Goal: Task Accomplishment & Management: Manage account settings

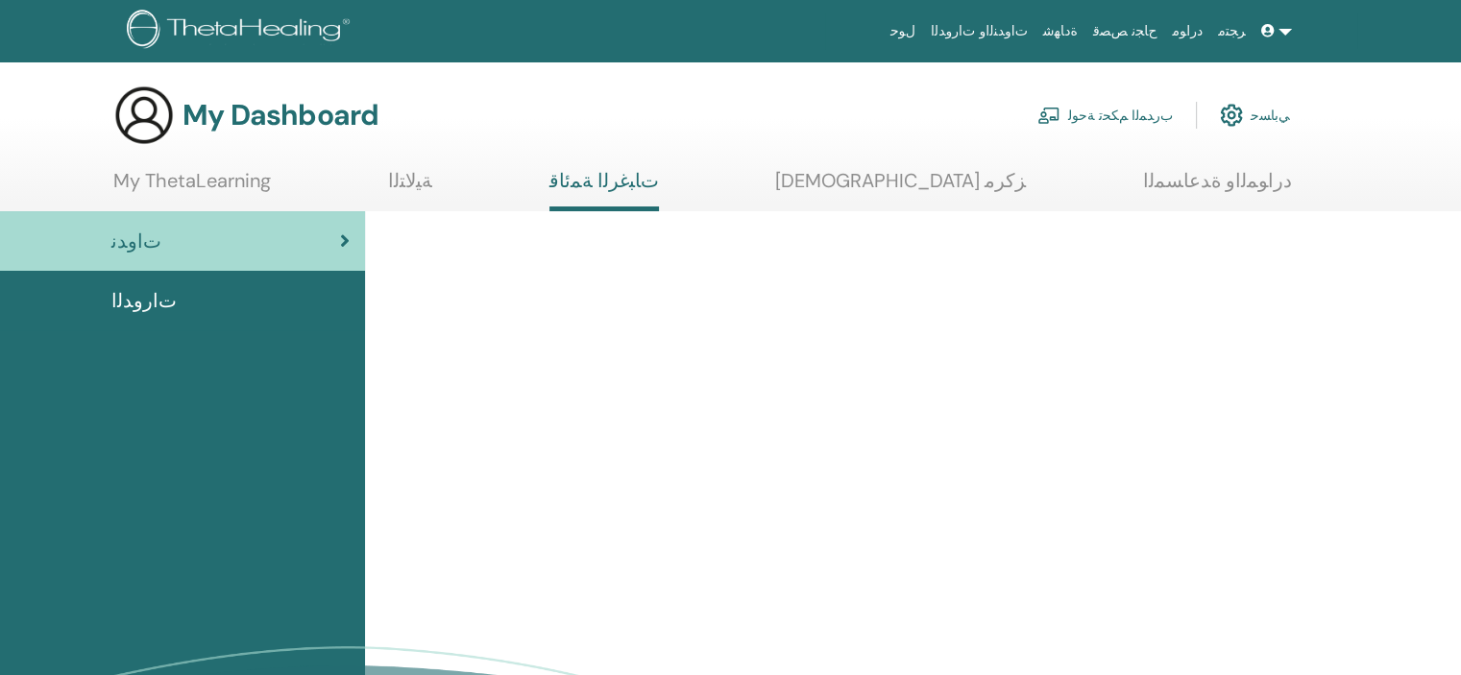
click at [1243, 117] on img at bounding box center [1231, 115] width 23 height 33
click at [1233, 111] on img at bounding box center [1231, 115] width 23 height 33
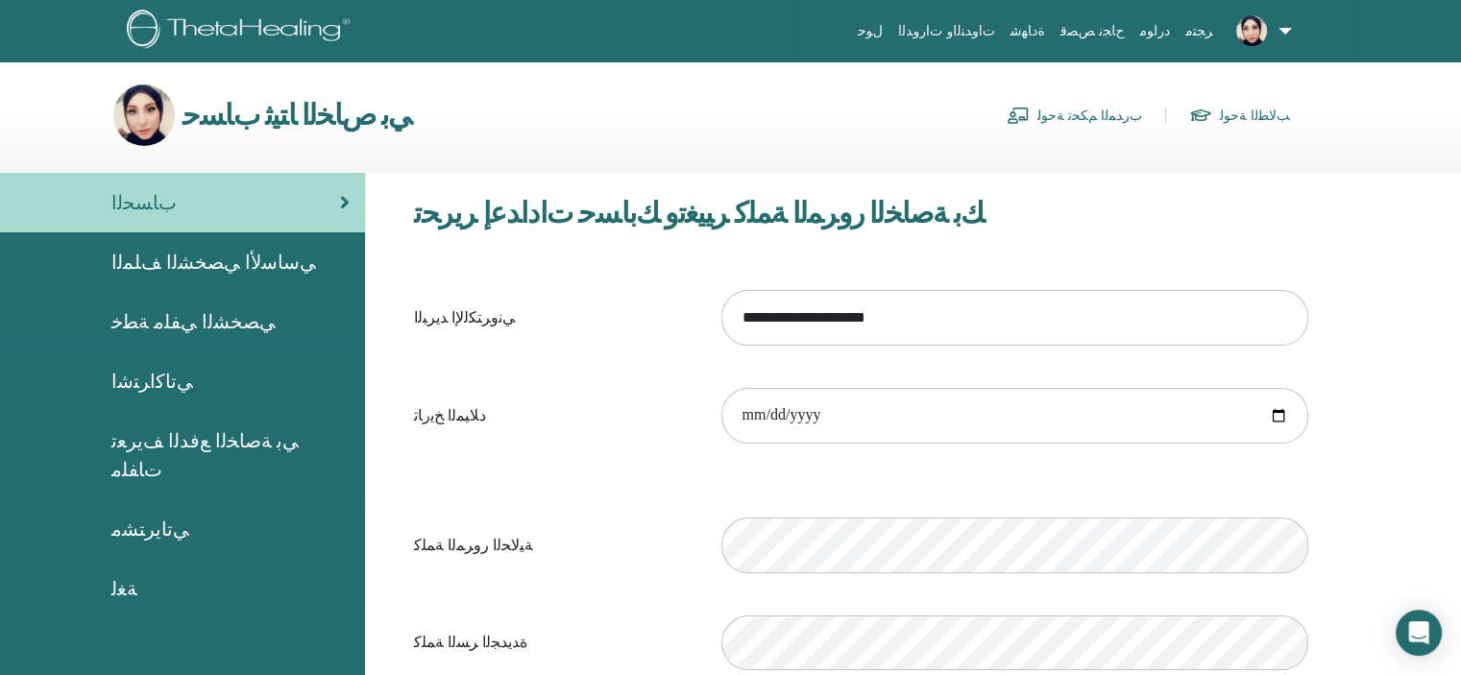
click at [186, 272] on span "ﻲﺳﺎﺳﻷ﻿ﺍ ﻲﺼﺨﺸﻟﺍ ﻒﻠﻤﻟﺍ" at bounding box center [213, 262] width 205 height 29
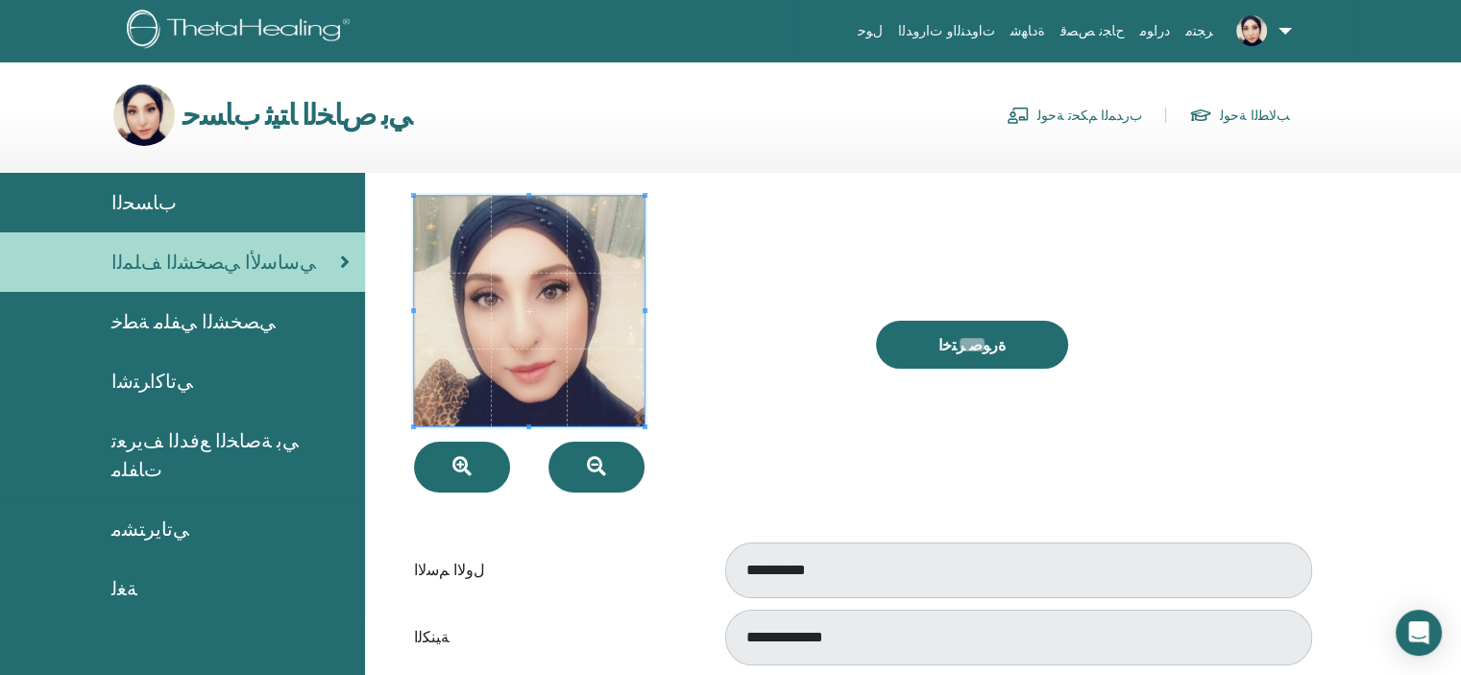
click at [158, 322] on span "ﻲﺼﺨﺸﻟﺍ ﻲﻔﻠﻣ ﺔﻄﺧ" at bounding box center [193, 321] width 164 height 29
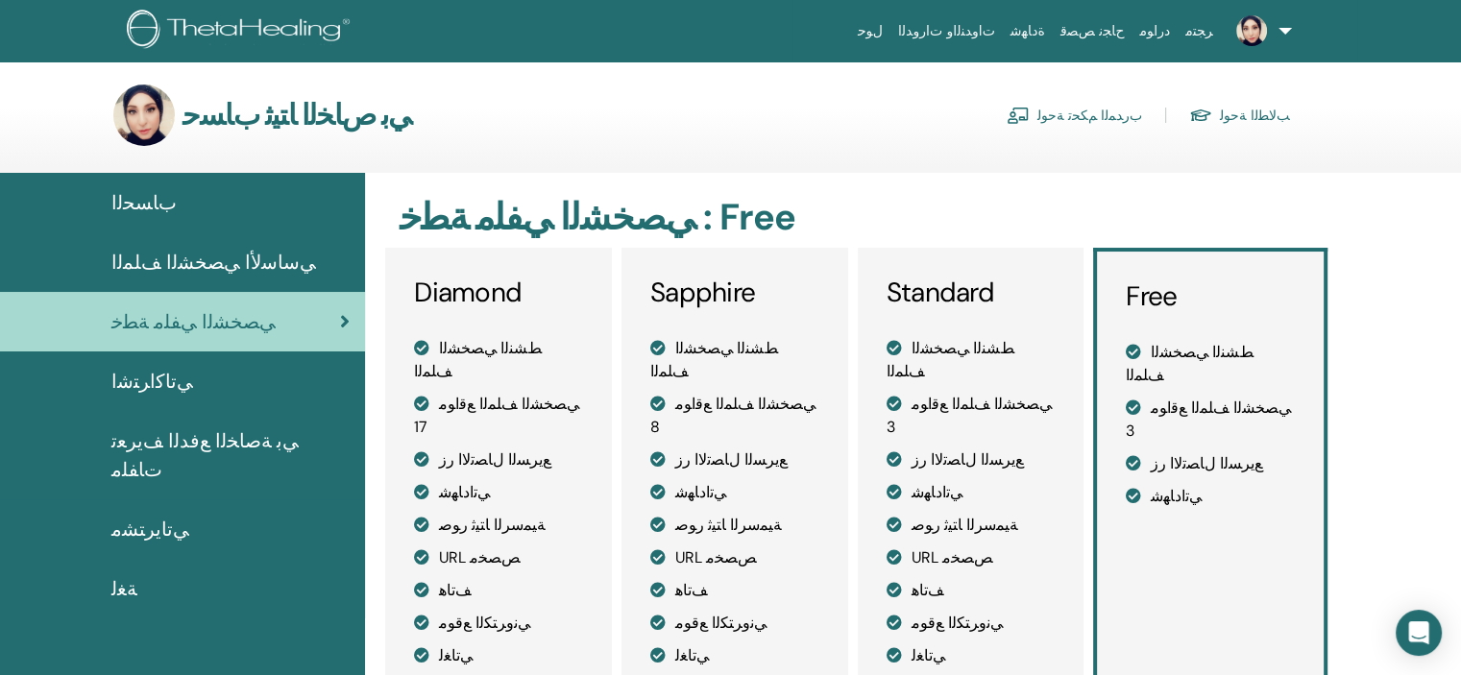
click at [145, 376] on span "ﻲﺗﺎﻛﺍﺮﺘﺷﺍ" at bounding box center [152, 381] width 82 height 29
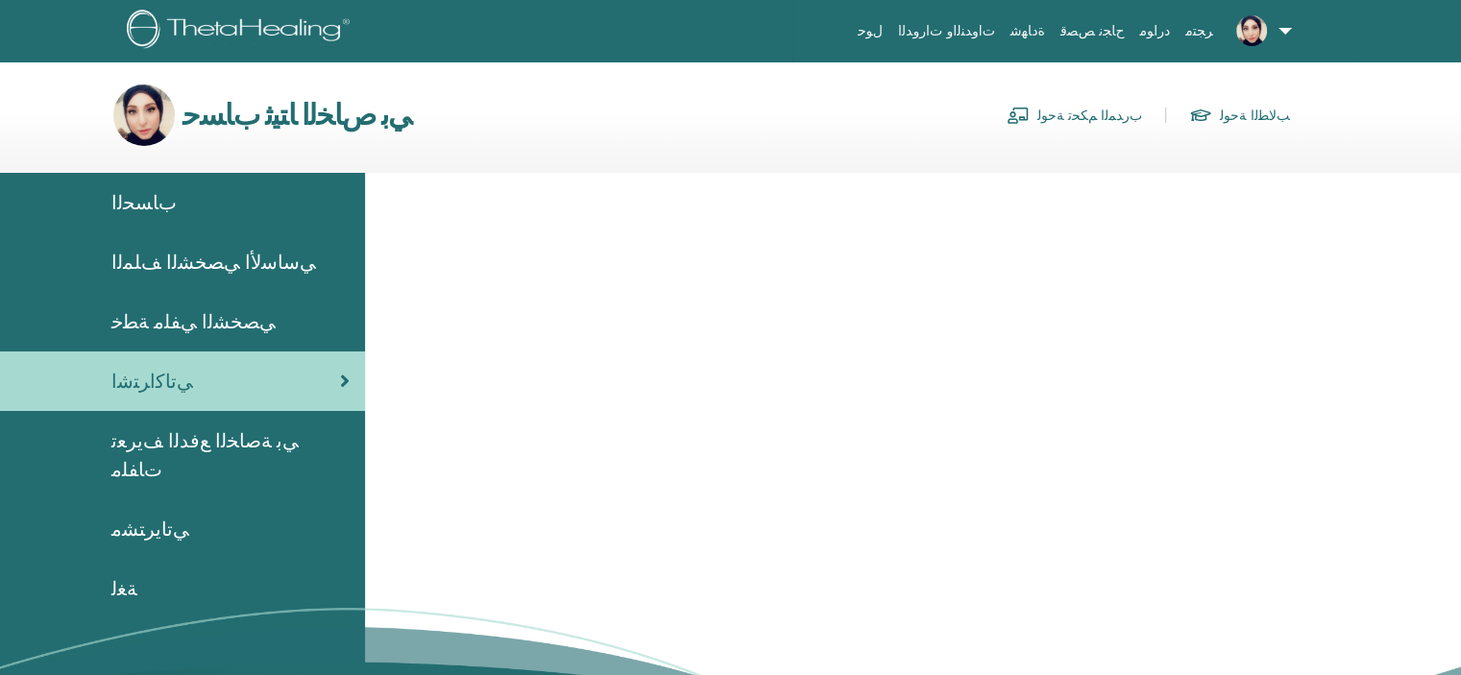
click at [207, 435] on span "ﻲﺑ ﺔﺻﺎﺨﻟﺍ ﻊﻓﺪﻟﺍ ﻒﻳﺮﻌﺗ ﺕﺎﻔﻠﻣ" at bounding box center [230, 455] width 238 height 58
click at [206, 435] on span "ﻲﺑ ﺔﺻﺎﺨﻟﺍ ﻊﻓﺪﻟﺍ ﻒﻳﺮﻌﺗ ﺕﺎﻔﻠﻣ" at bounding box center [230, 455] width 238 height 58
click at [150, 441] on span "ﻲﺑ ﺔﺻﺎﺨﻟﺍ ﻊﻓﺪﻟﺍ ﻒﻳﺮﻌﺗ ﺕﺎﻔﻠﻣ" at bounding box center [230, 455] width 238 height 58
click at [196, 441] on span "ﻲﺑ ﺔﺻﺎﺨﻟﺍ ﻊﻓﺪﻟﺍ ﻒﻳﺮﻌﺗ ﺕﺎﻔﻠﻣ" at bounding box center [230, 455] width 238 height 58
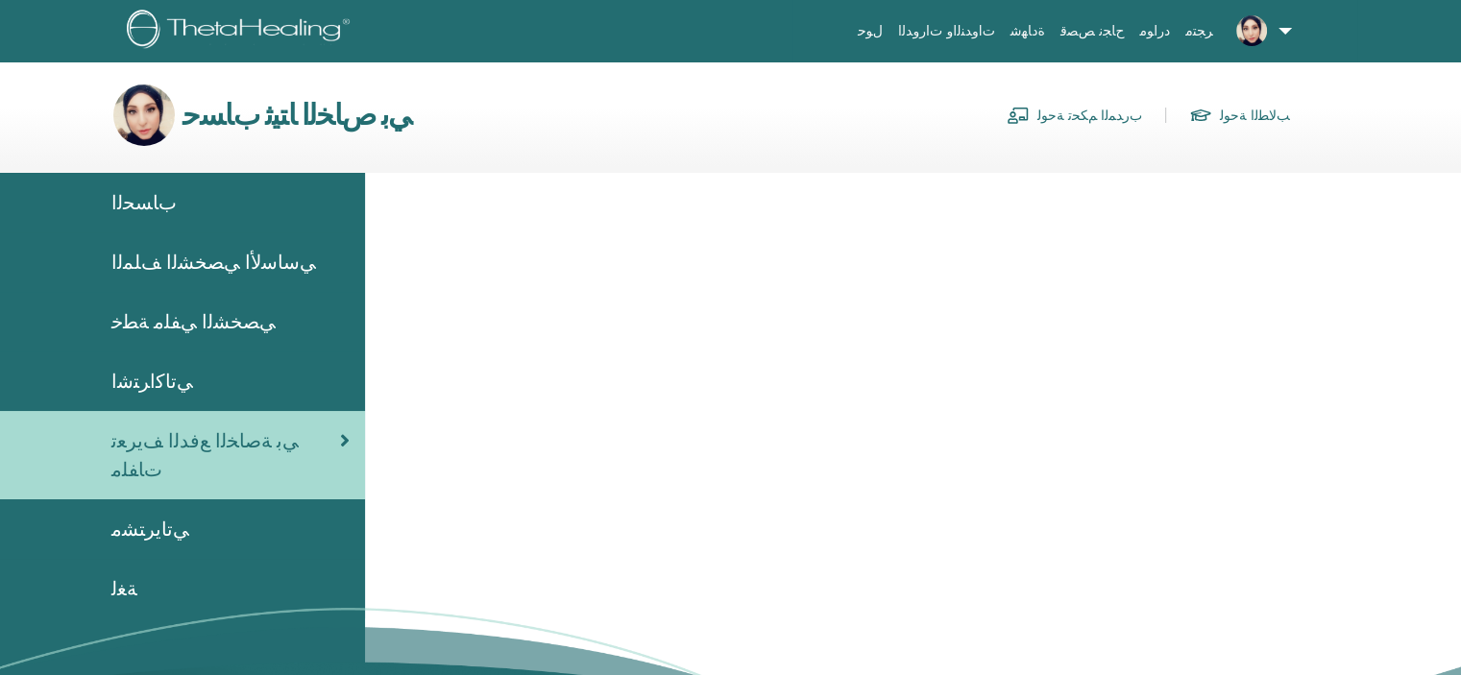
click at [135, 515] on span "ﻲﺗﺎﻳﺮﺘﺸﻣ" at bounding box center [150, 529] width 78 height 29
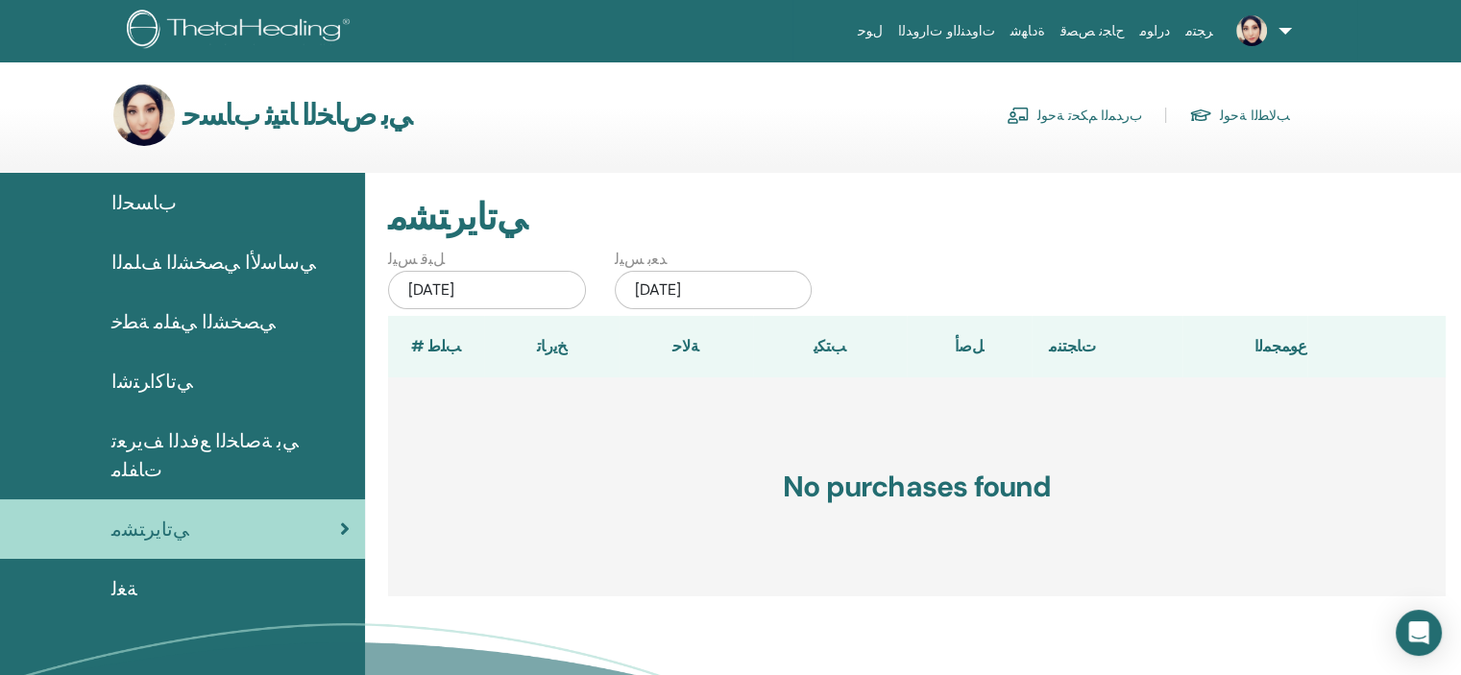
click at [135, 203] on span "ﺏﺎﺴﺤﻟﺍ" at bounding box center [143, 202] width 65 height 29
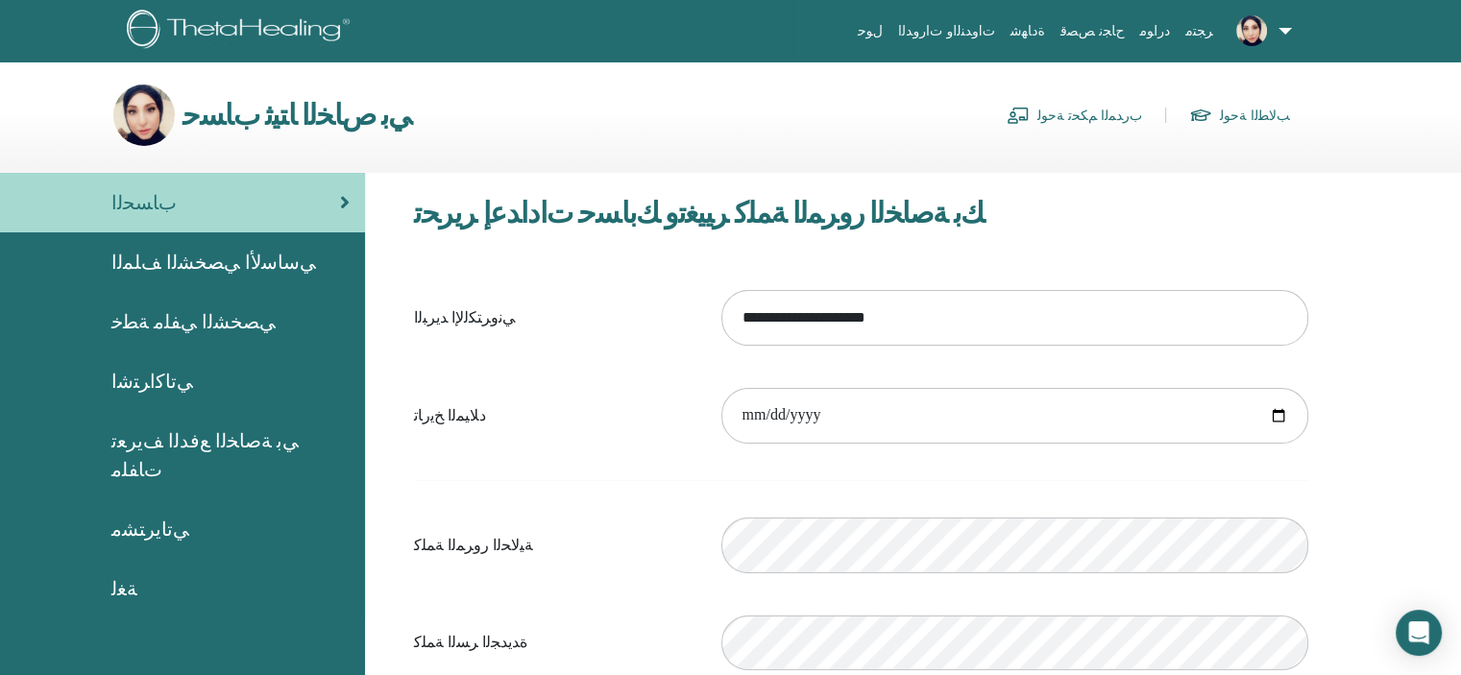
click at [160, 264] on span "ﻲﺳﺎﺳﻷ﻿ﺍ ﻲﺼﺨﺸﻟﺍ ﻒﻠﻤﻟﺍ" at bounding box center [213, 262] width 205 height 29
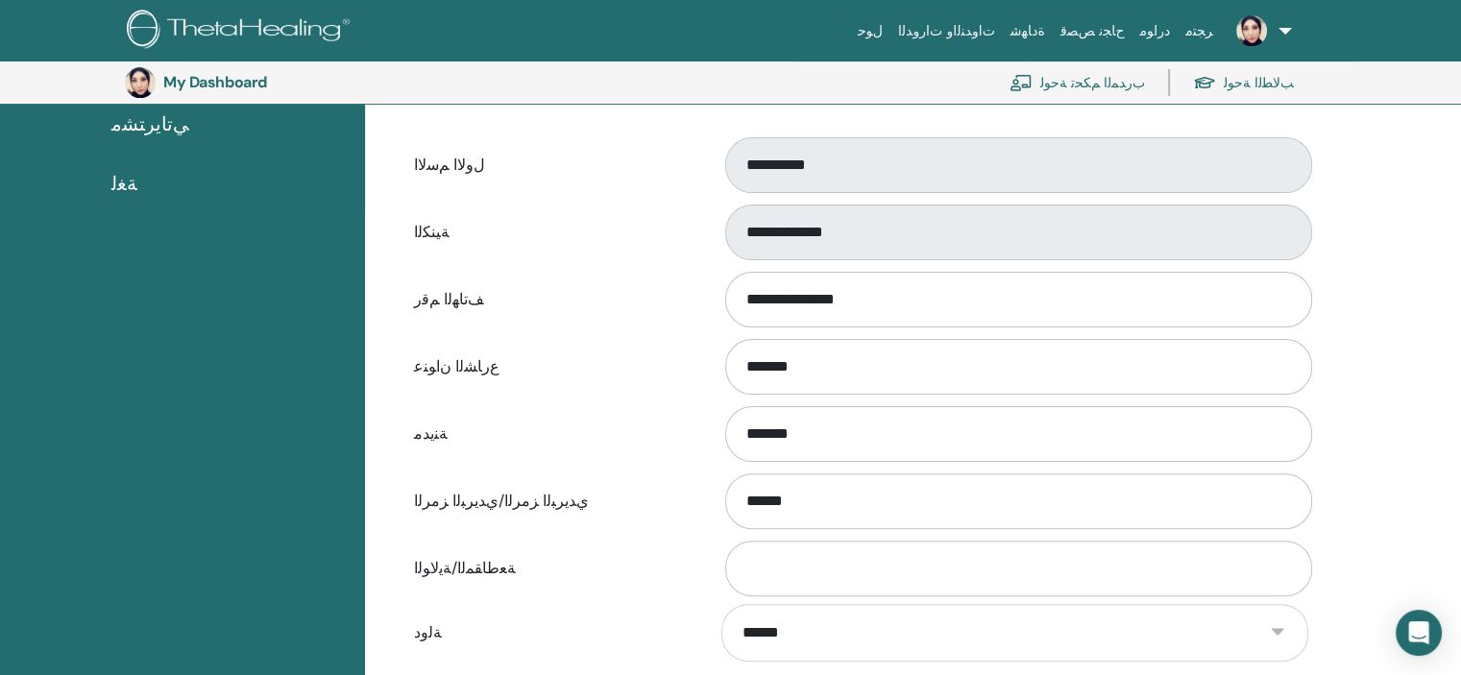
scroll to position [465, 0]
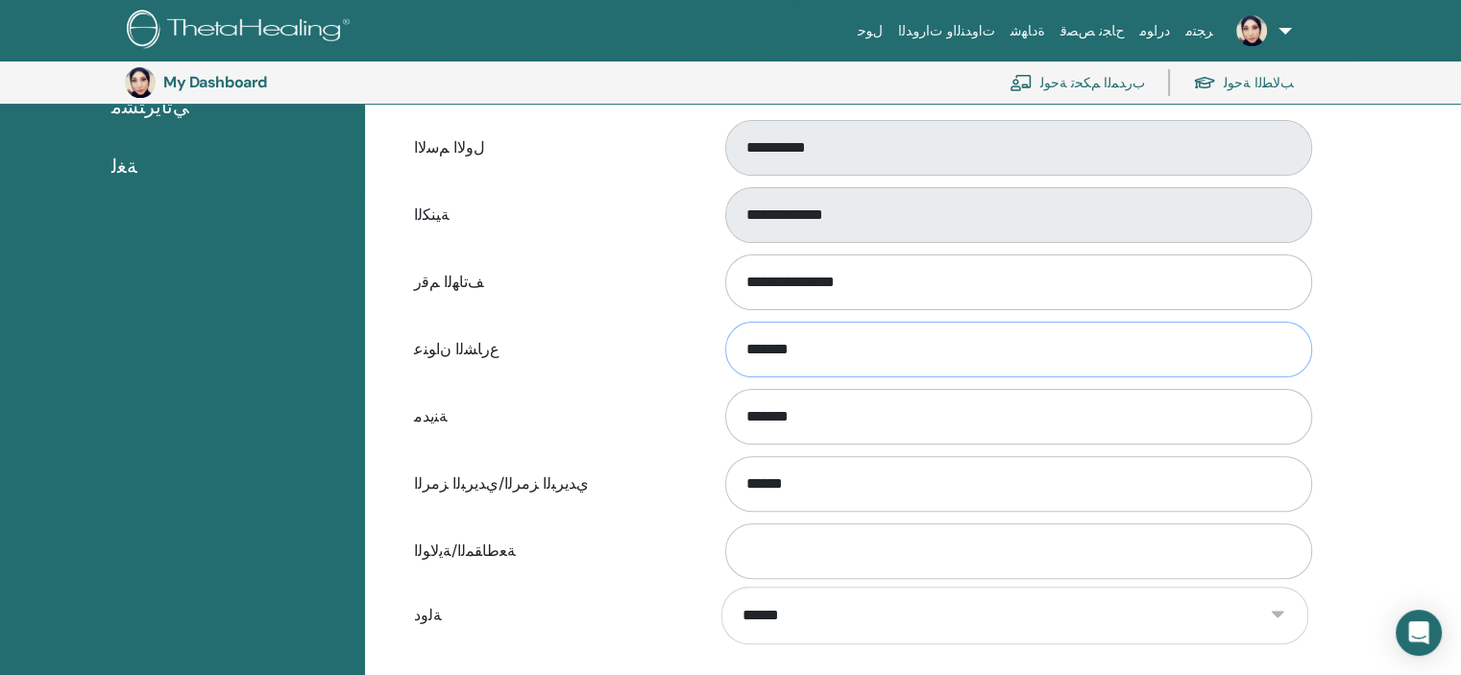
click at [794, 349] on input "******" at bounding box center [1018, 350] width 587 height 56
type input "*"
type input "****"
click at [791, 410] on input "******" at bounding box center [1018, 417] width 587 height 56
type input "**"
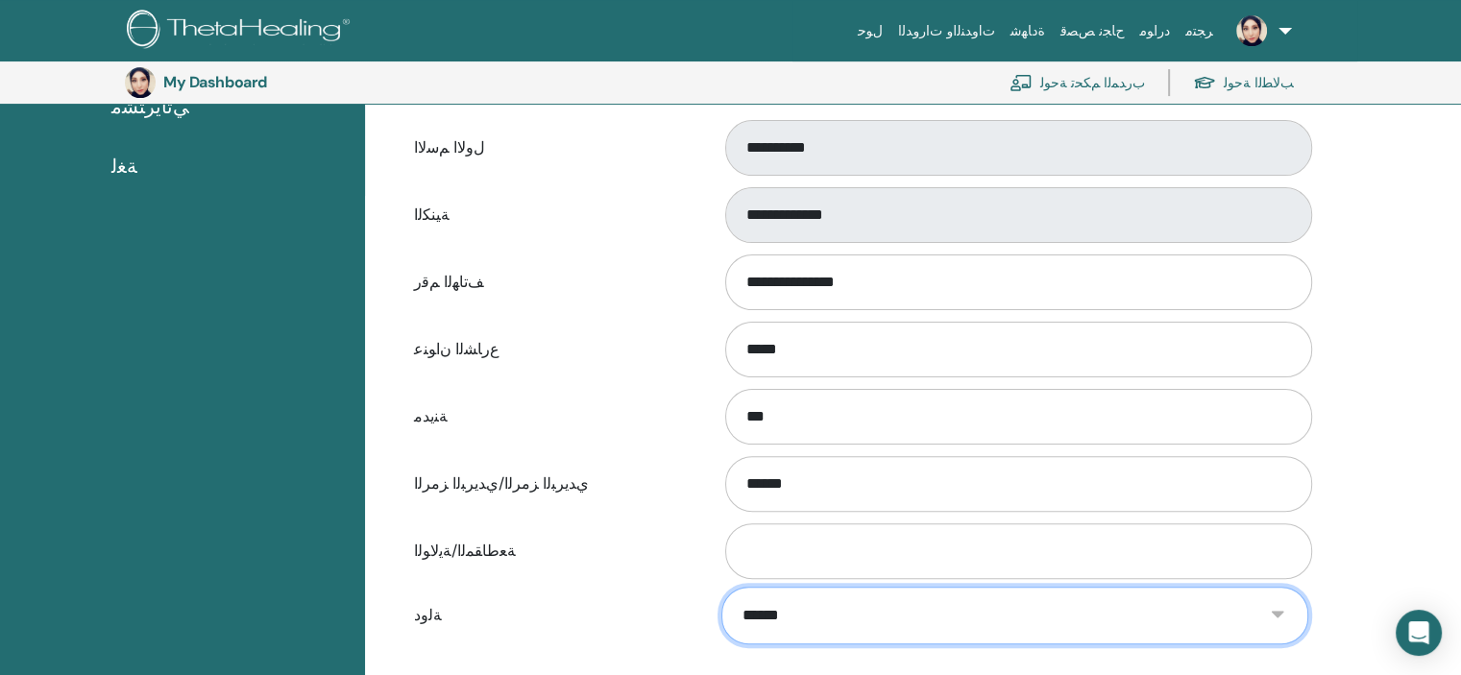
click at [1281, 612] on select "**********" at bounding box center [1014, 616] width 586 height 58
click at [721, 587] on select "**********" at bounding box center [1014, 616] width 586 height 58
click at [1241, 610] on select "**********" at bounding box center [1014, 616] width 586 height 58
select select "***"
click at [721, 587] on select "**********" at bounding box center [1014, 616] width 586 height 58
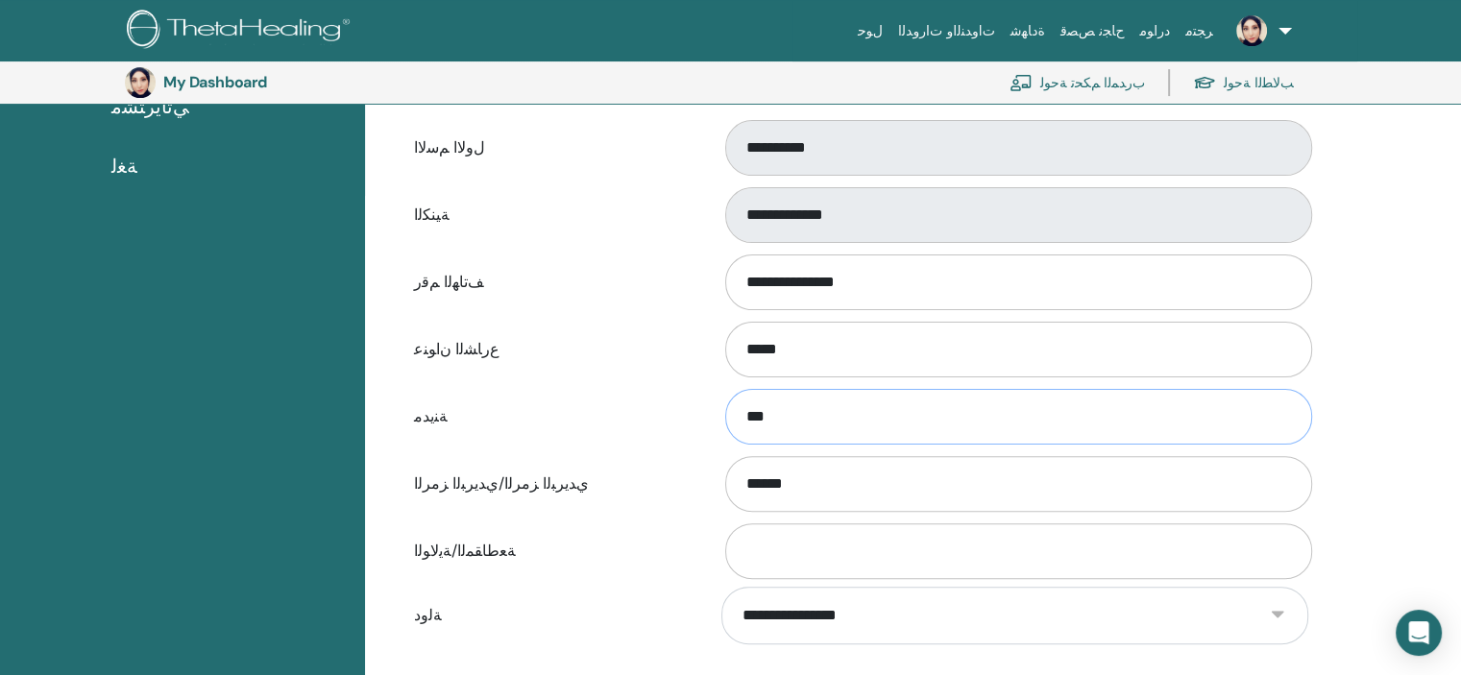
click at [764, 417] on input "**" at bounding box center [1018, 417] width 587 height 56
click at [765, 408] on input "********" at bounding box center [1018, 417] width 587 height 56
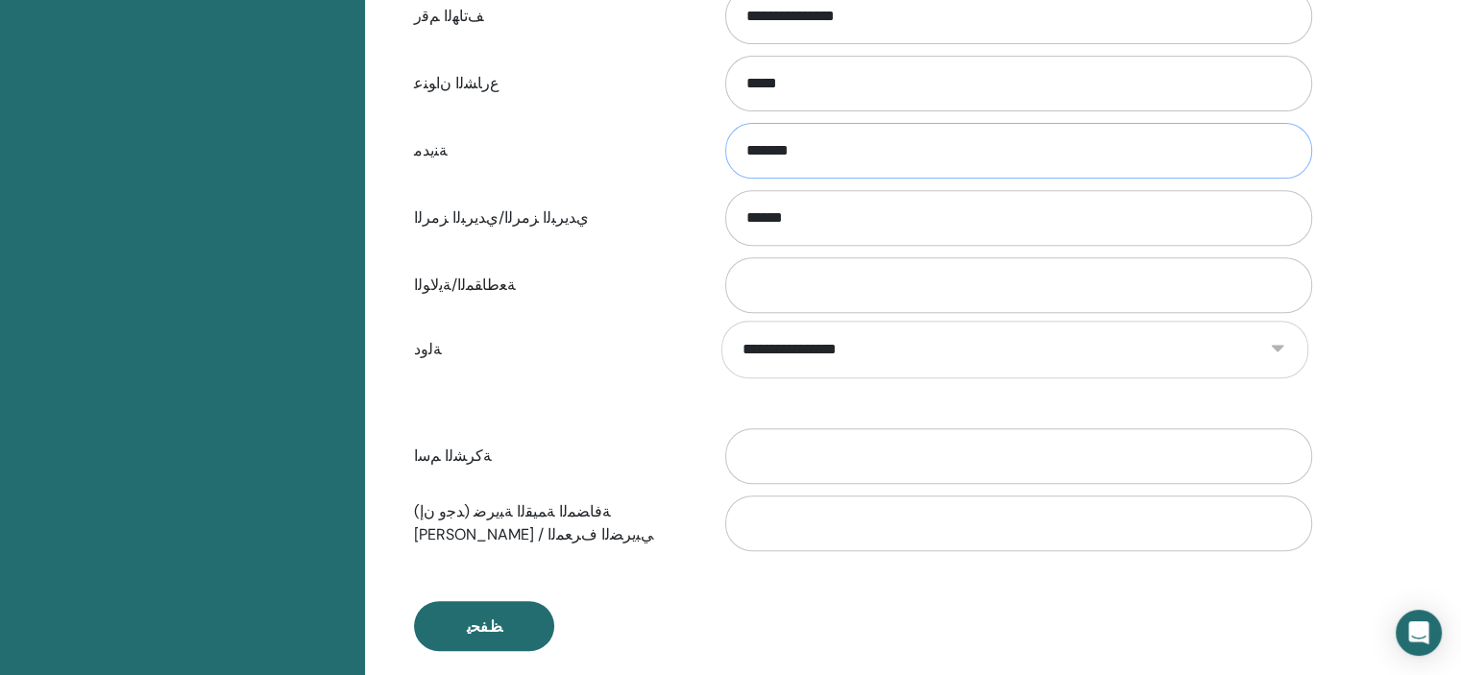
scroll to position [746, 0]
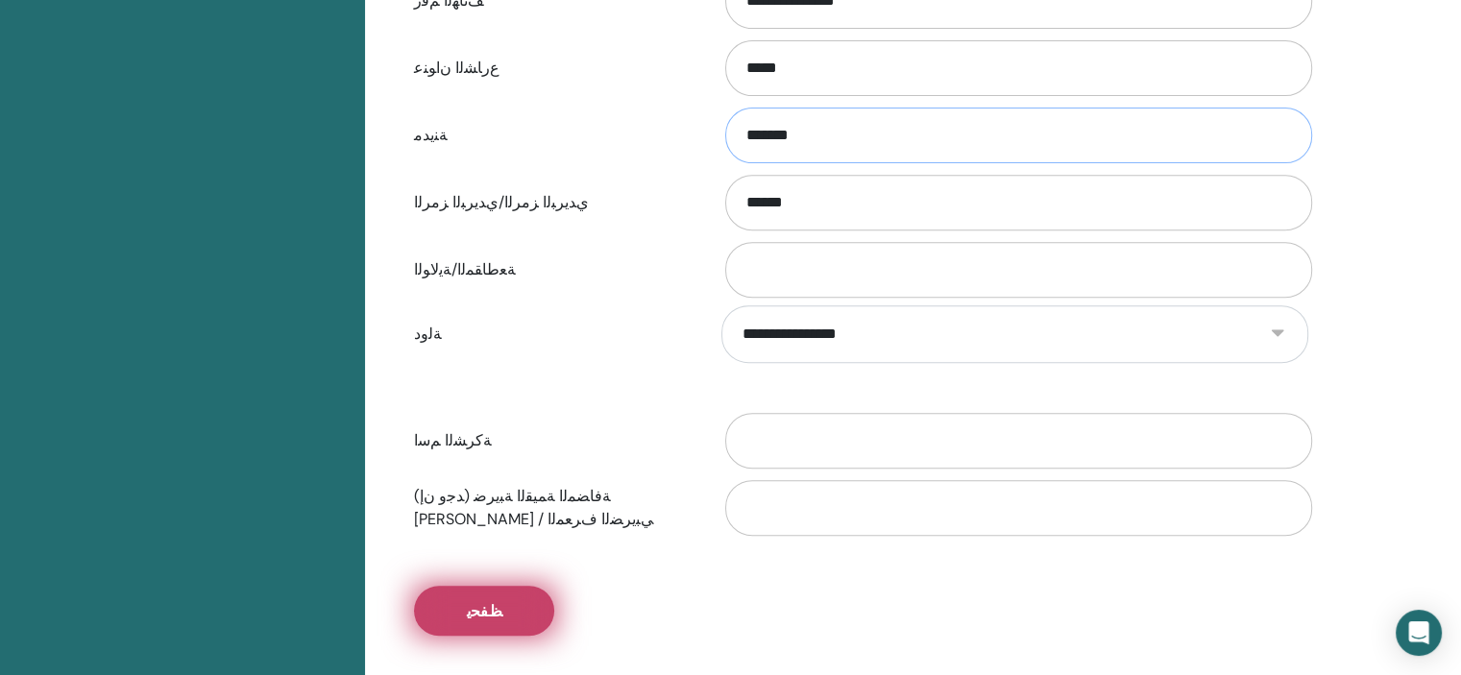
type input "*******"
click at [464, 606] on button "ﻆﻔﺤﻳ" at bounding box center [484, 611] width 140 height 50
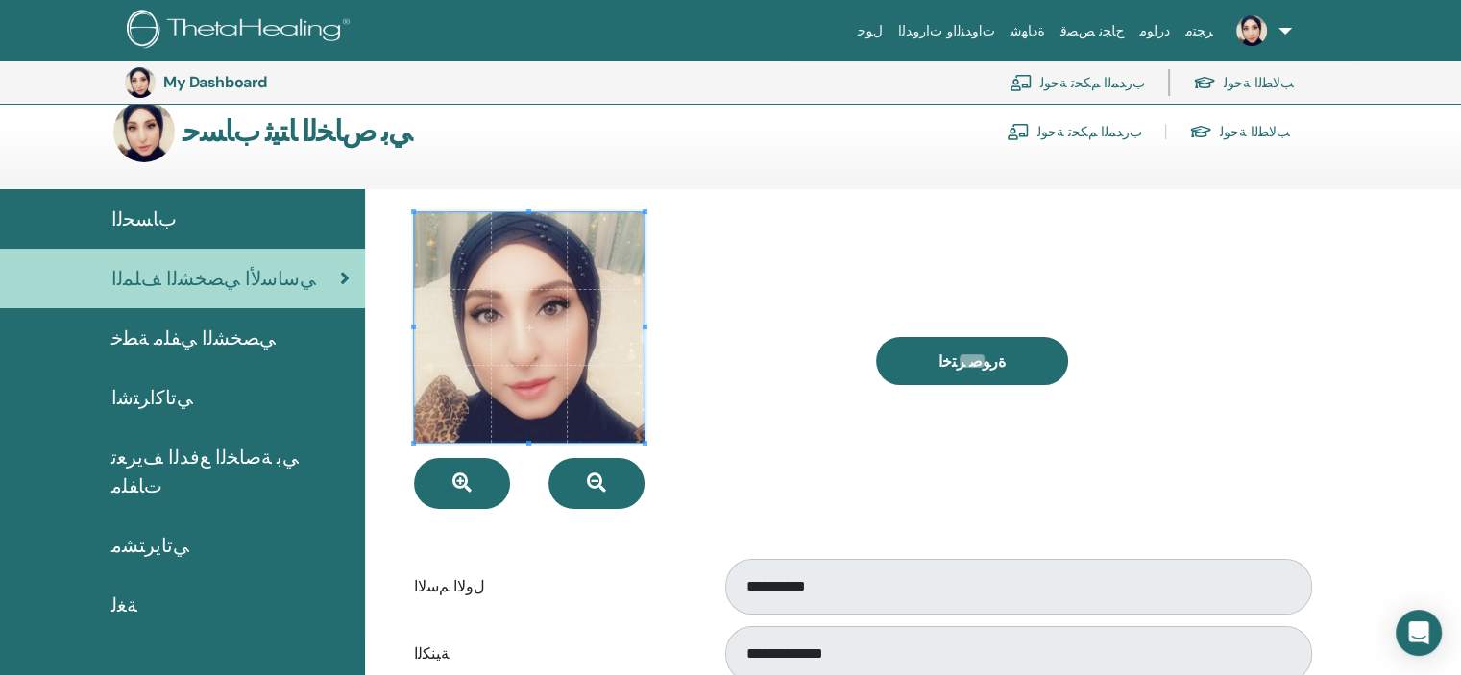
scroll to position [0, 0]
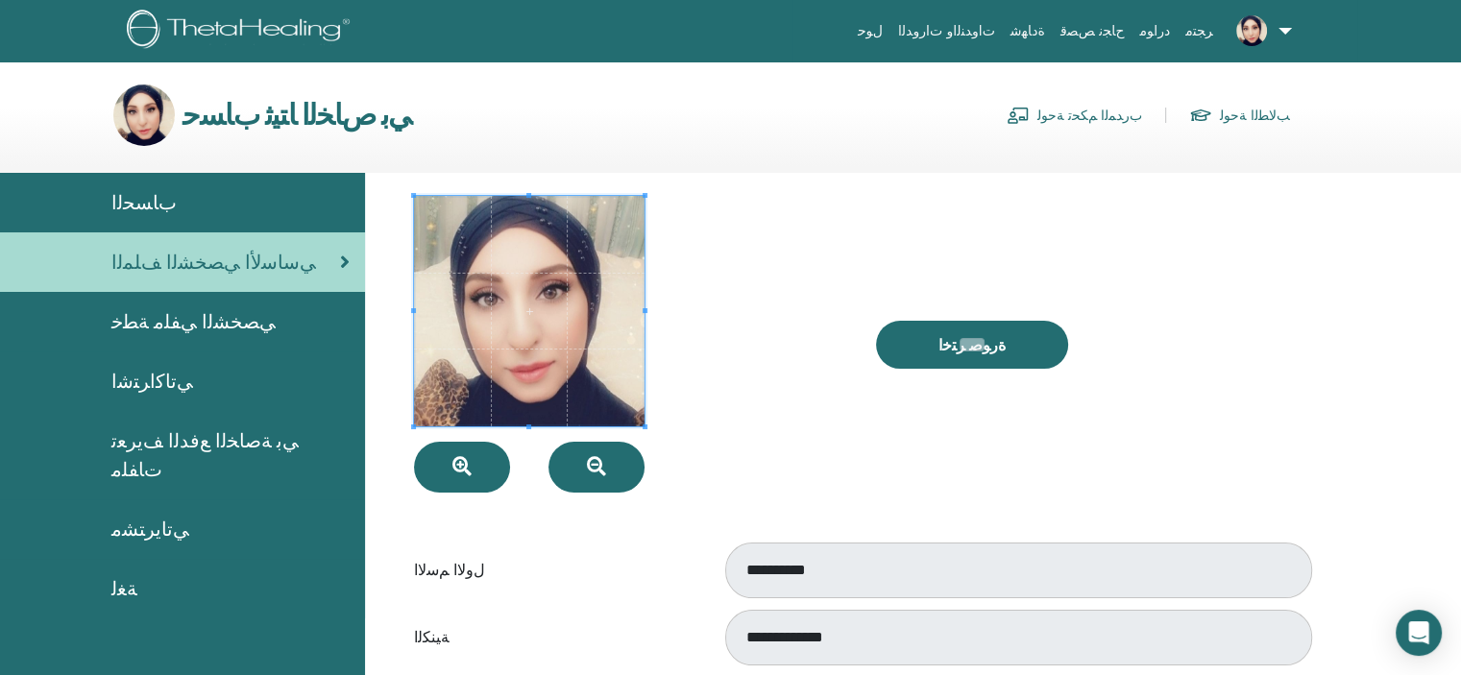
click at [175, 323] on span "ﻲﺼﺨﺸﻟﺍ ﻲﻔﻠﻣ ﺔﻄﺧ" at bounding box center [193, 321] width 164 height 29
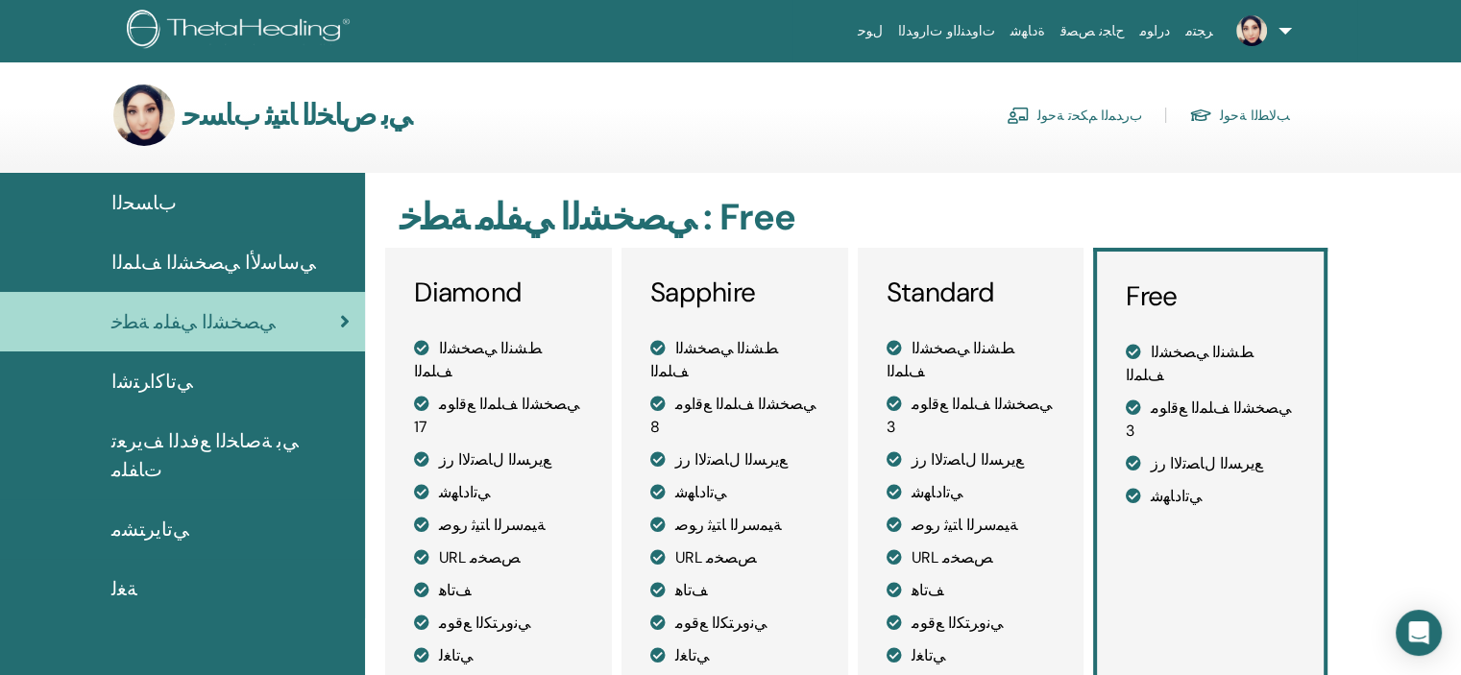
click at [141, 383] on span "ﻲﺗﺎﻛﺍﺮﺘﺷﺍ" at bounding box center [152, 381] width 82 height 29
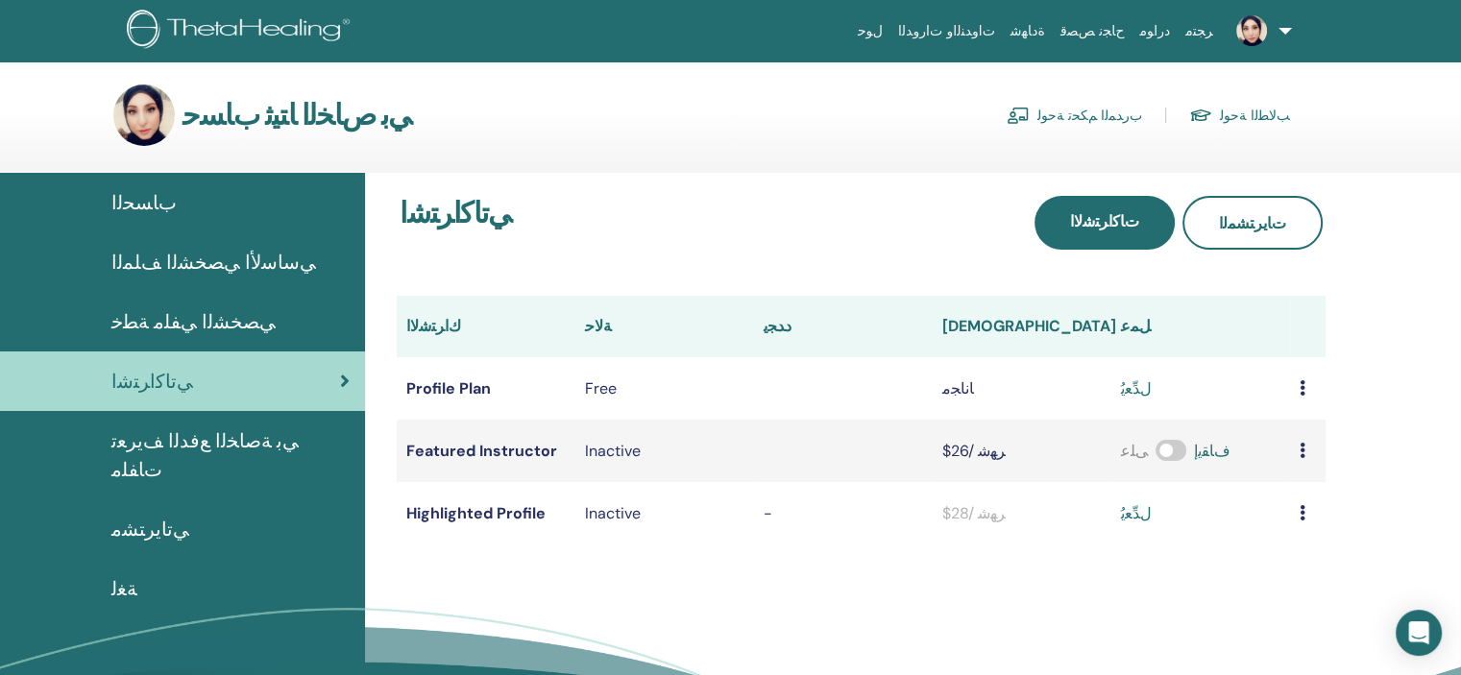
click at [158, 436] on span "ﻲﺑ ﺔﺻﺎﺨﻟﺍ ﻊﻓﺪﻟﺍ ﻒﻳﺮﻌﺗ ﺕﺎﻔﻠﻣ" at bounding box center [230, 455] width 238 height 58
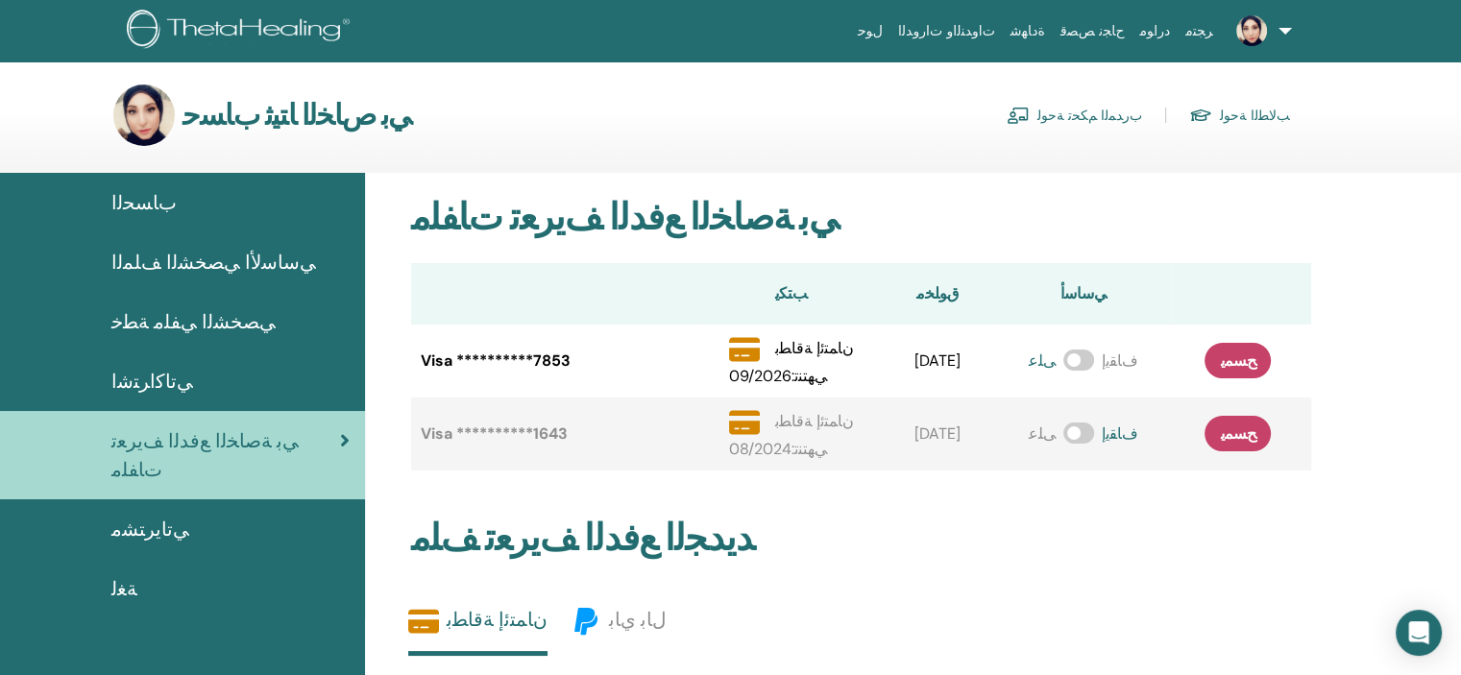
click at [133, 515] on span "ﻲﺗﺎﻳﺮﺘﺸﻣ" at bounding box center [150, 529] width 78 height 29
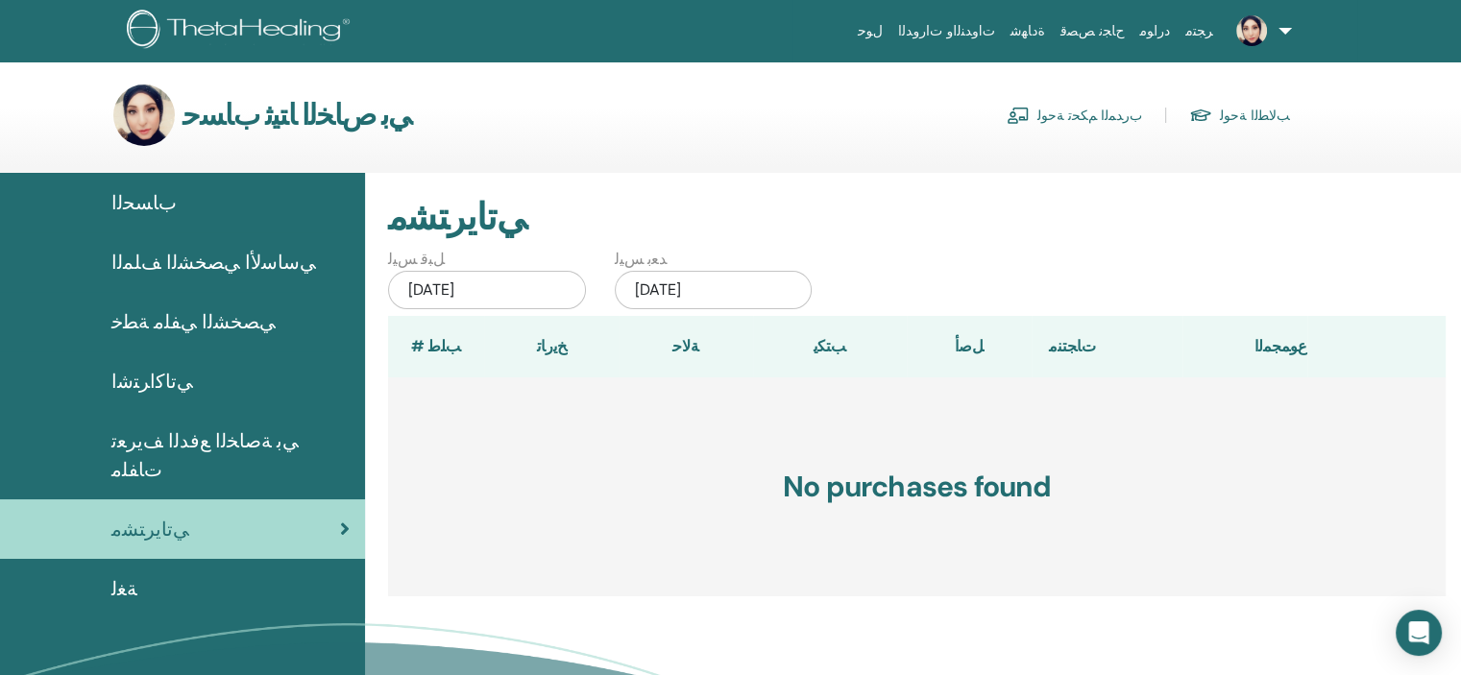
click at [115, 574] on span "ﺔﻐﻟ" at bounding box center [124, 588] width 26 height 29
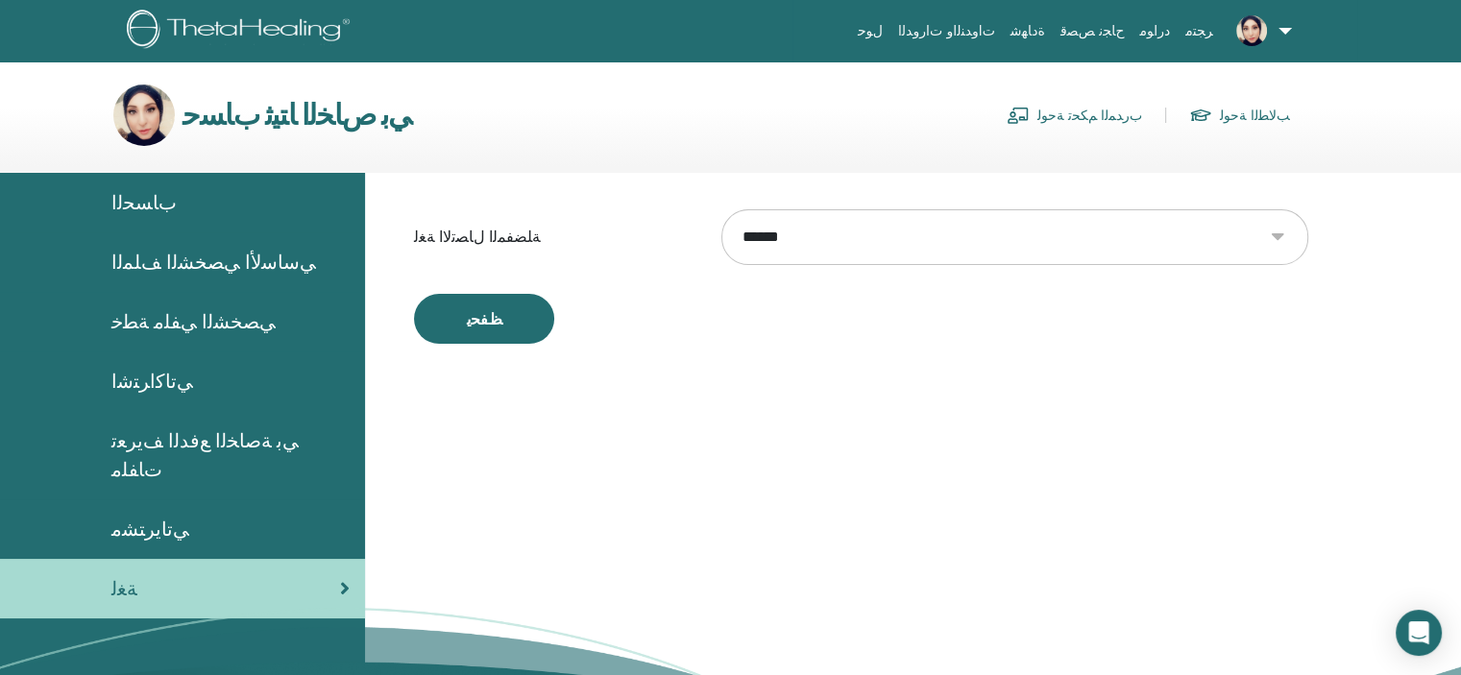
click at [142, 515] on span "ﻲﺗﺎﻳﺮﺘﺸﻣ" at bounding box center [150, 529] width 78 height 29
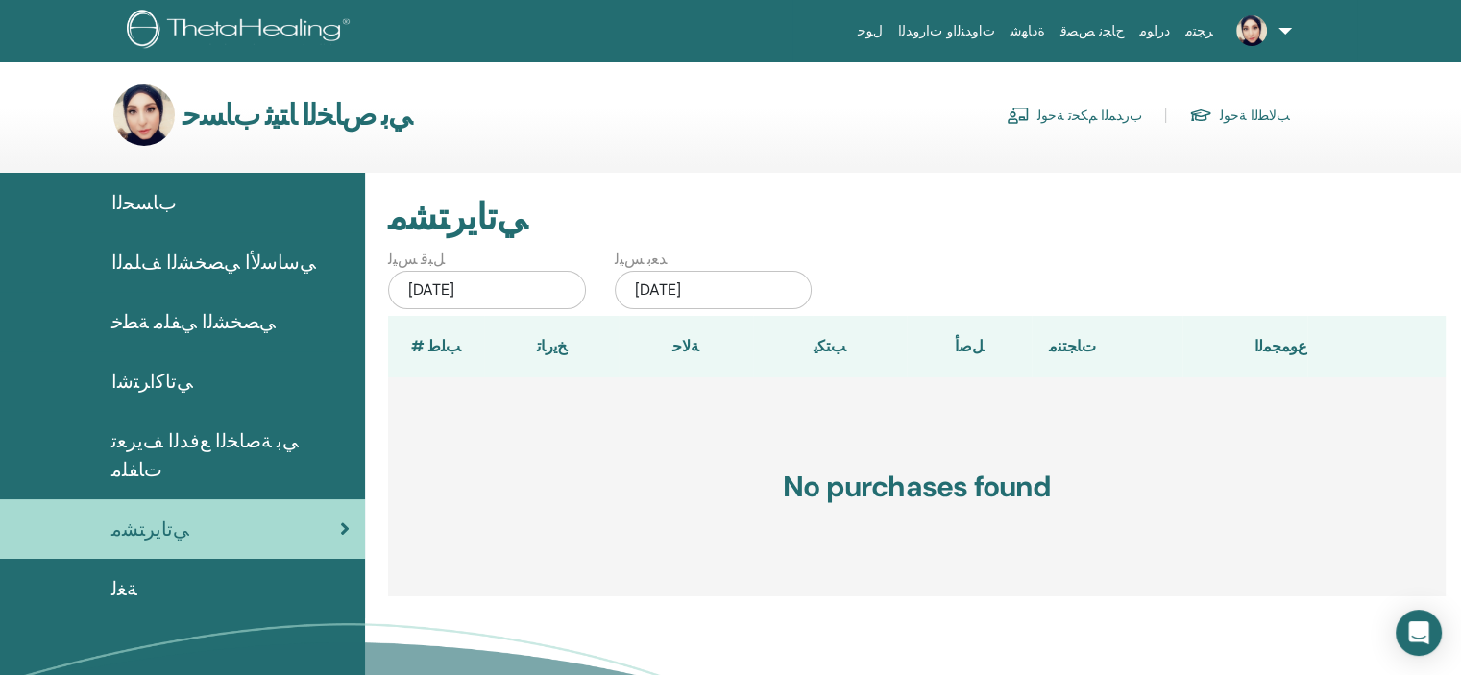
click at [214, 431] on span "ﻲﺑ ﺔﺻﺎﺨﻟﺍ ﻊﻓﺪﻟﺍ ﻒﻳﺮﻌﺗ ﺕﺎﻔﻠﻣ" at bounding box center [230, 455] width 238 height 58
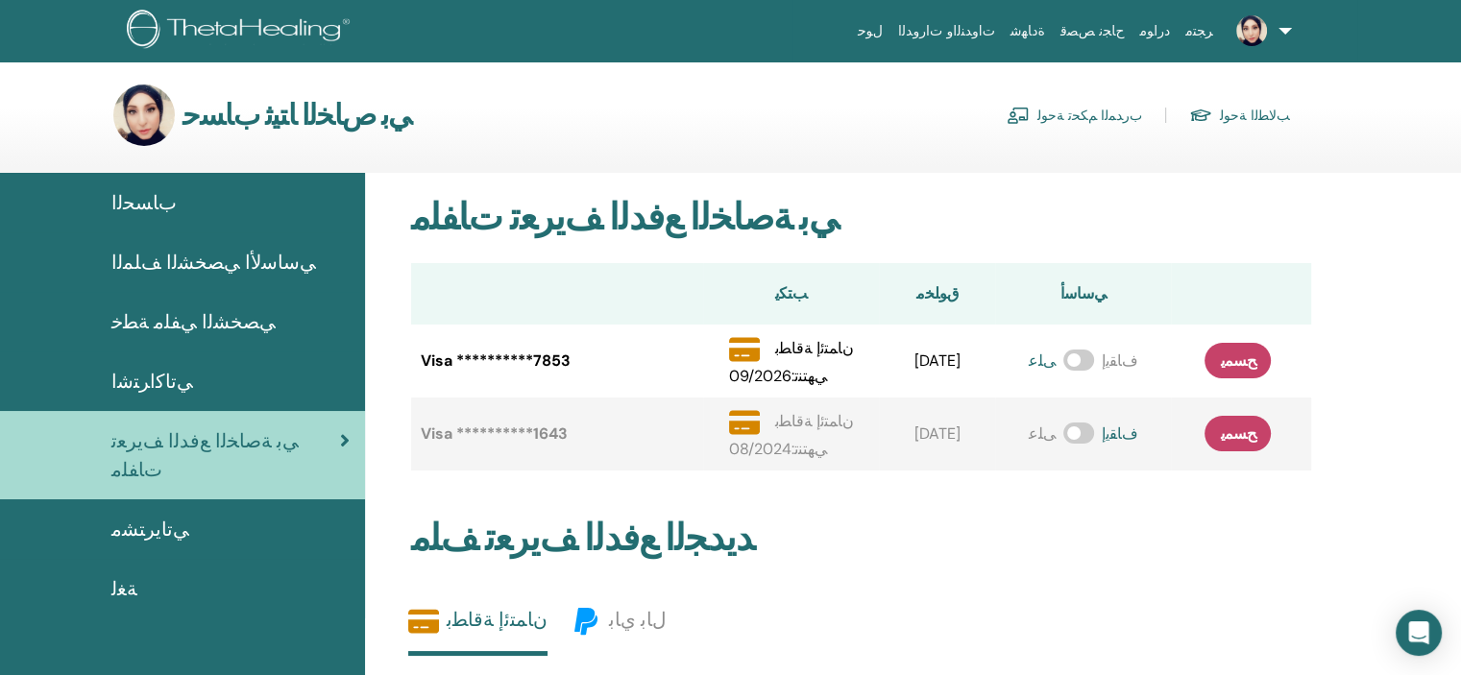
click at [1106, 109] on link "ﺏﺭﺪﻤﻟﺍ ﻢﻜﺤﺗ ﺔﺣﻮﻟ" at bounding box center [1073, 115] width 135 height 31
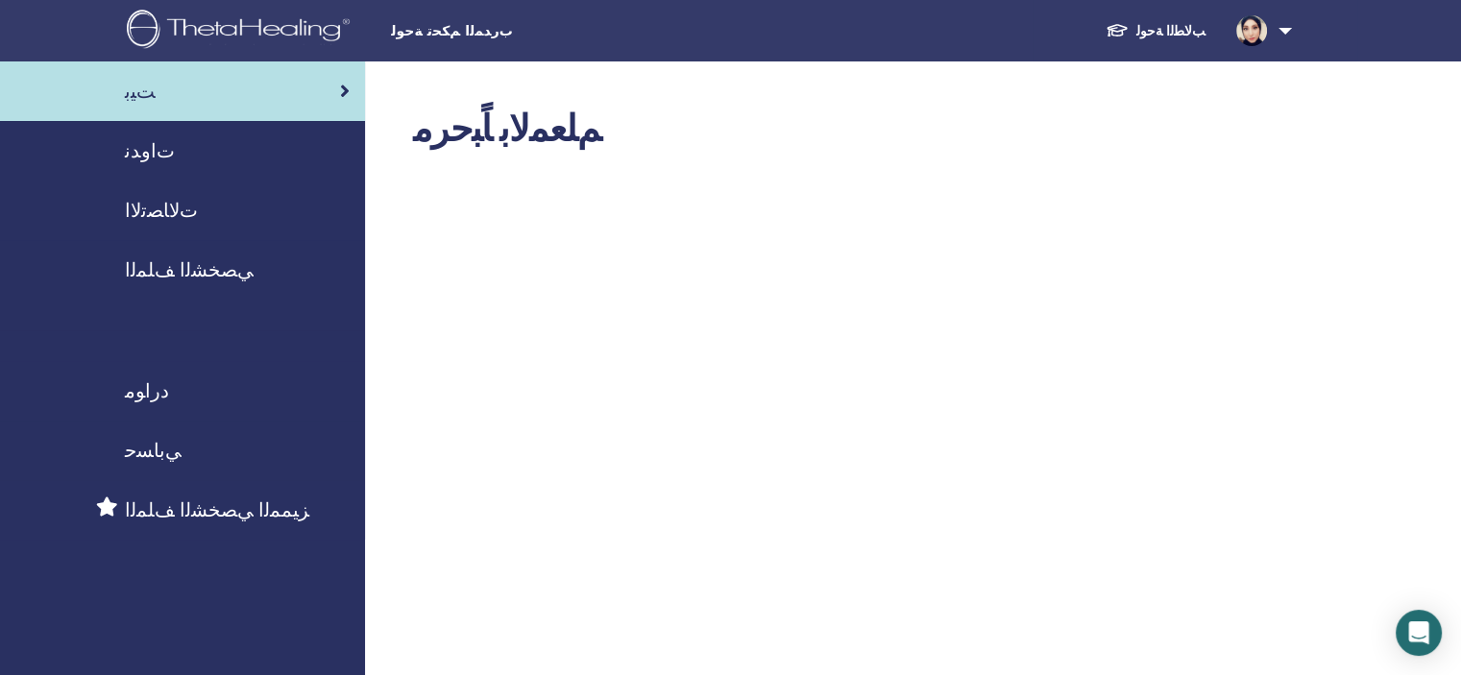
click at [148, 149] on span "ﺕﺍﻭﺪﻧ" at bounding box center [150, 150] width 50 height 29
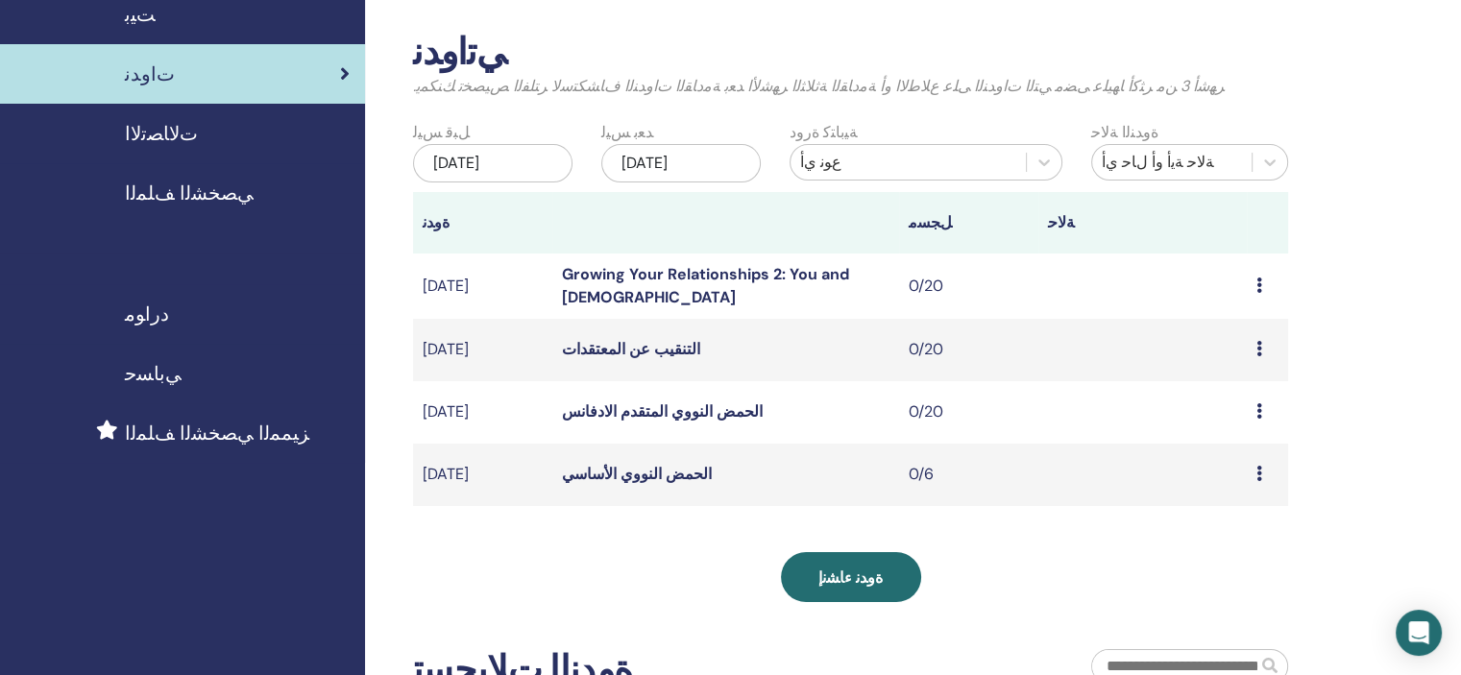
scroll to position [115, 0]
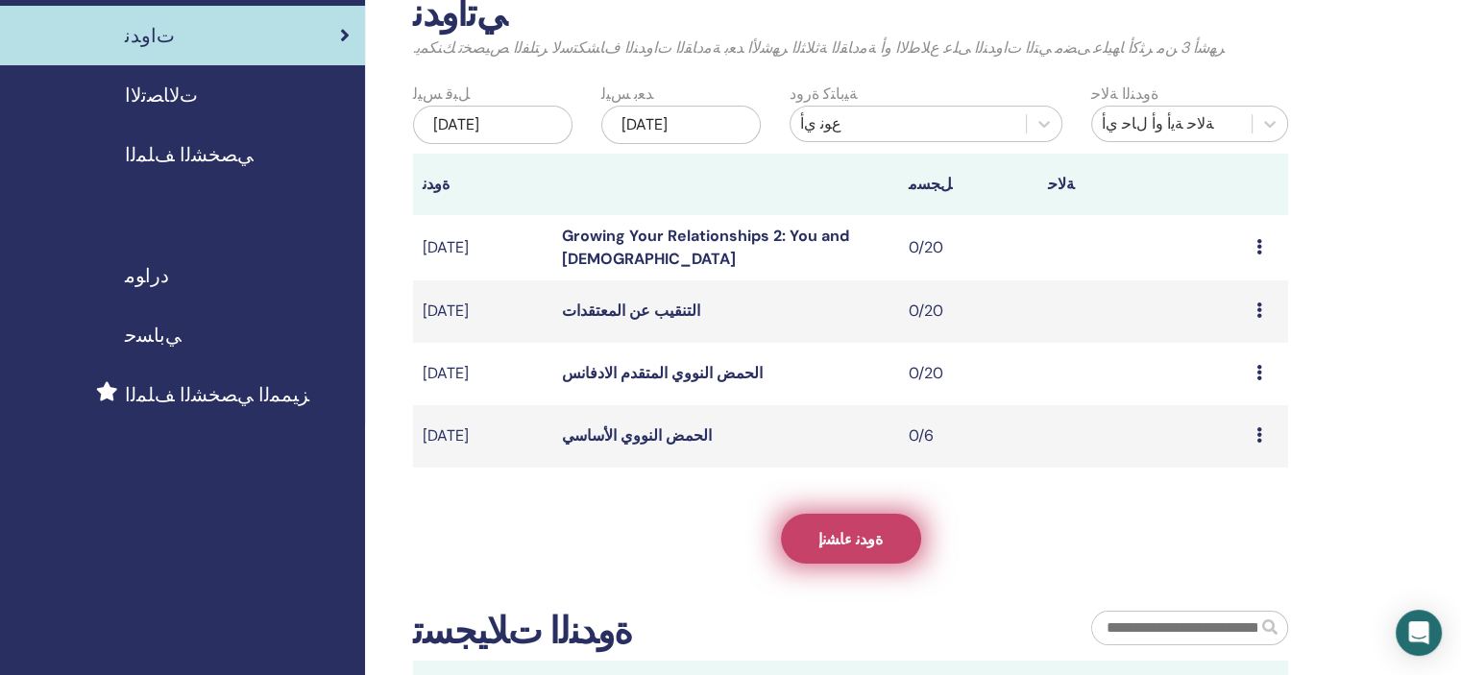
click at [861, 543] on span "ﺓﻭﺪﻧ ءﺎﺸﻧﺇ" at bounding box center [850, 539] width 64 height 20
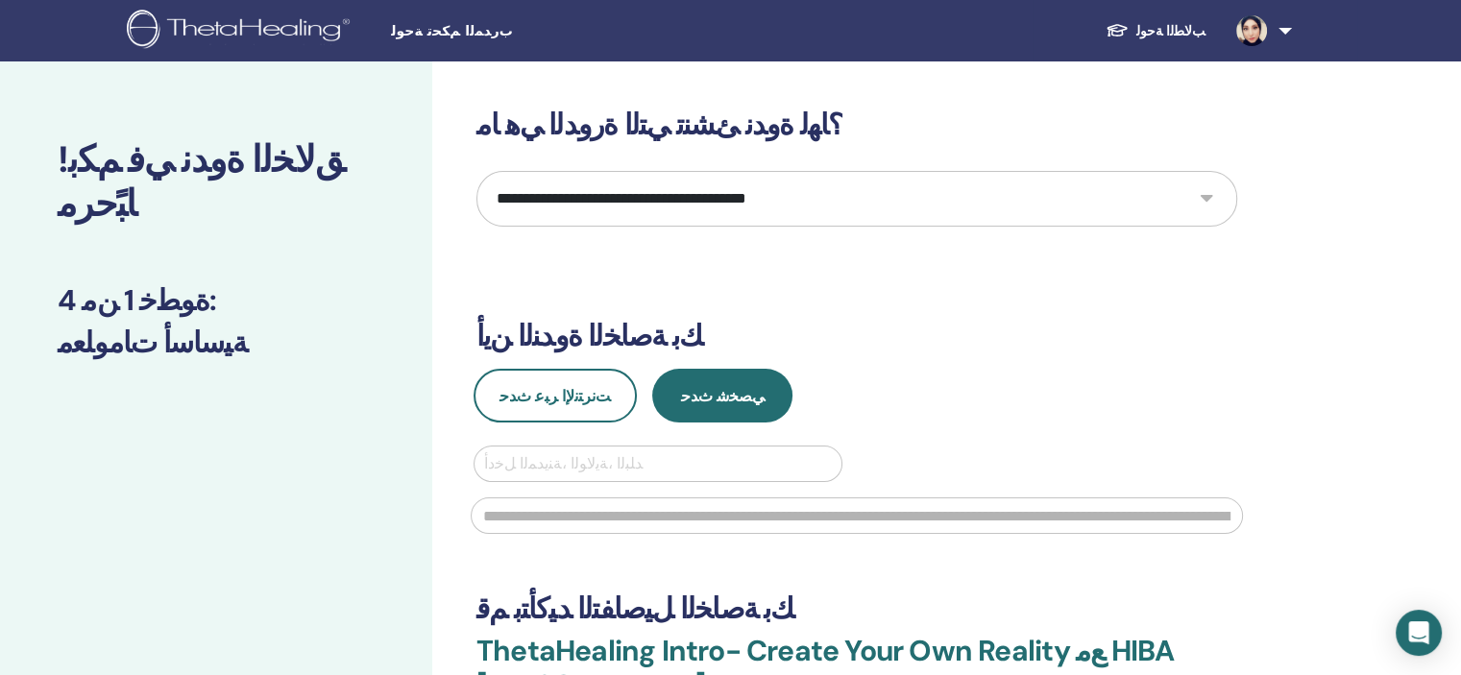
click at [1202, 195] on select "**********" at bounding box center [856, 199] width 761 height 56
select select "*"
click at [476, 171] on select "**********" at bounding box center [856, 199] width 761 height 56
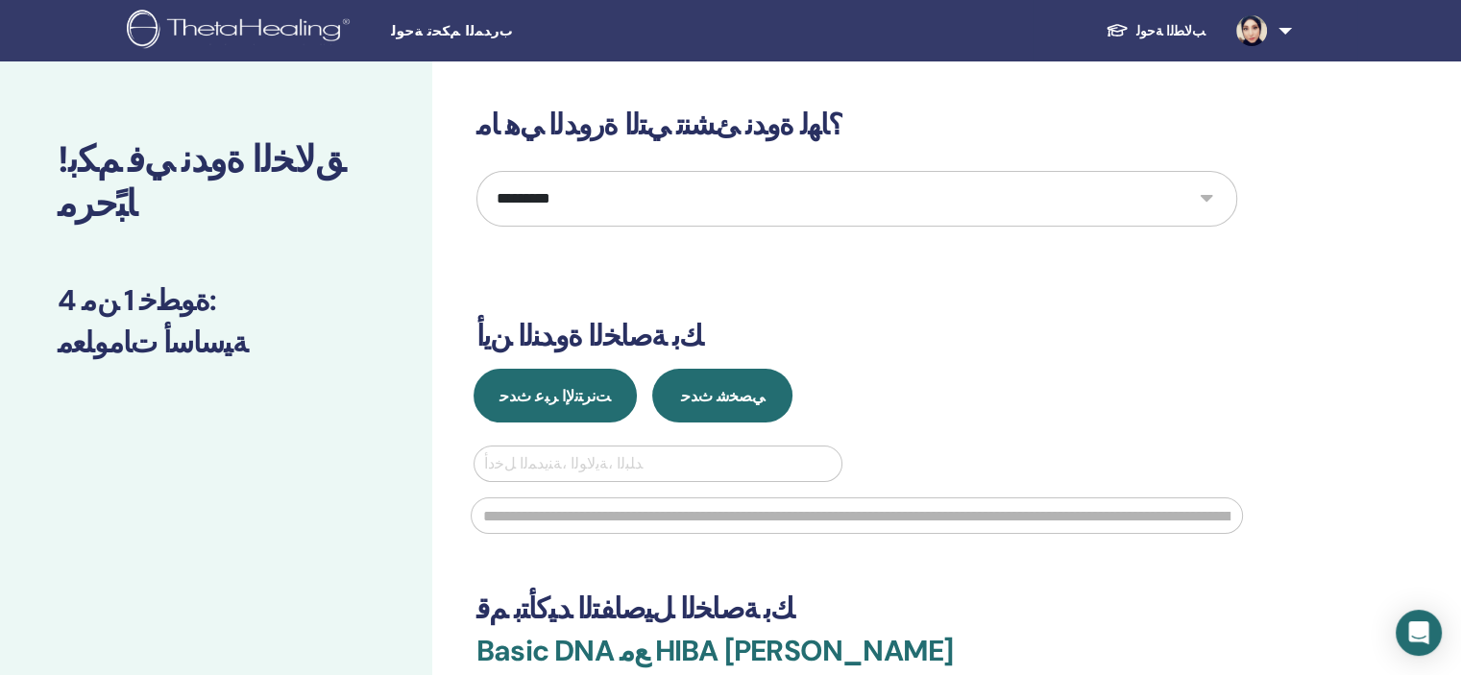
click at [532, 395] on span "ﺖﻧﺮﺘﻧﻹ﻿ﺍ ﺮﺒﻋ ﺙﺪﺣ" at bounding box center [554, 396] width 111 height 20
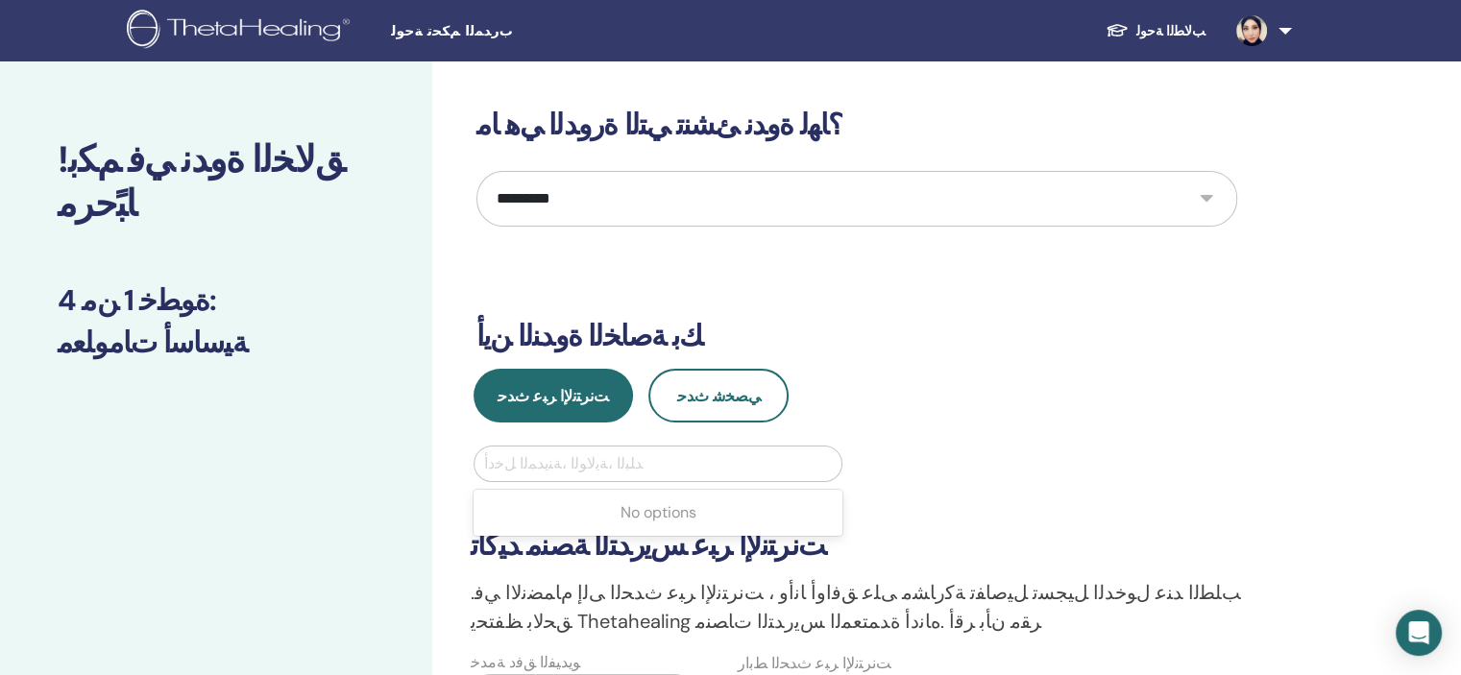
click at [499, 456] on div at bounding box center [658, 463] width 348 height 27
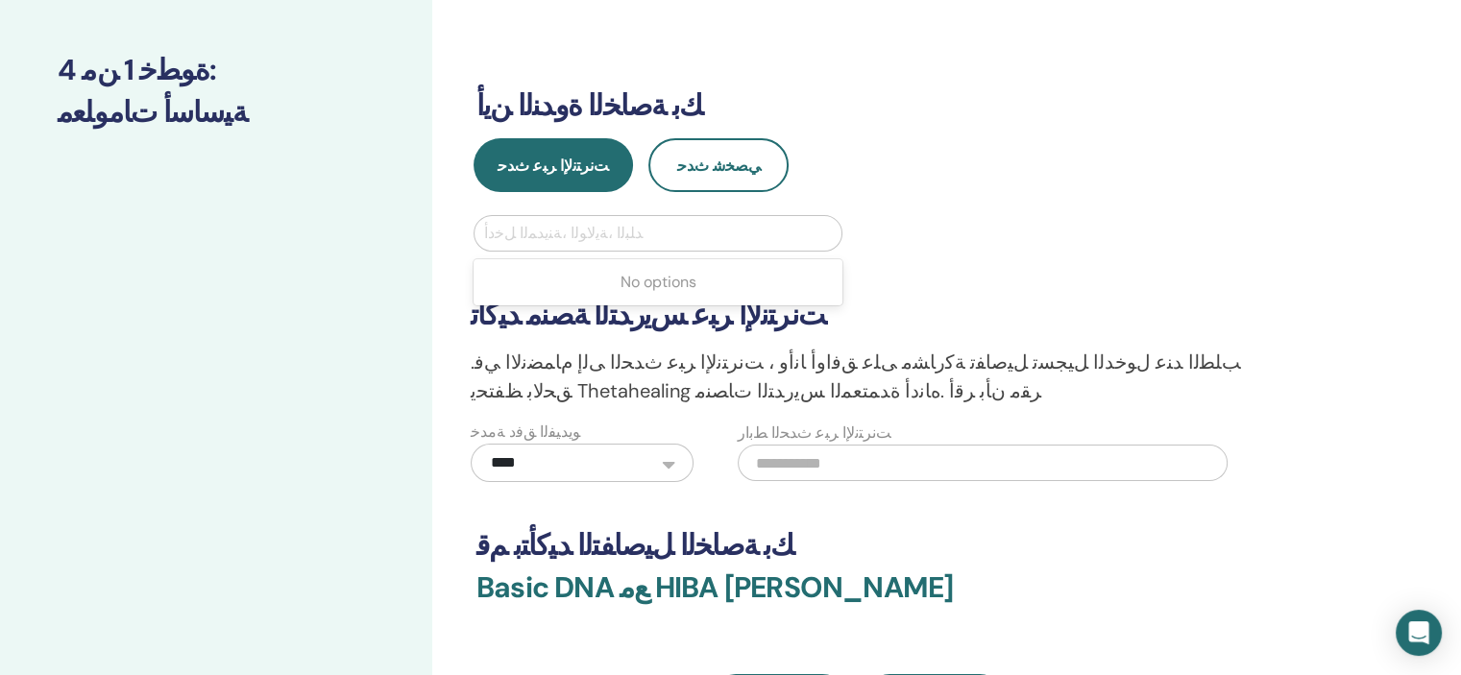
scroll to position [294, 0]
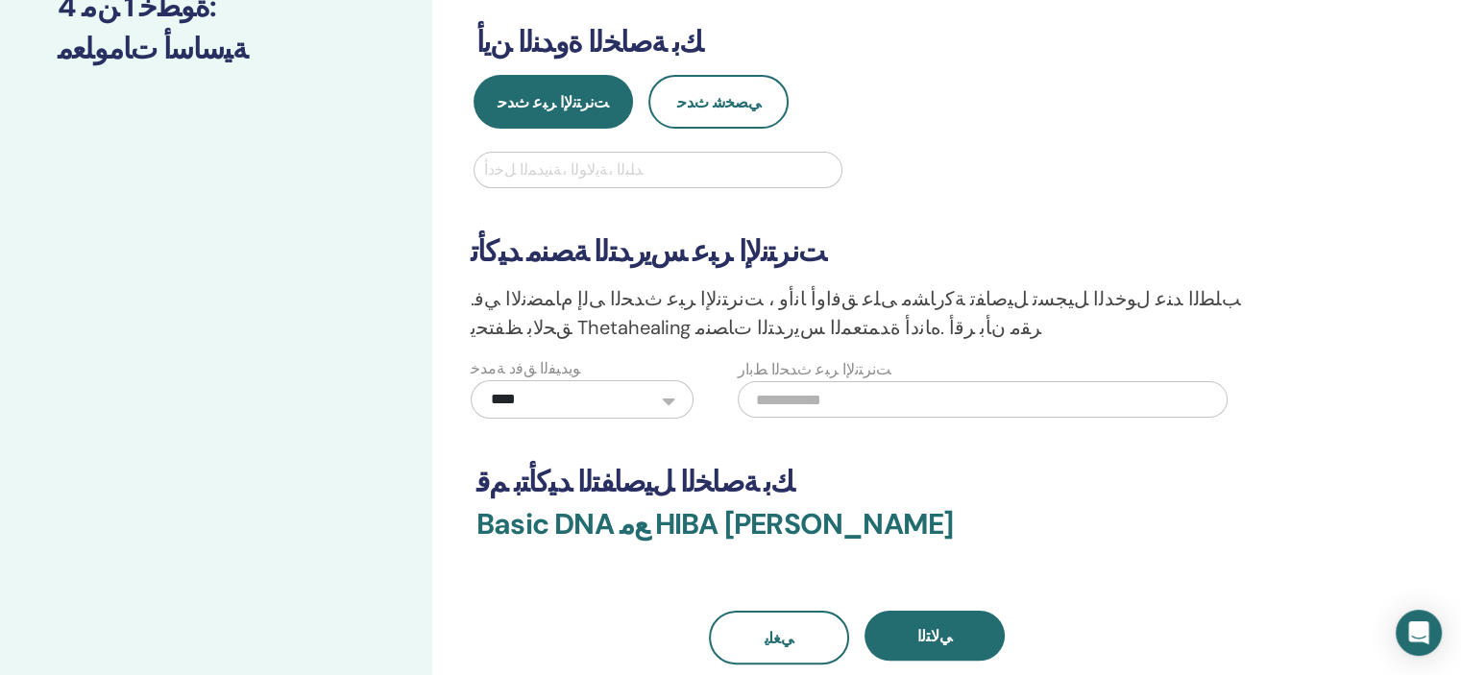
click at [784, 396] on input "text" at bounding box center [983, 399] width 490 height 36
paste input "**********"
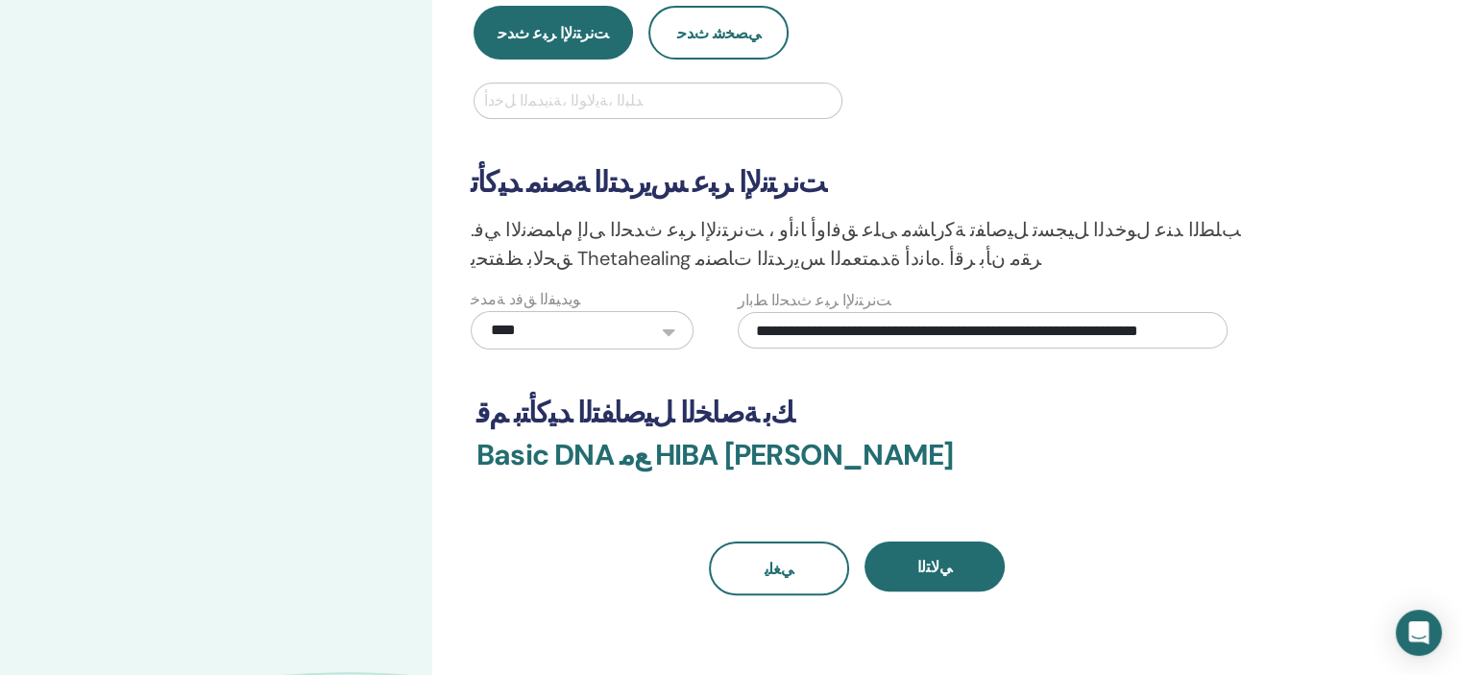
scroll to position [371, 0]
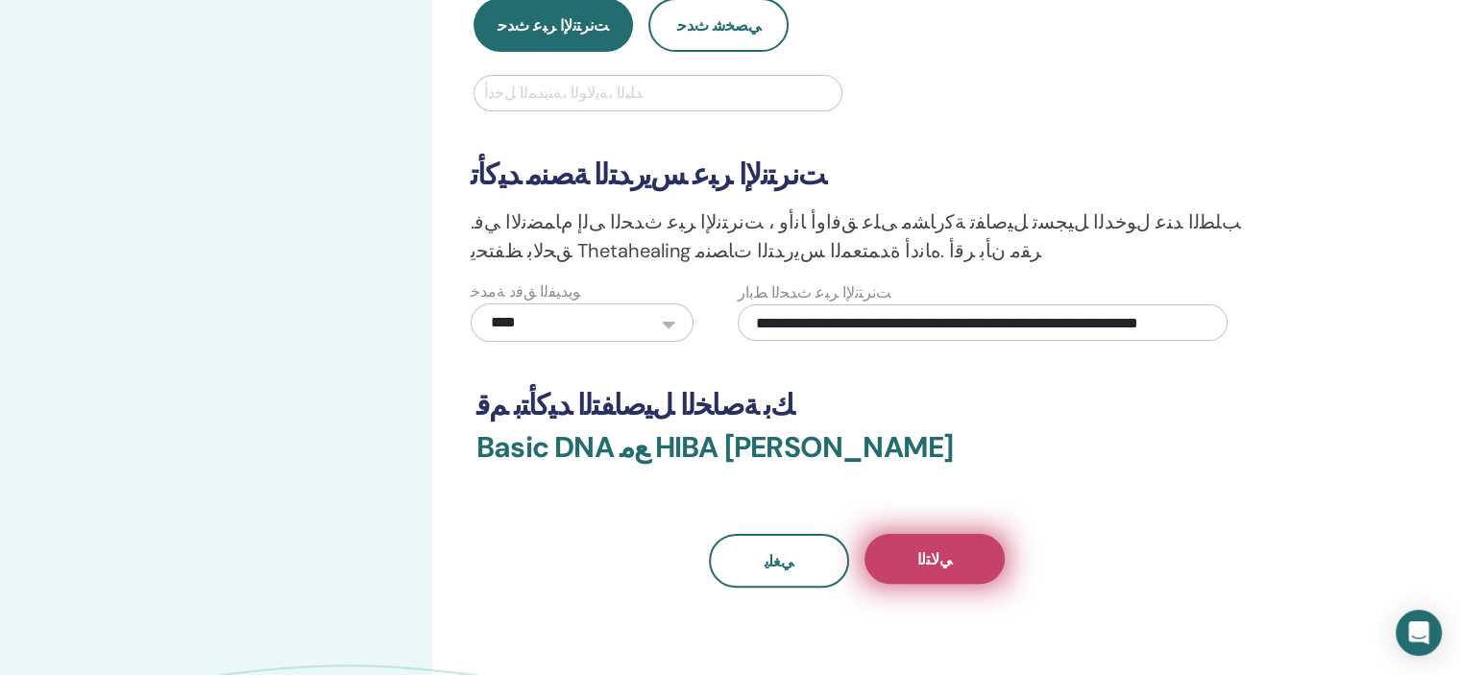
type input "**********"
click at [916, 556] on button "ﻲﻟﺎﺘﻟﺍ" at bounding box center [934, 559] width 140 height 50
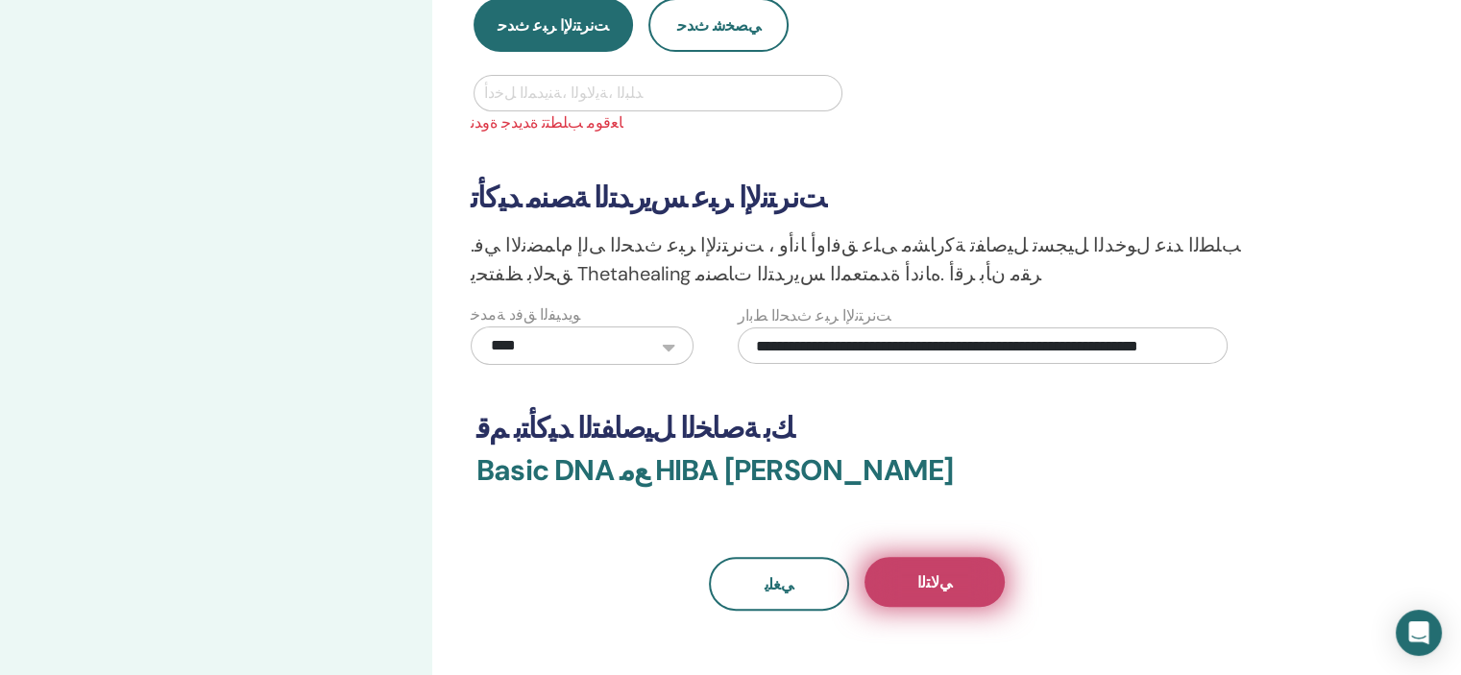
click at [930, 575] on span "ﻲﻟﺎﺘﻟﺍ" at bounding box center [934, 582] width 35 height 20
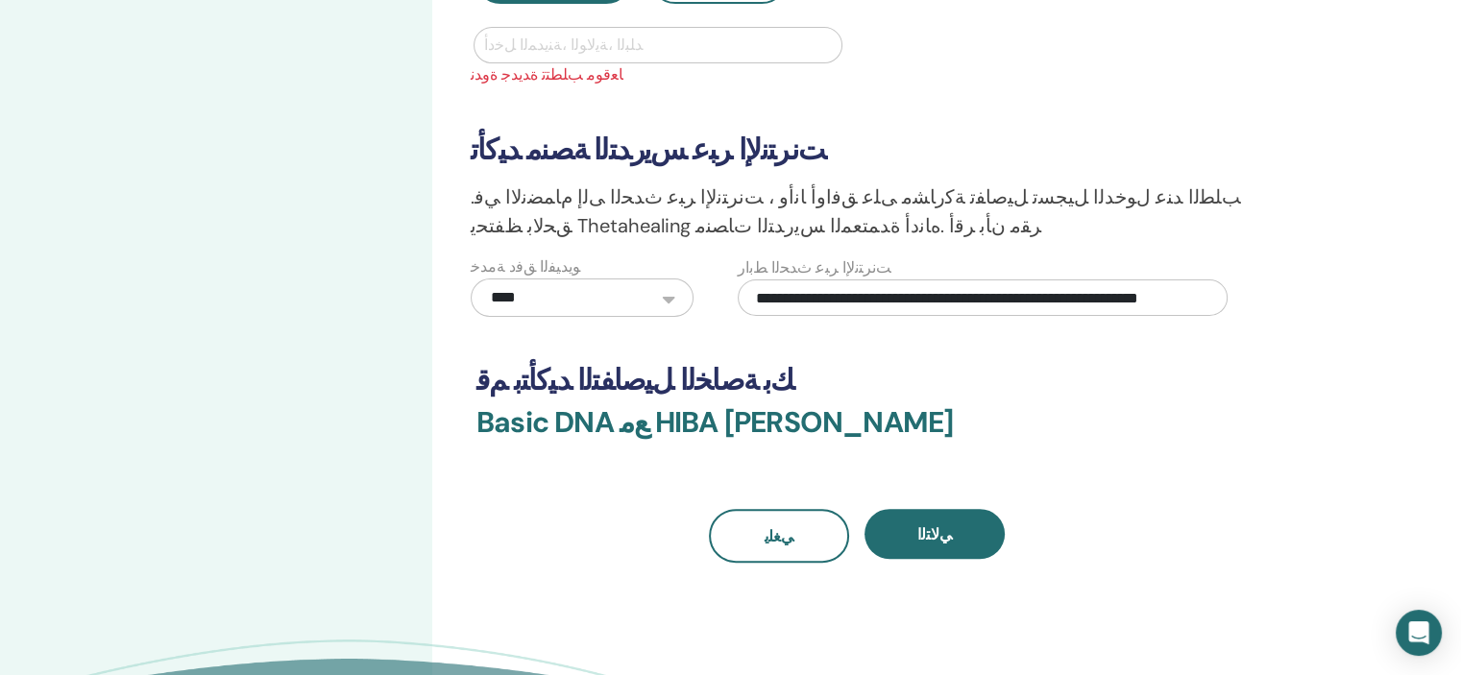
scroll to position [448, 0]
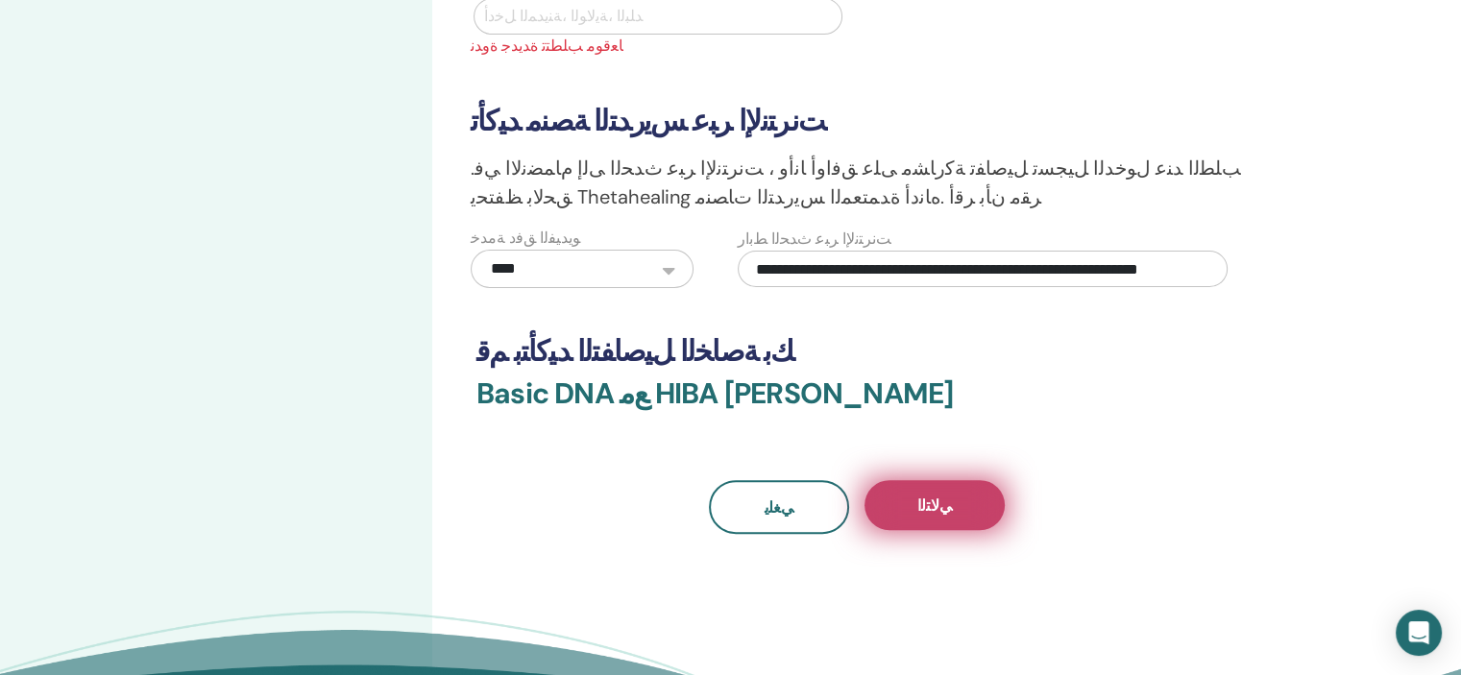
click at [947, 497] on span "ﻲﻟﺎﺘﻟﺍ" at bounding box center [934, 506] width 35 height 20
click at [915, 505] on button "ﻲﻟﺎﺘﻟﺍ" at bounding box center [934, 505] width 140 height 50
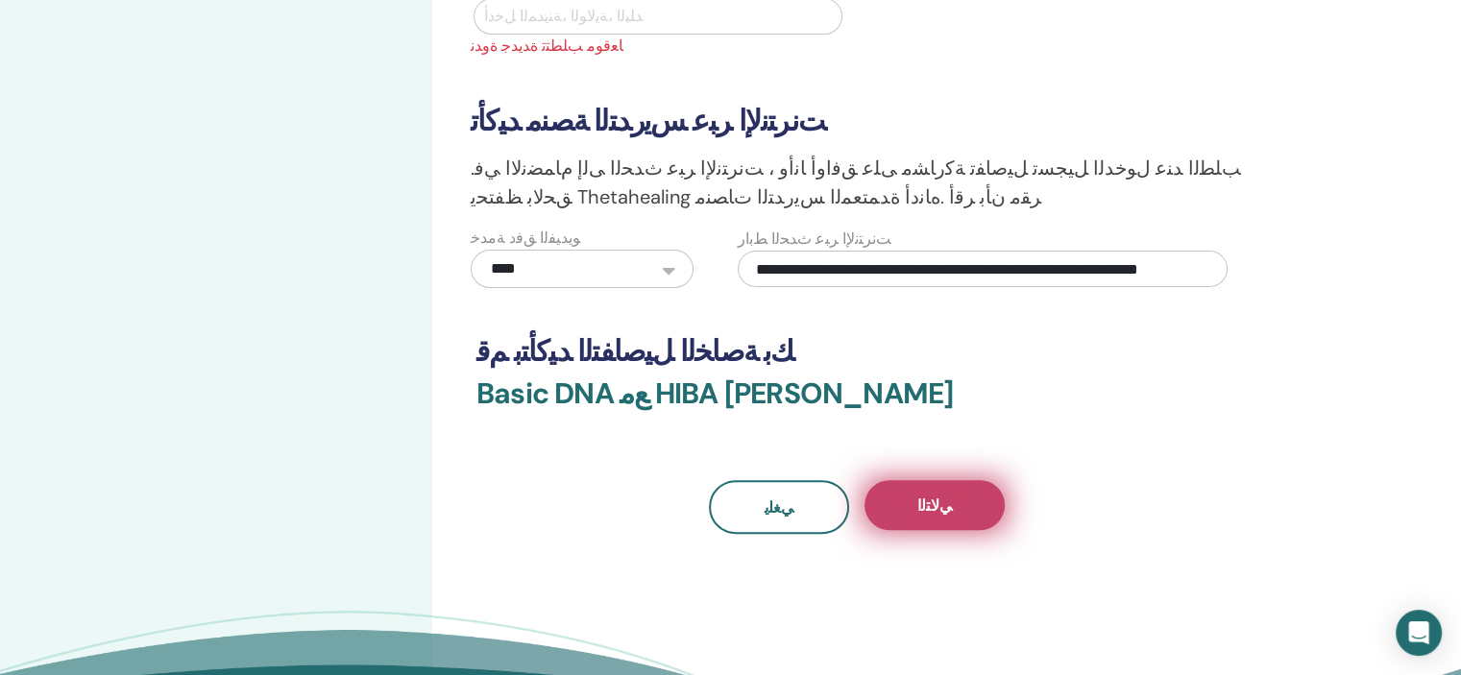
click at [915, 505] on button "ﻲﻟﺎﺘﻟﺍ" at bounding box center [934, 505] width 140 height 50
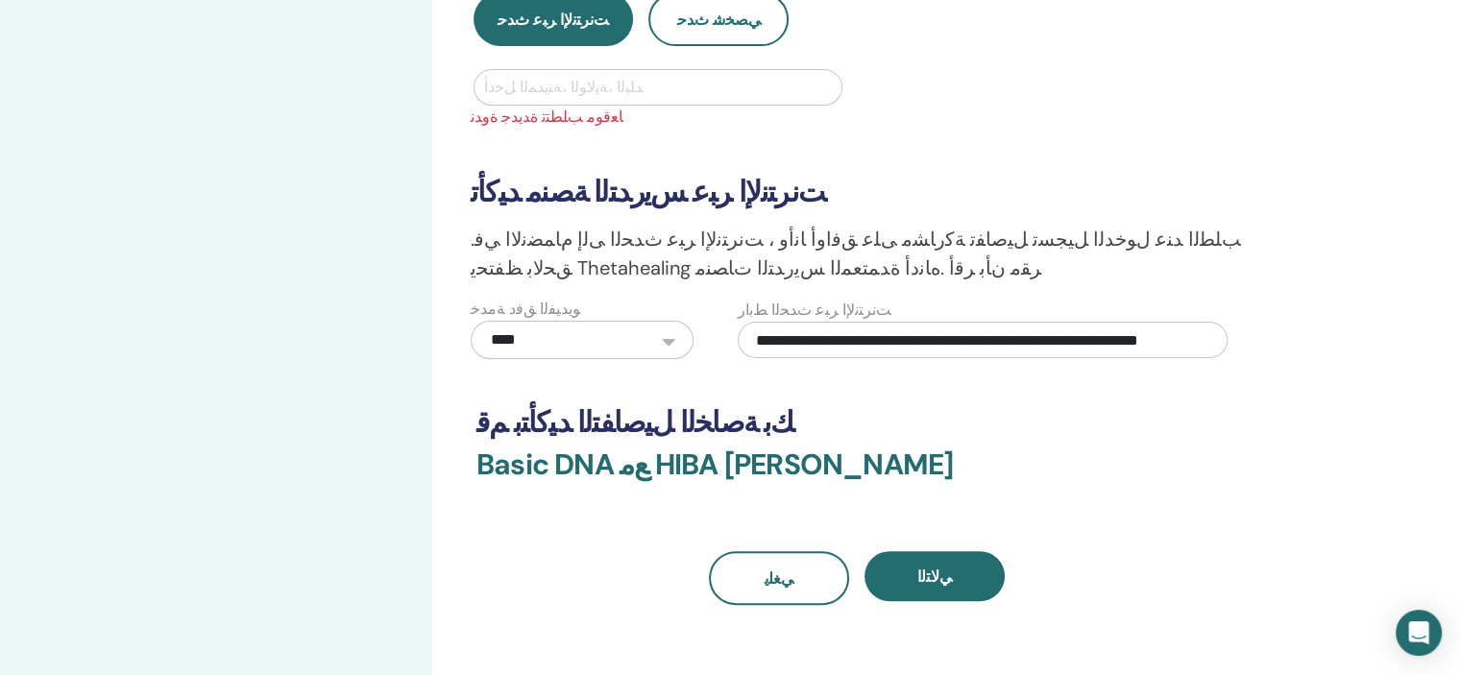
scroll to position [371, 0]
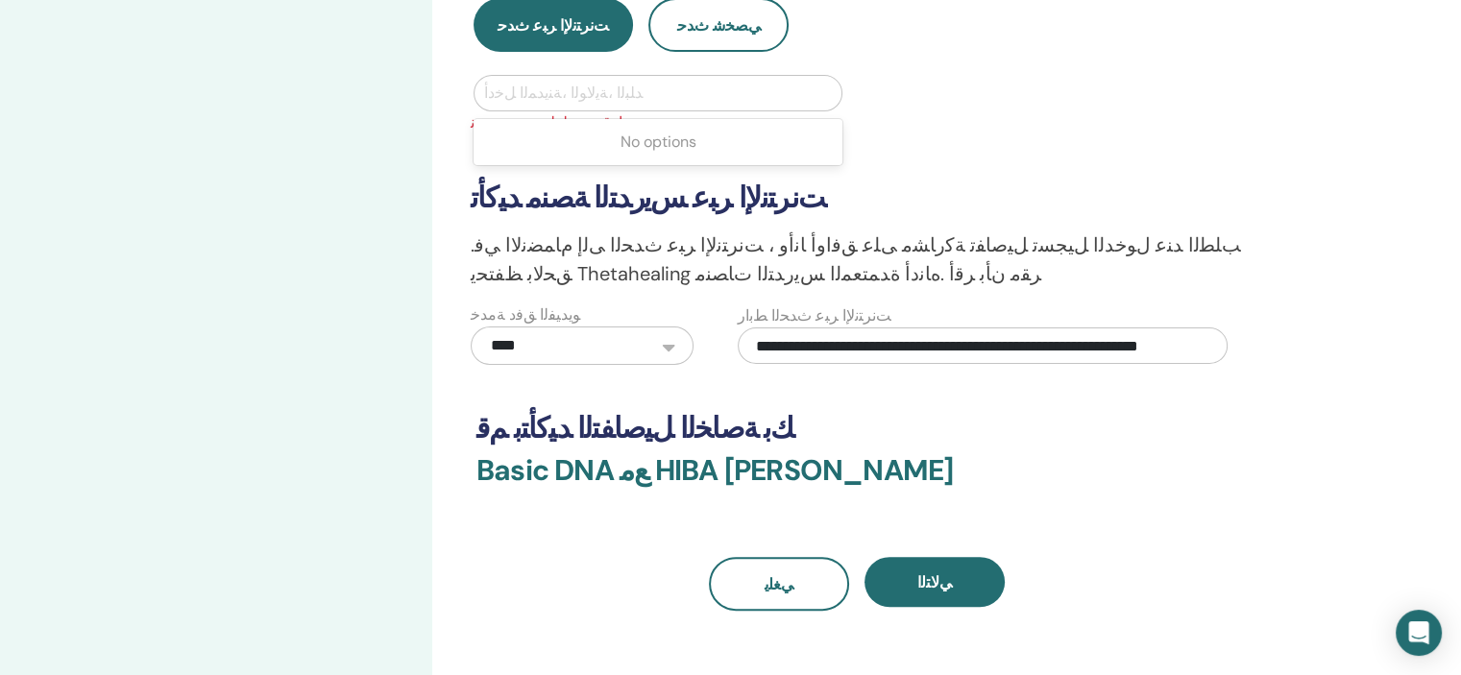
click at [501, 76] on div "ﺪﻠﺒﻟﺍ ،ﺔﻳﻻ﻿ﻮﻟﺍ ،ﺔﻨﻳﺪﻤﻟﺍ ﻞﺧﺩﺃ" at bounding box center [657, 93] width 367 height 35
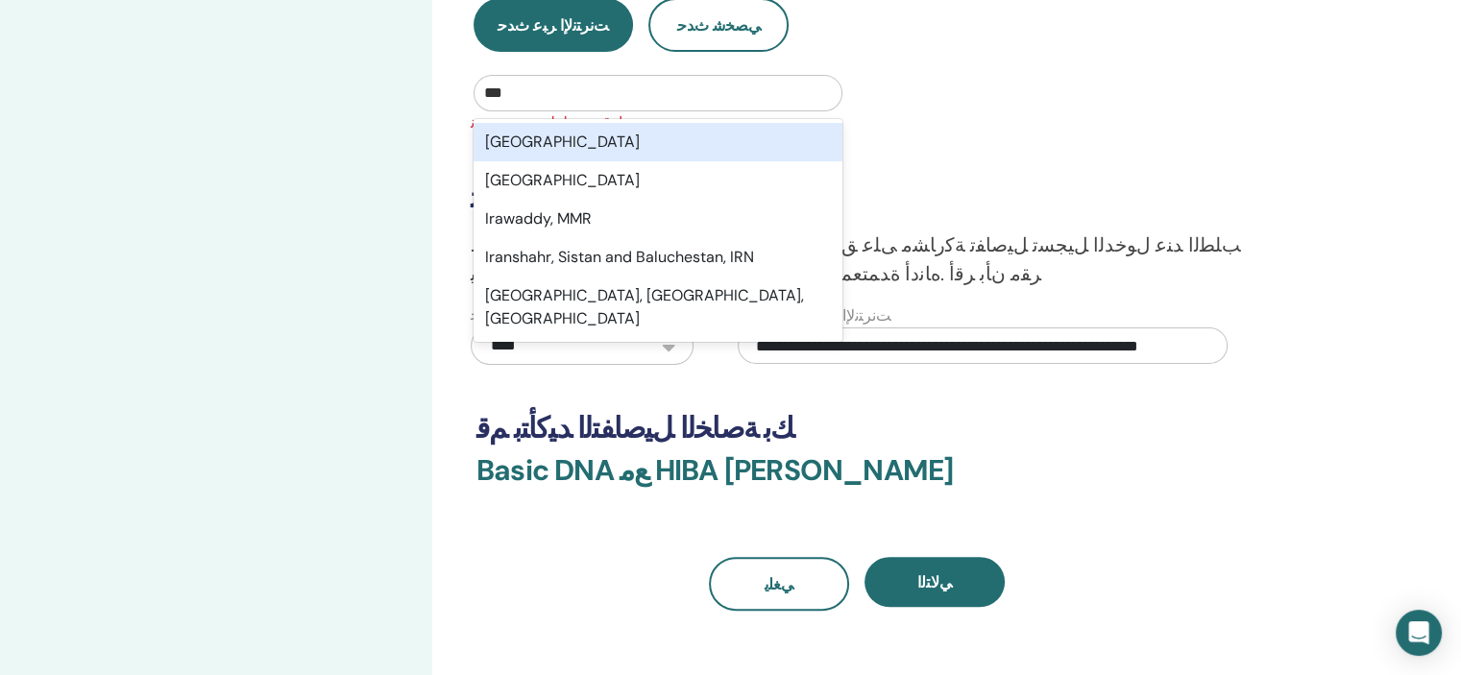
type input "****"
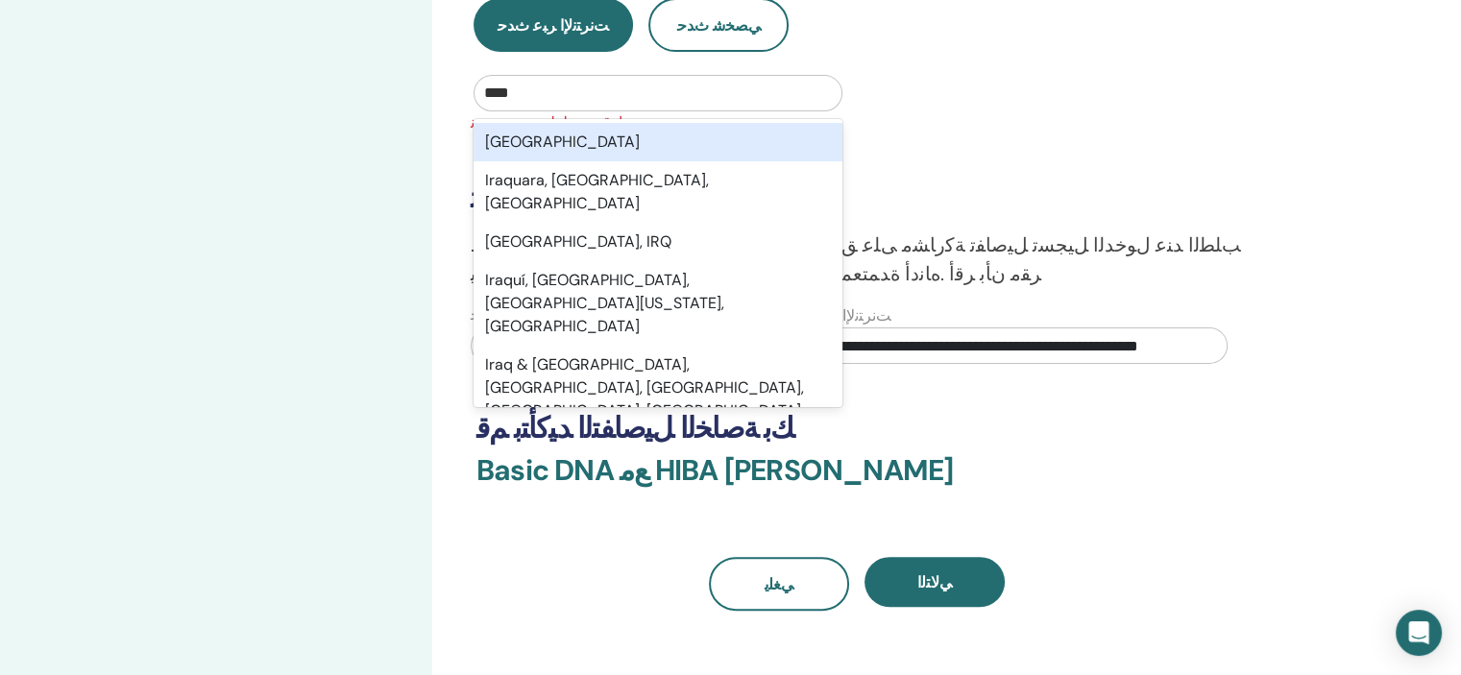
click at [499, 135] on div "[GEOGRAPHIC_DATA]" at bounding box center [657, 142] width 369 height 38
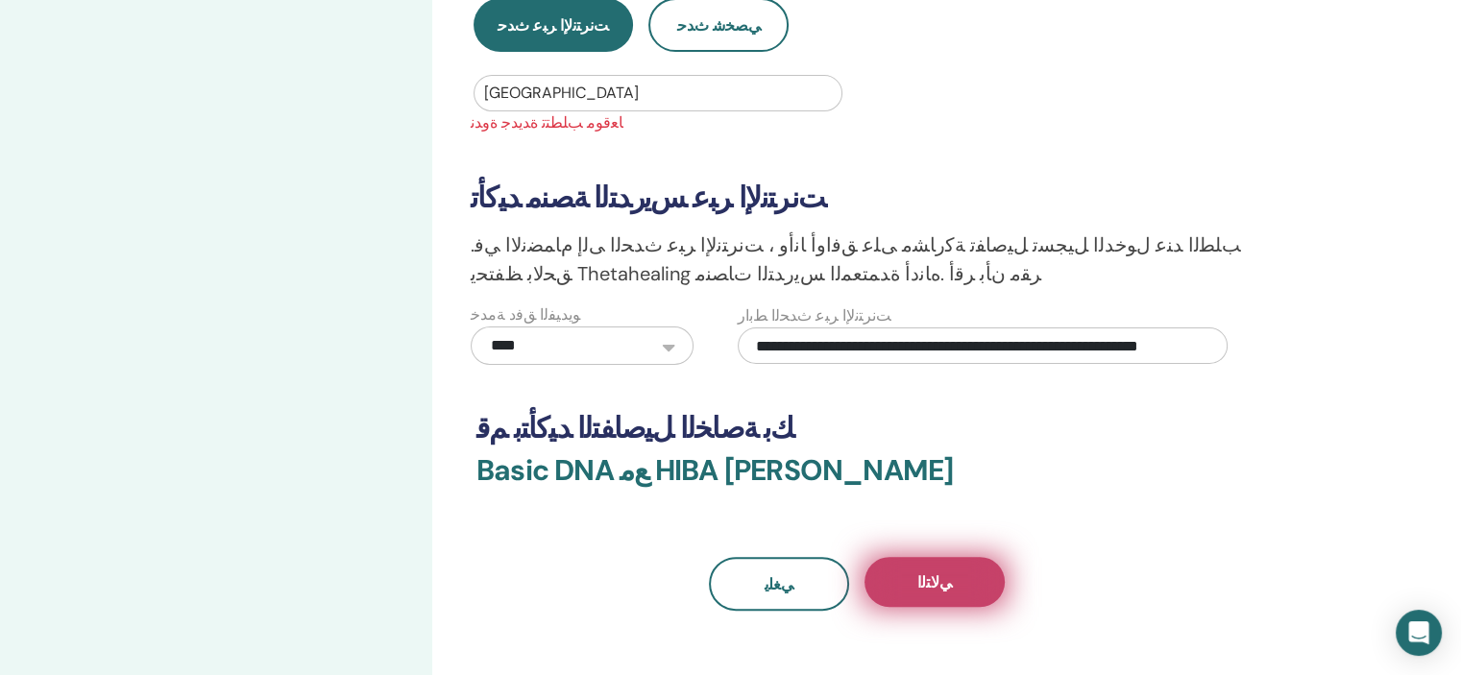
click at [920, 575] on span "ﻲﻟﺎﺘﻟﺍ" at bounding box center [934, 582] width 35 height 20
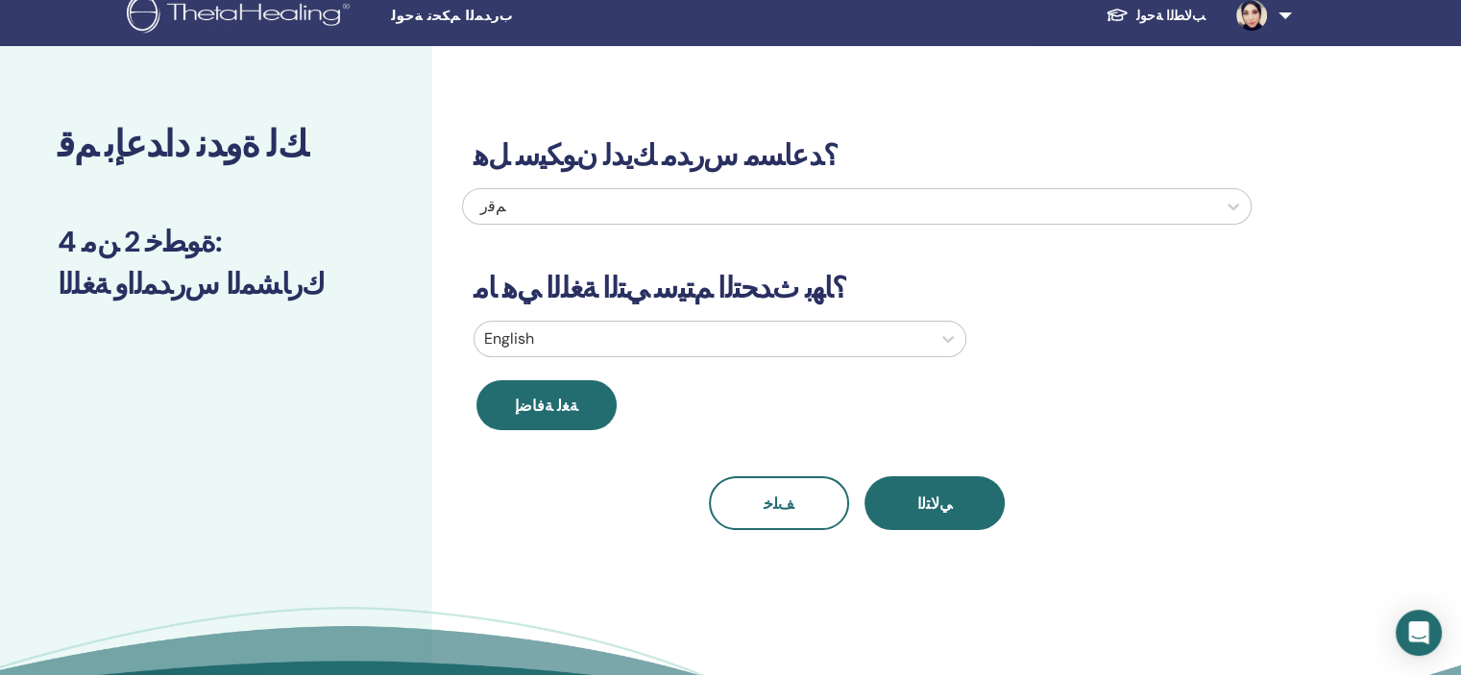
scroll to position [0, 0]
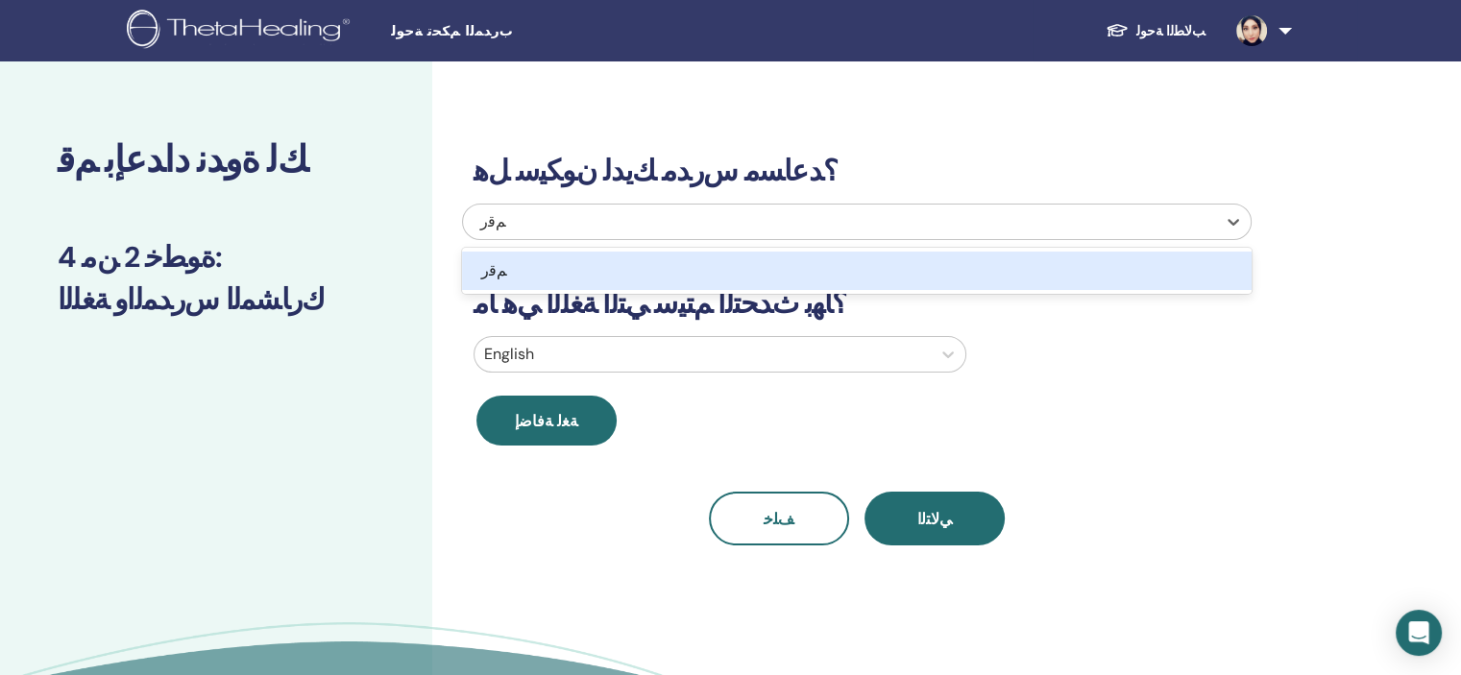
click at [497, 212] on div "ﻢﻗﺭ" at bounding box center [782, 221] width 604 height 23
click at [1232, 222] on icon at bounding box center [1233, 222] width 12 height 7
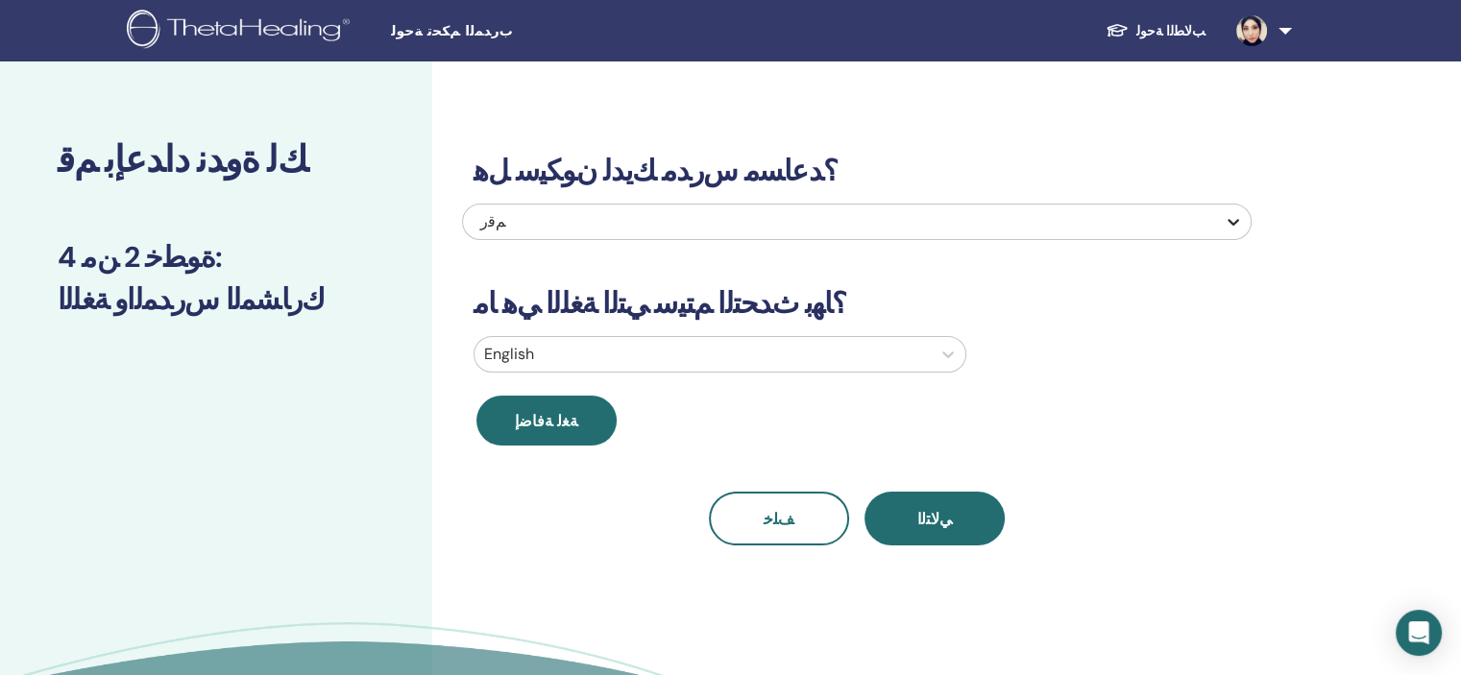
click at [1232, 222] on icon at bounding box center [1233, 222] width 12 height 7
click at [651, 345] on div at bounding box center [702, 354] width 437 height 27
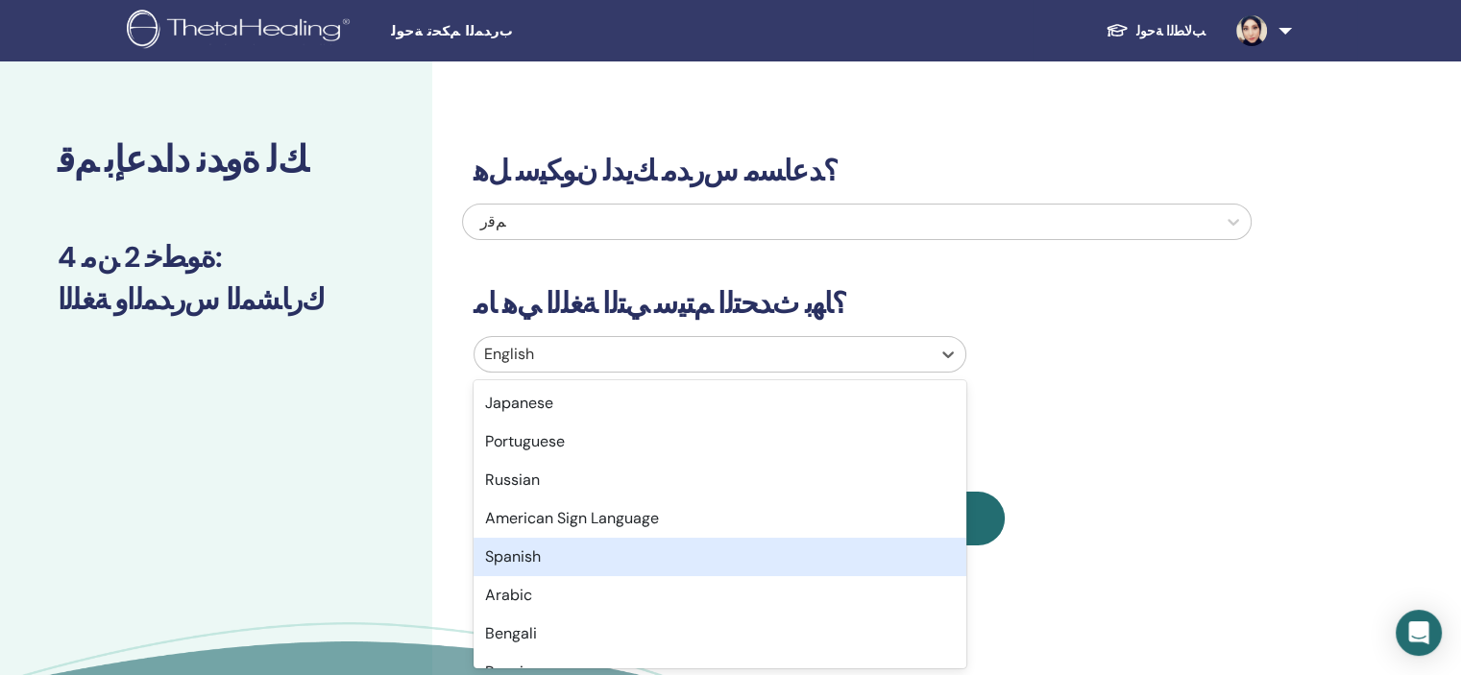
scroll to position [154, 0]
click at [604, 559] on div "Arabic" at bounding box center [719, 557] width 493 height 38
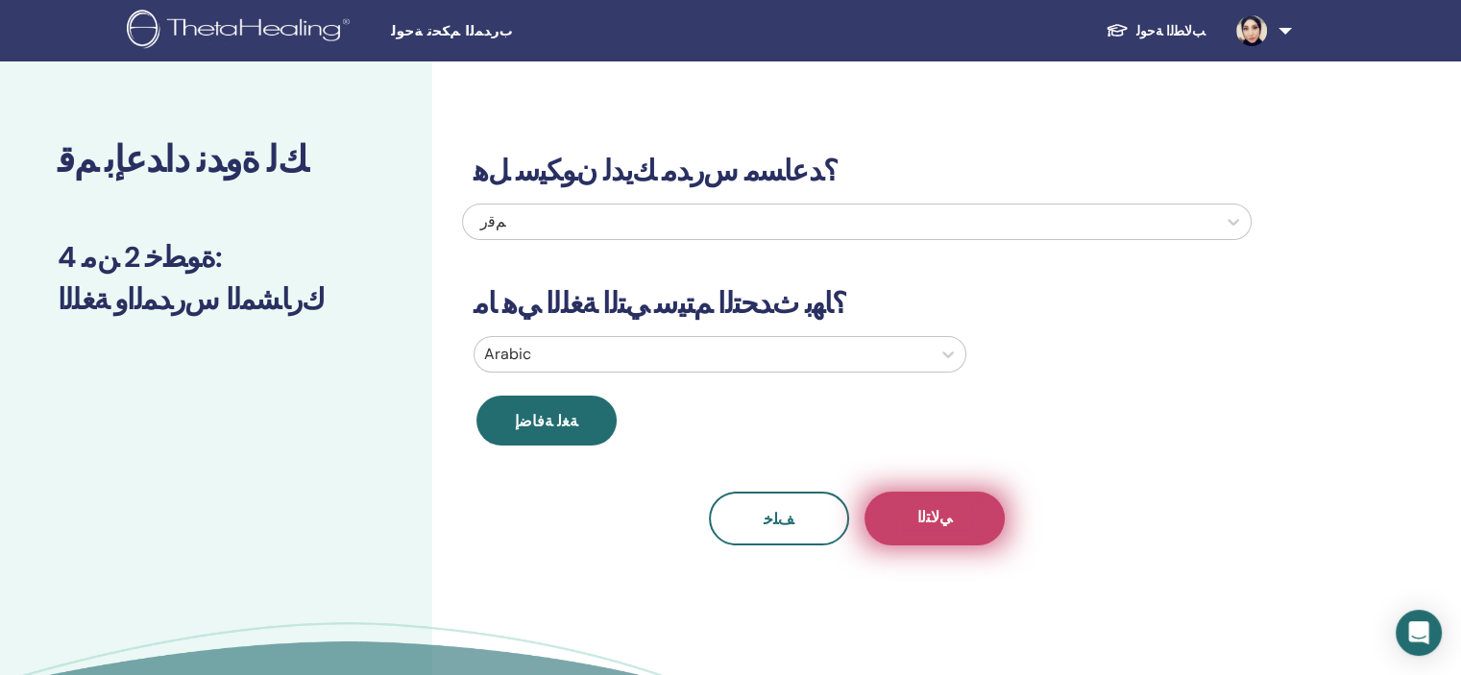
click at [935, 518] on span "ﻲﻟﺎﺘﻟﺍ" at bounding box center [934, 519] width 35 height 24
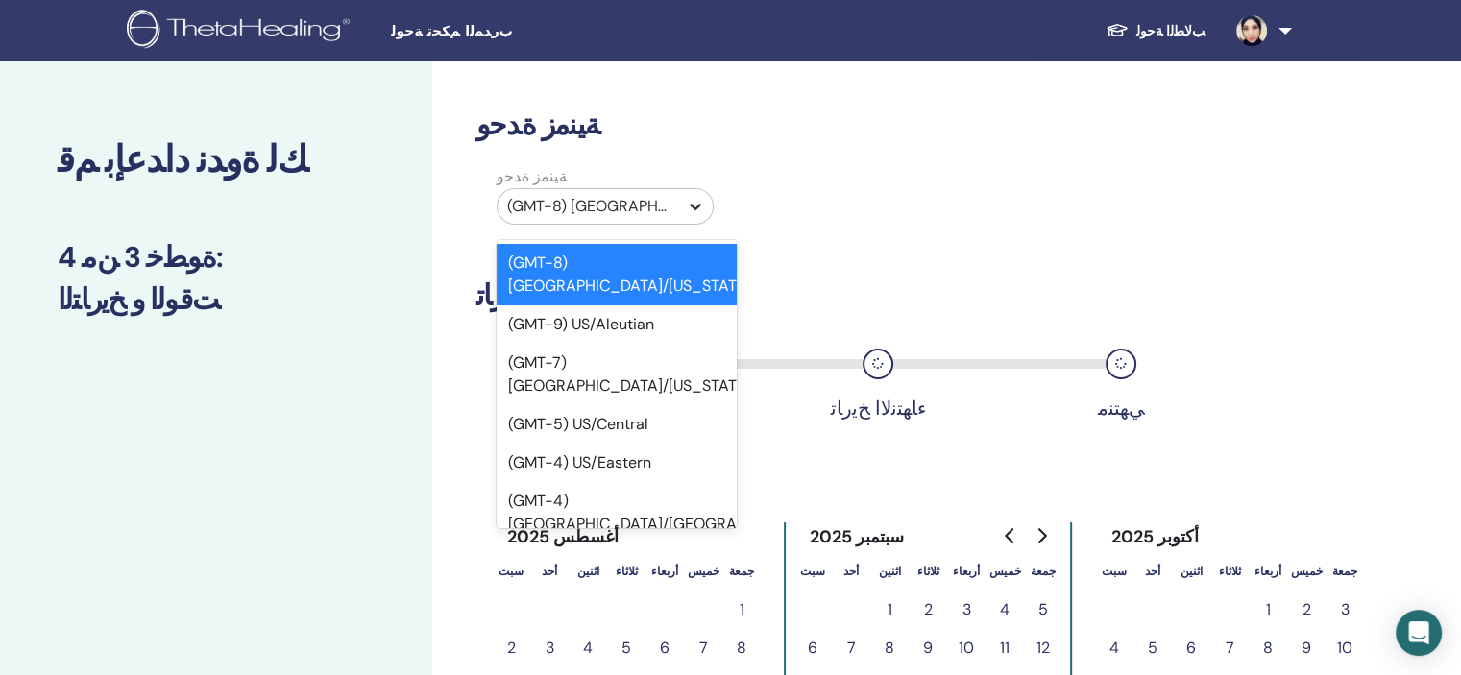
click at [693, 203] on icon at bounding box center [695, 206] width 19 height 19
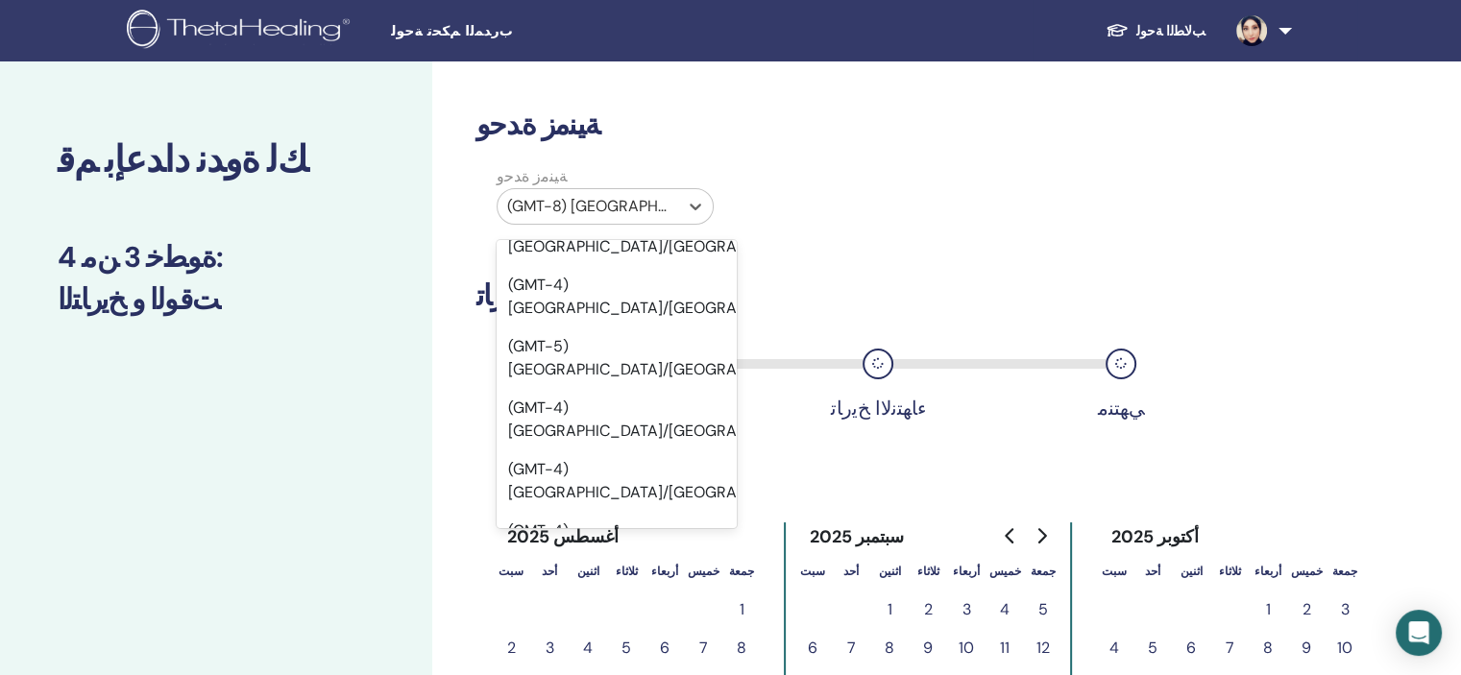
scroll to position [13177, 0]
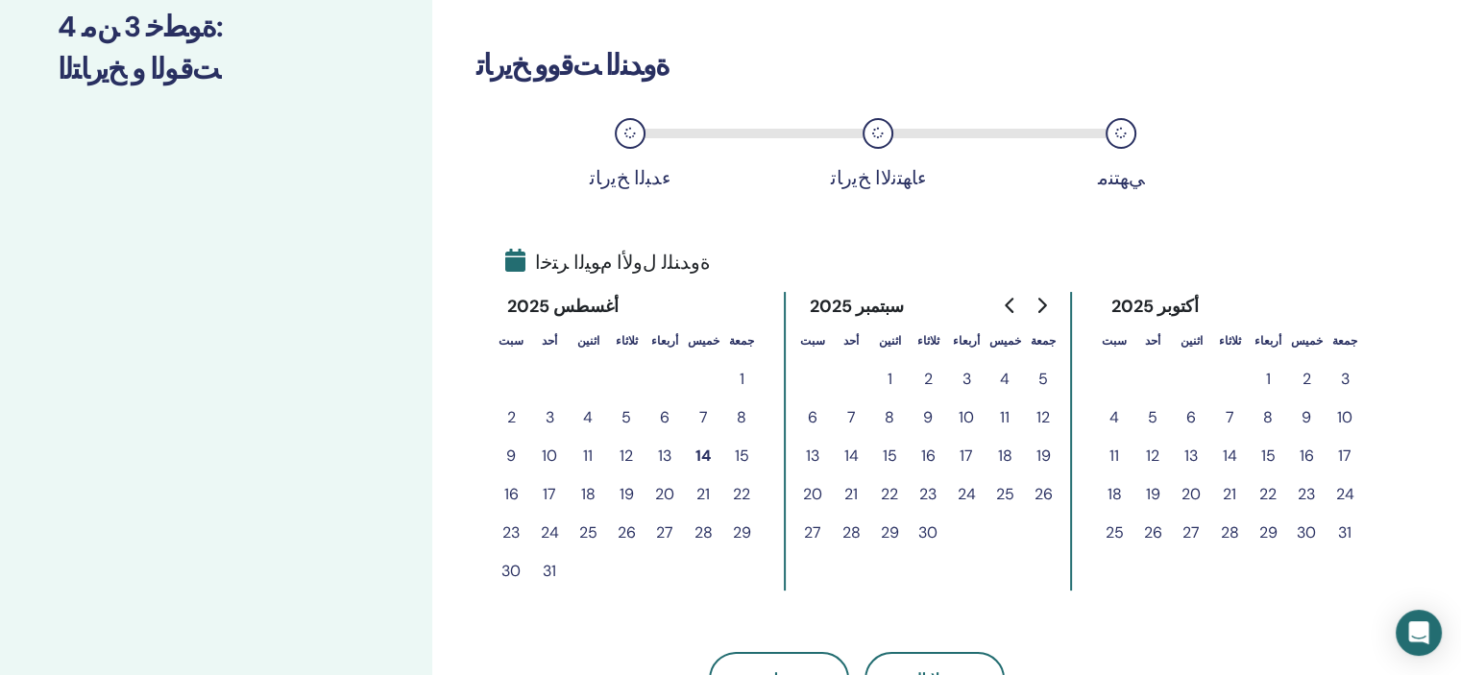
scroll to position [269, 0]
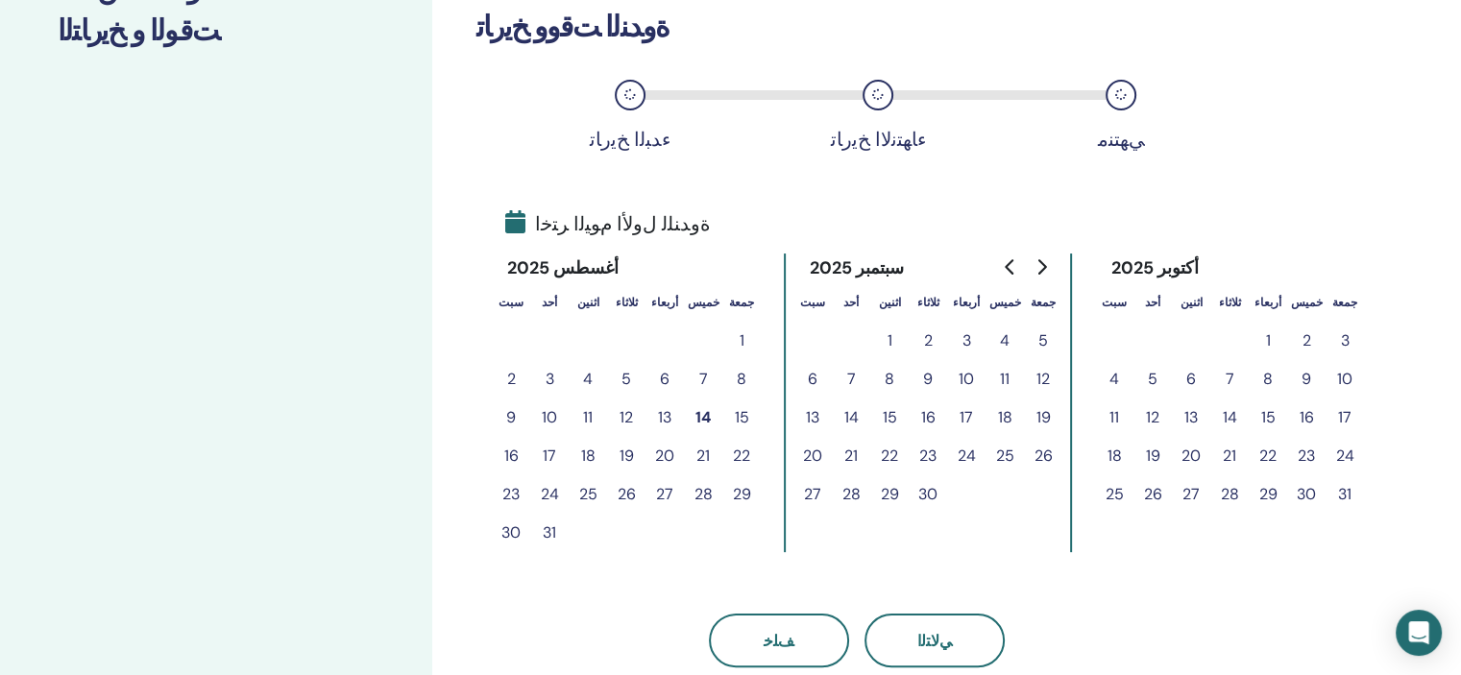
click at [513, 455] on button "16" at bounding box center [511, 456] width 38 height 38
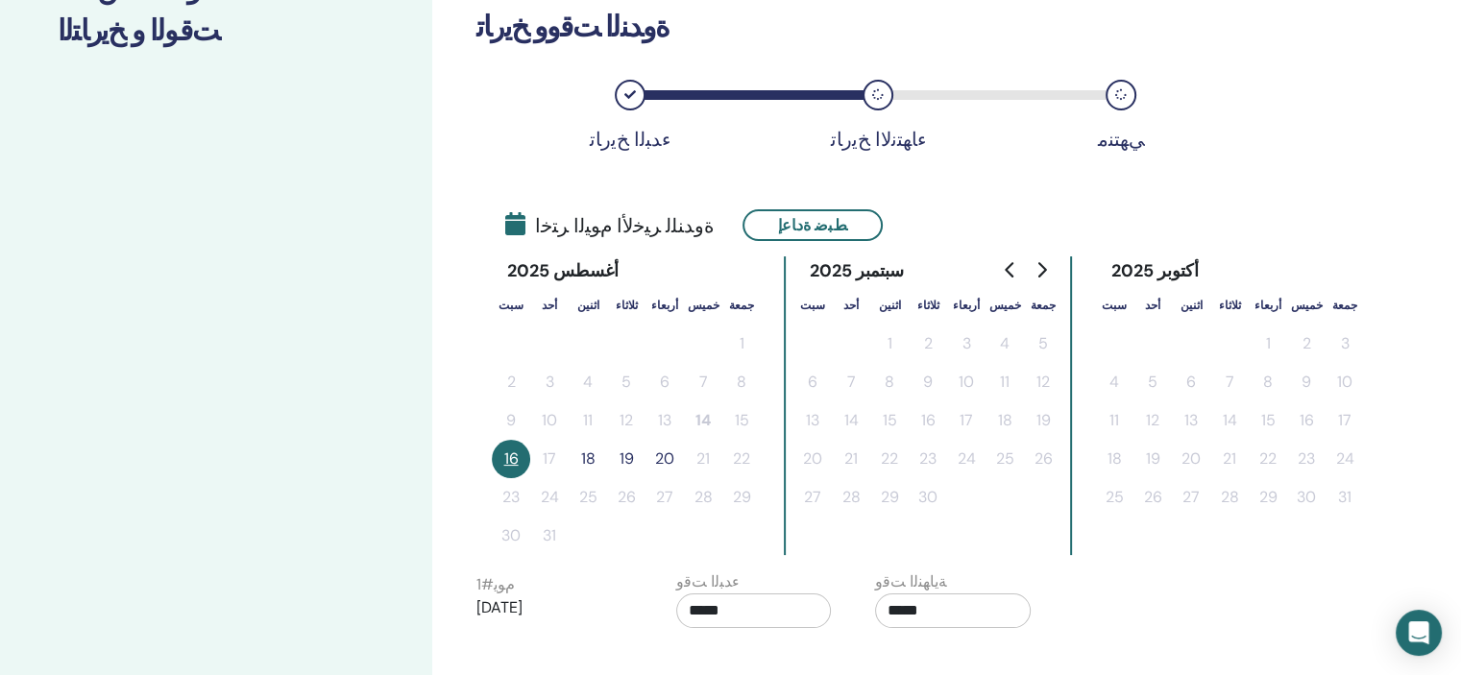
click at [586, 456] on button "18" at bounding box center [588, 459] width 38 height 38
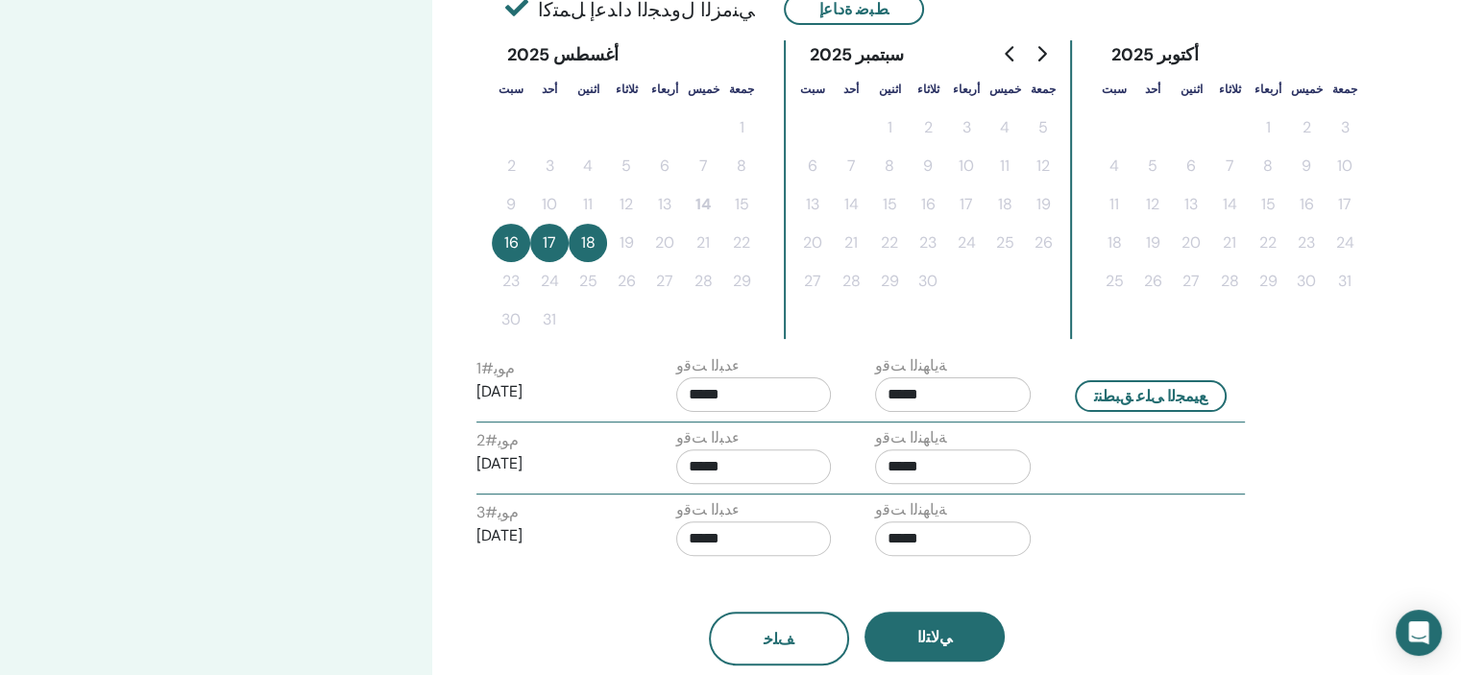
scroll to position [486, 0]
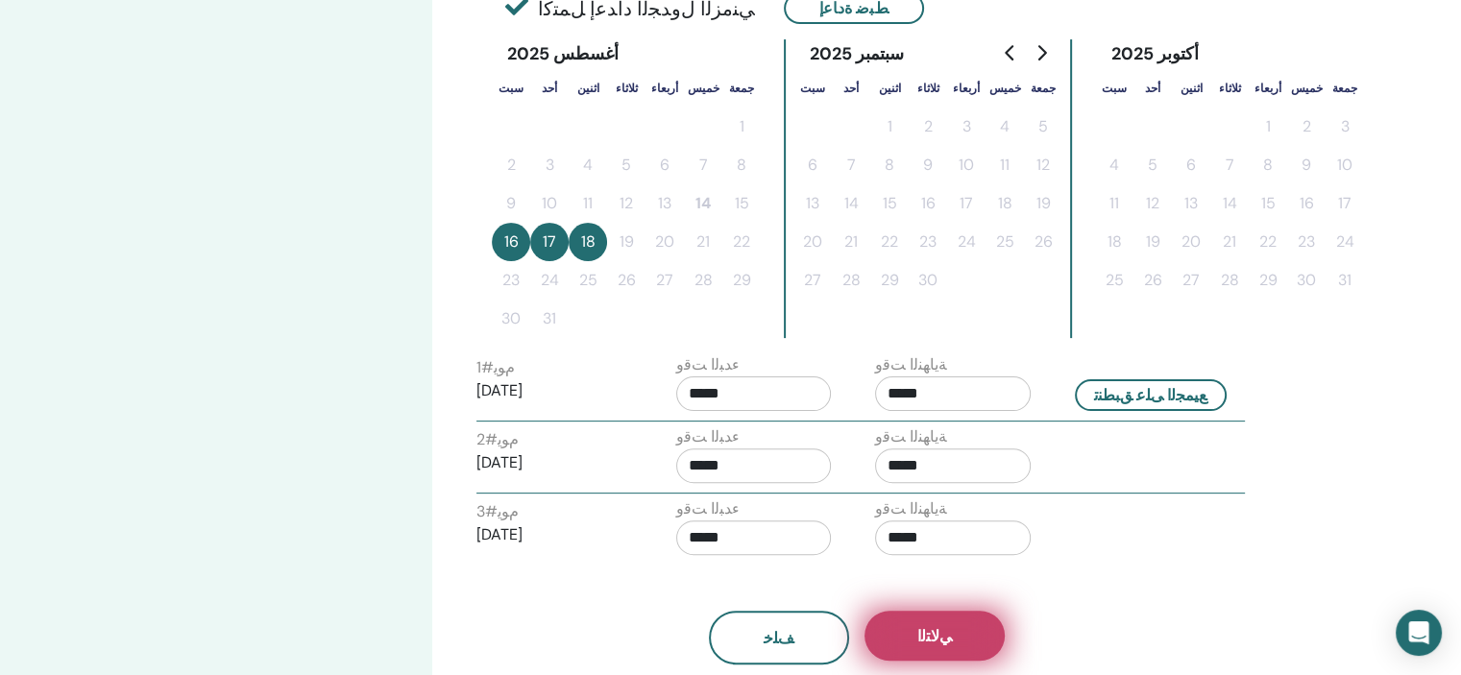
click at [932, 642] on span "ﻲﻟﺎﺘﻟﺍ" at bounding box center [934, 636] width 35 height 20
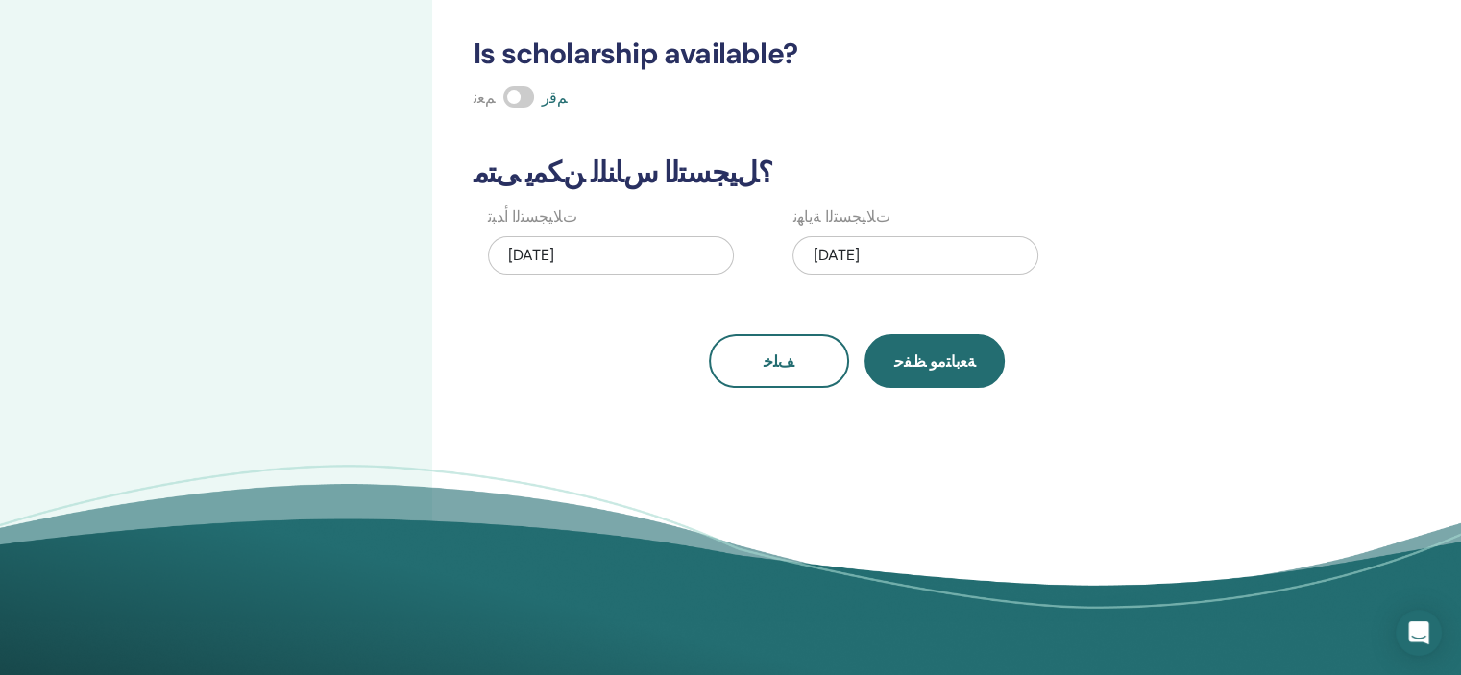
click at [916, 364] on span "ﺔﻌﺑﺎﺘﻣﻭ ﻆﻔﺣ" at bounding box center [935, 362] width 82 height 20
click at [511, 95] on span at bounding box center [518, 96] width 31 height 21
click at [521, 94] on span at bounding box center [518, 96] width 31 height 21
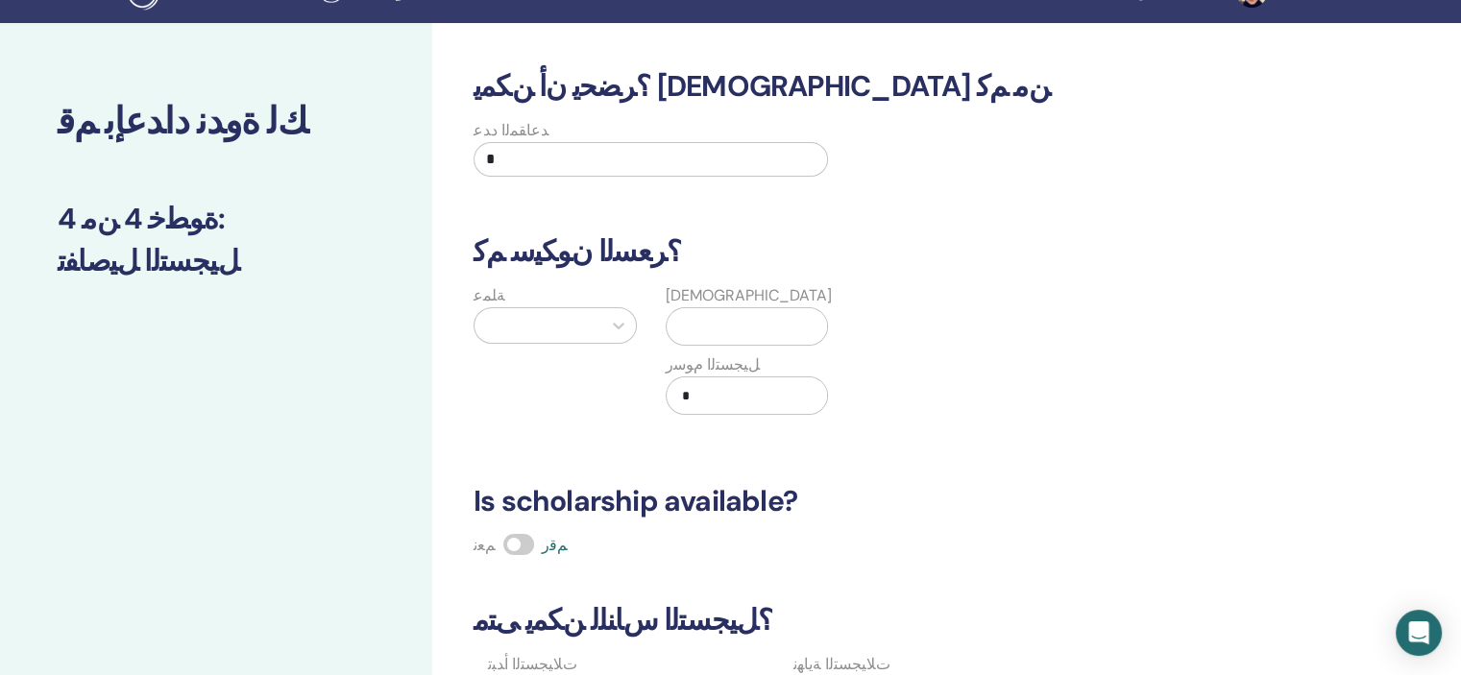
scroll to position [0, 0]
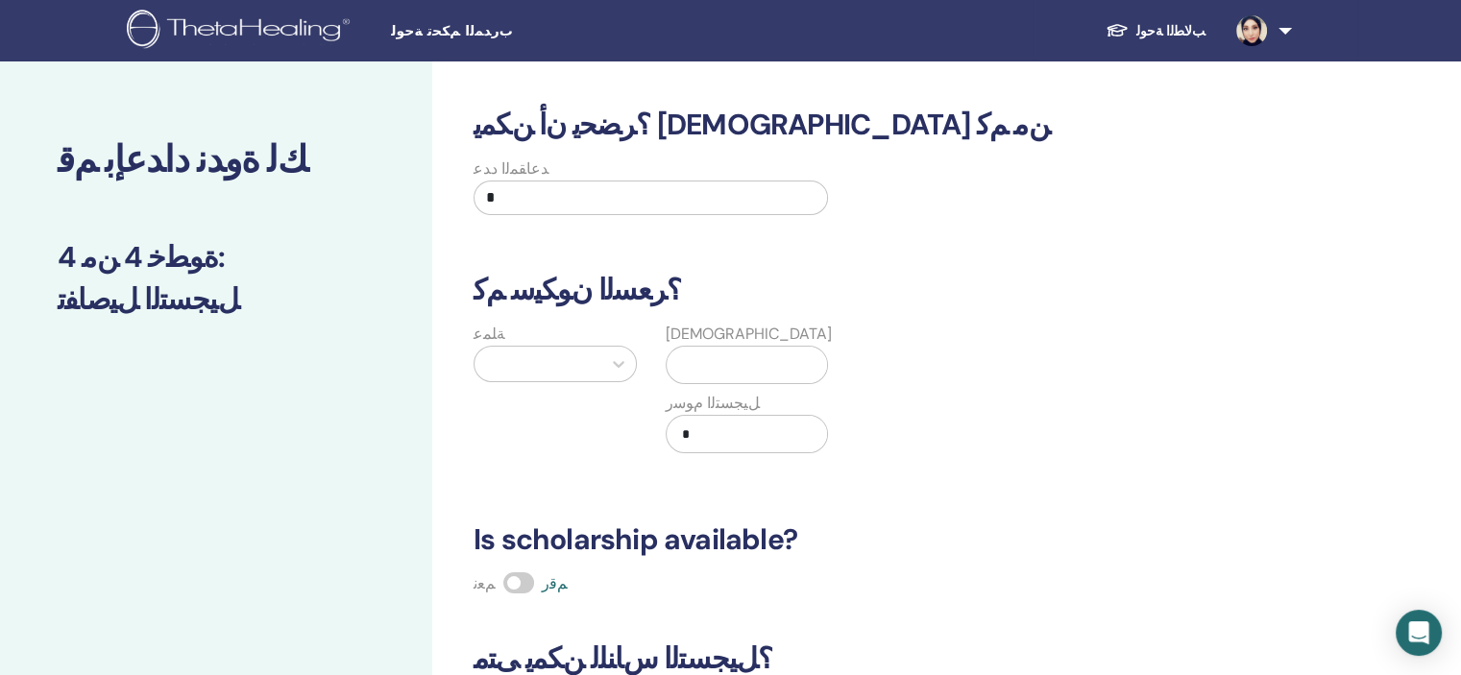
click at [497, 195] on input "*" at bounding box center [650, 198] width 354 height 35
type input "*"
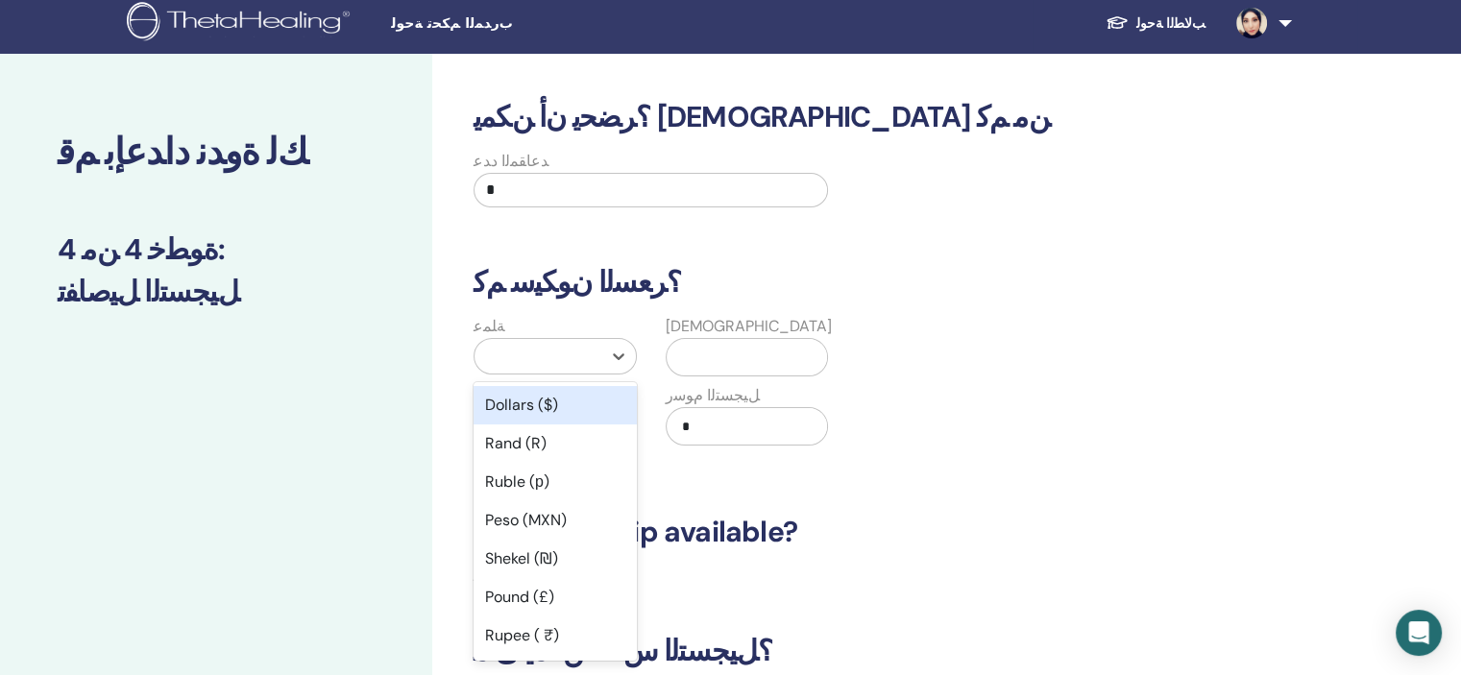
click at [546, 364] on div at bounding box center [538, 356] width 108 height 27
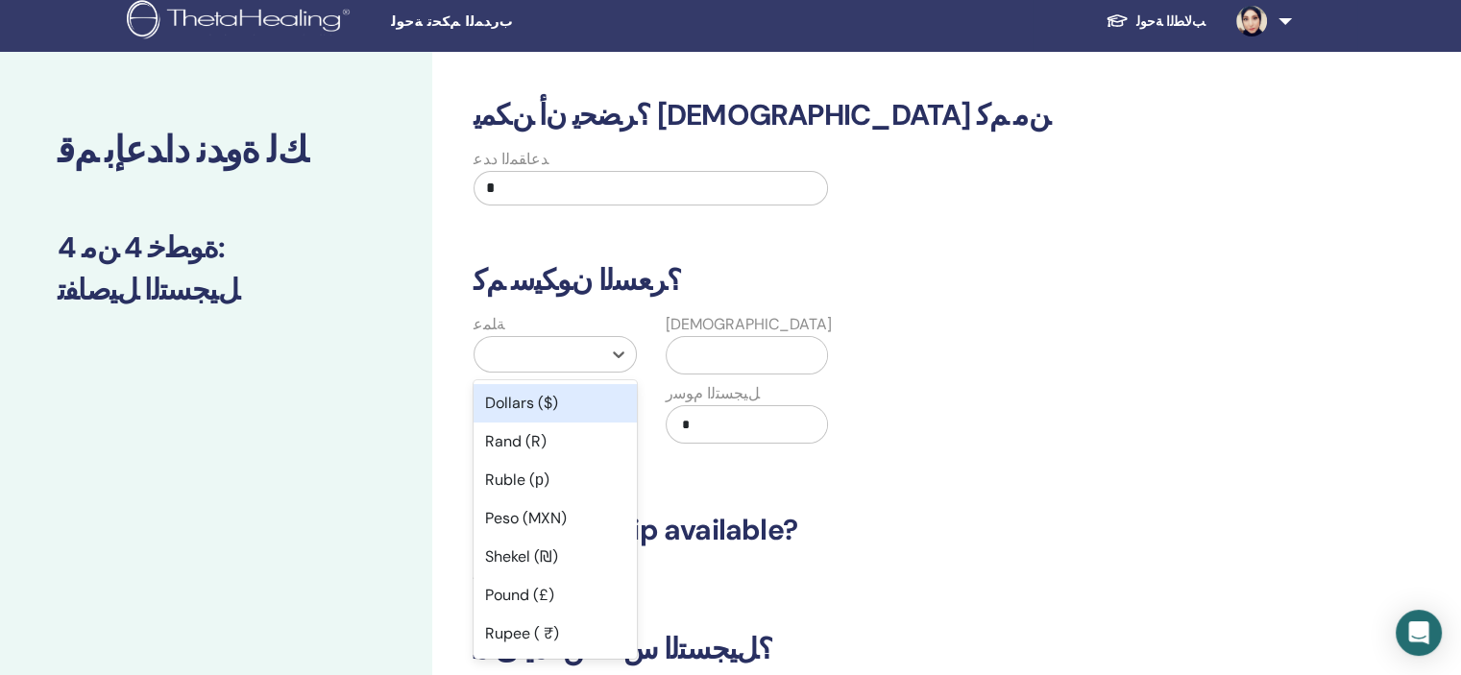
click at [562, 401] on div "Dollars ($)" at bounding box center [554, 403] width 163 height 38
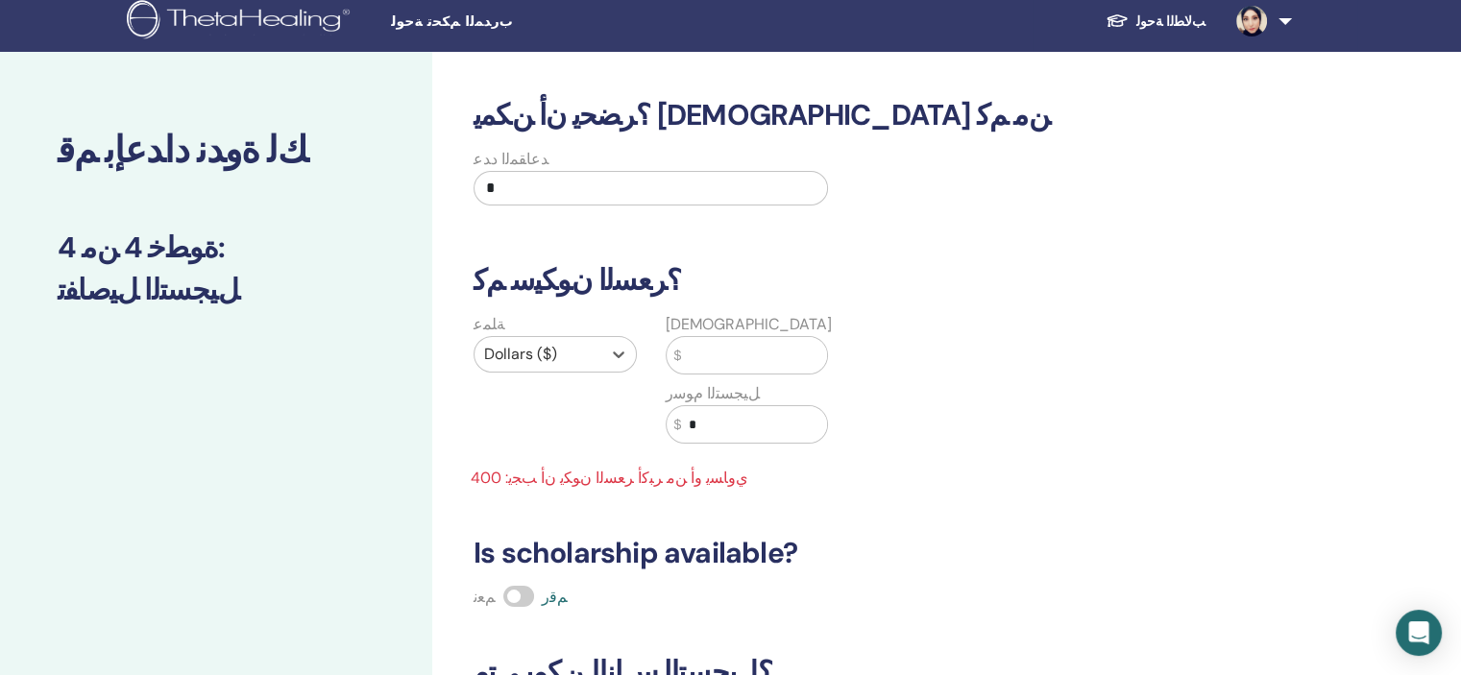
click at [703, 354] on input "text" at bounding box center [754, 355] width 146 height 36
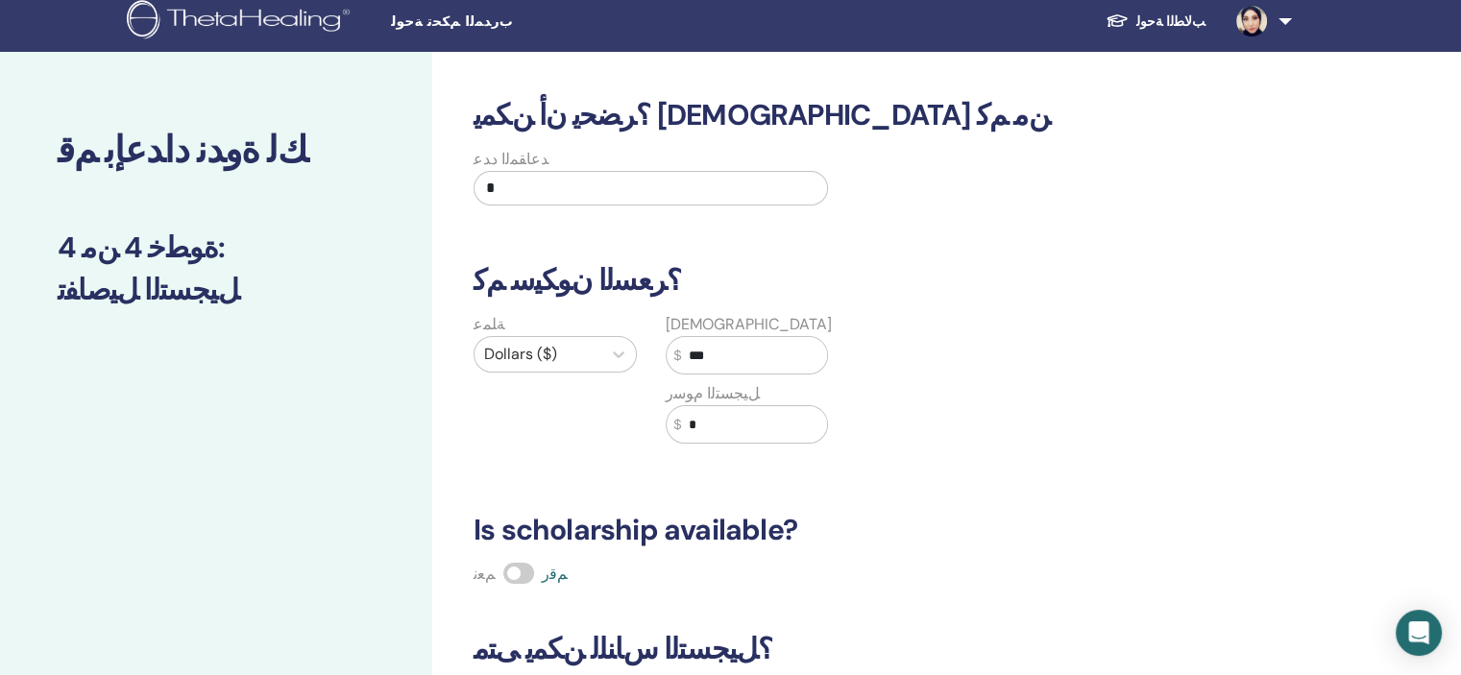
type input "***"
click at [699, 422] on input "*" at bounding box center [754, 424] width 146 height 36
type input "*"
type input "**"
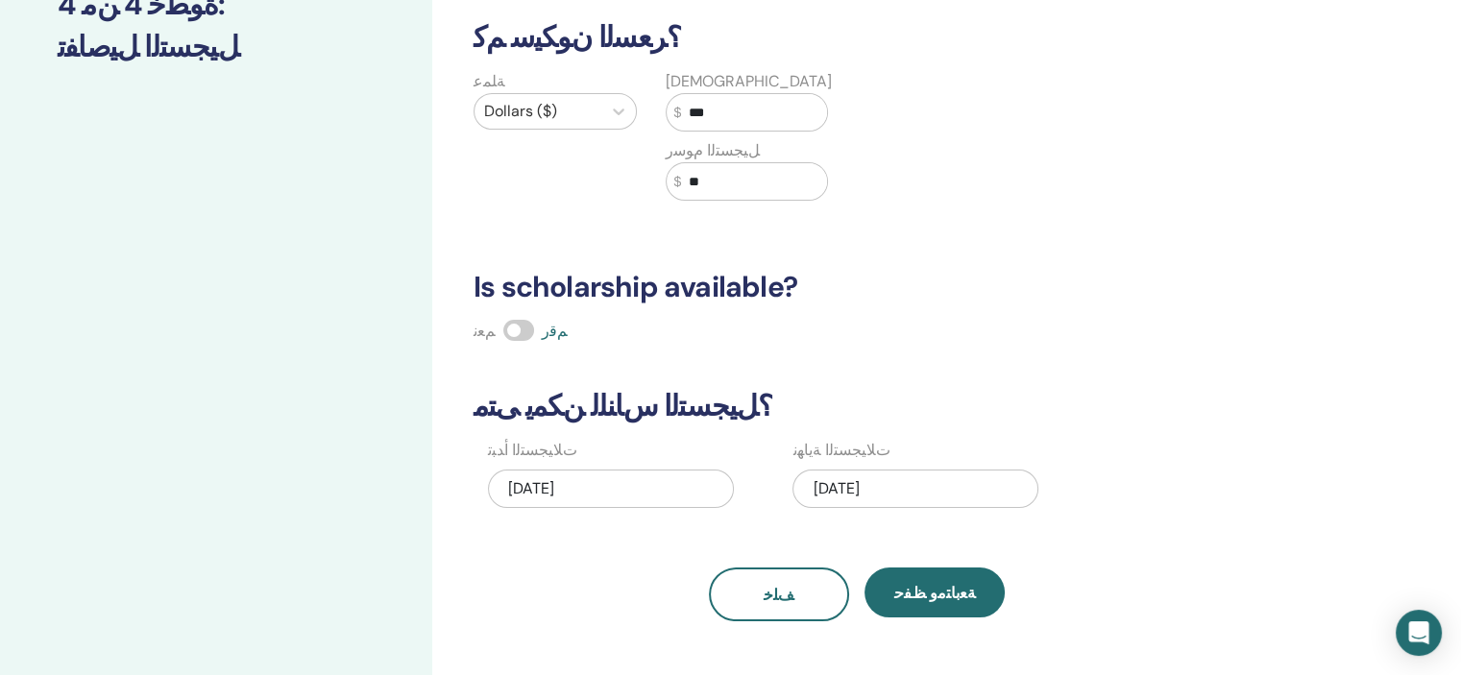
scroll to position [317, 0]
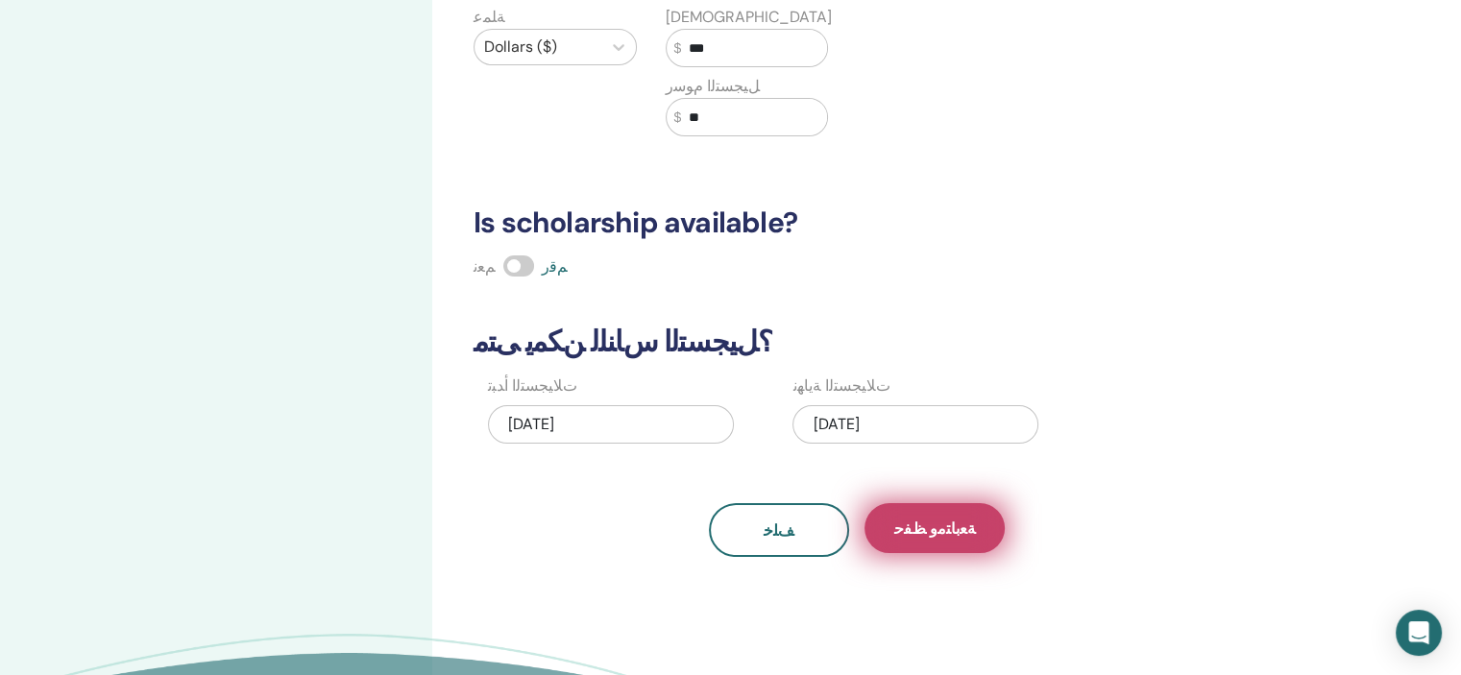
click at [924, 520] on span "ﺔﻌﺑﺎﺘﻣﻭ ﻆﻔﺣ" at bounding box center [935, 529] width 82 height 20
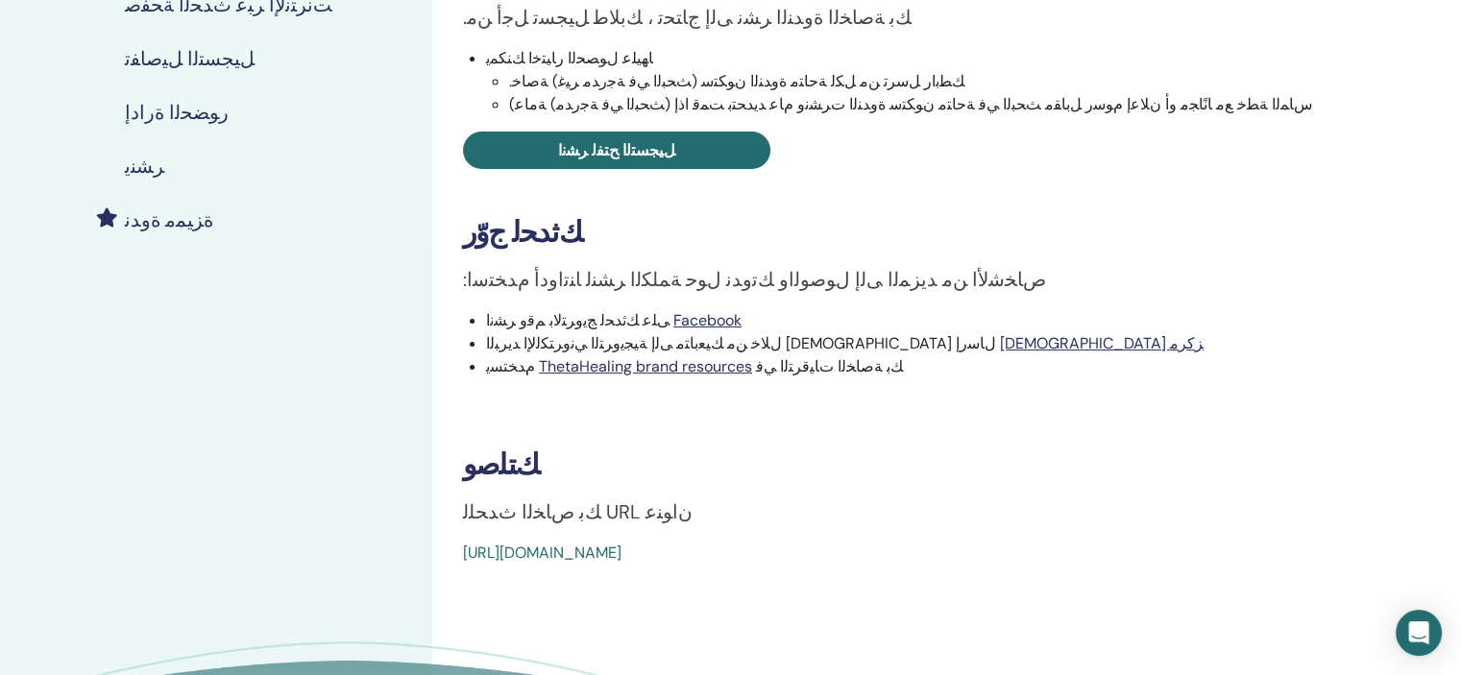
scroll to position [423, 0]
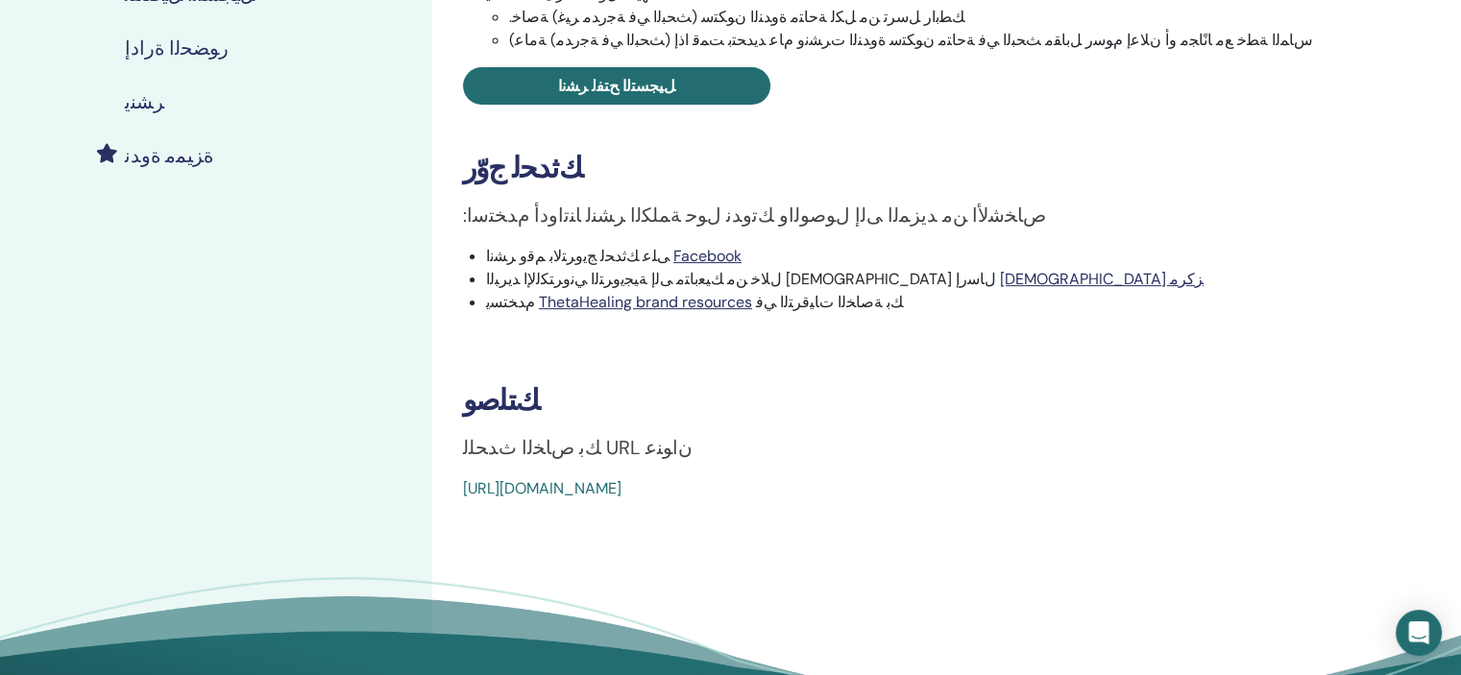
drag, startPoint x: 455, startPoint y: 483, endPoint x: 899, endPoint y: 506, distance: 444.3
click at [899, 506] on div "Basic DNA ﺙﺪﺤﻟﺍ ﻉﻮﻧ Online ﺙﺪﺤﻟﺍ ﺔﻟﺎﺣ ﺕﻼ﻿ﻴﺠﺴﺘﻟﺍ 0/6 ﻚﺗﻭﺪﻧ ﺮﺸﻧﺍ .ﻚﺑ ﺔﺻﺎﺨﻟﺍ ﺓﻭﺪﻨﻟ…" at bounding box center [919, 204] width 974 height 1130
drag, startPoint x: 838, startPoint y: 487, endPoint x: 456, endPoint y: 488, distance: 382.2
click at [456, 488] on div "Basic DNA ﺙﺪﺤﻟﺍ ﻉﻮﻧ Online ﺙﺪﺤﻟﺍ ﺔﻟﺎﺣ ﺕﻼ﻿ﻴﺠﺴﺘﻟﺍ 0/6 ﻚﺗﻭﺪﻧ ﺮﺸﻧﺍ .ﻚﺑ ﺔﺻﺎﺨﻟﺍ ﺓﻭﺪﻨﻟ…" at bounding box center [919, 92] width 951 height 815
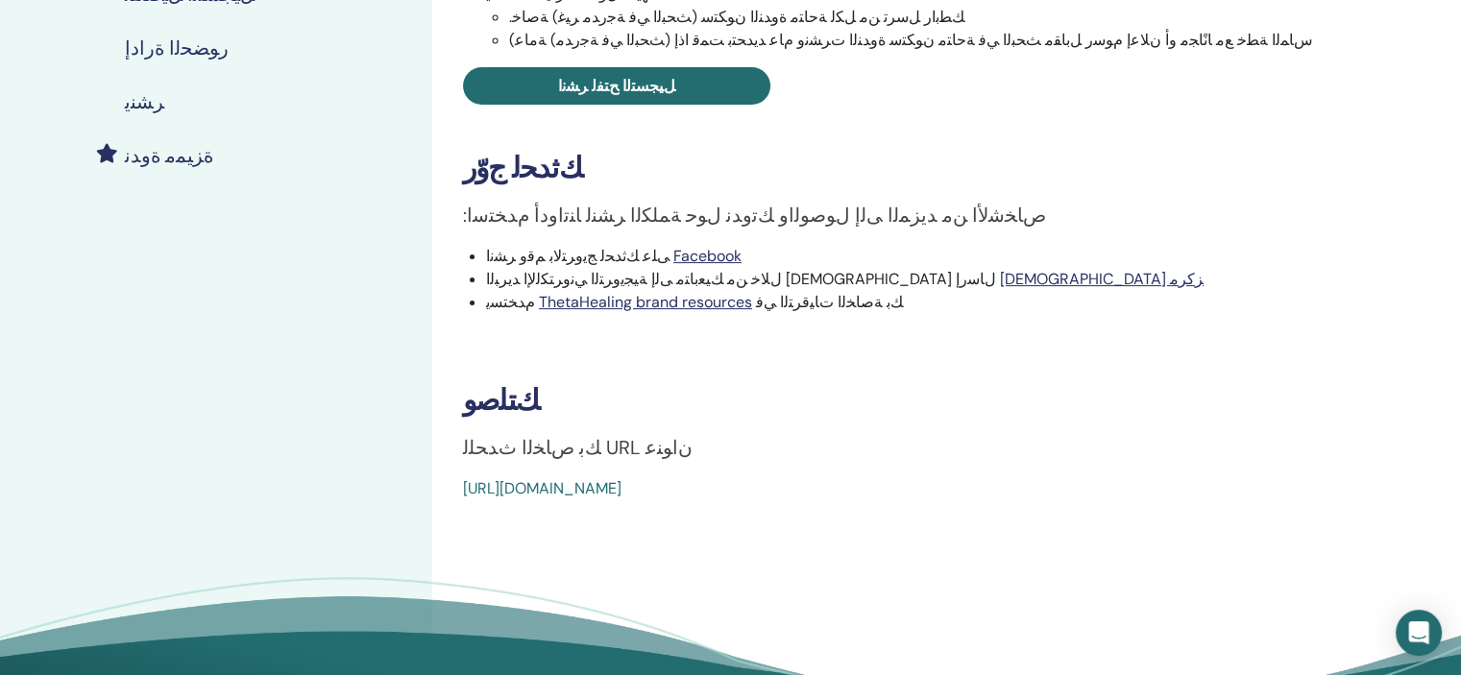
drag, startPoint x: 456, startPoint y: 488, endPoint x: 894, endPoint y: 503, distance: 438.2
click at [894, 503] on div "Basic DNA ﺙﺪﺤﻟﺍ ﻉﻮﻧ Online ﺙﺪﺤﻟﺍ ﺔﻟﺎﺣ ﺕﻼ﻿ﻴﺠﺴﺘﻟﺍ 0/6 ﻚﺗﻭﺪﻧ ﺮﺸﻧﺍ .ﻚﺑ ﺔﺻﺎﺨﻟﺍ ﺓﻭﺪﻨﻟ…" at bounding box center [919, 204] width 974 height 1130
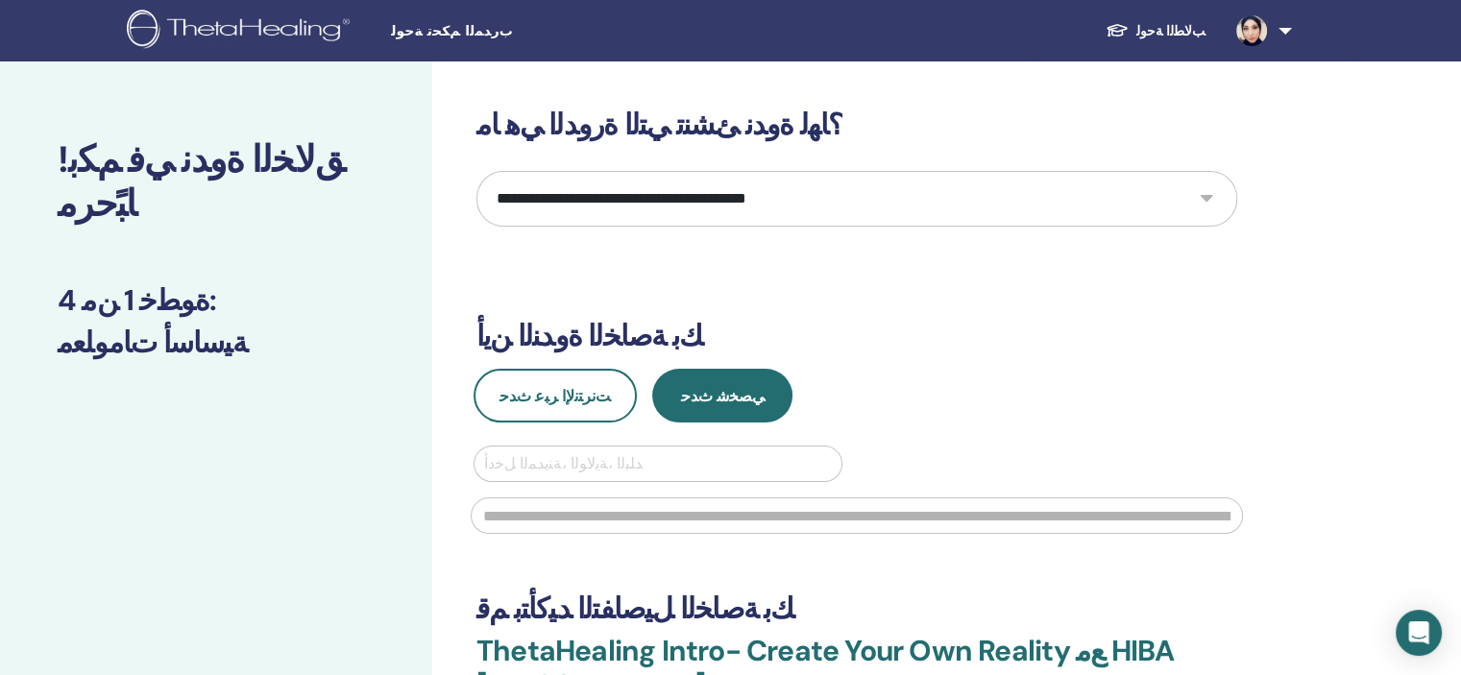
click at [1209, 203] on select "**********" at bounding box center [856, 199] width 761 height 56
select select "*"
click at [476, 171] on select "**********" at bounding box center [856, 199] width 761 height 56
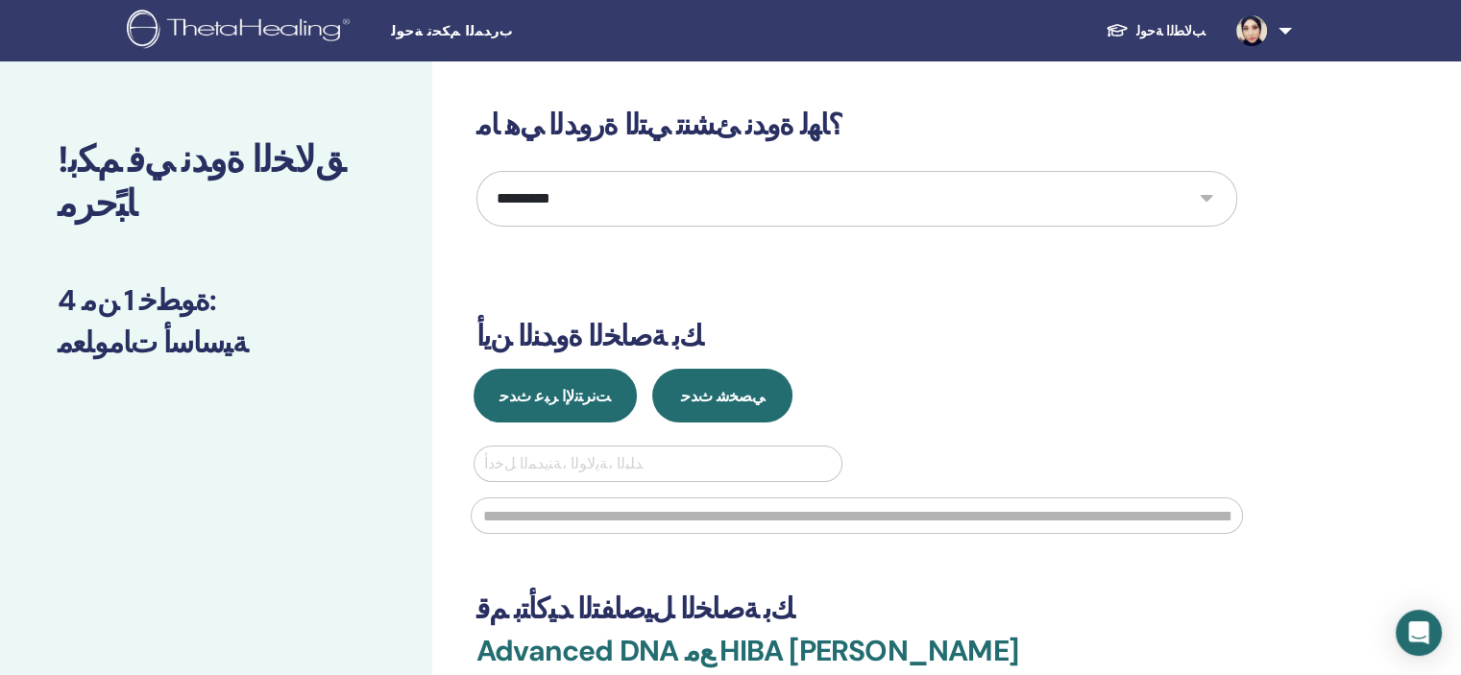
click at [542, 386] on span "ﺖﻧﺮﺘﻧﻹ﻿ﺍ ﺮﺒﻋ ﺙﺪﺣ" at bounding box center [554, 396] width 111 height 20
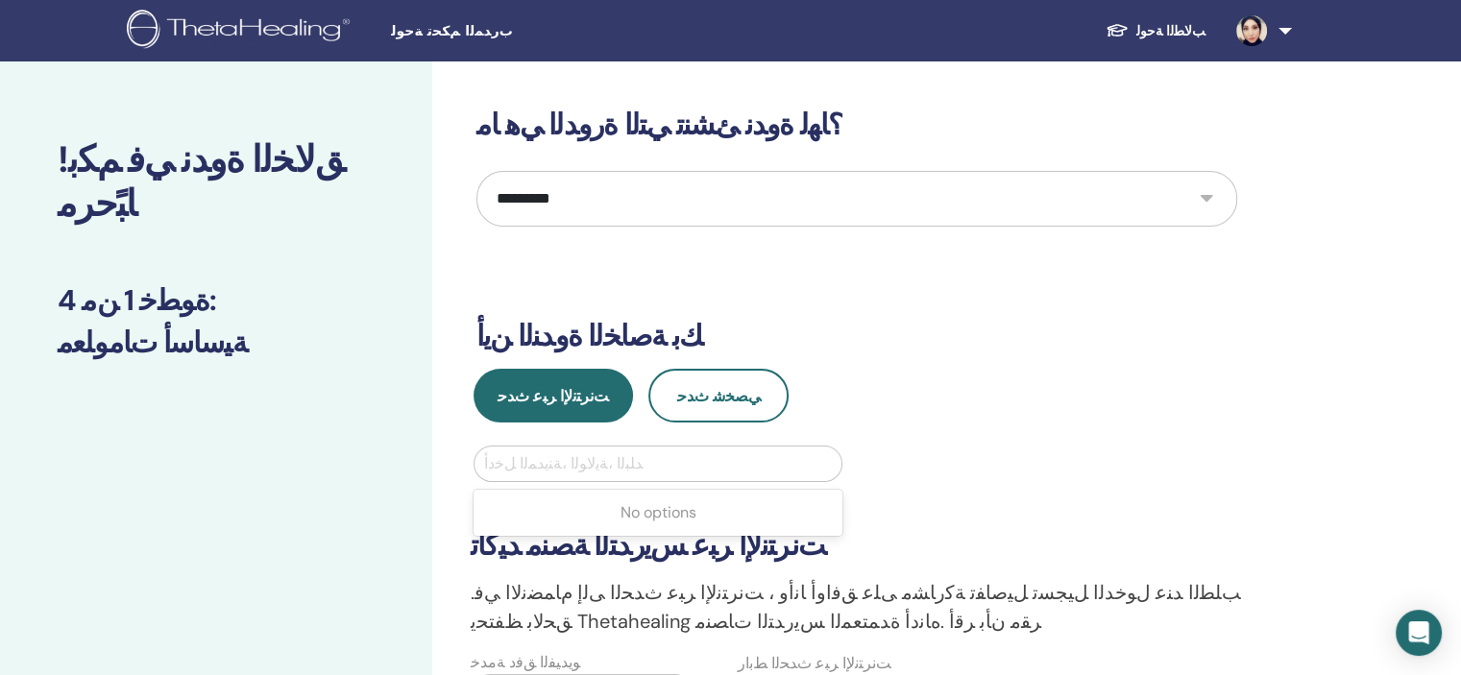
click at [526, 460] on div at bounding box center [658, 463] width 348 height 27
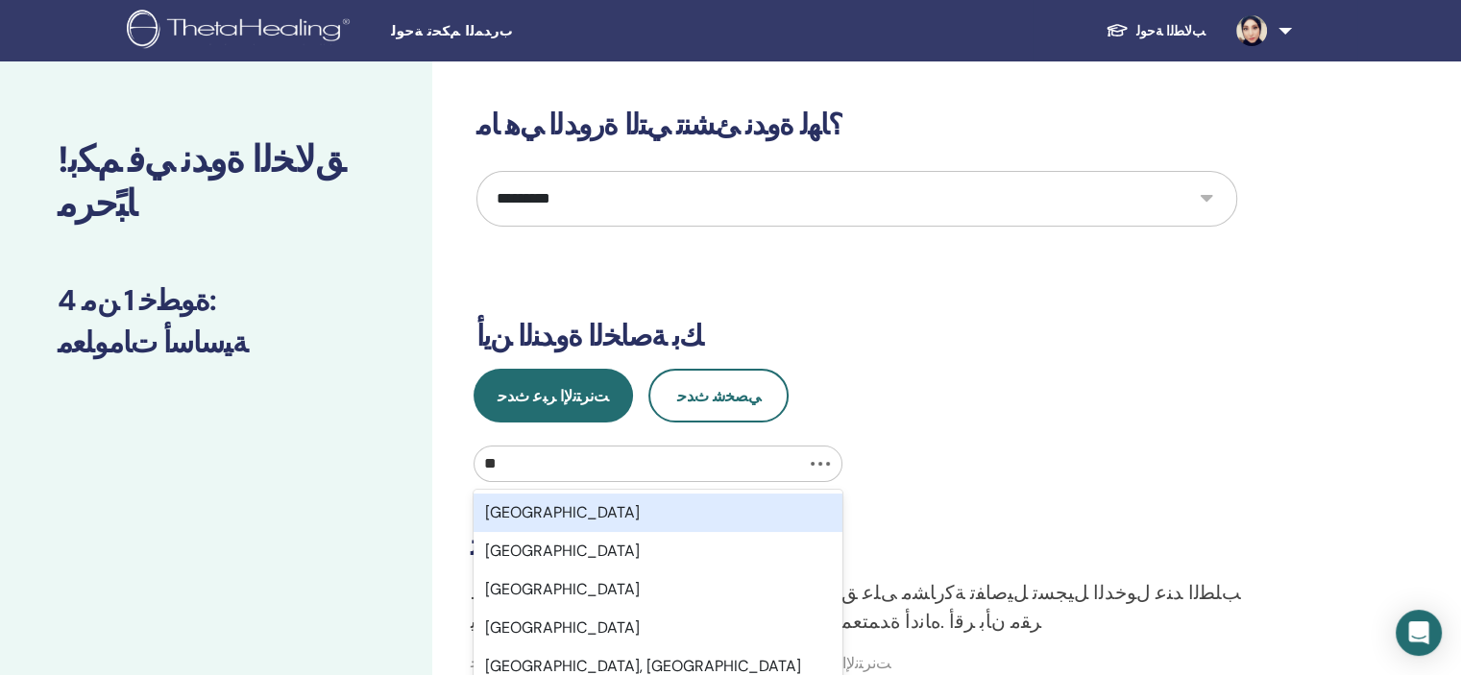
type input "***"
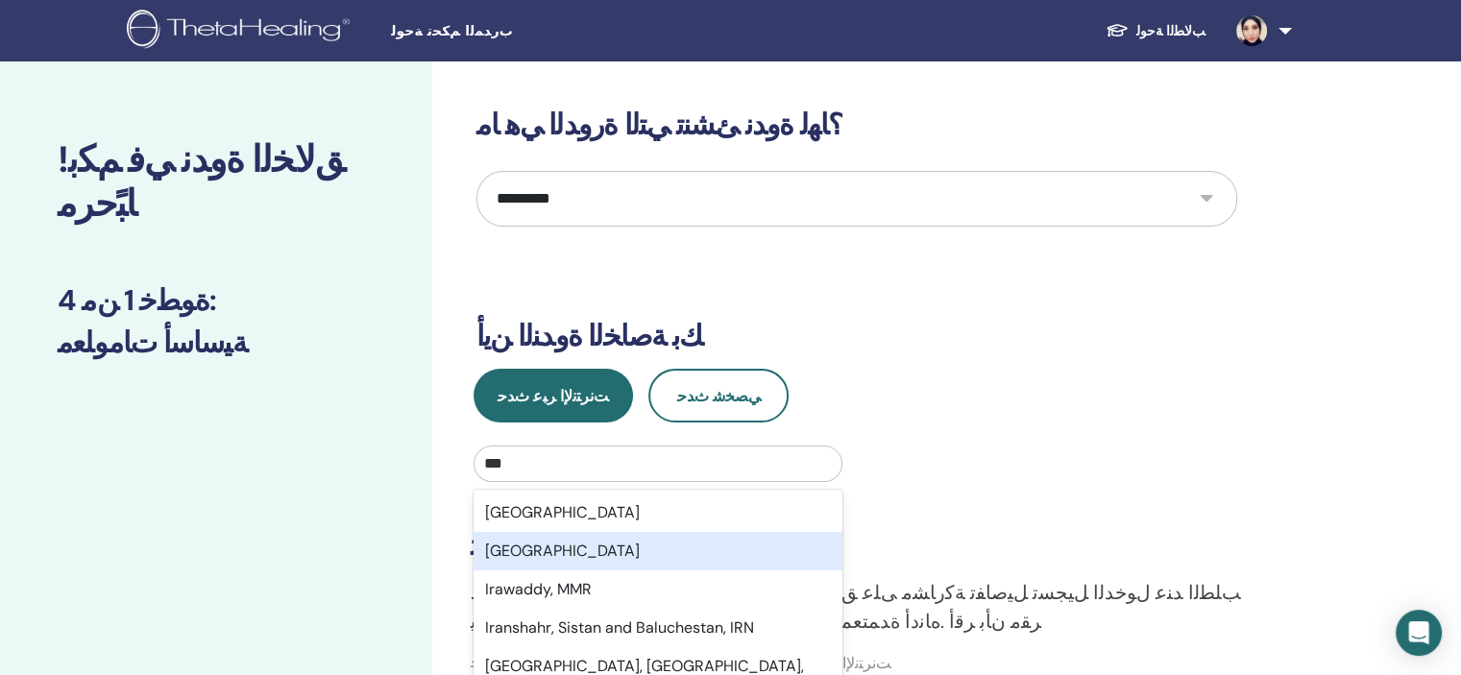
click at [497, 556] on div "Iraq" at bounding box center [657, 551] width 369 height 38
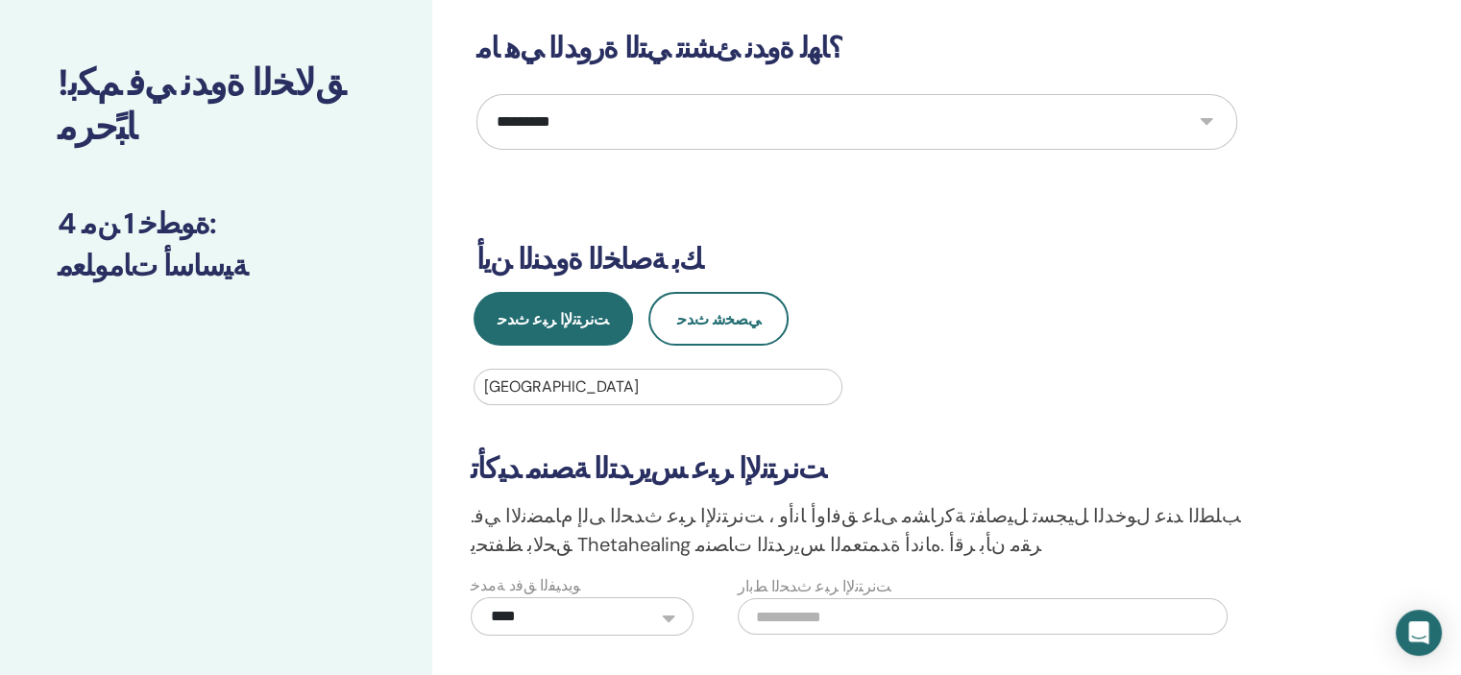
scroll to position [115, 0]
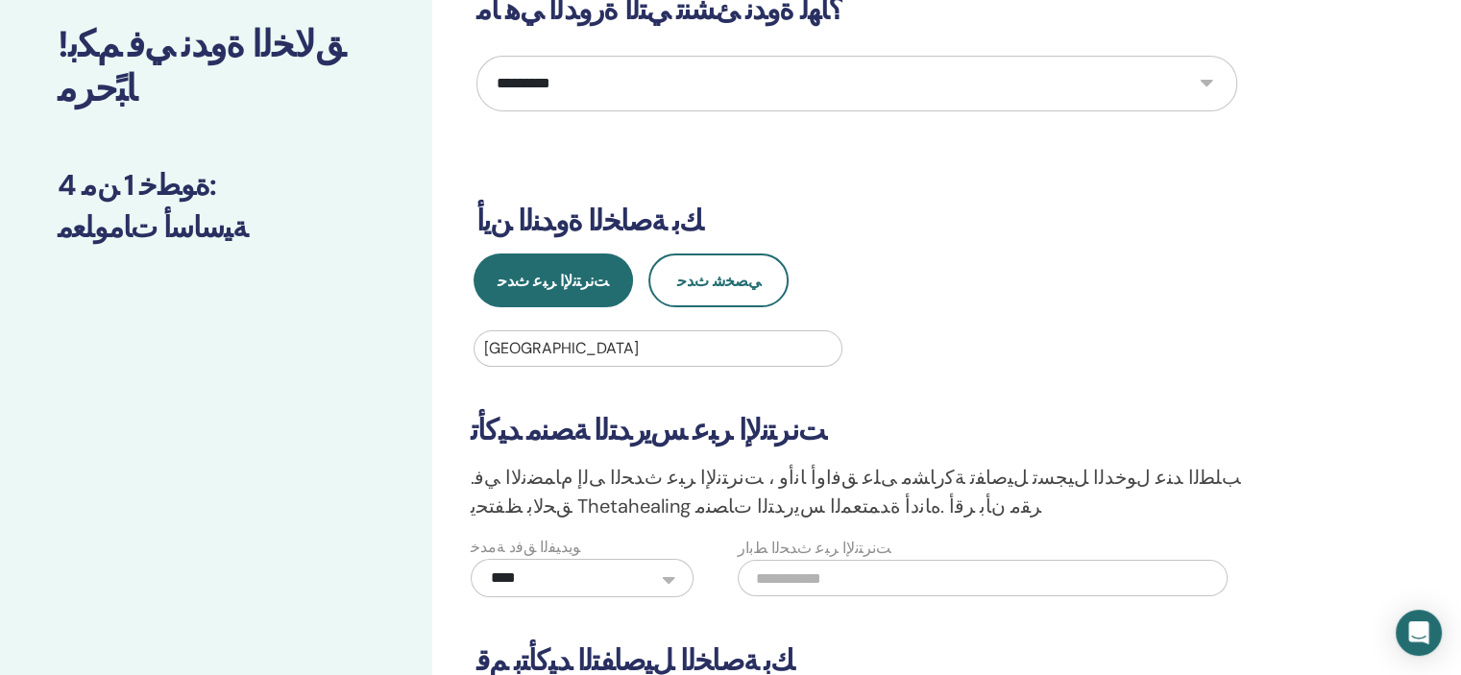
click at [809, 583] on input "text" at bounding box center [983, 578] width 490 height 36
paste input "**********"
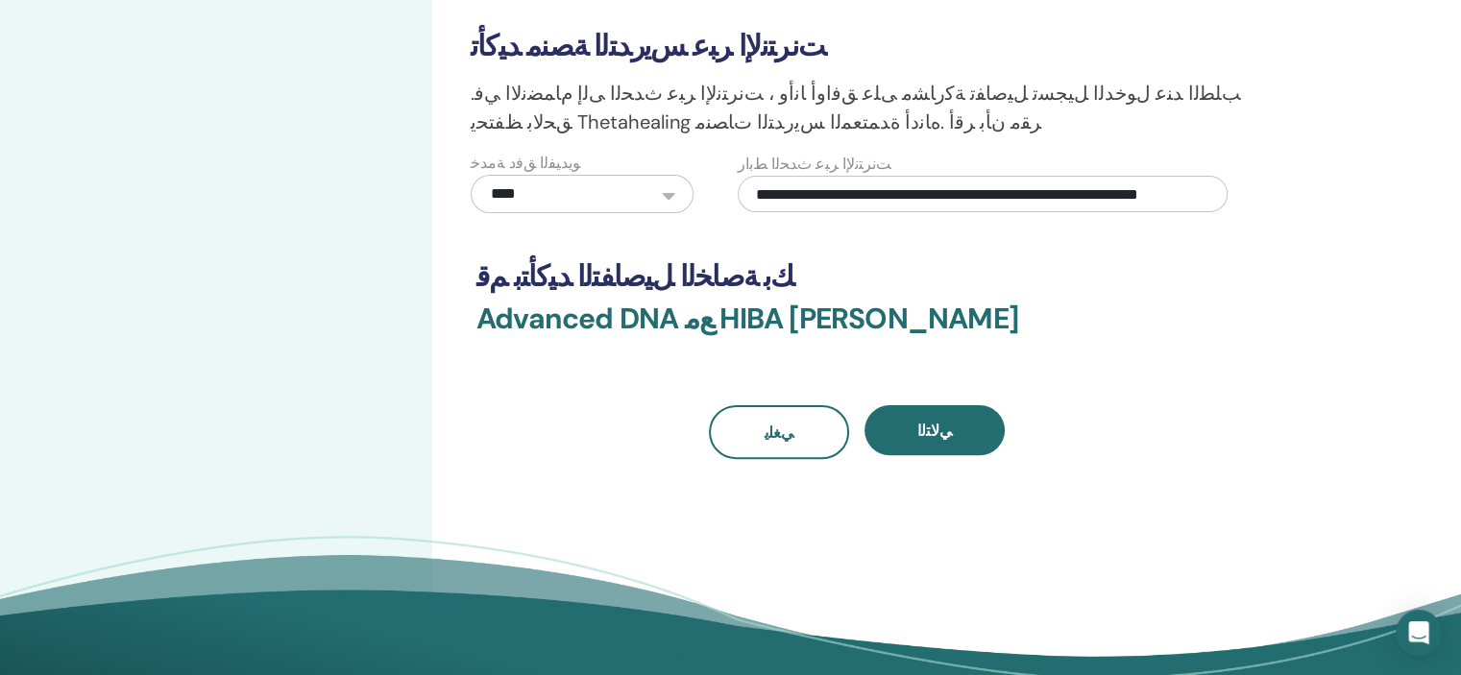
scroll to position [538, 0]
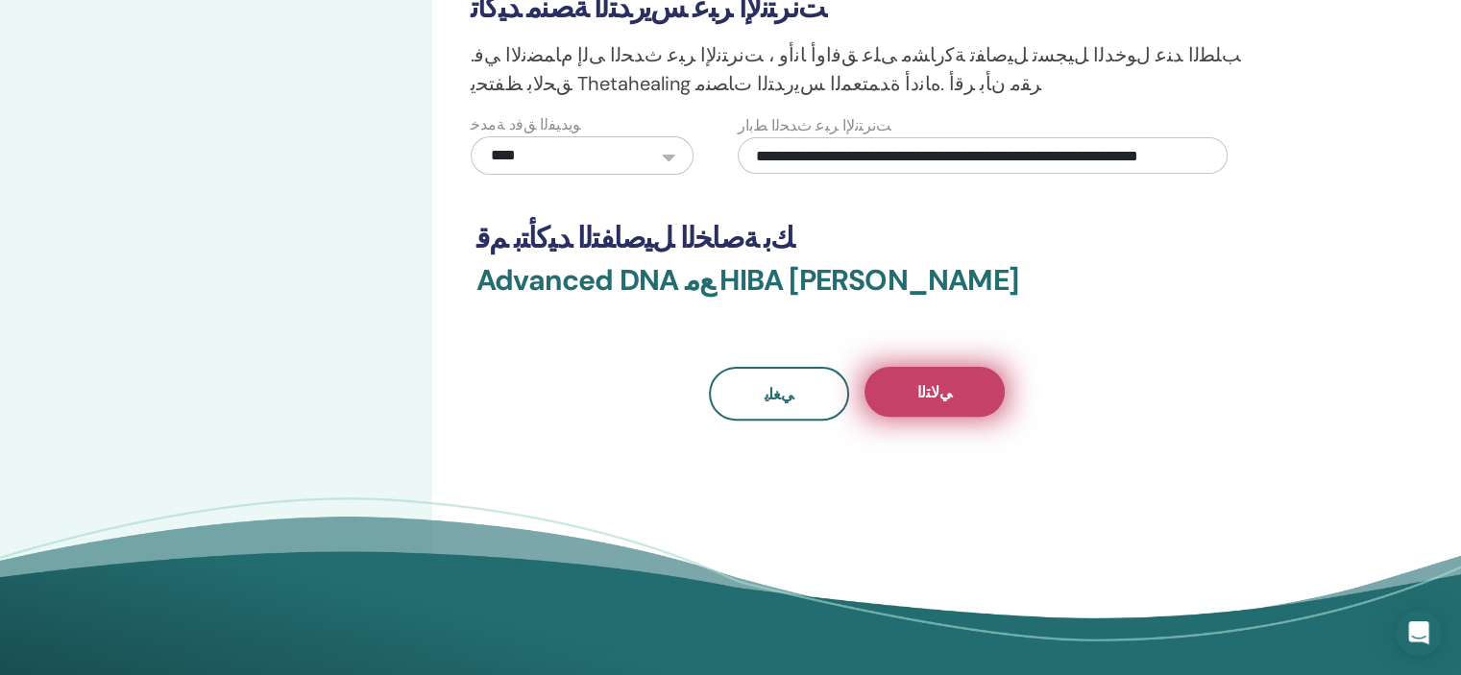
type input "**********"
click at [937, 387] on span "ﻲﻟﺎﺘﻟﺍ" at bounding box center [934, 392] width 35 height 20
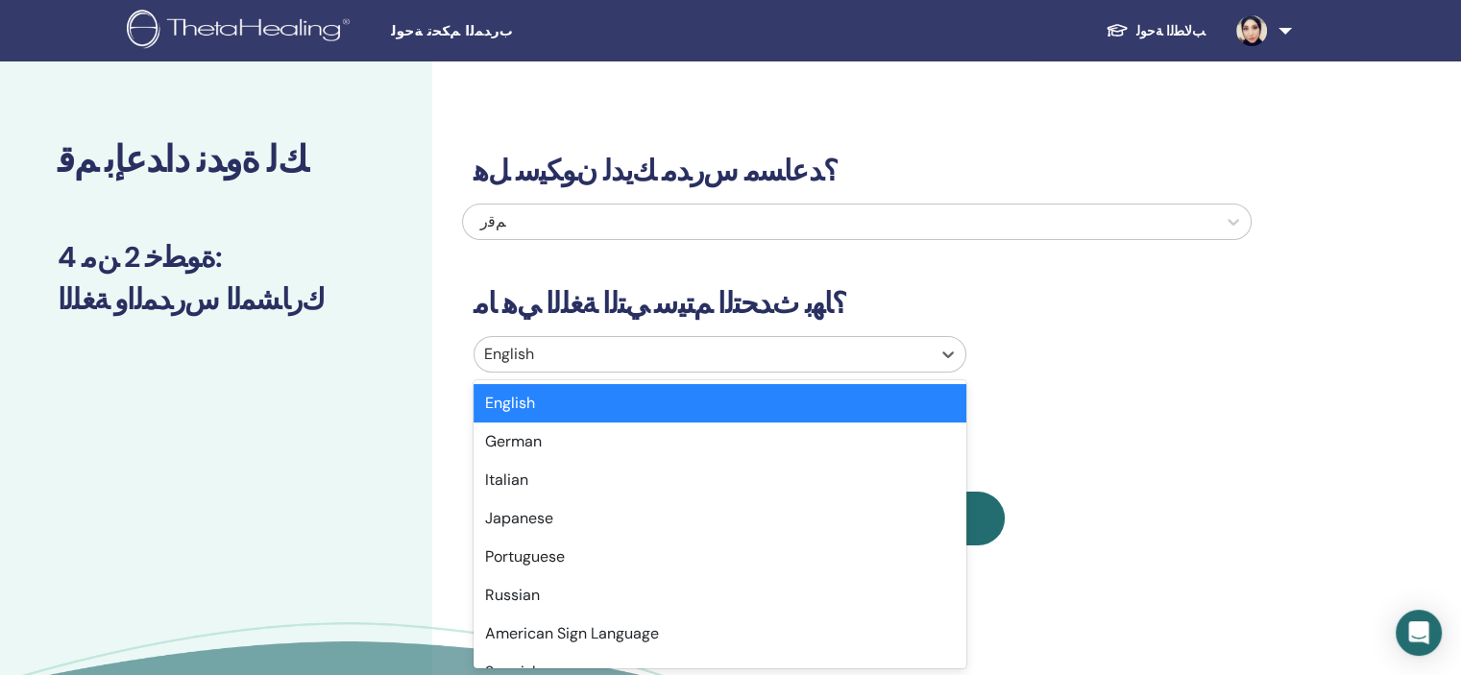
click at [535, 354] on div at bounding box center [702, 354] width 437 height 27
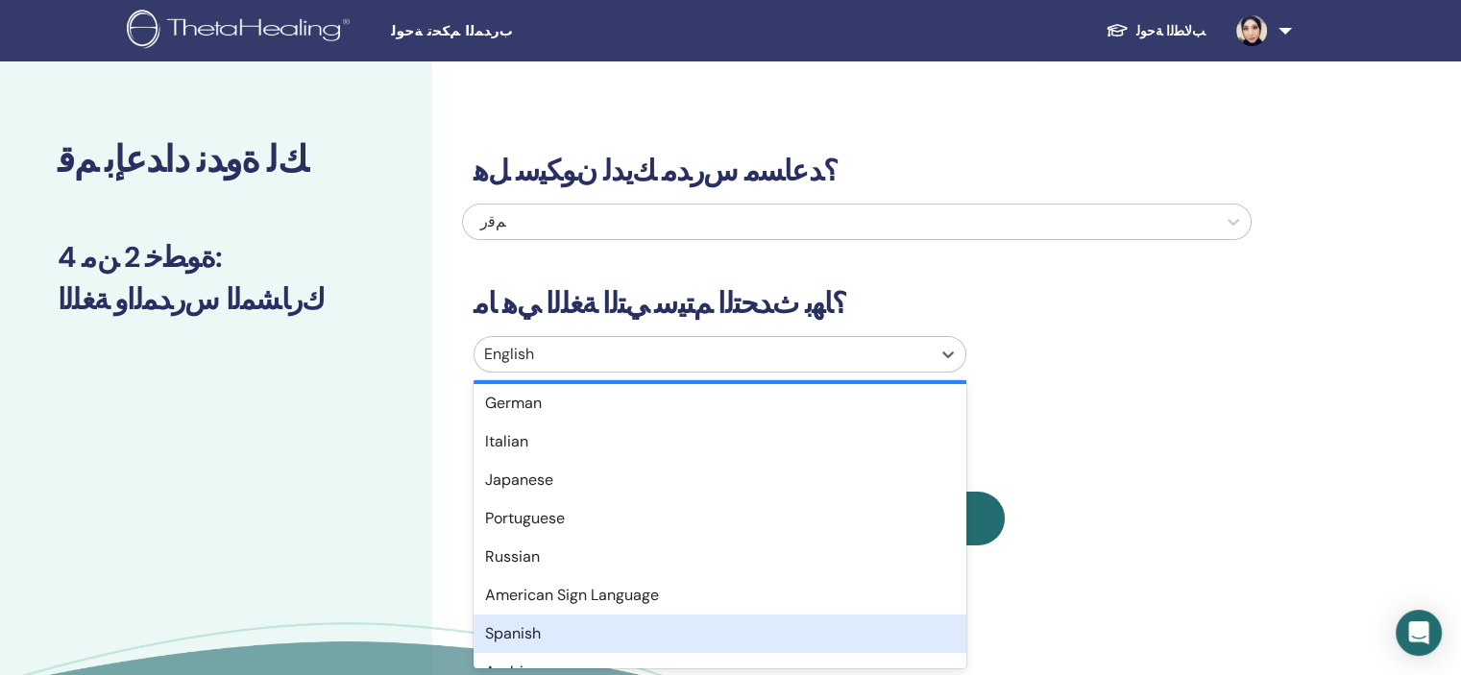
scroll to position [77, 0]
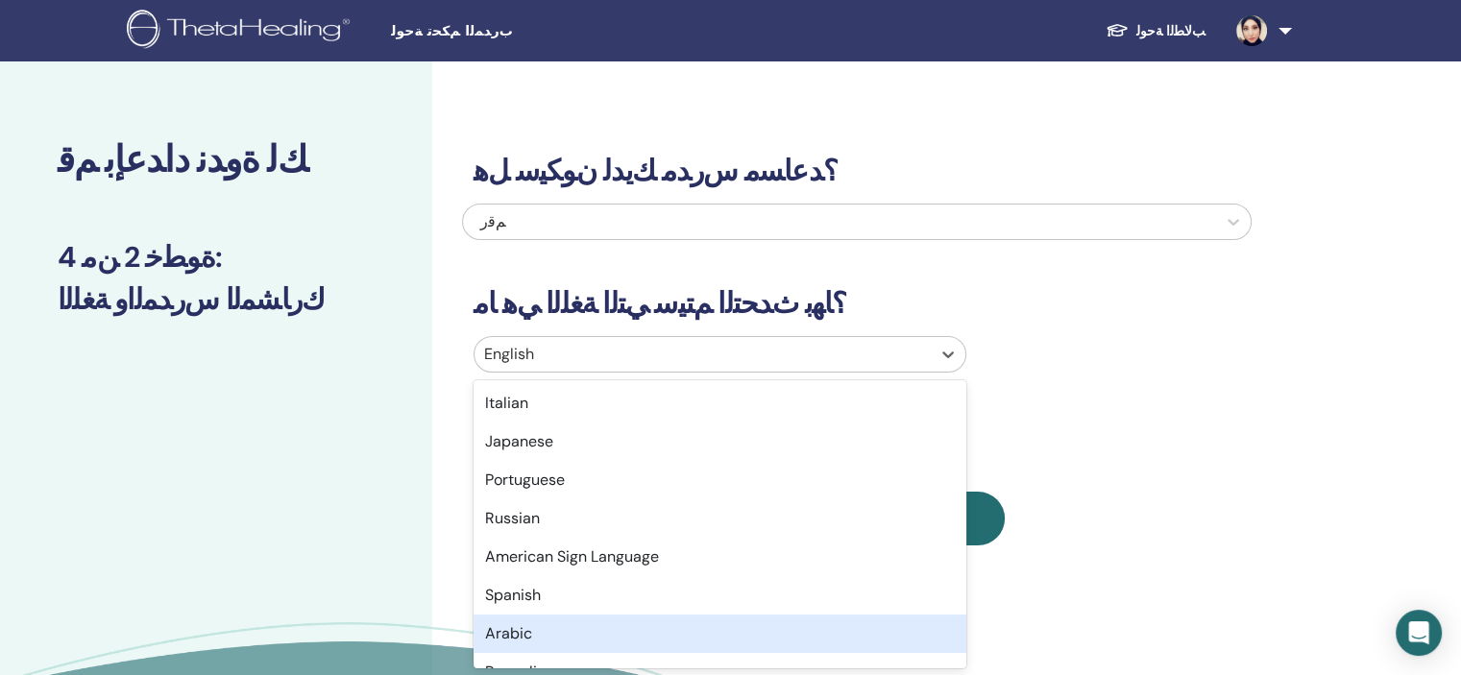
click at [861, 626] on div "Arabic" at bounding box center [719, 634] width 493 height 38
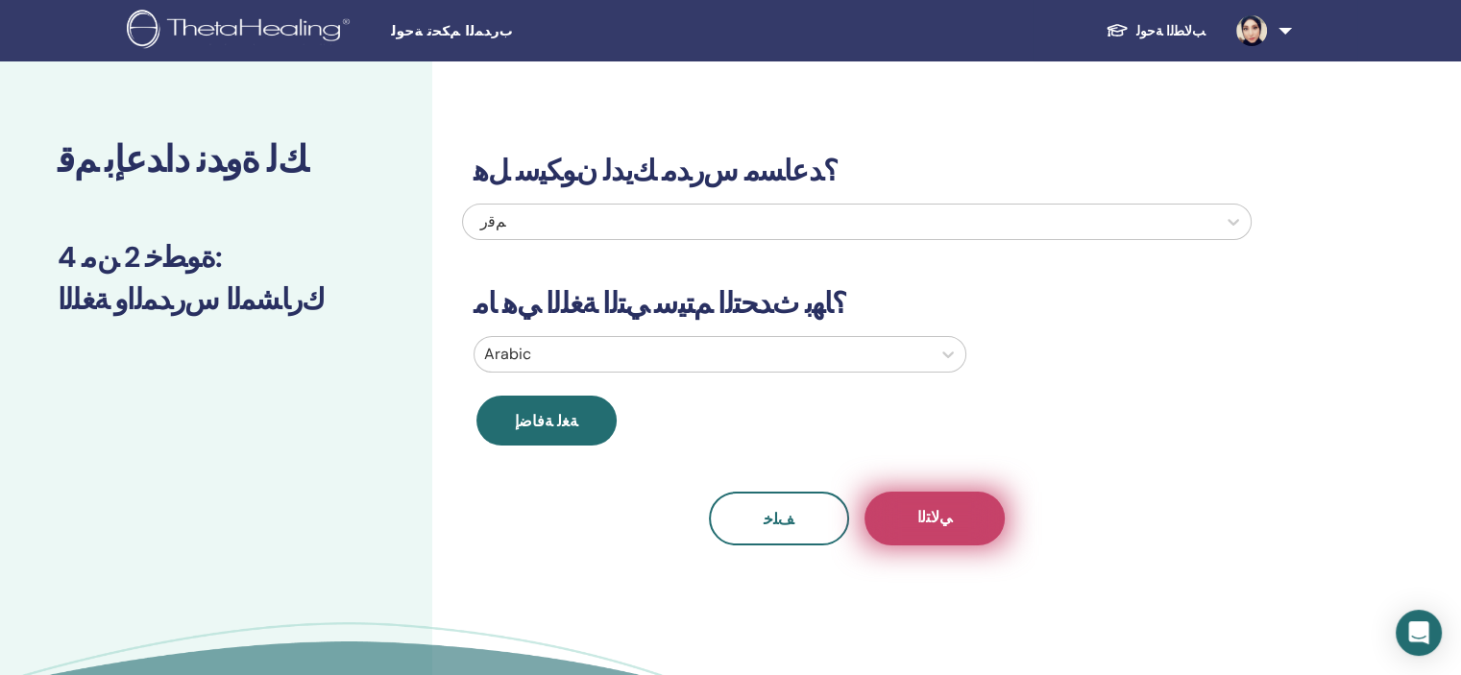
click at [957, 519] on button "ﻲﻟﺎﺘﻟﺍ" at bounding box center [934, 519] width 140 height 54
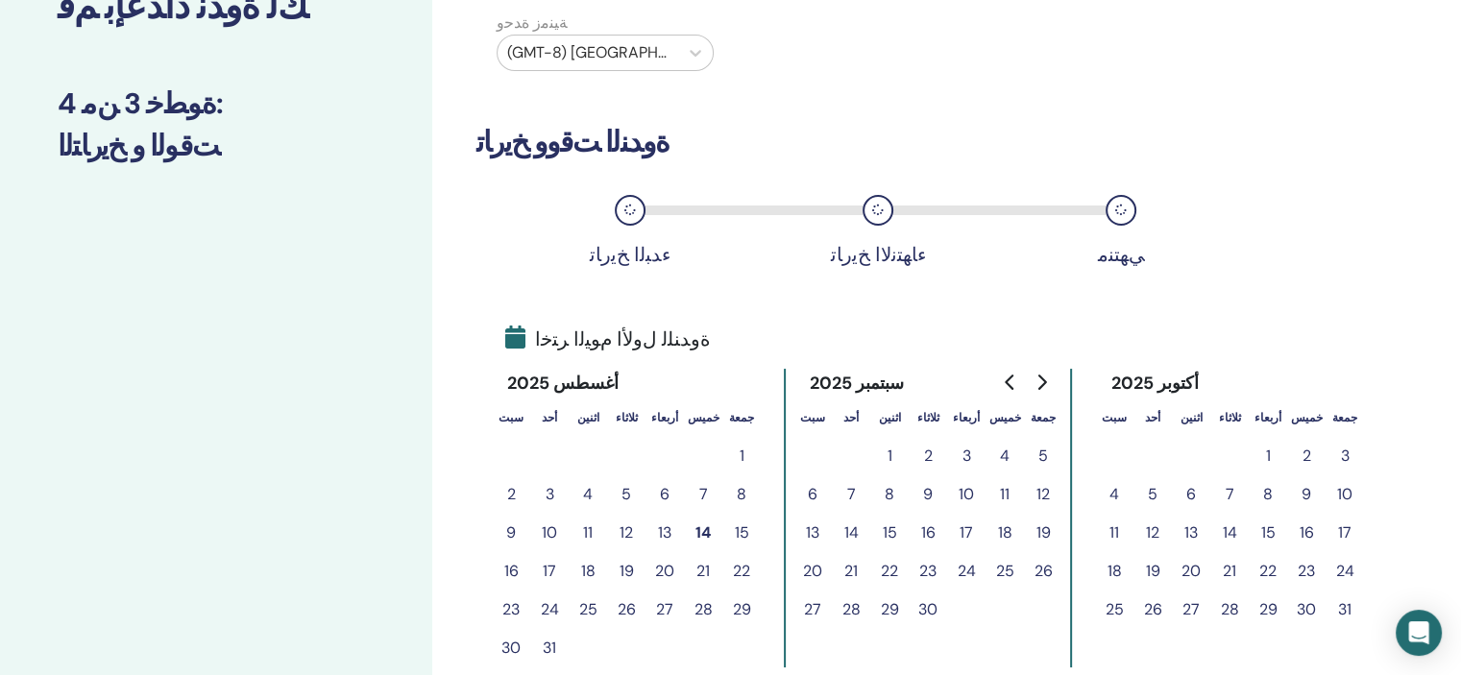
scroll to position [192, 0]
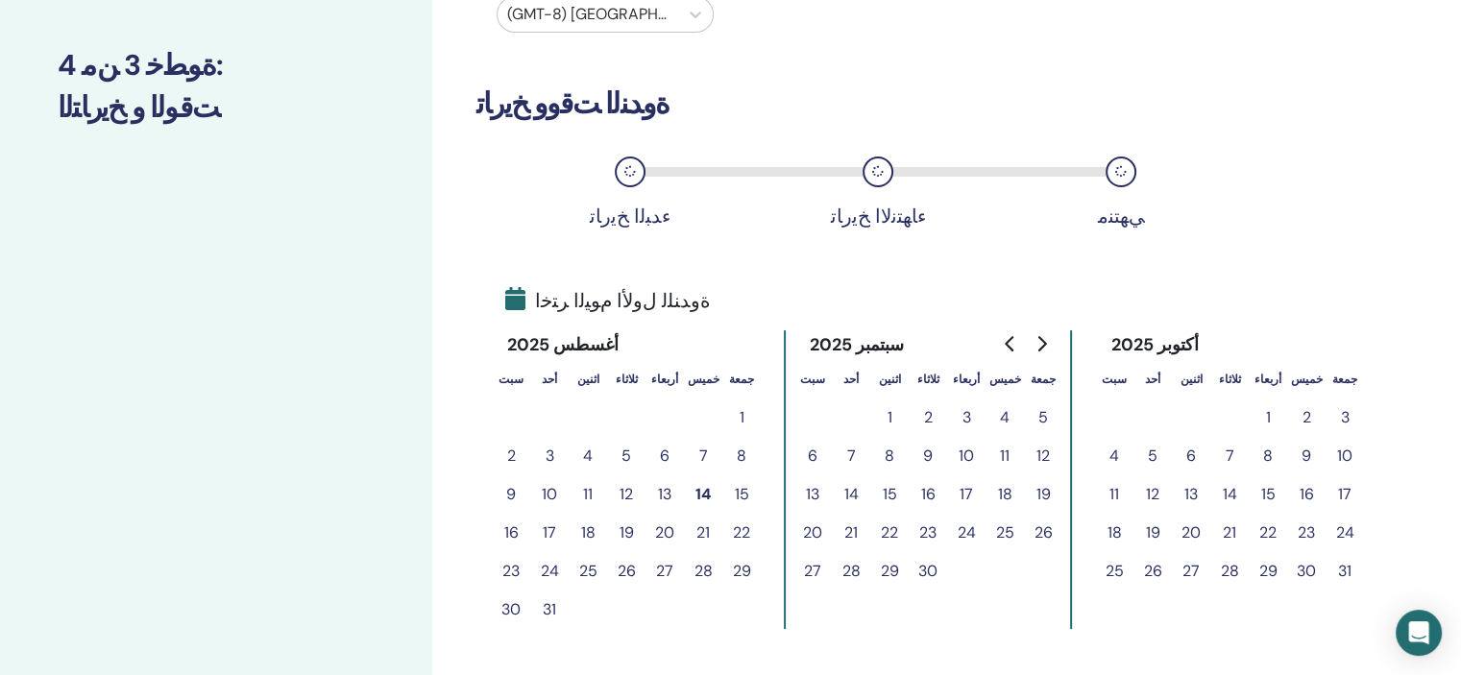
click at [589, 533] on button "18" at bounding box center [588, 533] width 38 height 38
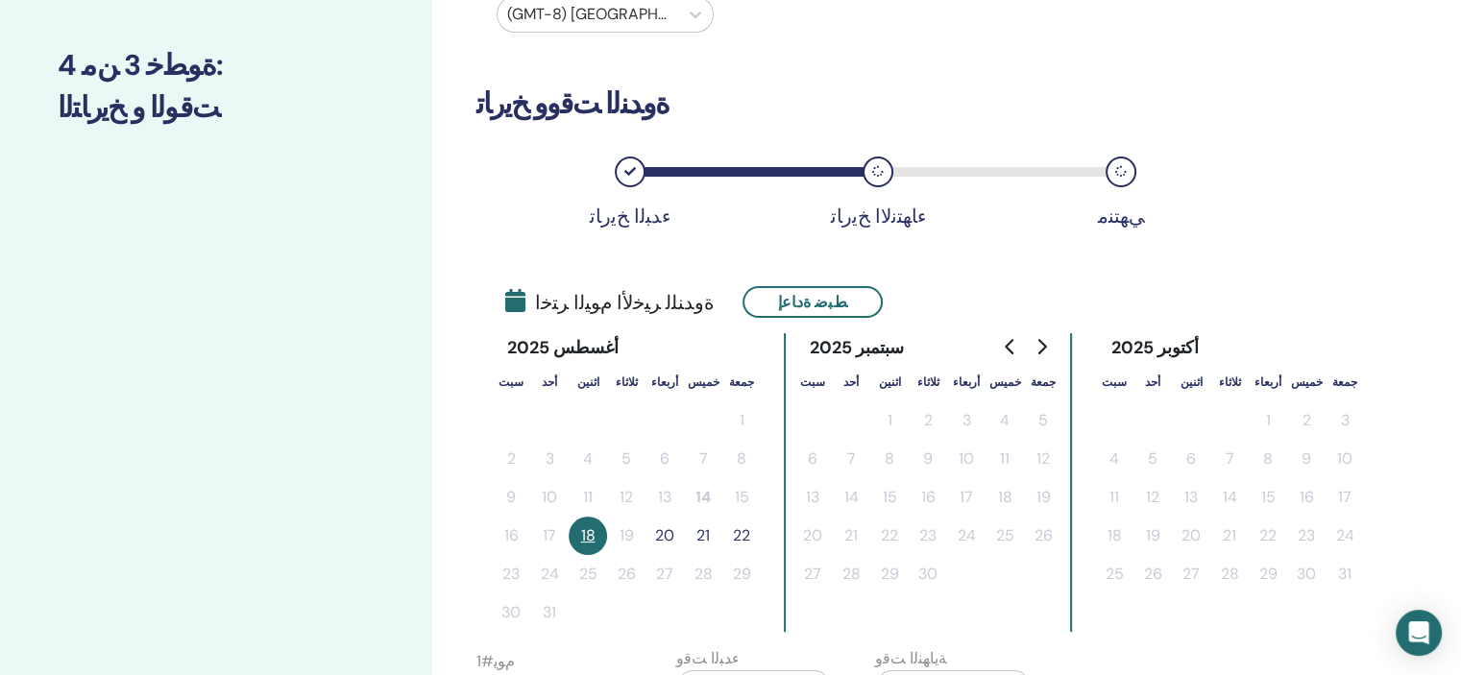
click at [705, 531] on button "21" at bounding box center [703, 536] width 38 height 38
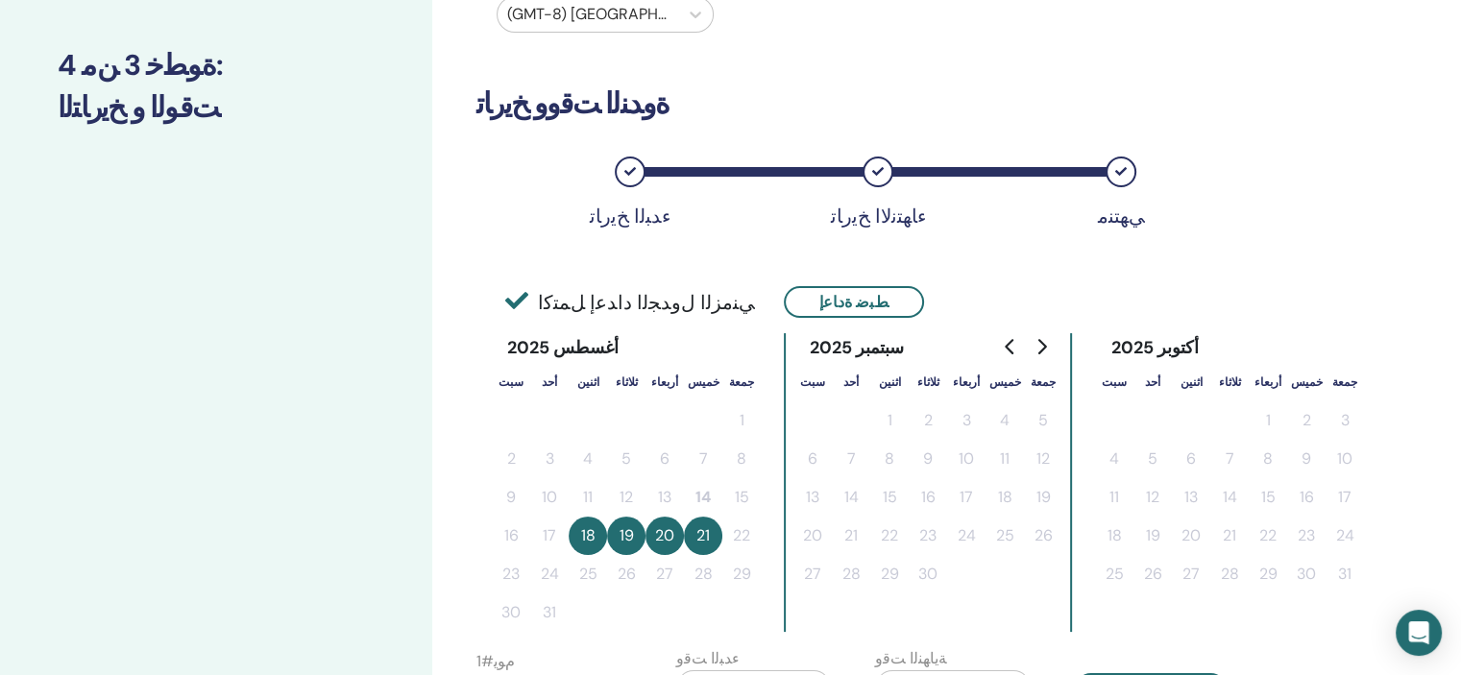
click at [577, 534] on button "18" at bounding box center [588, 536] width 38 height 38
click at [650, 172] on div at bounding box center [873, 172] width 496 height 10
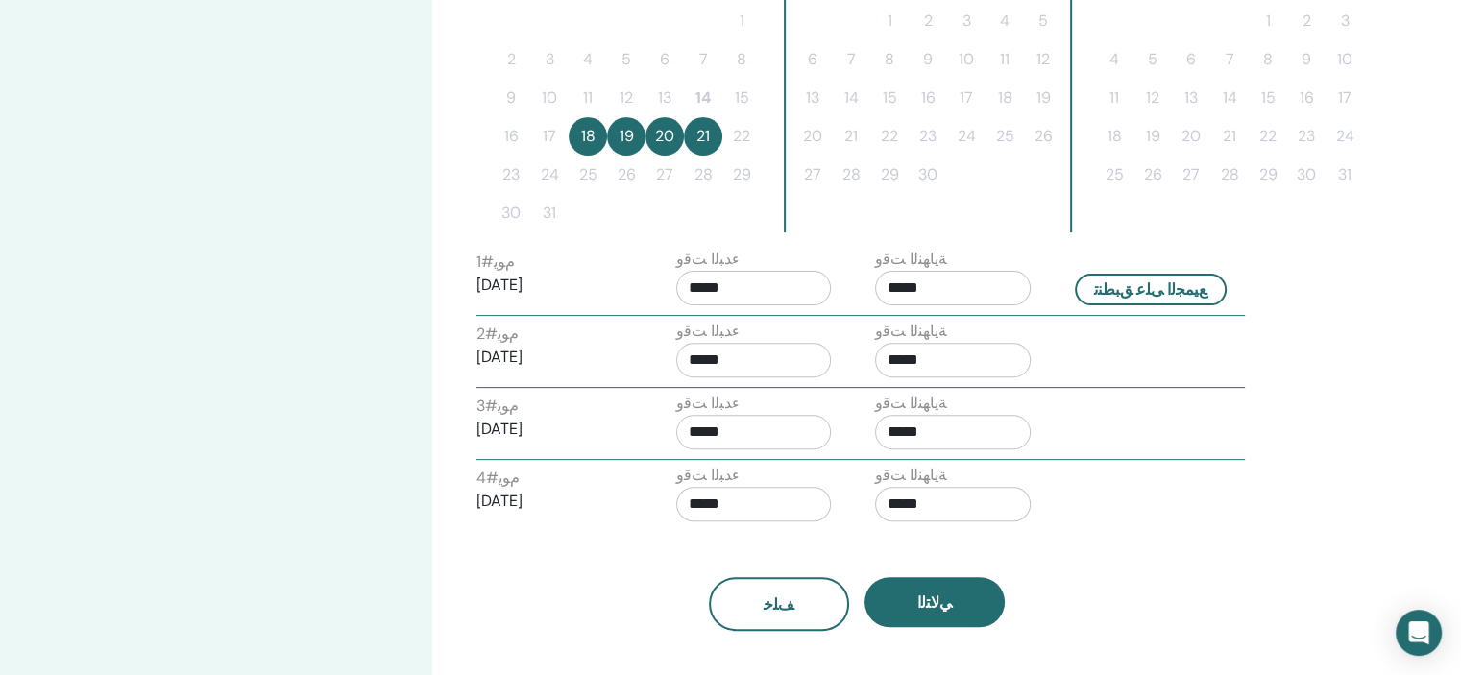
scroll to position [615, 0]
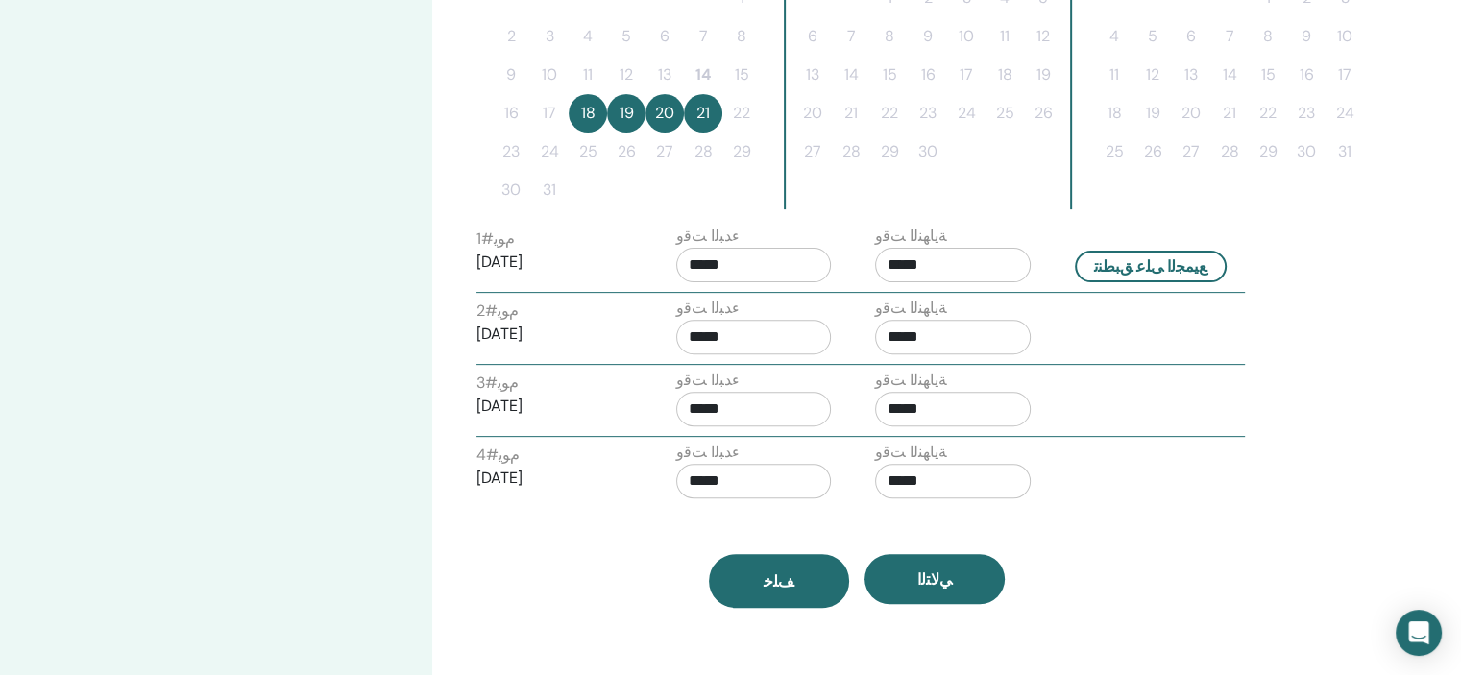
click at [765, 579] on button "ﻒﻠﺧ" at bounding box center [779, 581] width 140 height 54
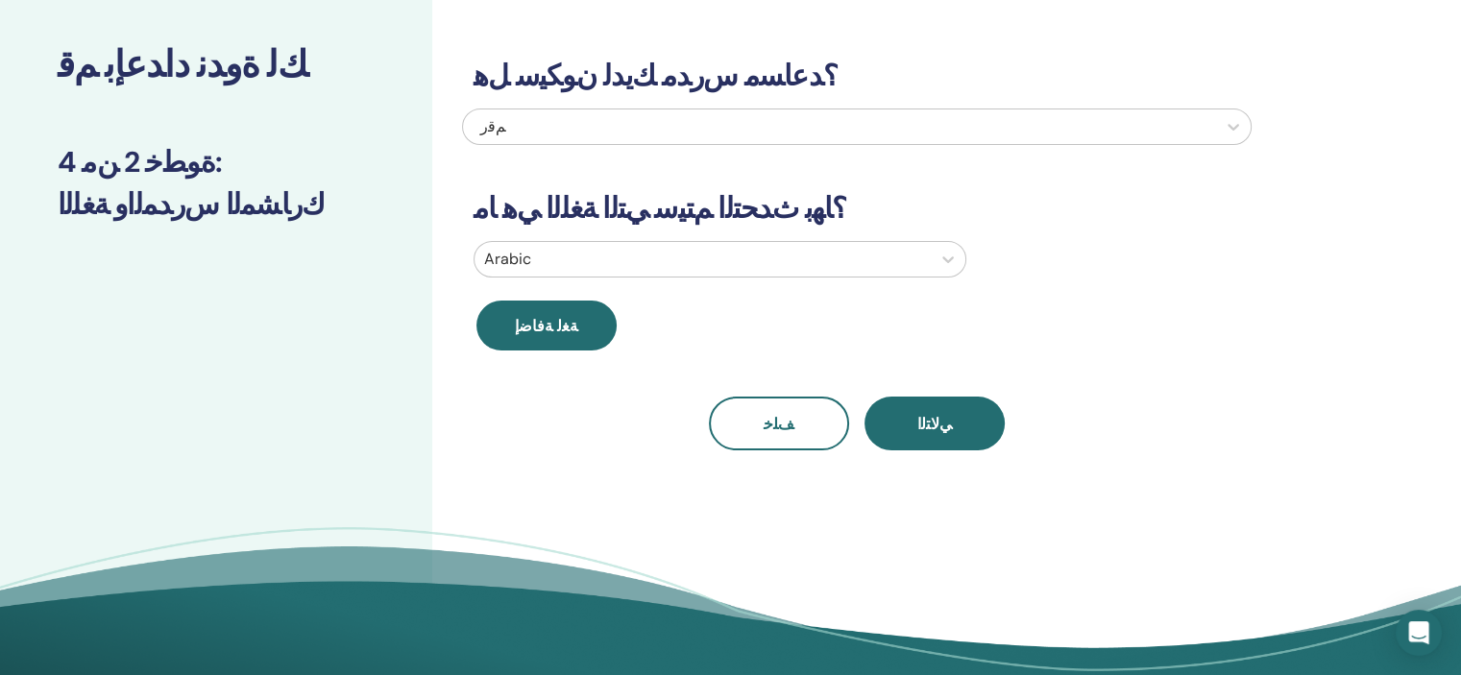
scroll to position [57, 0]
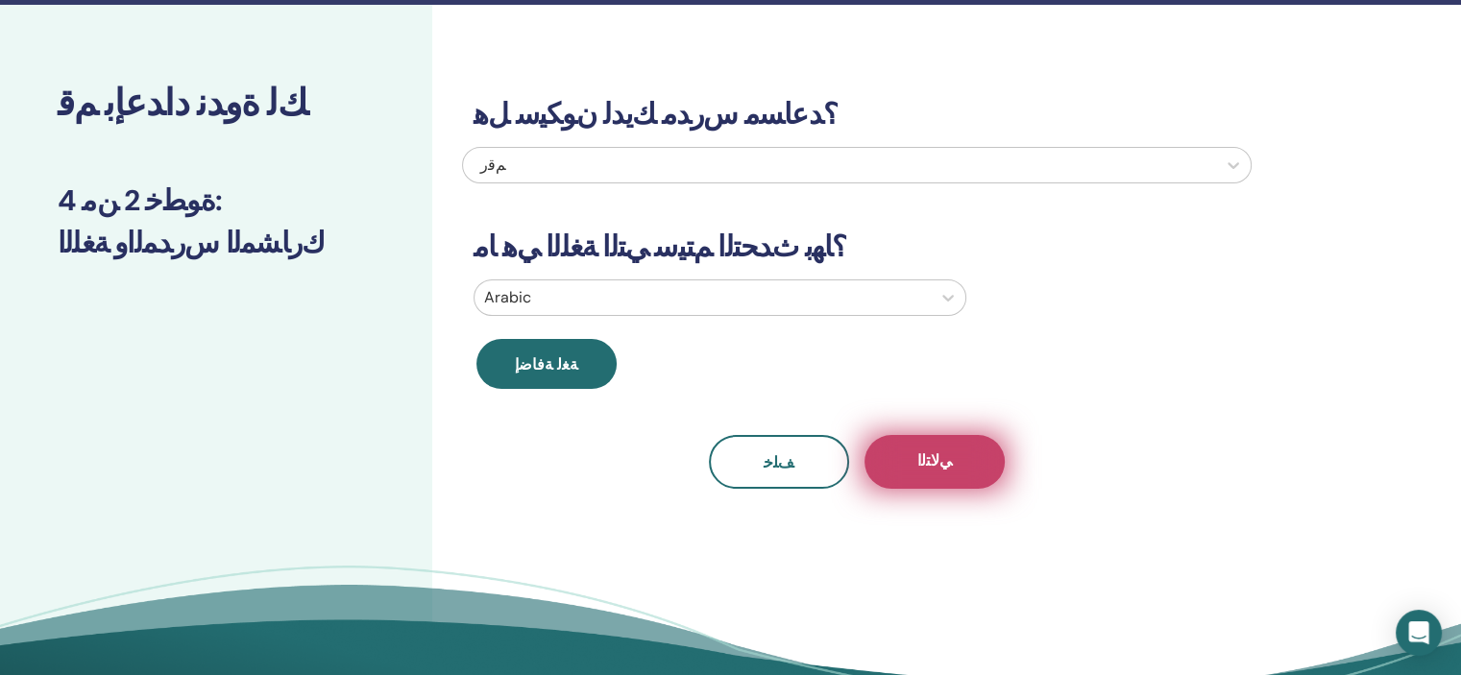
click at [940, 450] on span "ﻲﻟﺎﺘﻟﺍ" at bounding box center [934, 462] width 35 height 24
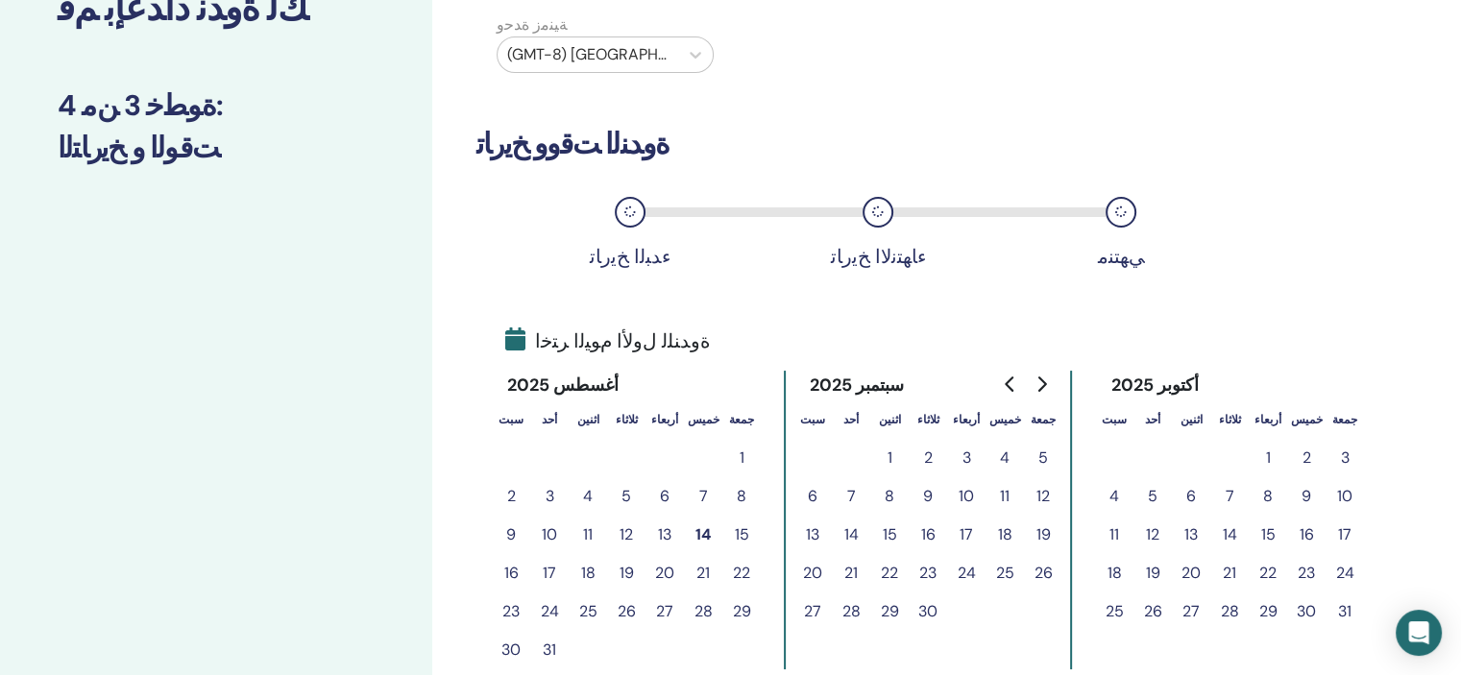
scroll to position [172, 0]
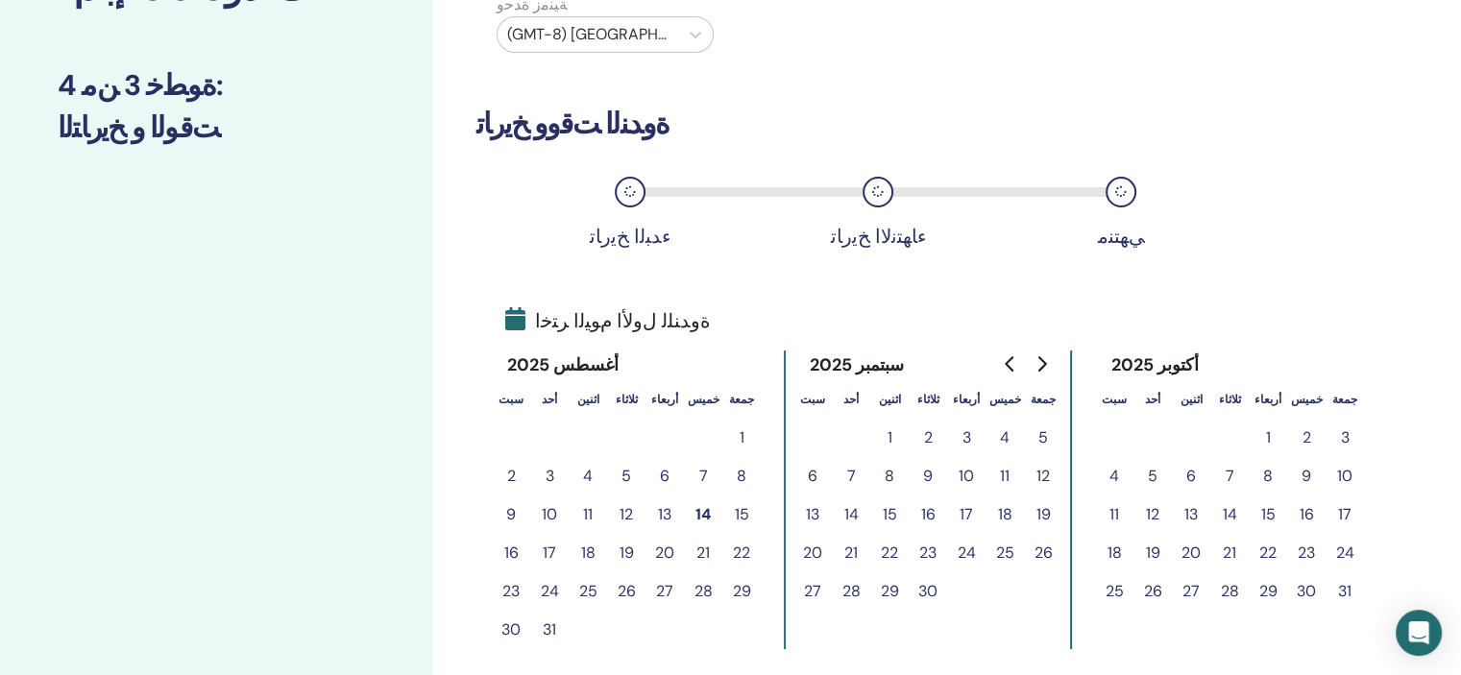
click at [666, 553] on button "20" at bounding box center [664, 553] width 38 height 38
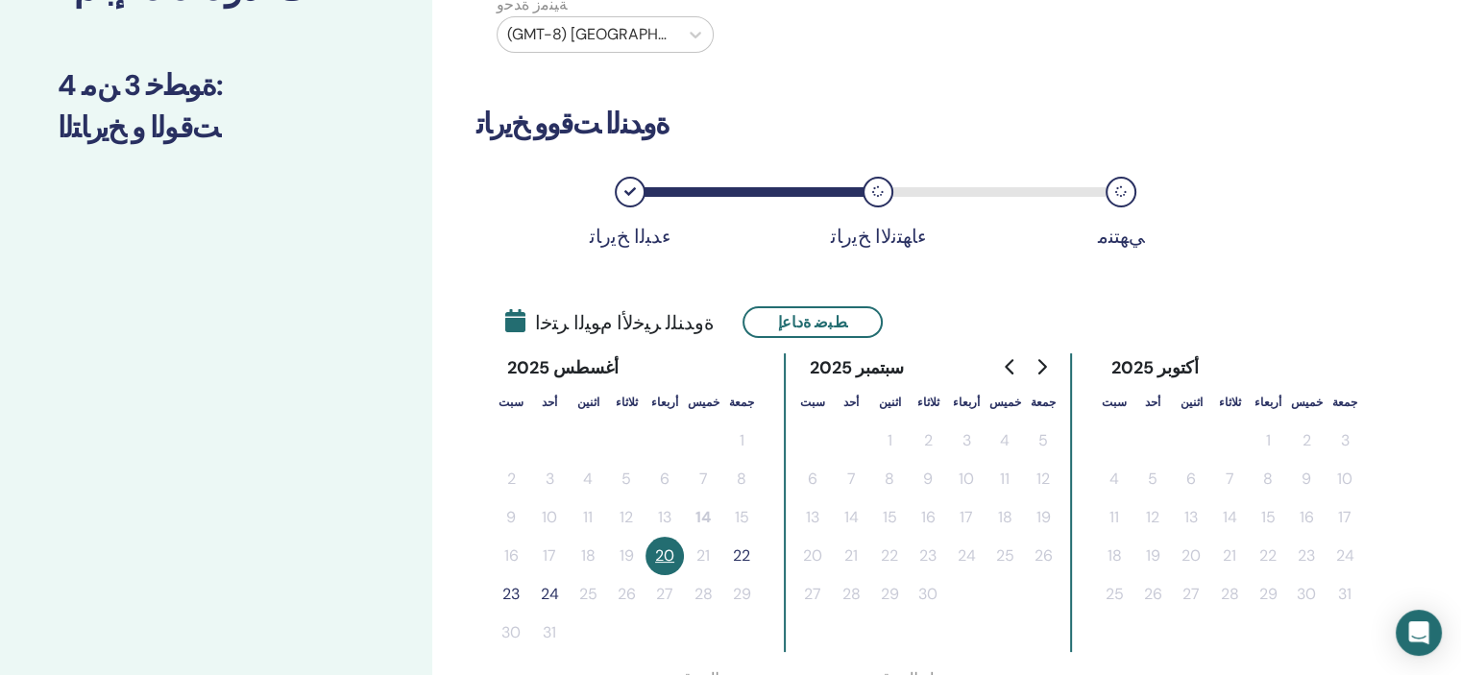
click at [744, 553] on button "22" at bounding box center [741, 556] width 38 height 38
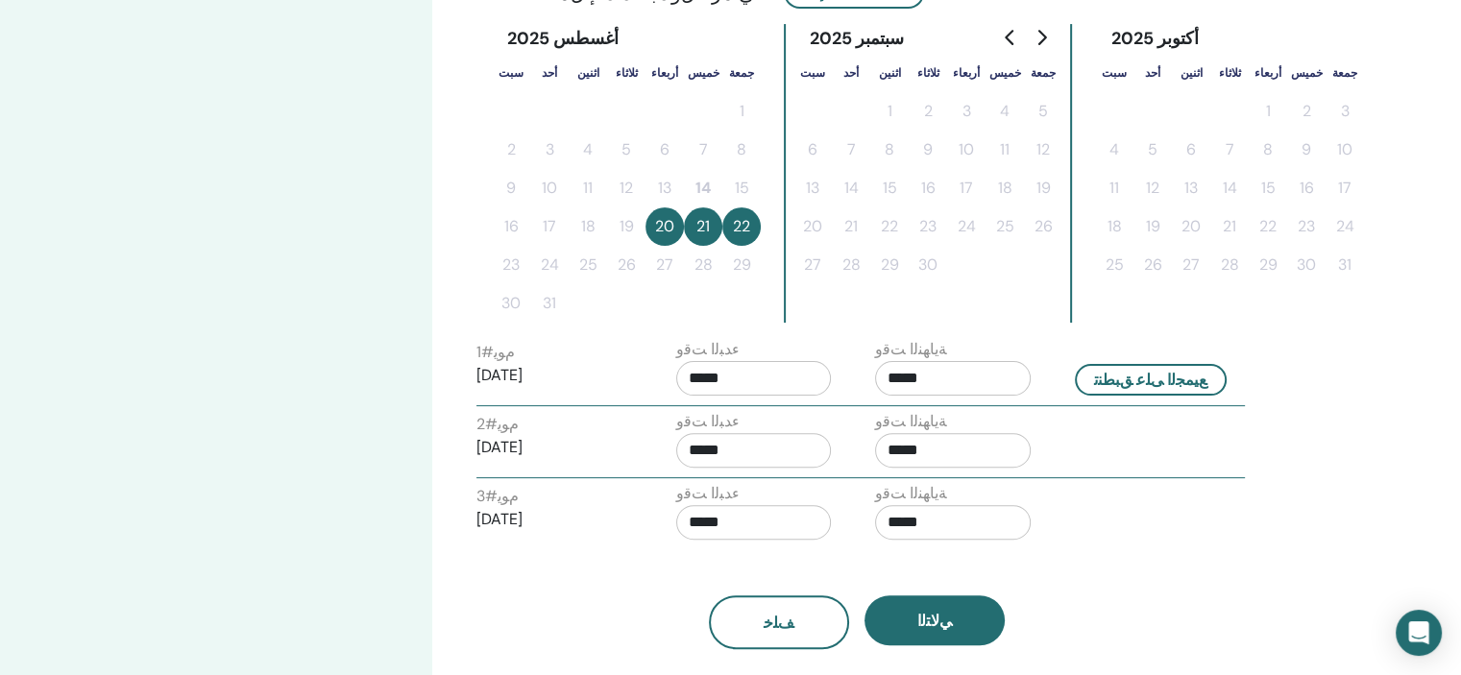
scroll to position [530, 0]
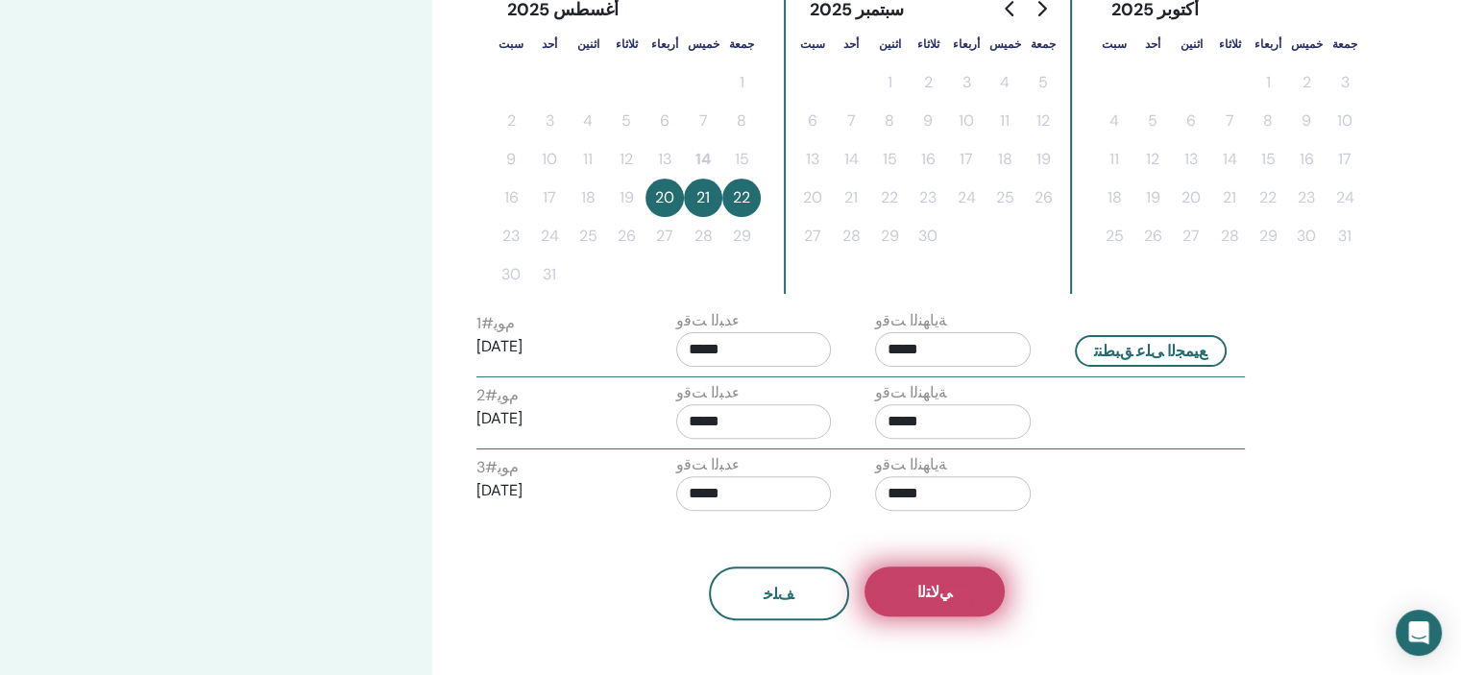
click at [969, 582] on button "ﻲﻟﺎﺘﻟﺍ" at bounding box center [934, 592] width 140 height 50
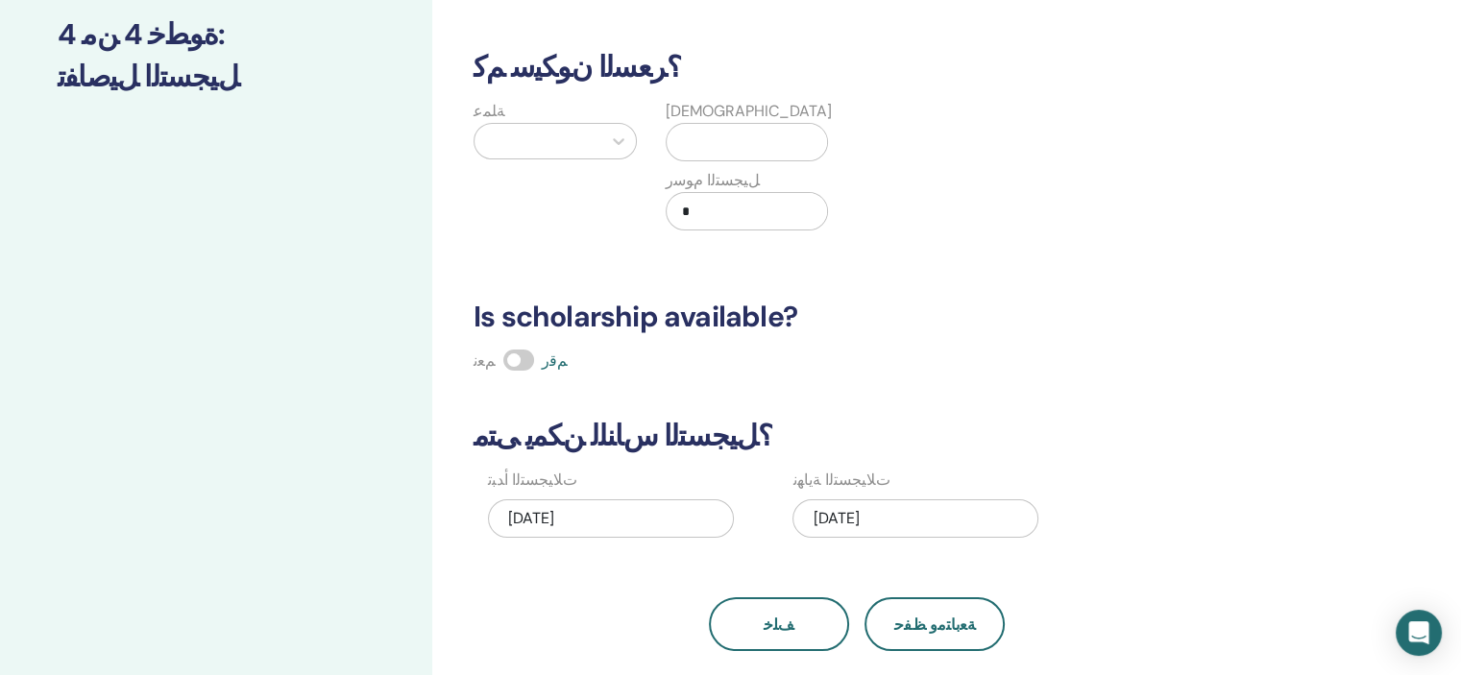
scroll to position [133, 0]
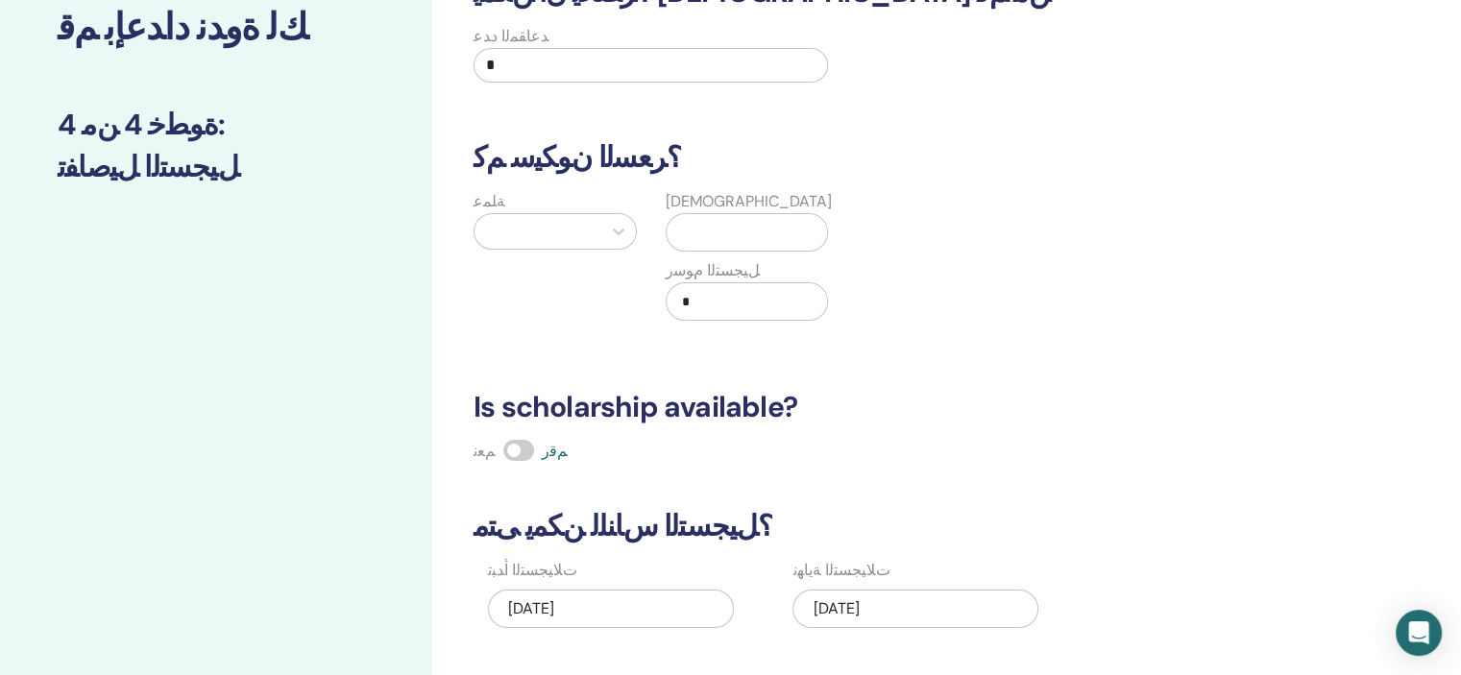
click at [498, 64] on input "*" at bounding box center [650, 65] width 354 height 35
type input "*"
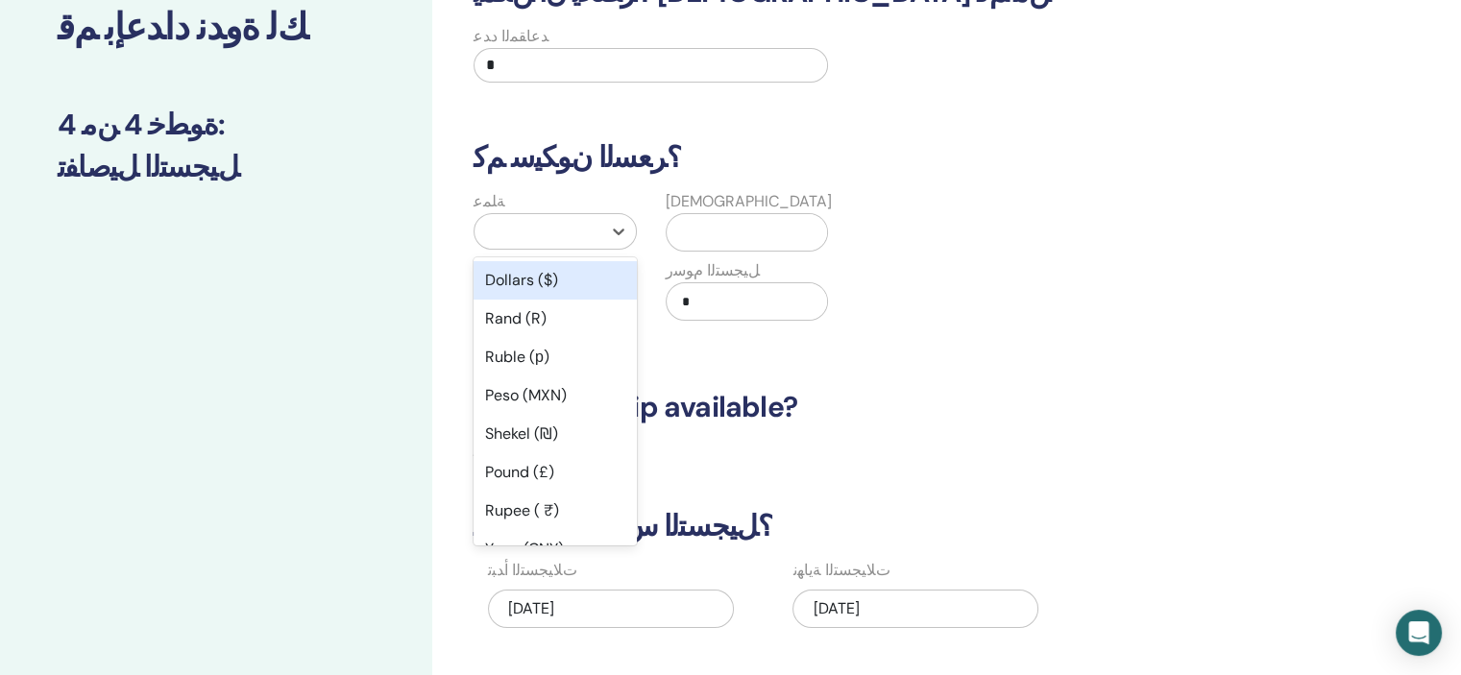
click at [514, 223] on div at bounding box center [538, 231] width 108 height 27
click at [552, 273] on div "Dollars ($)" at bounding box center [554, 280] width 163 height 38
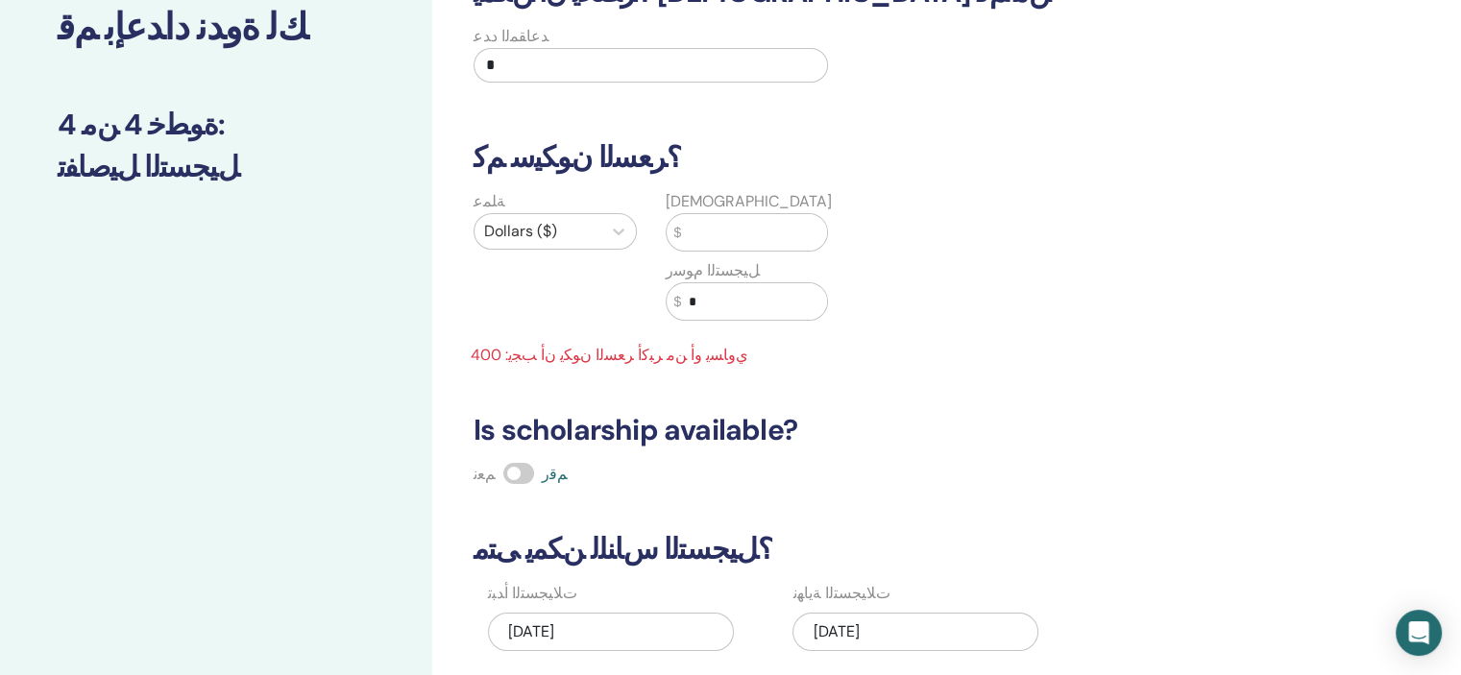
click at [691, 226] on input "text" at bounding box center [754, 232] width 146 height 36
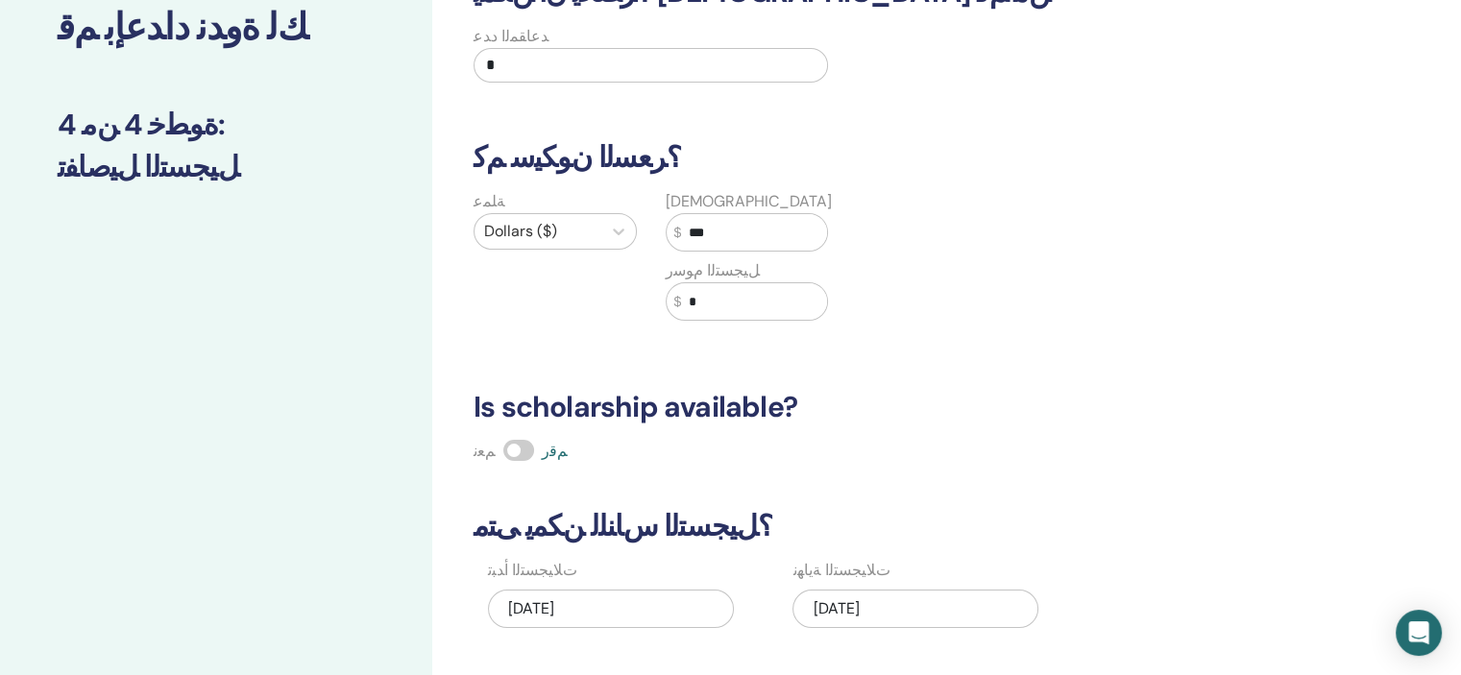
type input "***"
click at [700, 293] on input "*" at bounding box center [754, 301] width 146 height 36
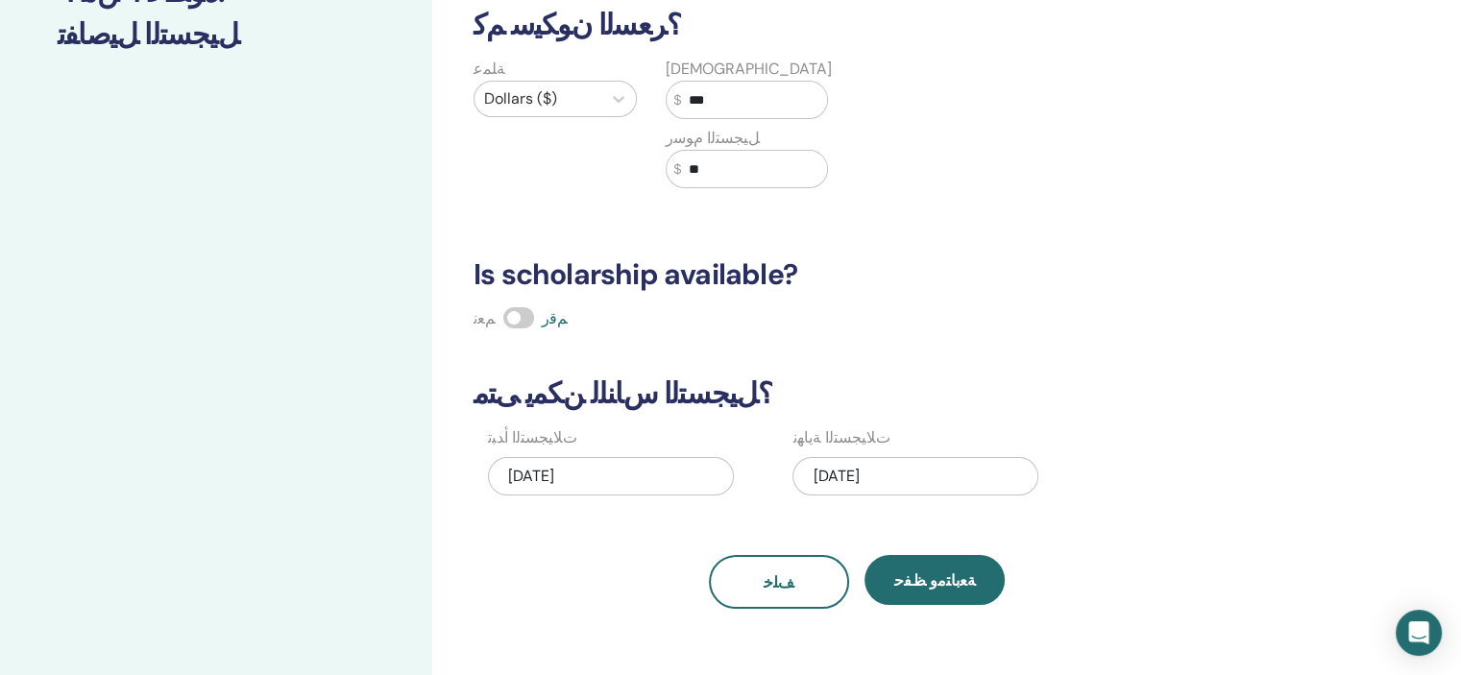
scroll to position [286, 0]
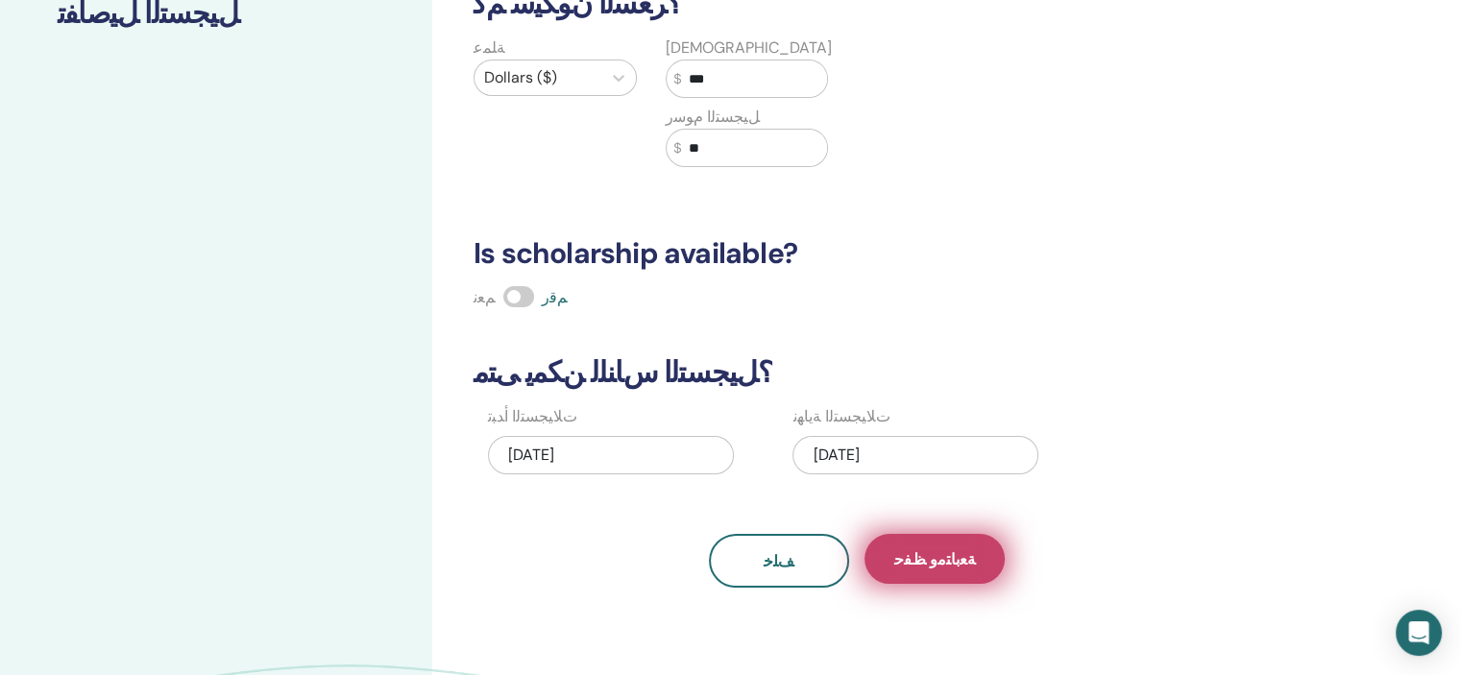
type input "**"
click at [958, 555] on span "ﺔﻌﺑﺎﺘﻣﻭ ﻆﻔﺣ" at bounding box center [935, 559] width 82 height 20
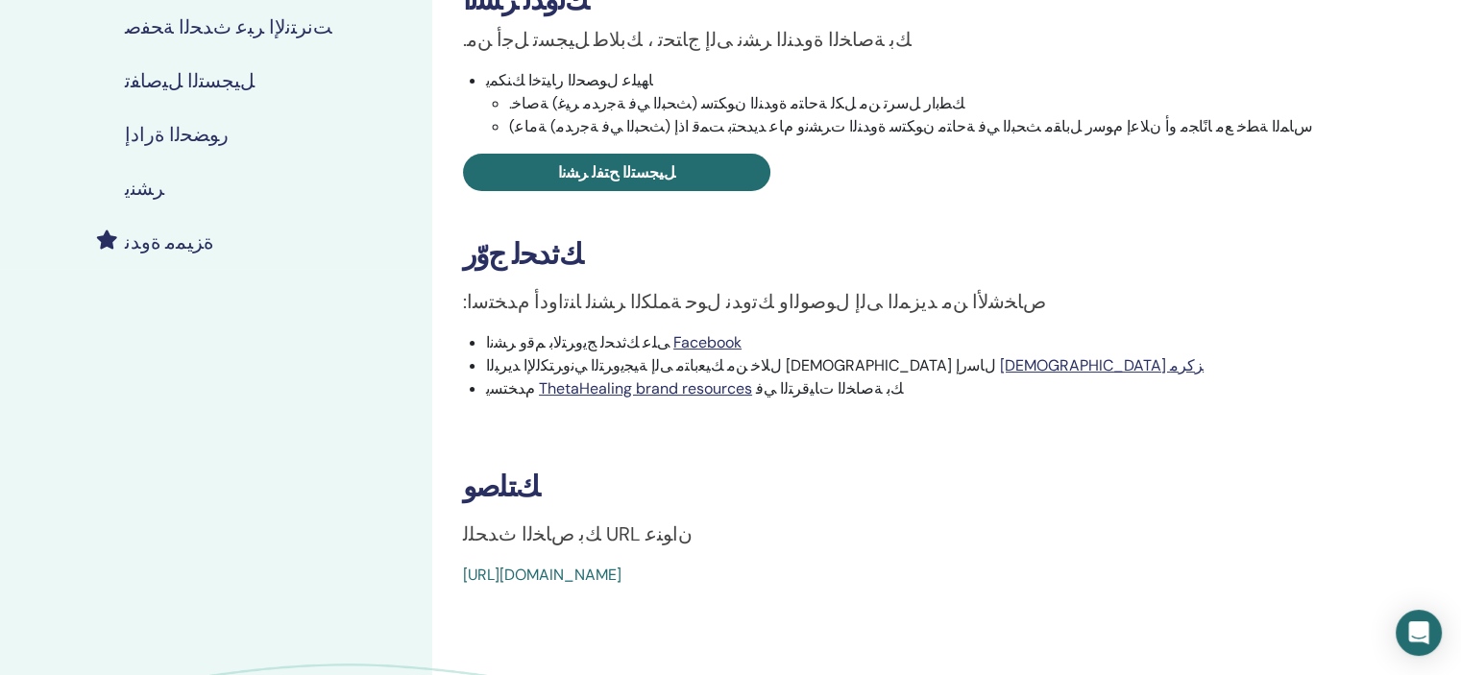
scroll to position [358, 0]
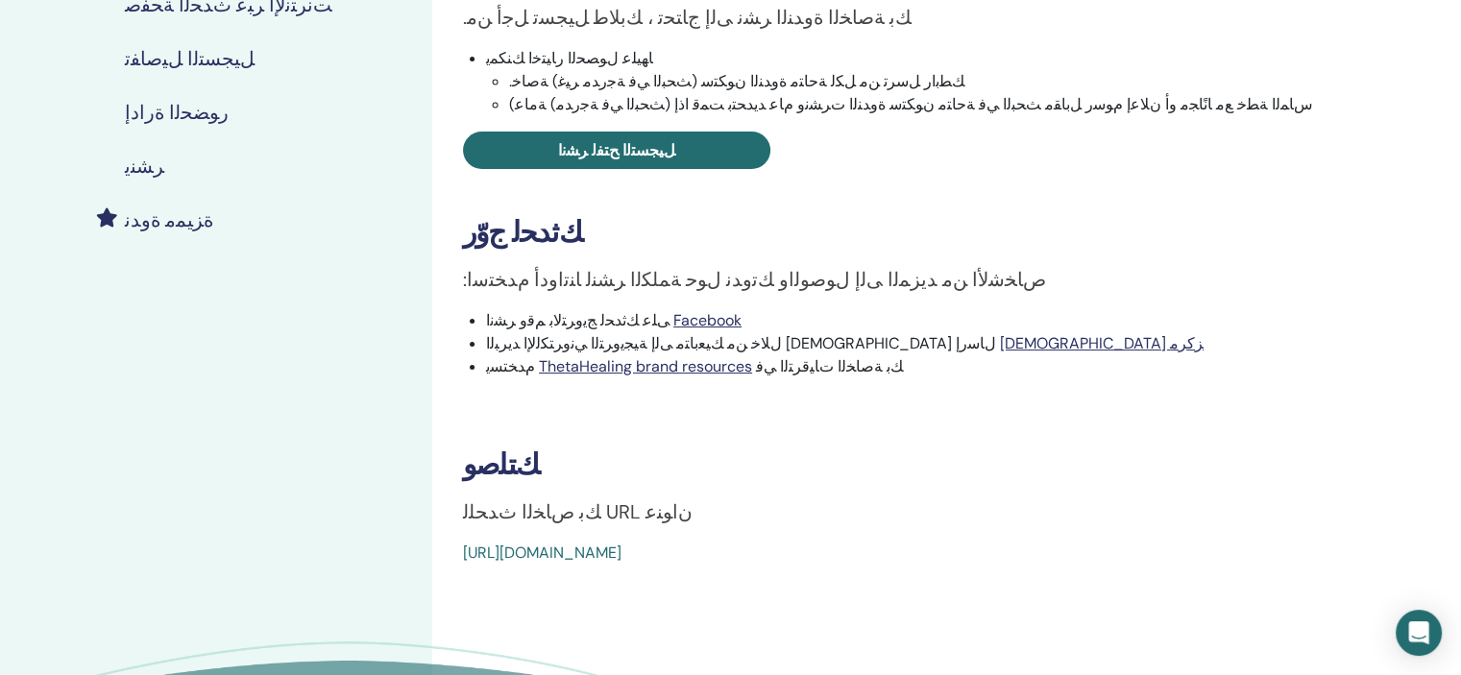
drag, startPoint x: 453, startPoint y: 547, endPoint x: 893, endPoint y: 557, distance: 440.0
click at [893, 557] on div "Advanced DNA ﺙﺪﺤﻟﺍ ﻉﻮﻧ Online ﺙﺪﺤﻟﺍ ﺔﻟﺎﺣ ﺕﻼ﻿ﻴﺠﺴﺘﻟﺍ 0/6 ﻚﺗﻭﺪﻧ ﺮﺸﻧﺍ .ﻚﺑ ﺔﺻﺎﺨﻟﺍ ﺓﻭ…" at bounding box center [919, 156] width 951 height 815
drag, startPoint x: 849, startPoint y: 552, endPoint x: 833, endPoint y: 573, distance: 26.7
click at [833, 573] on div "Advanced DNA ﺙﺪﺤﻟﺍ ﻉﻮﻧ Online ﺙﺪﺤﻟﺍ ﺔﻟﺎﺣ ﺕﻼ﻿ﻴﺠﺴﺘﻟﺍ 0/6 ﻚﺗﻭﺪﻧ ﺮﺸﻧﺍ .ﻚﺑ ﺔﺻﺎﺨﻟﺍ ﺓﻭ…" at bounding box center [919, 268] width 974 height 1130
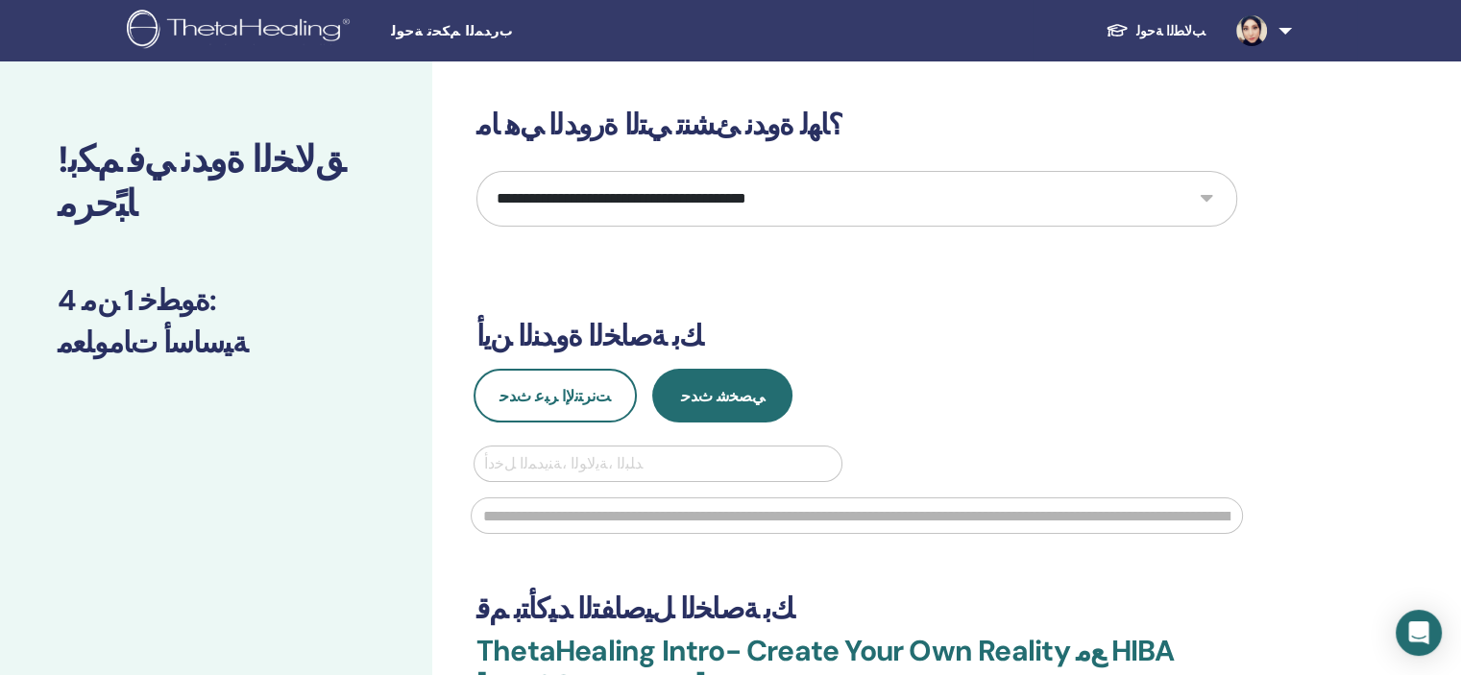
click at [1203, 197] on select "**********" at bounding box center [856, 199] width 761 height 56
select select "**"
click at [476, 171] on select "**********" at bounding box center [856, 199] width 761 height 56
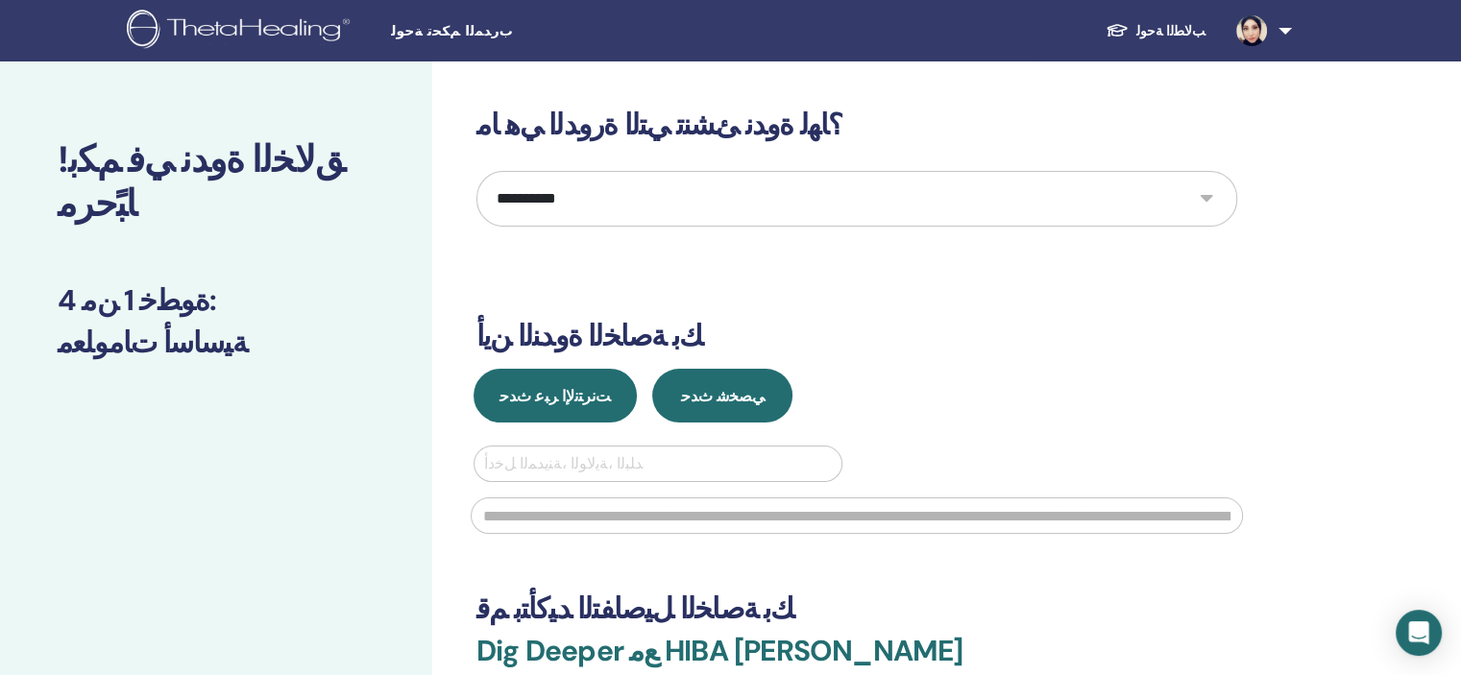
click at [578, 379] on button "ﺖﻧﺮﺘﻧﻹ﻿ﺍ ﺮﺒﻋ ﺙﺪﺣ" at bounding box center [554, 396] width 163 height 54
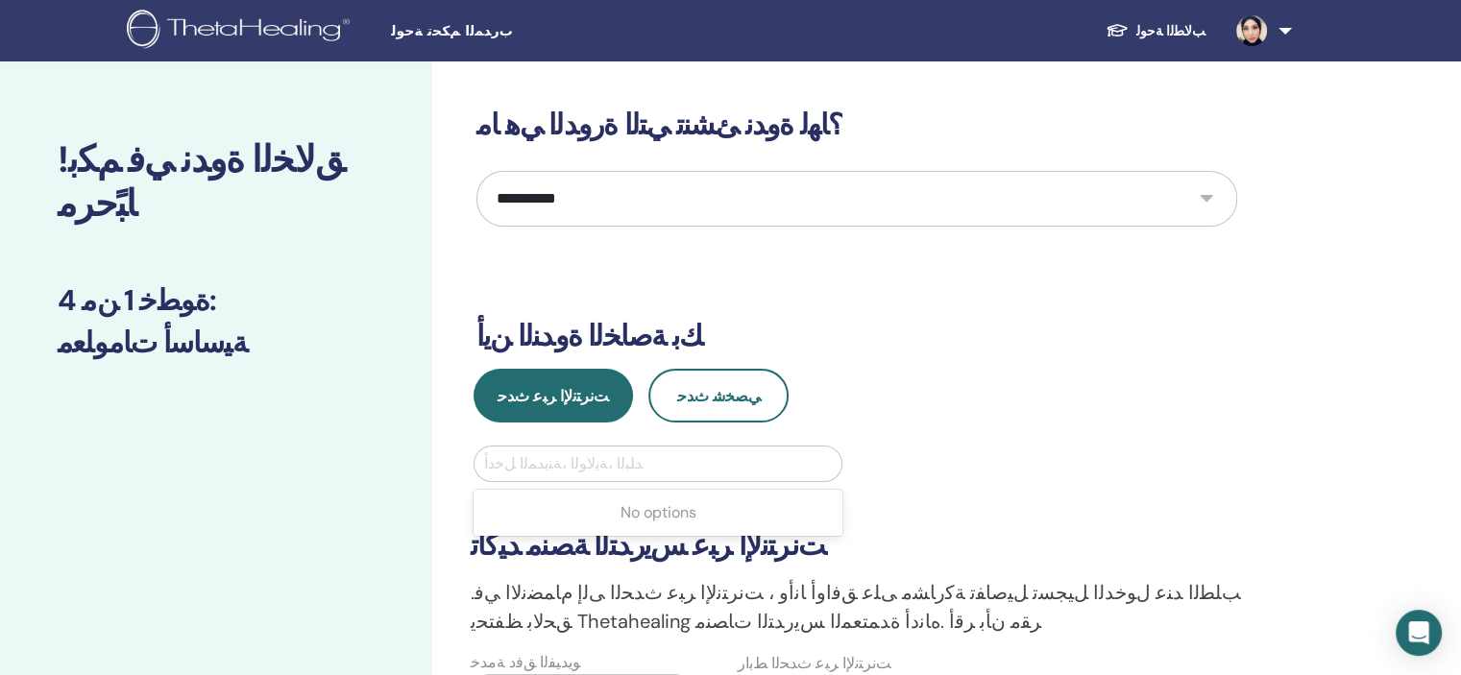
click at [526, 464] on div at bounding box center [658, 463] width 348 height 27
type input "*"
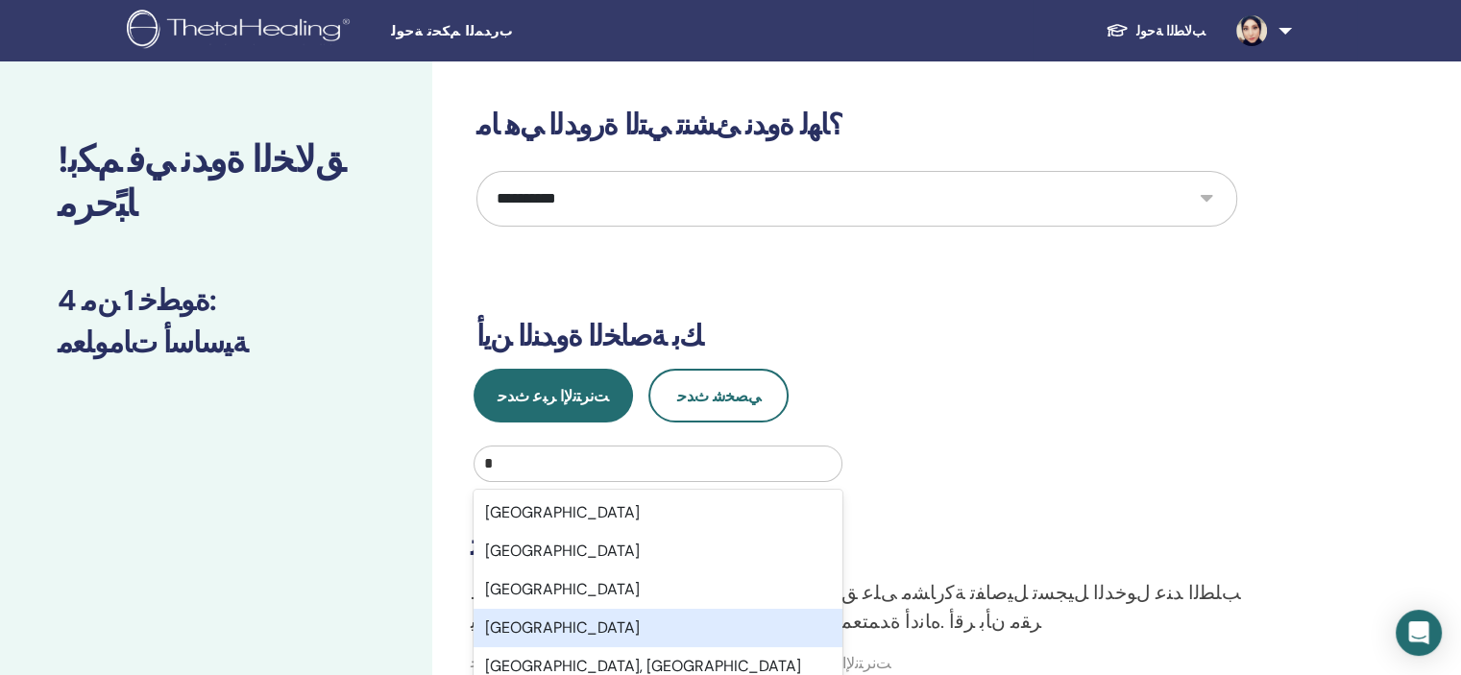
click at [494, 631] on div "[GEOGRAPHIC_DATA]" at bounding box center [657, 628] width 369 height 38
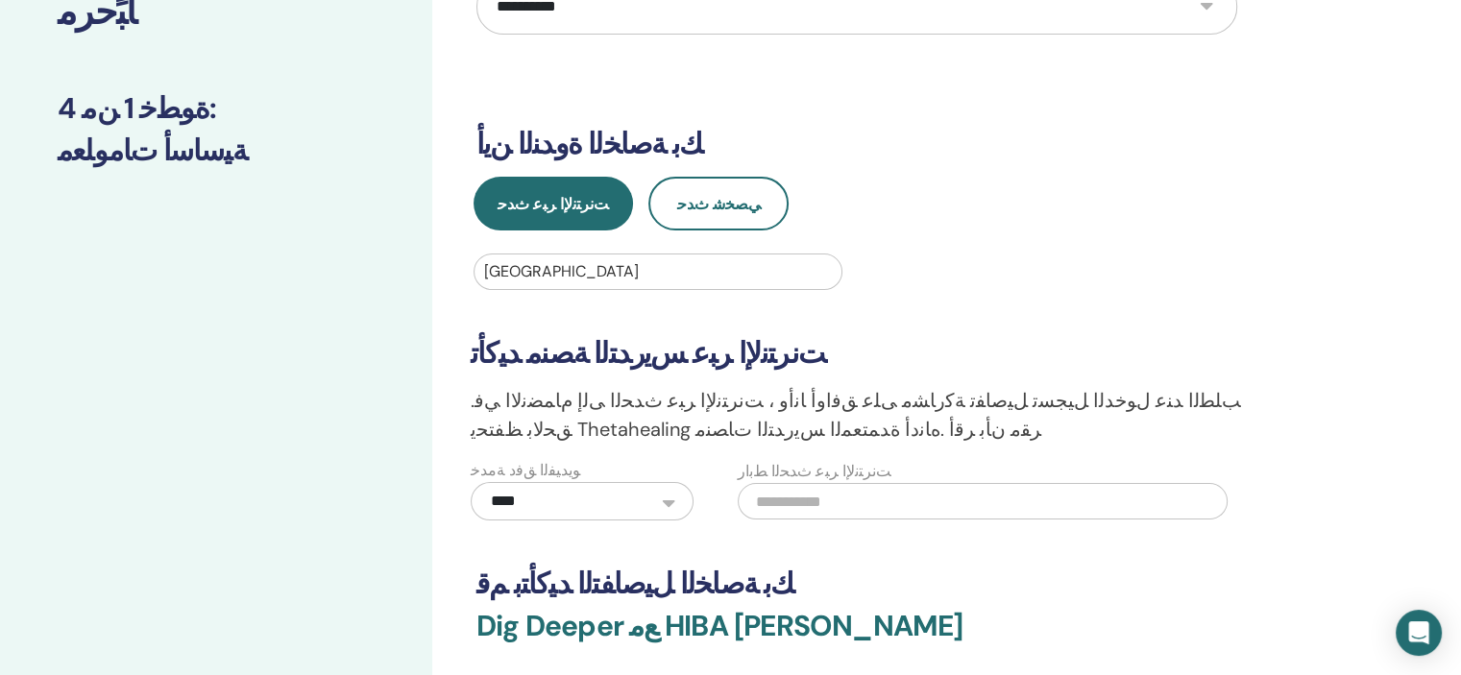
scroll to position [243, 0]
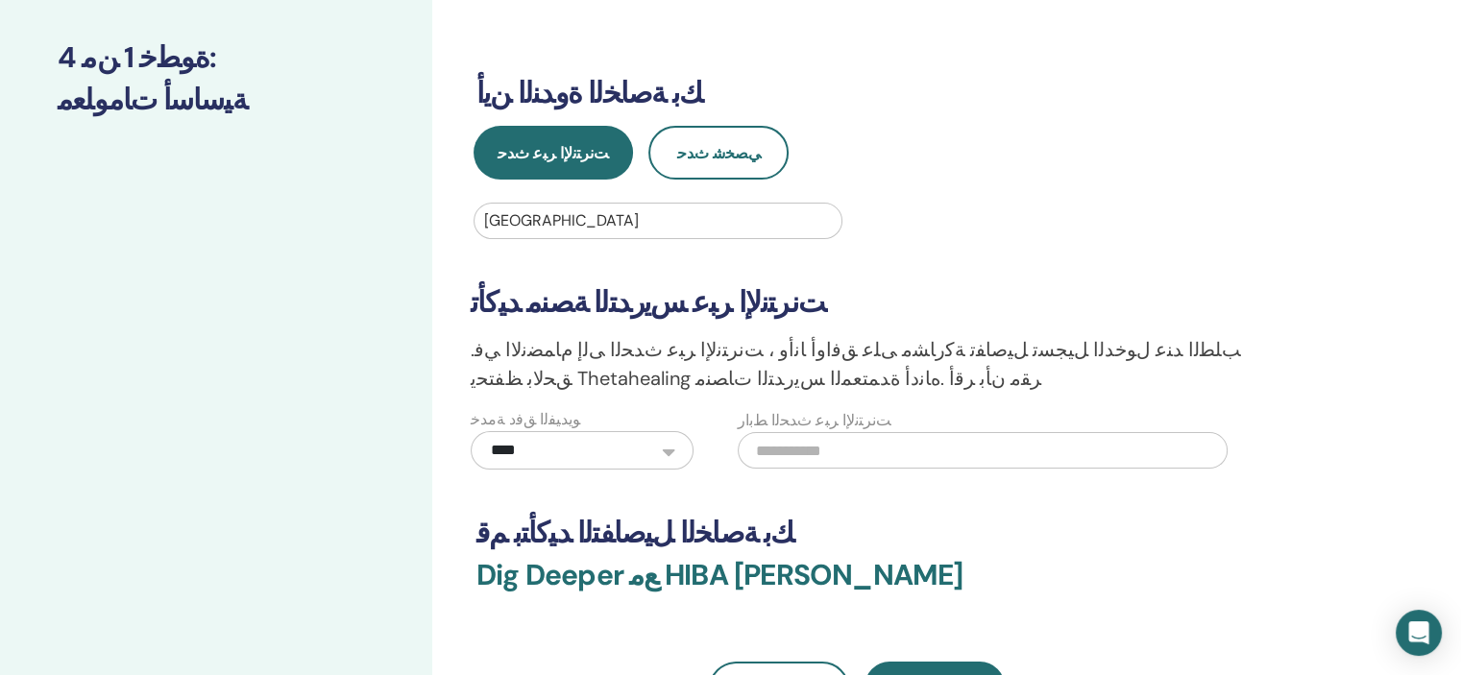
click at [763, 445] on input "text" at bounding box center [983, 450] width 490 height 36
paste input "**********"
click at [747, 448] on input "**********" at bounding box center [983, 450] width 490 height 36
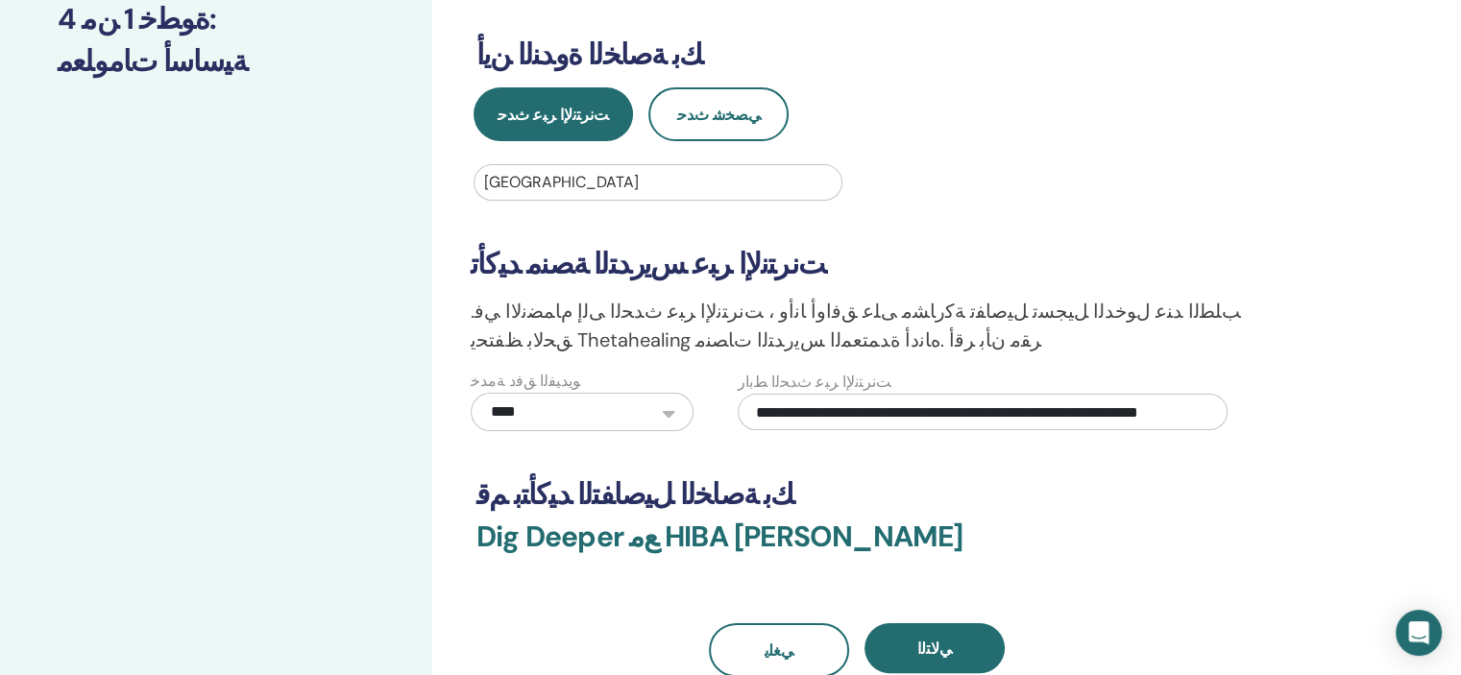
scroll to position [320, 0]
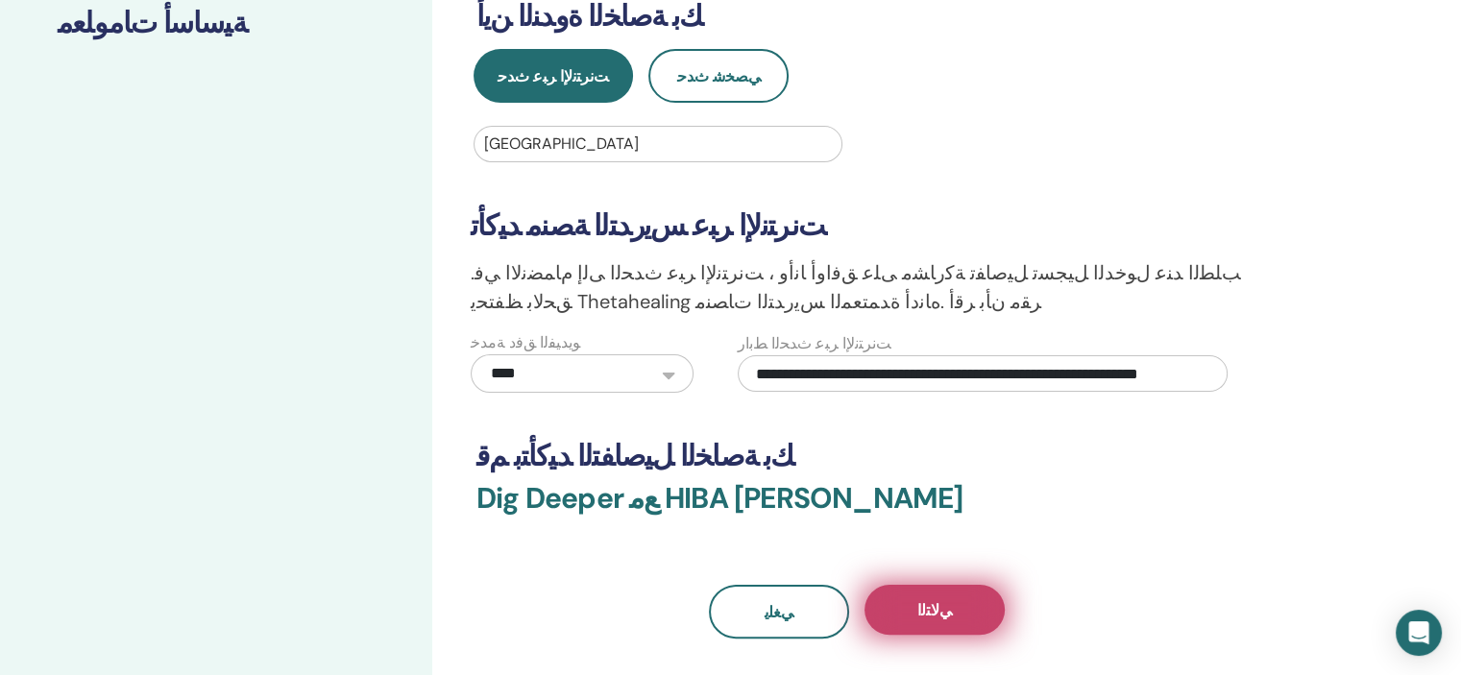
type input "**********"
click at [925, 613] on span "ﻲﻟﺎﺘﻟﺍ" at bounding box center [934, 610] width 35 height 20
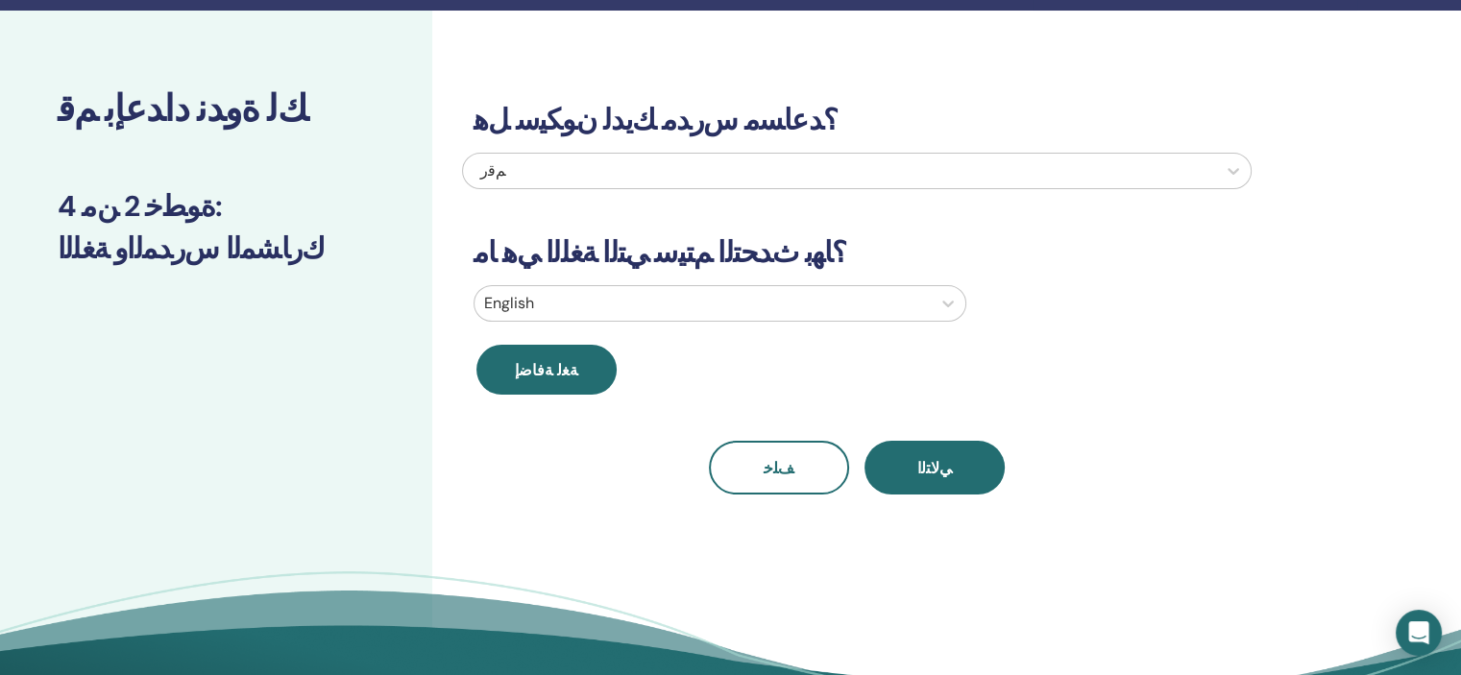
scroll to position [12, 0]
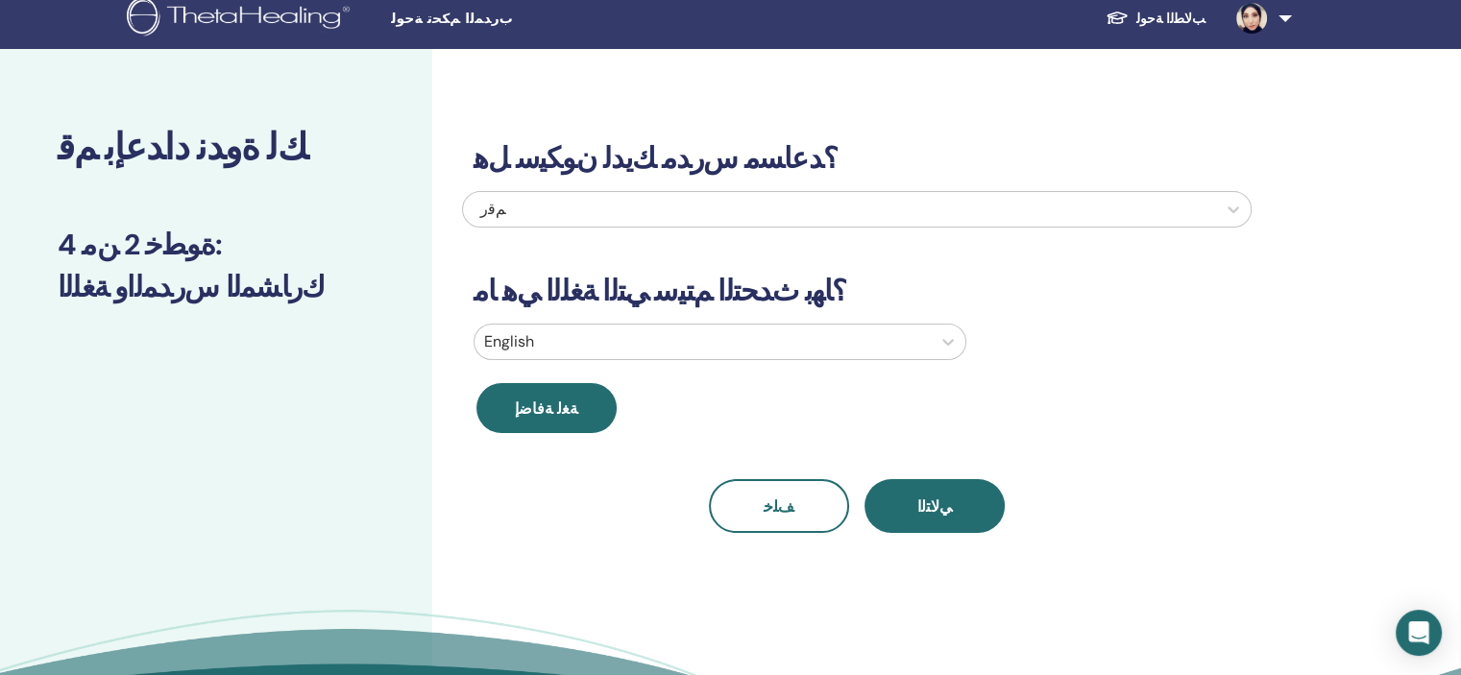
click at [647, 336] on div at bounding box center [702, 341] width 437 height 27
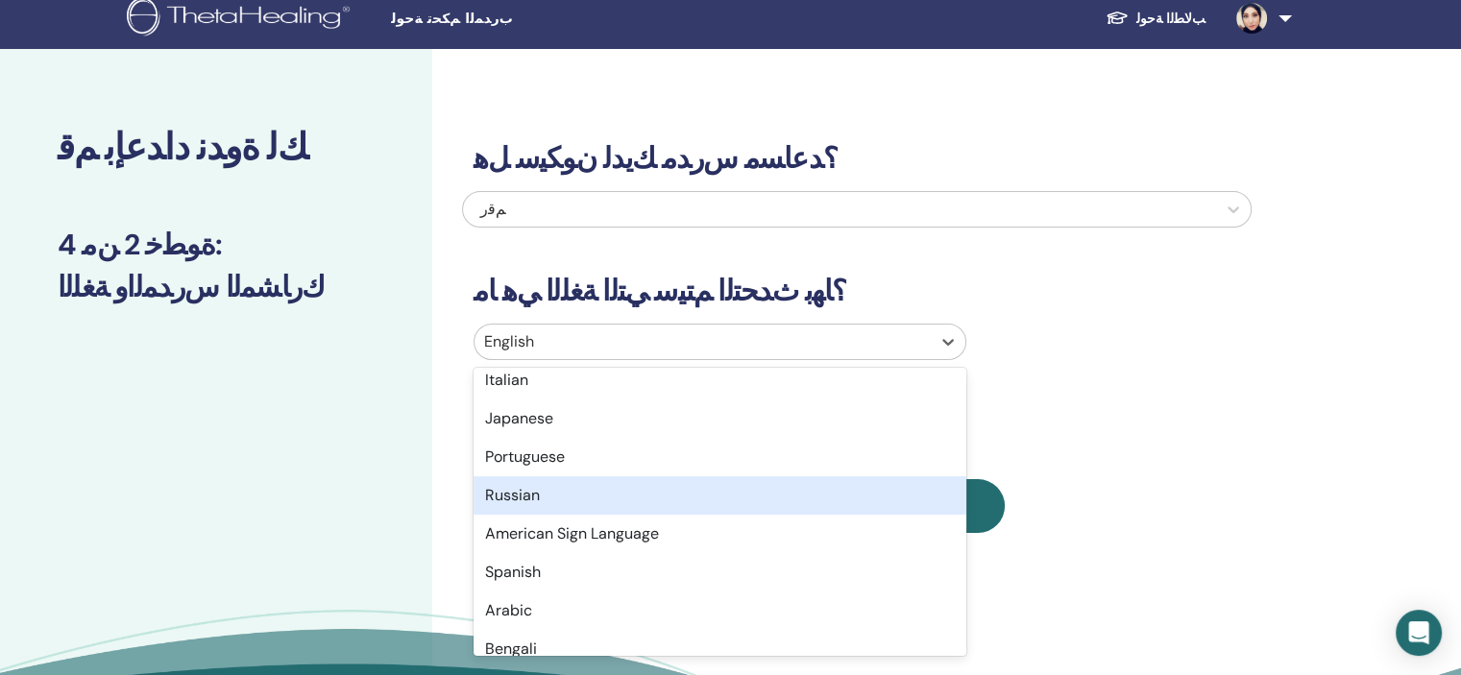
scroll to position [115, 0]
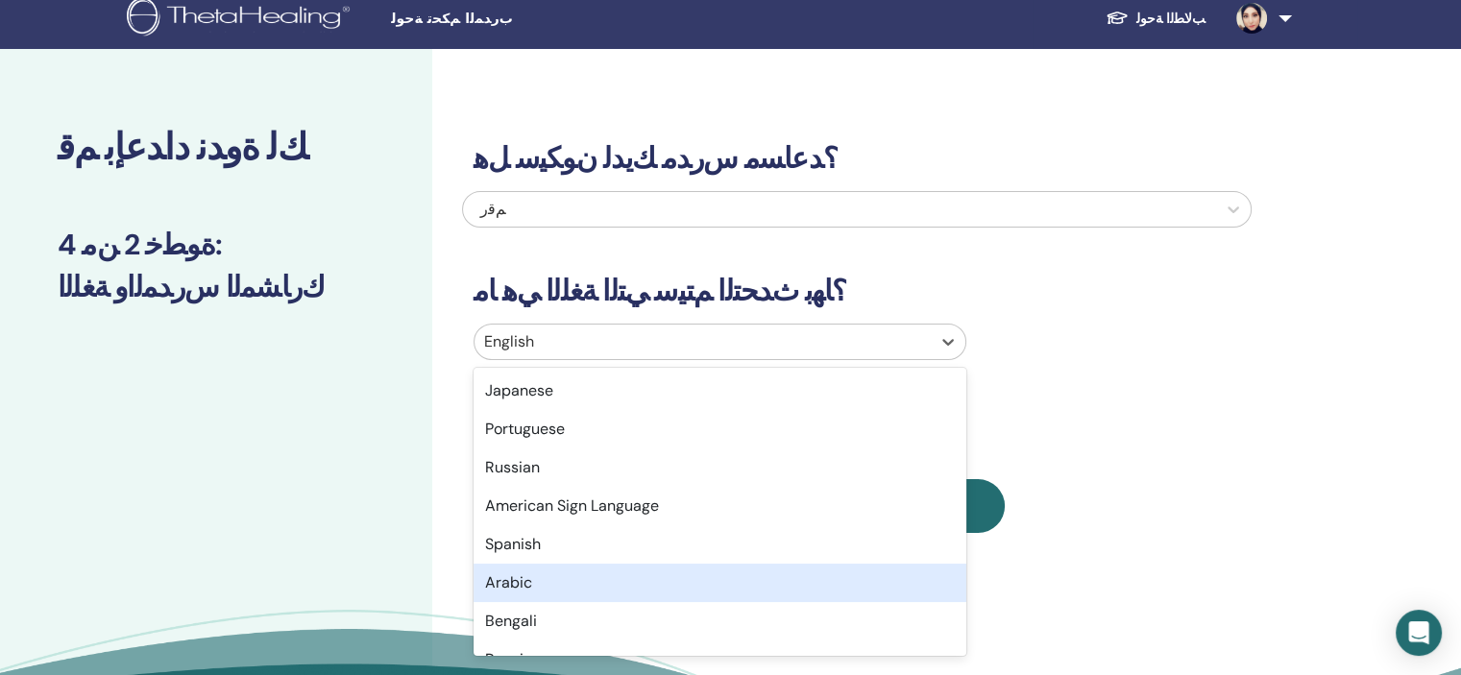
click at [787, 583] on div "Arabic" at bounding box center [719, 583] width 493 height 38
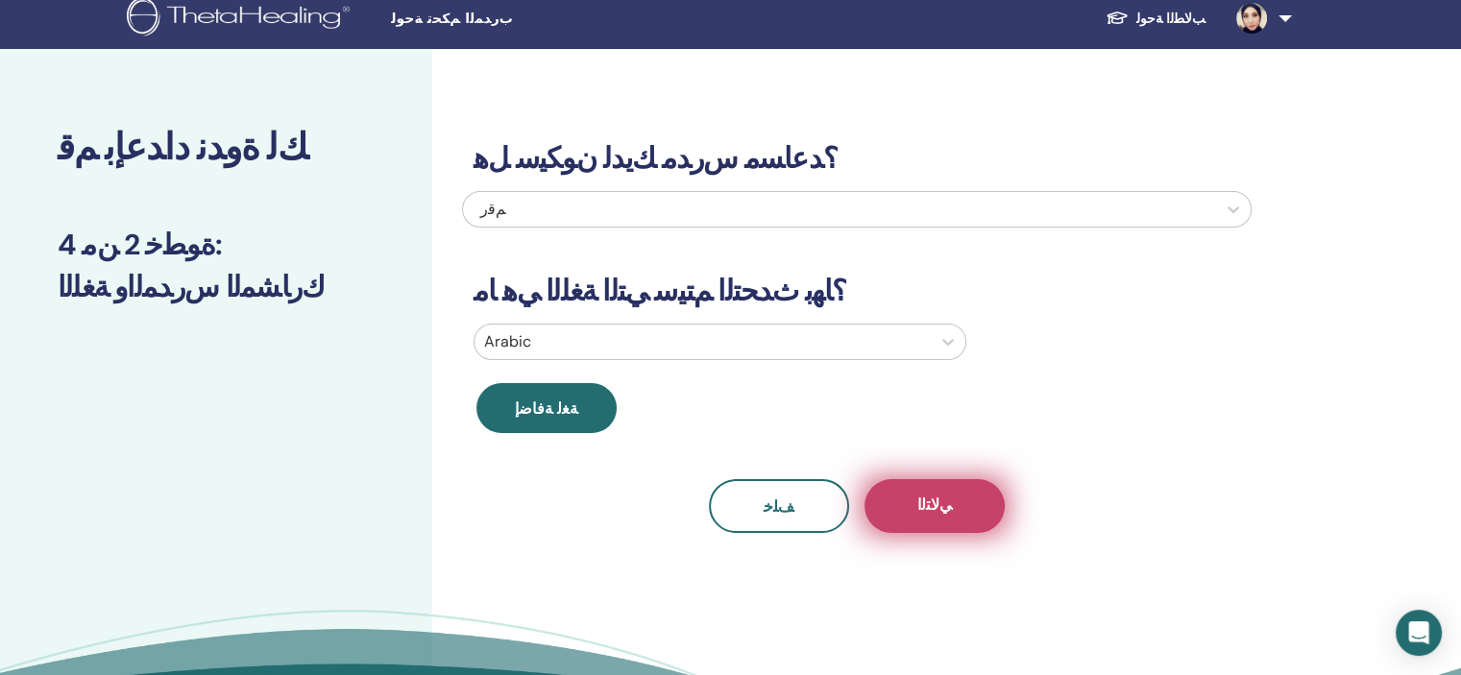
click at [931, 509] on span "ﻲﻟﺎﺘﻟﺍ" at bounding box center [934, 507] width 35 height 24
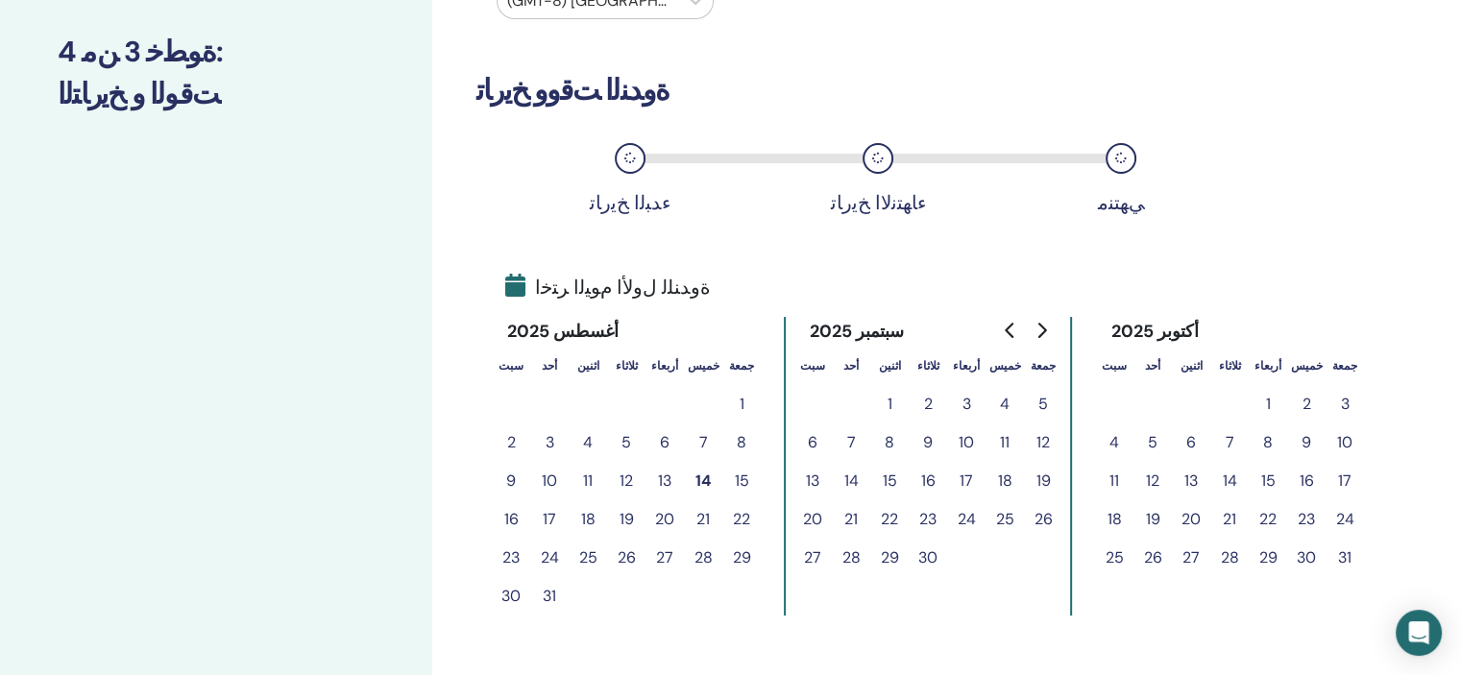
scroll to position [230, 0]
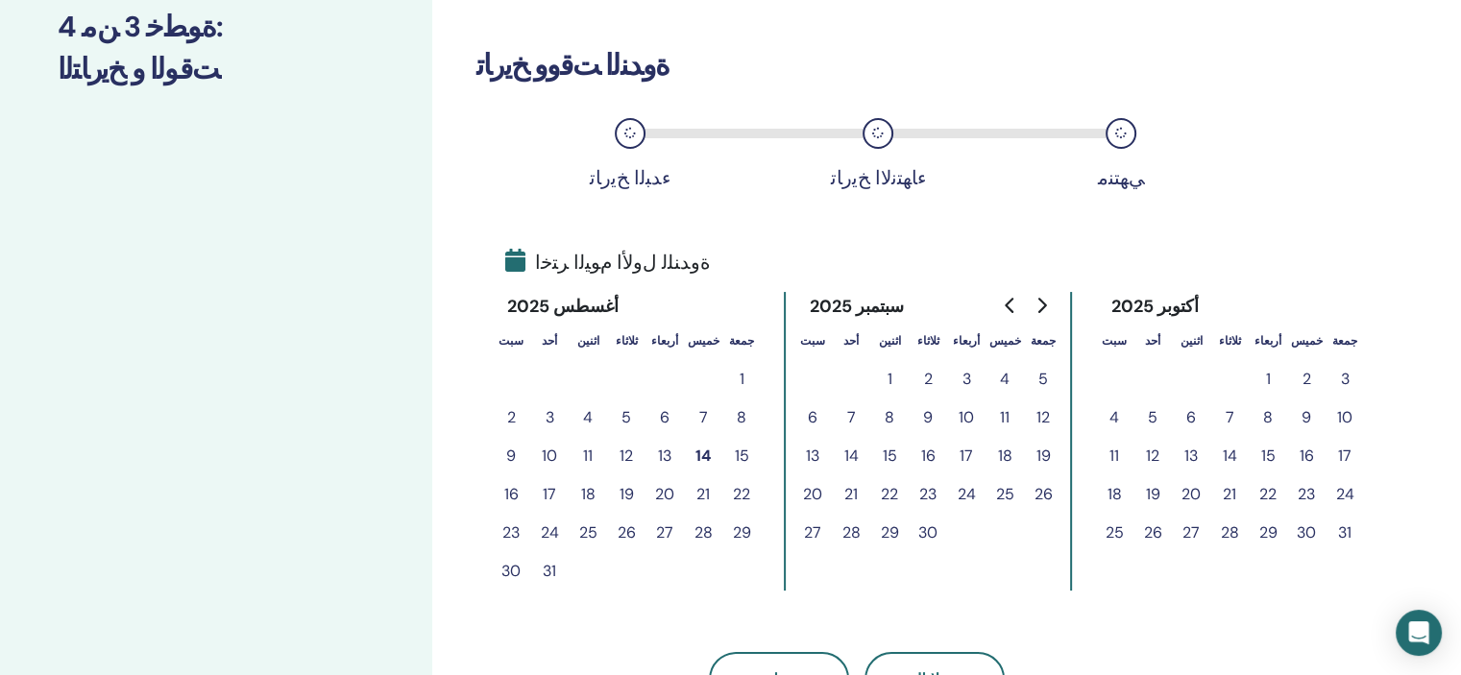
click at [557, 529] on button "24" at bounding box center [549, 533] width 38 height 38
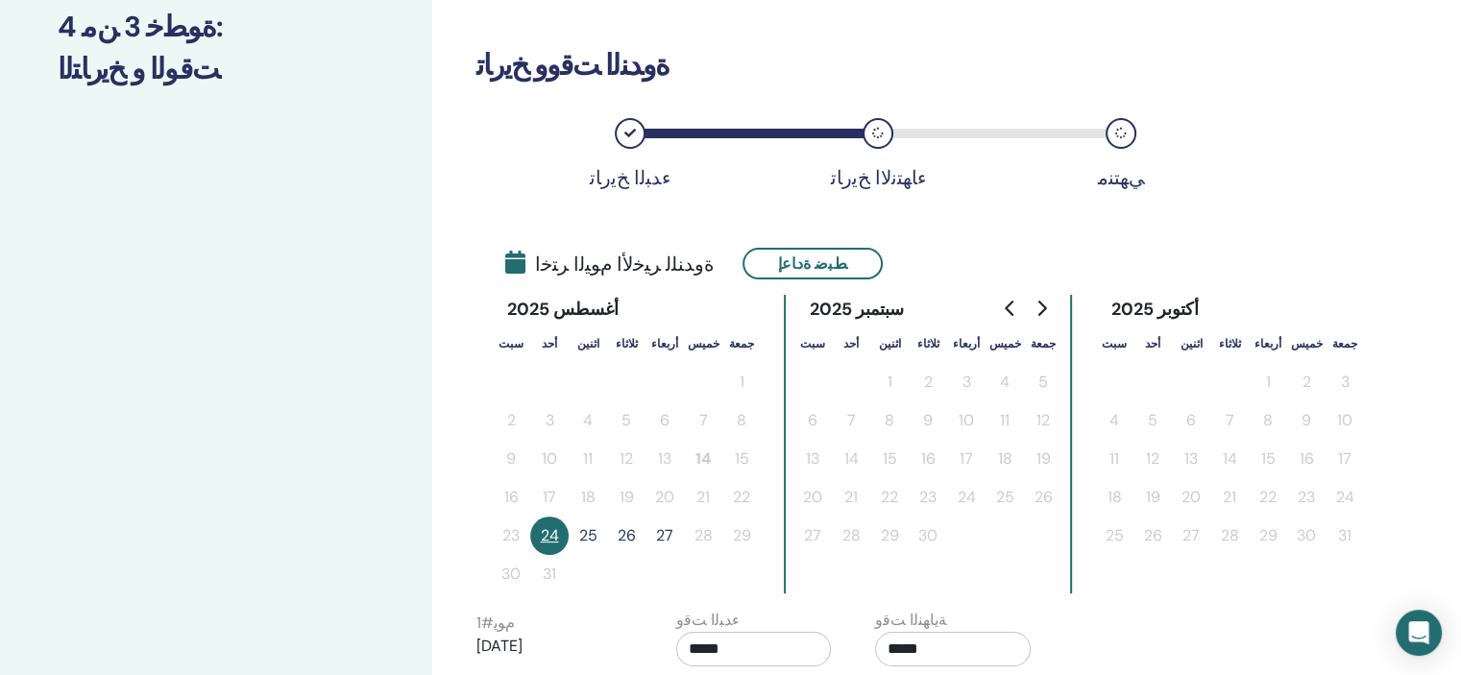
click at [628, 537] on button "26" at bounding box center [626, 536] width 38 height 38
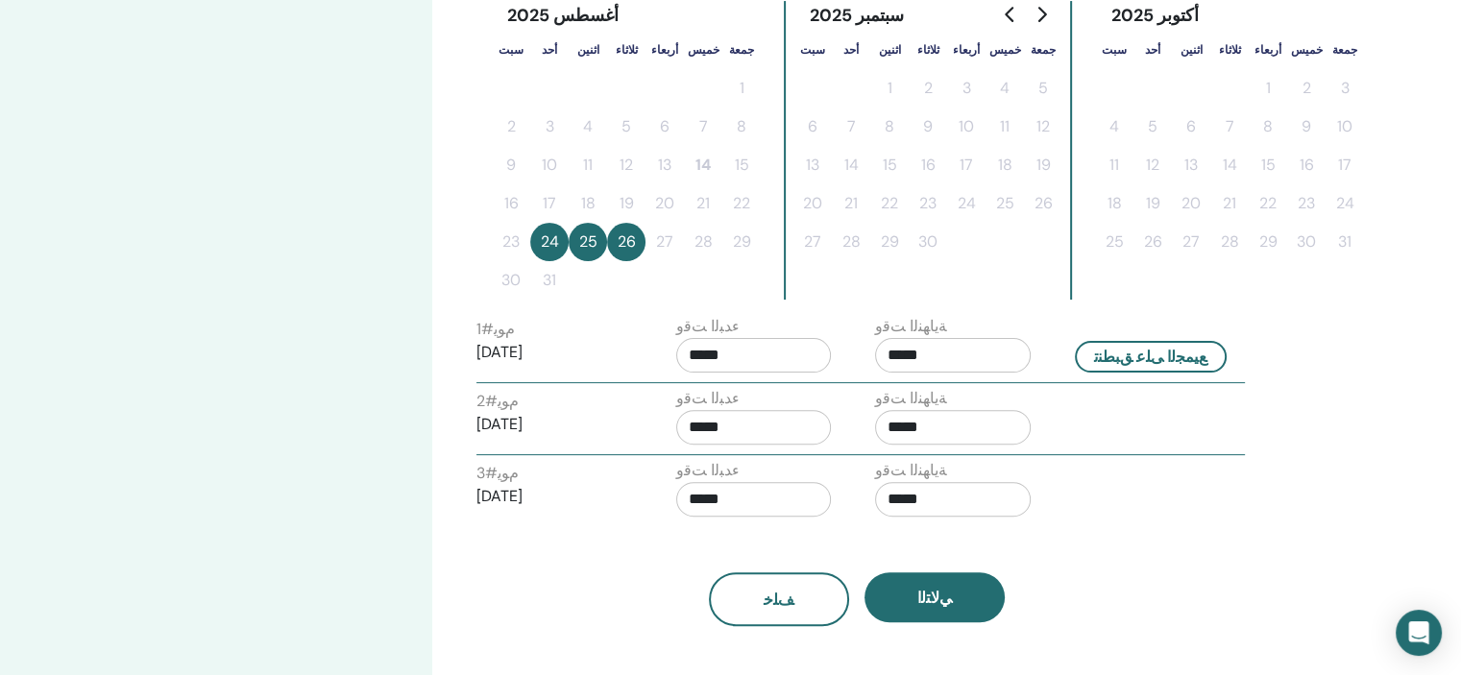
scroll to position [563, 0]
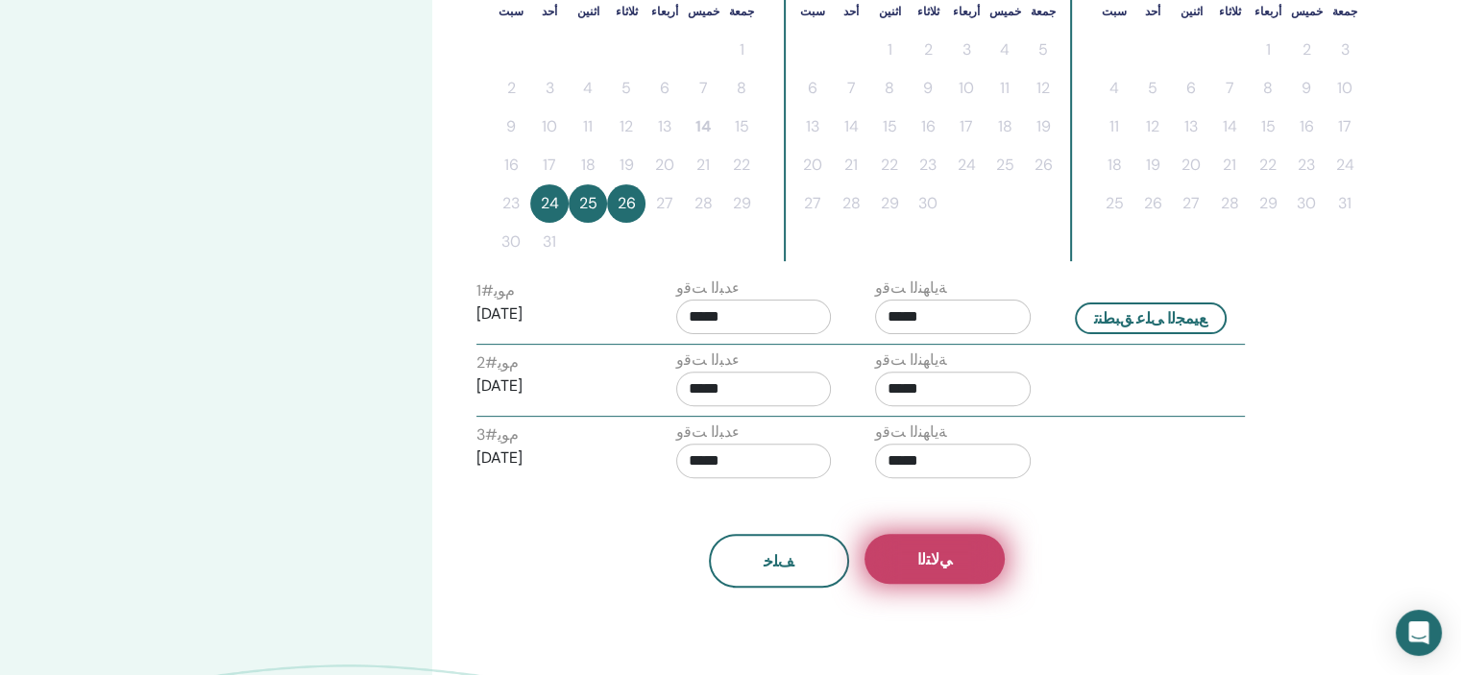
click at [932, 549] on span "ﻲﻟﺎﺘﻟﺍ" at bounding box center [934, 559] width 35 height 20
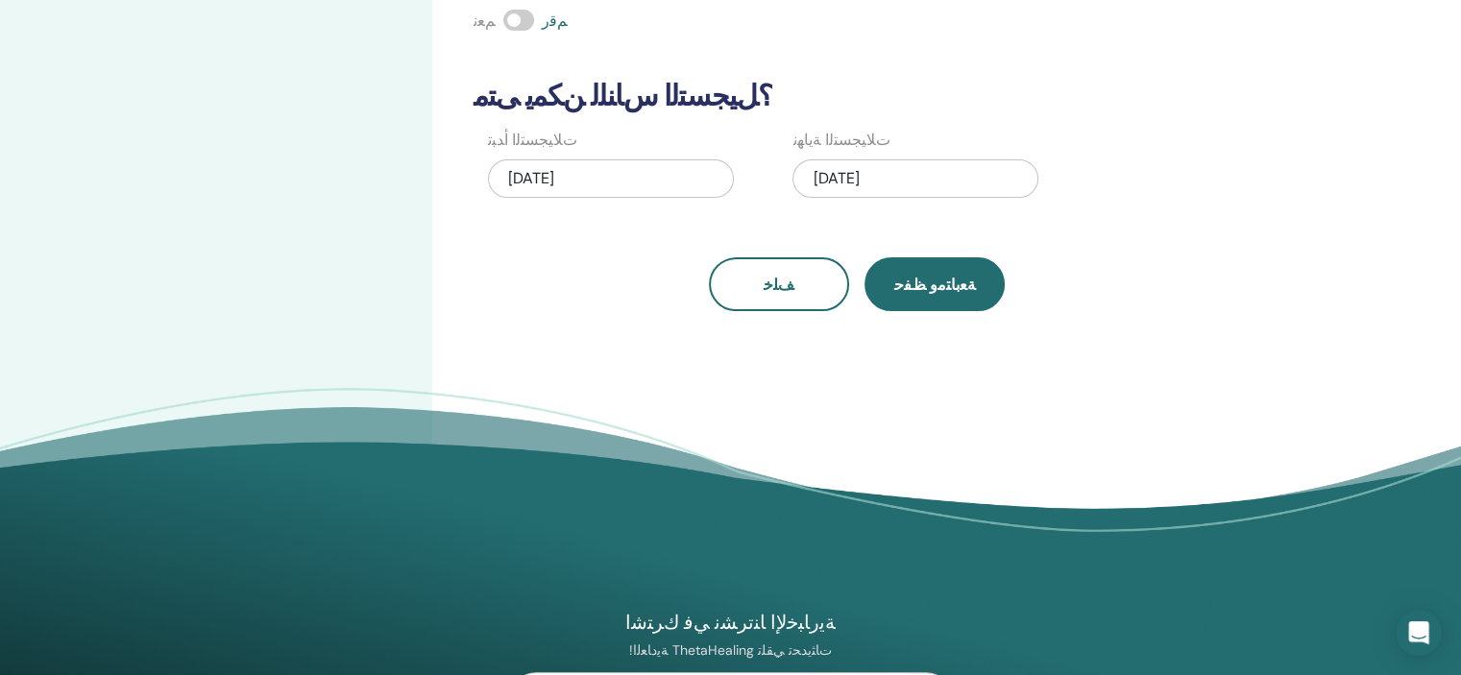
click at [910, 288] on span "ﺔﻌﺑﺎﺘﻣﻭ ﻆﻔﺣ" at bounding box center [935, 285] width 82 height 20
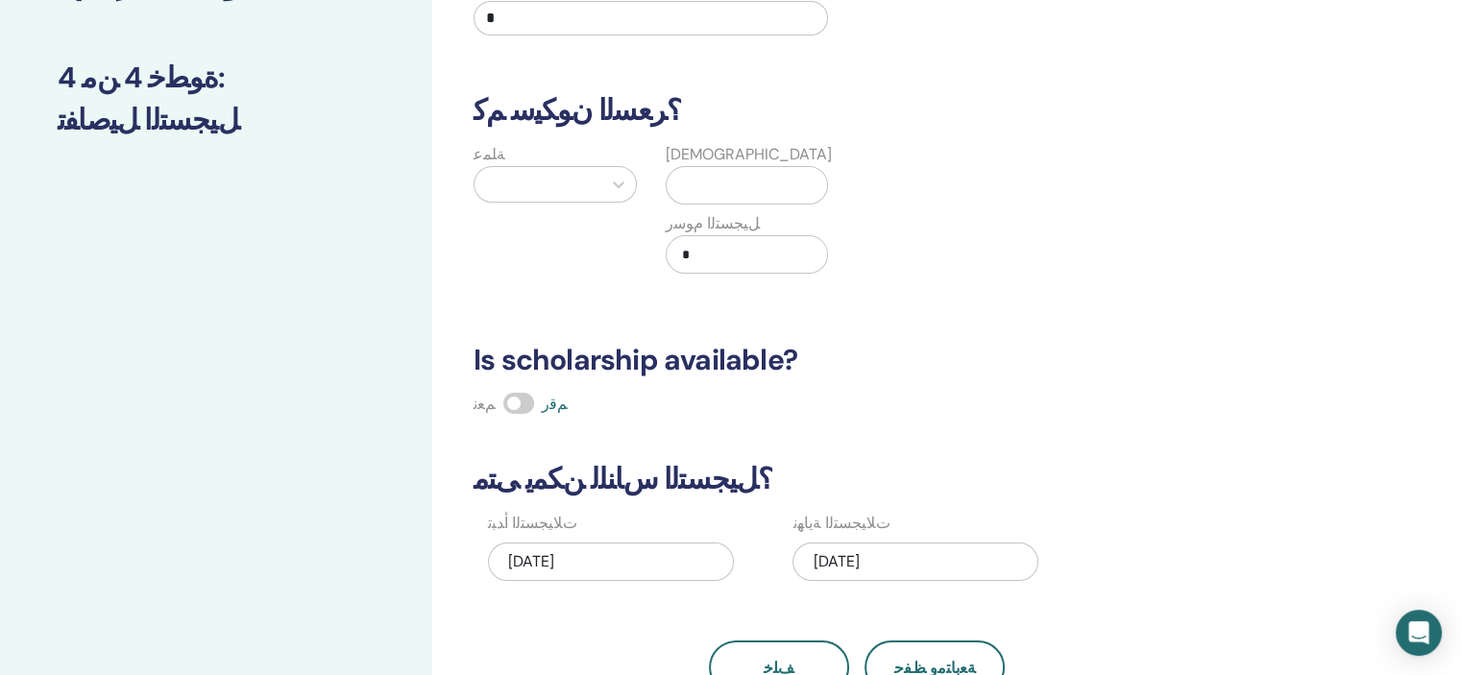
scroll to position [179, 0]
click at [498, 11] on input "*" at bounding box center [650, 19] width 354 height 35
type input "*"
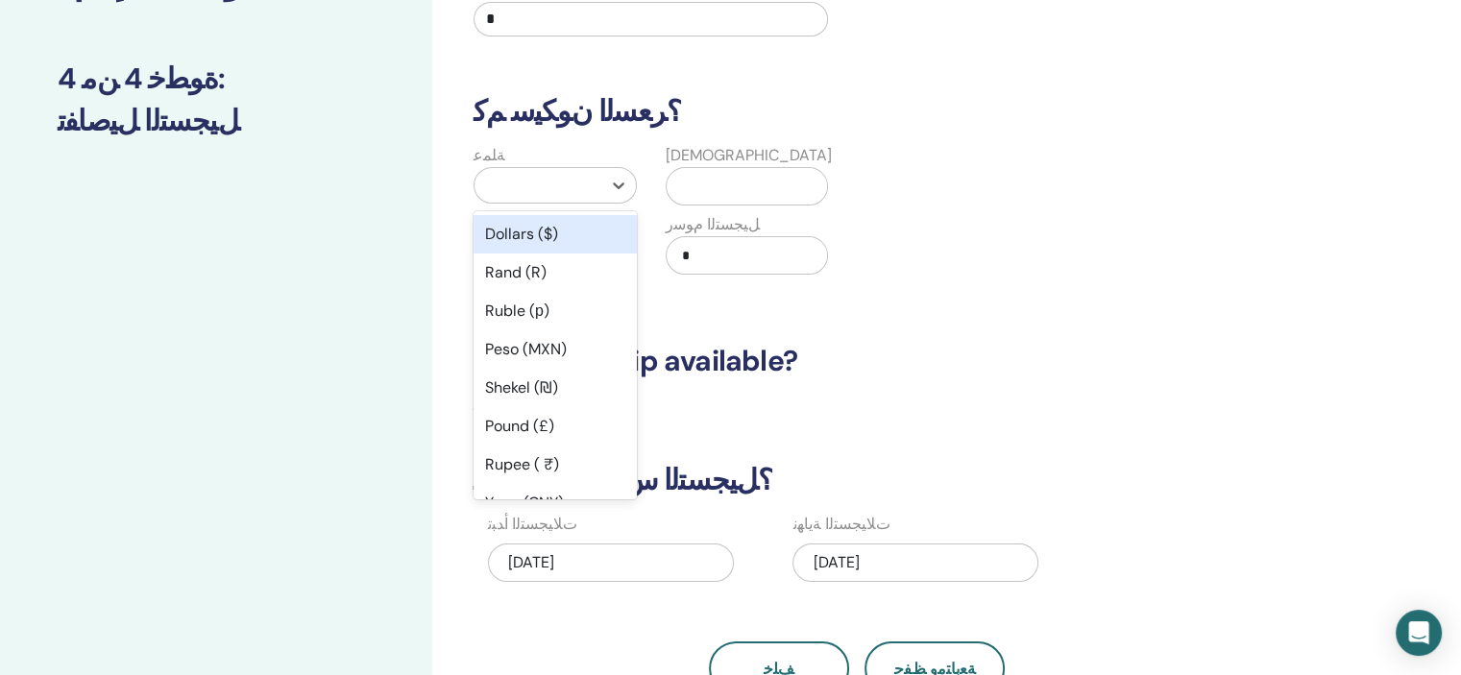
click at [504, 175] on div at bounding box center [538, 185] width 108 height 27
click at [536, 229] on div "Dollars ($)" at bounding box center [554, 234] width 163 height 38
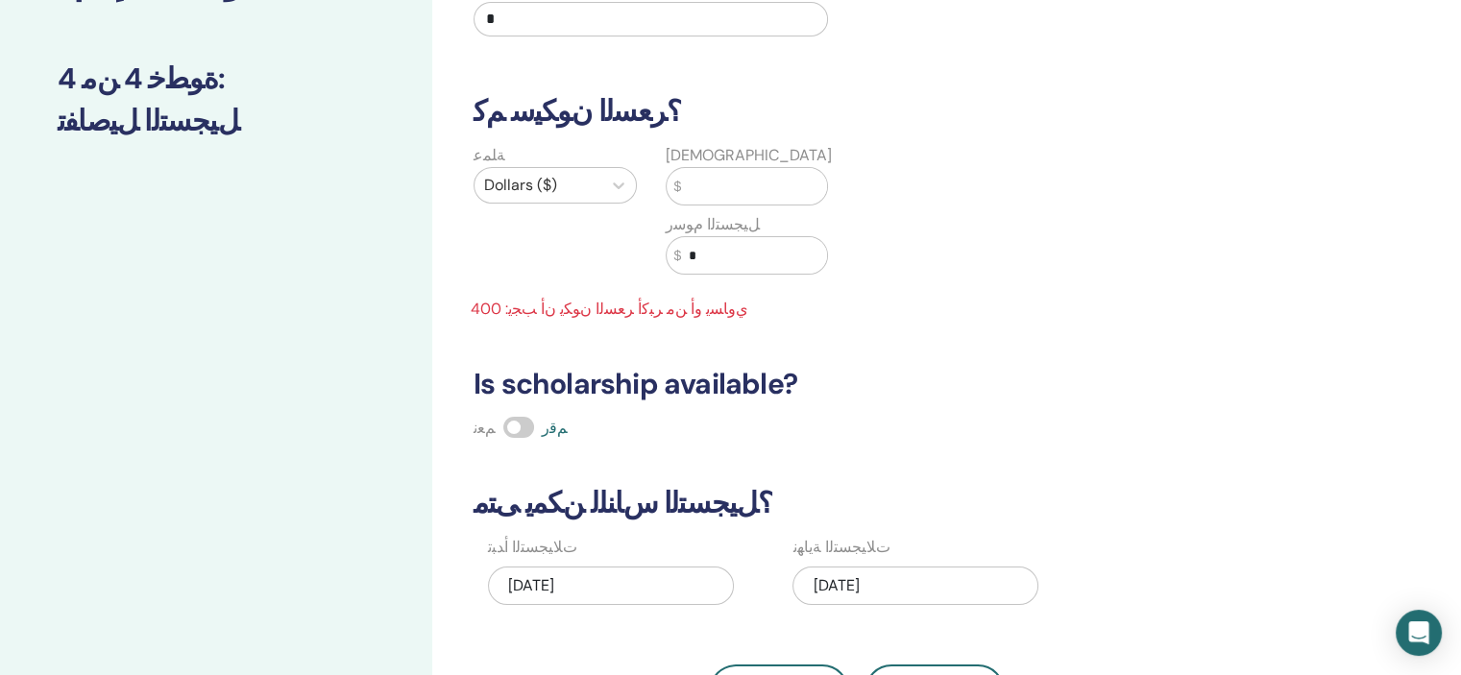
click at [698, 183] on input "text" at bounding box center [754, 186] width 146 height 36
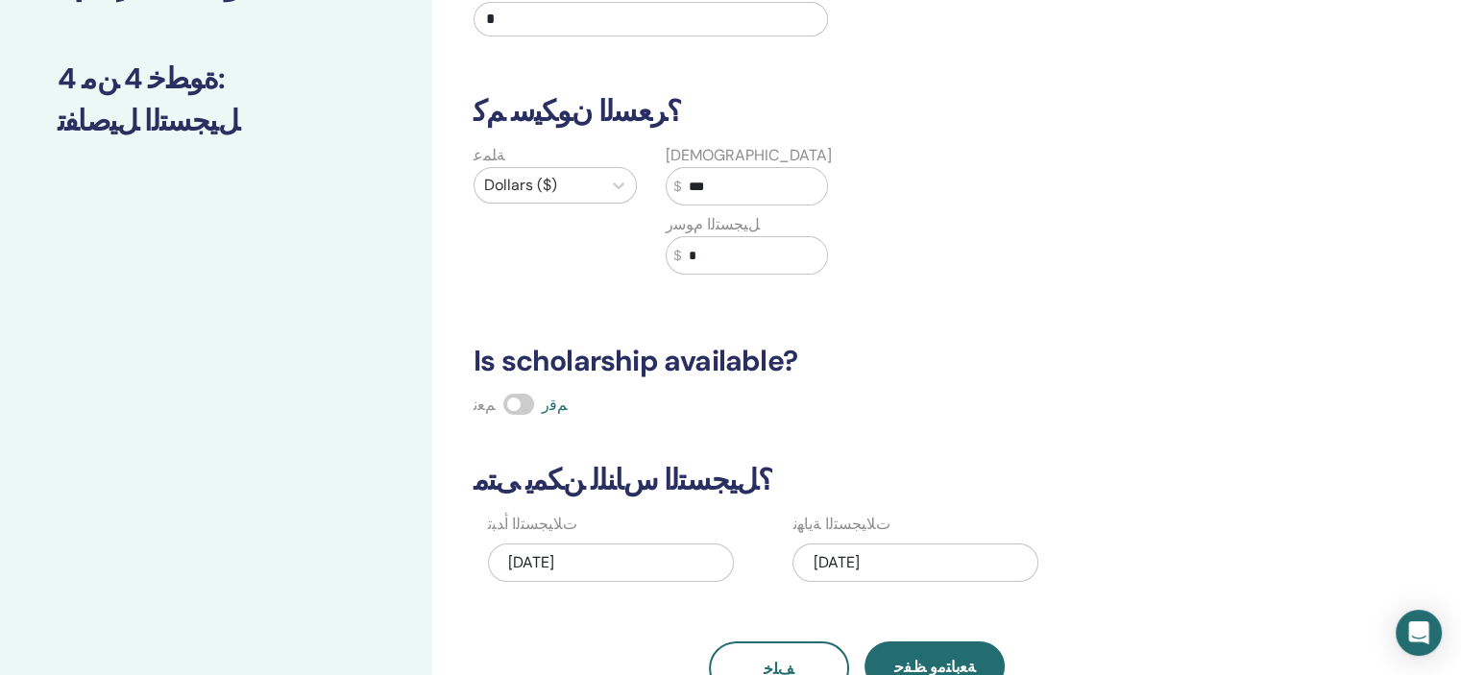
type input "***"
click at [700, 254] on input "*" at bounding box center [754, 255] width 146 height 36
type input "**"
click at [918, 664] on span "ﺔﻌﺑﺎﺘﻣﻭ ﻆﻔﺣ" at bounding box center [935, 667] width 82 height 20
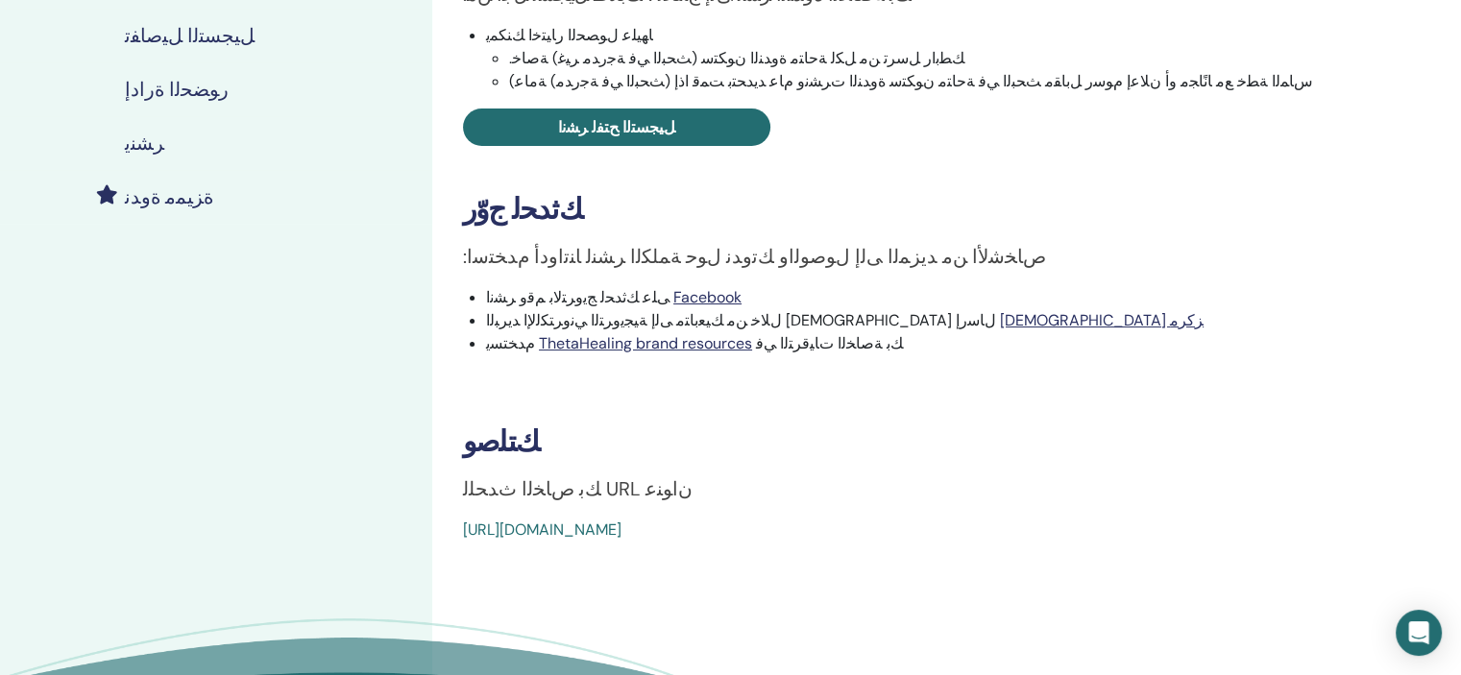
scroll to position [384, 0]
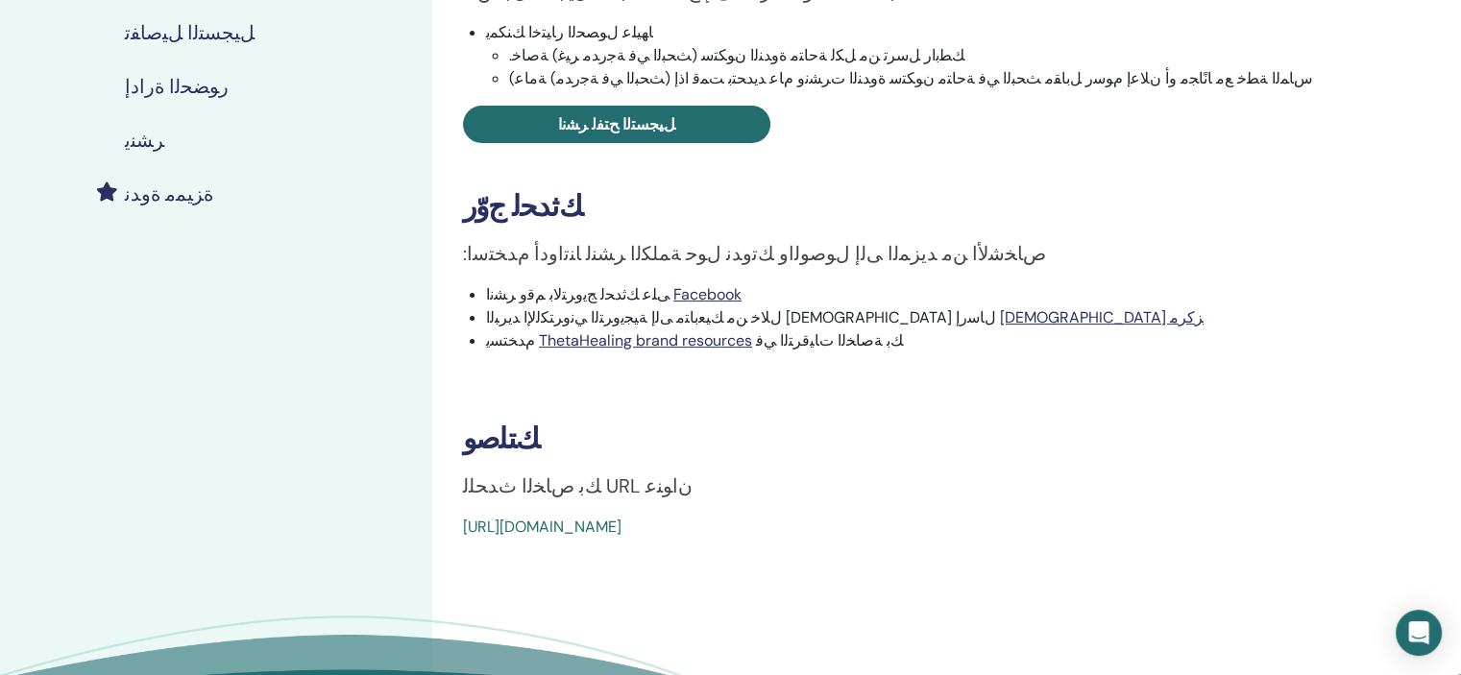
drag, startPoint x: 899, startPoint y: 527, endPoint x: 464, endPoint y: 529, distance: 435.1
click at [464, 529] on div "https://www.thetahealing.com/seminar-374880-details.html" at bounding box center [843, 527] width 761 height 23
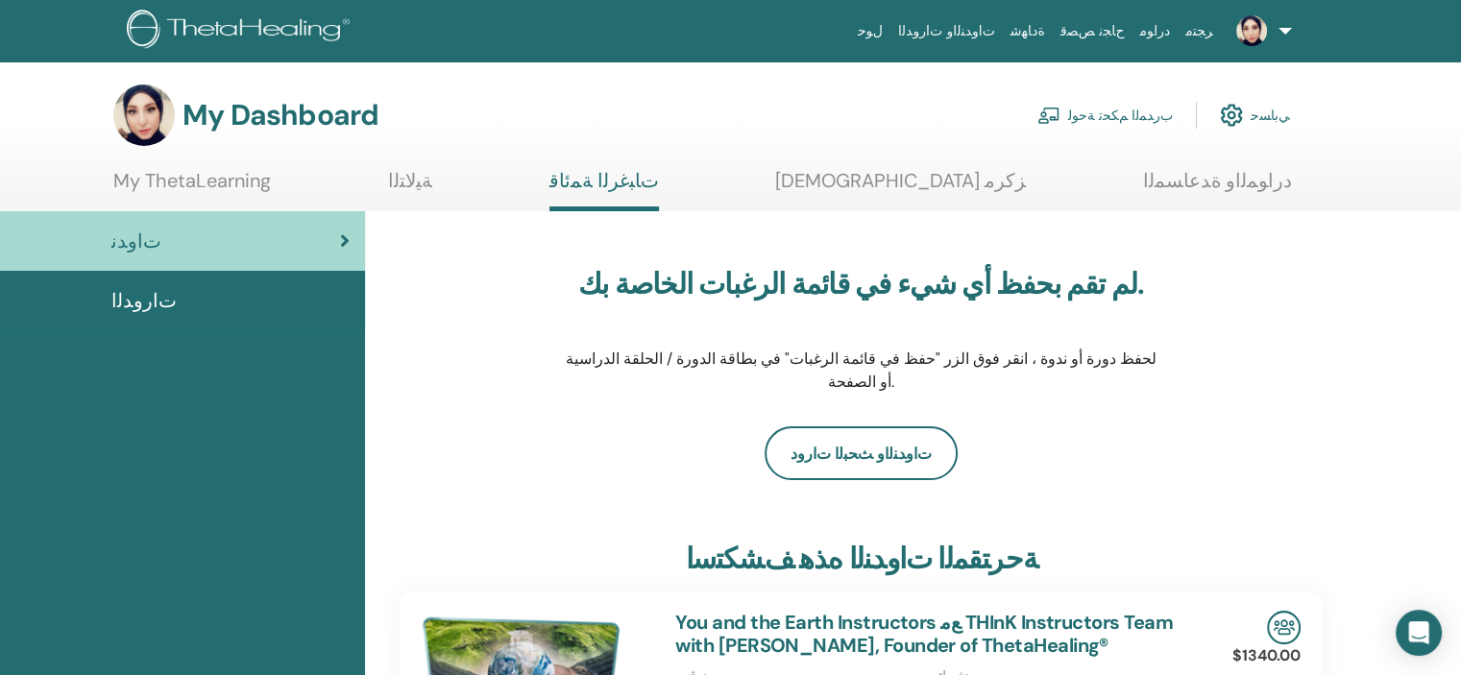
click at [1140, 110] on link "ﺏﺭﺪﻤﻟﺍ ﻢﻜﺤﺗ ﺔﺣﻮﻟ" at bounding box center [1104, 115] width 135 height 42
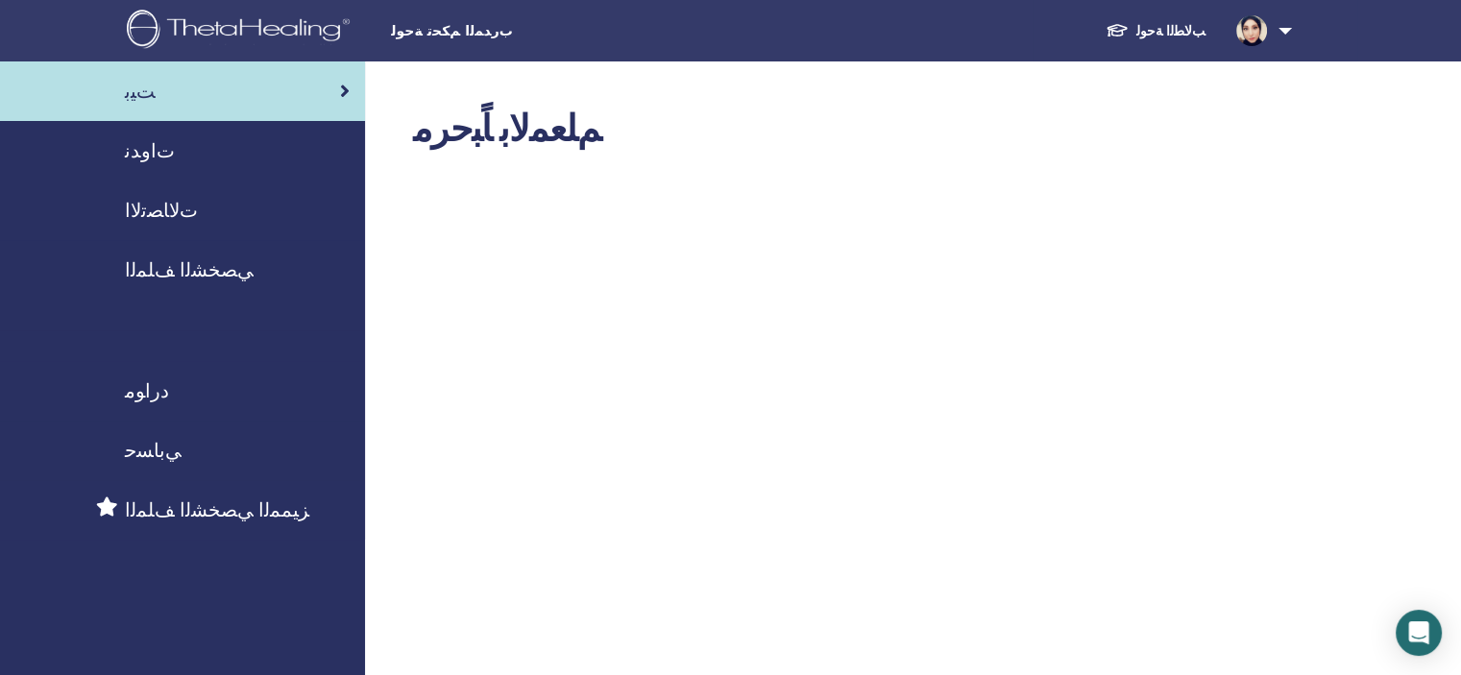
click at [163, 269] on span "ﻲﺼﺨﺸﻟﺍ ﻒﻠﻤﻟﺍ" at bounding box center [189, 269] width 129 height 29
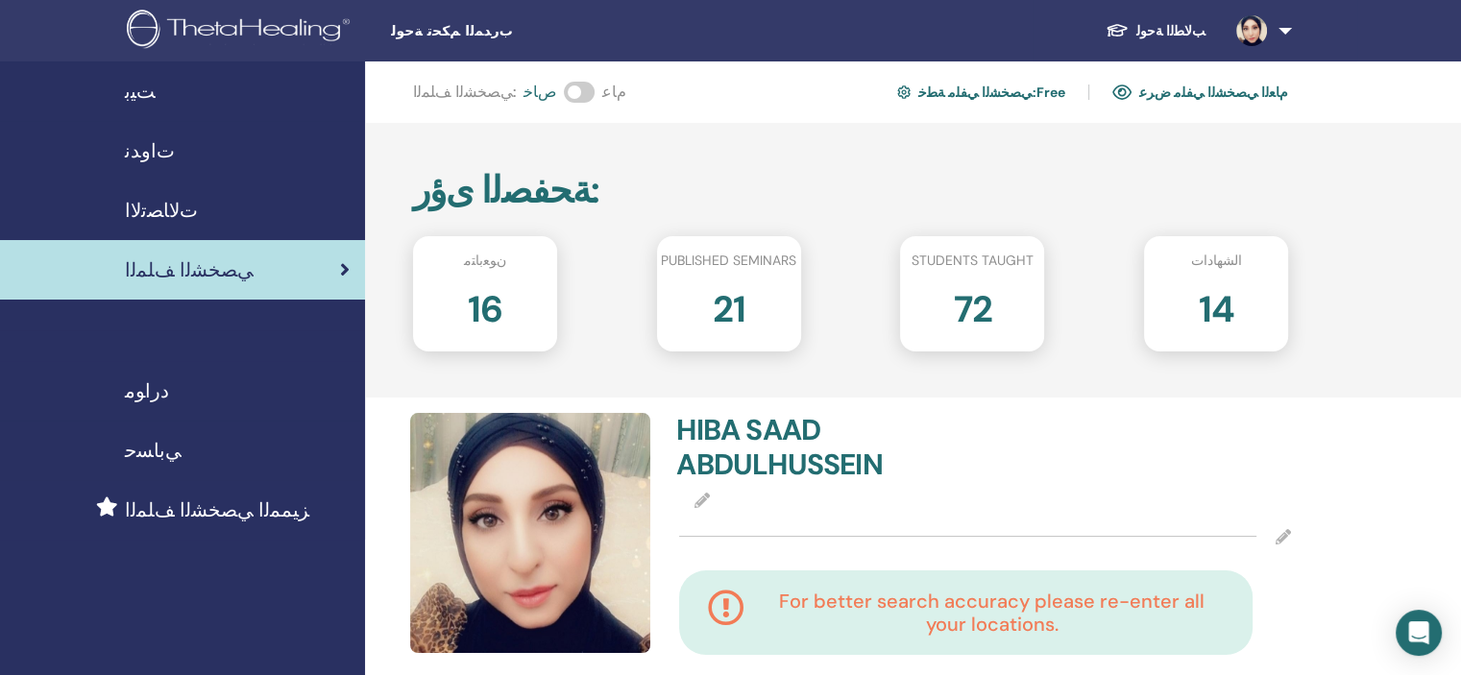
click at [147, 204] on span "ﺕﻻ﻿ﺎﺼﺗﻻ﻿ﺍ" at bounding box center [161, 210] width 73 height 29
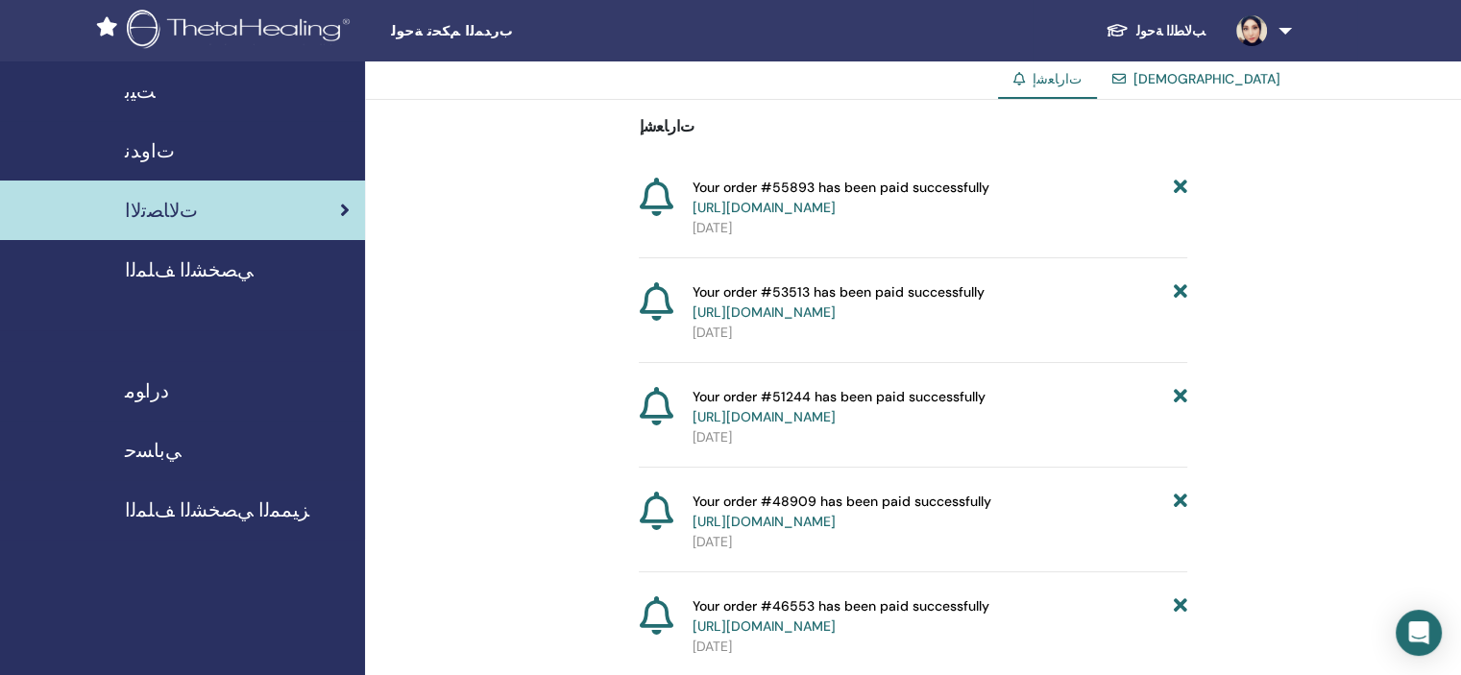
click at [138, 151] on span "ﺕﺍﻭﺪﻧ" at bounding box center [150, 150] width 50 height 29
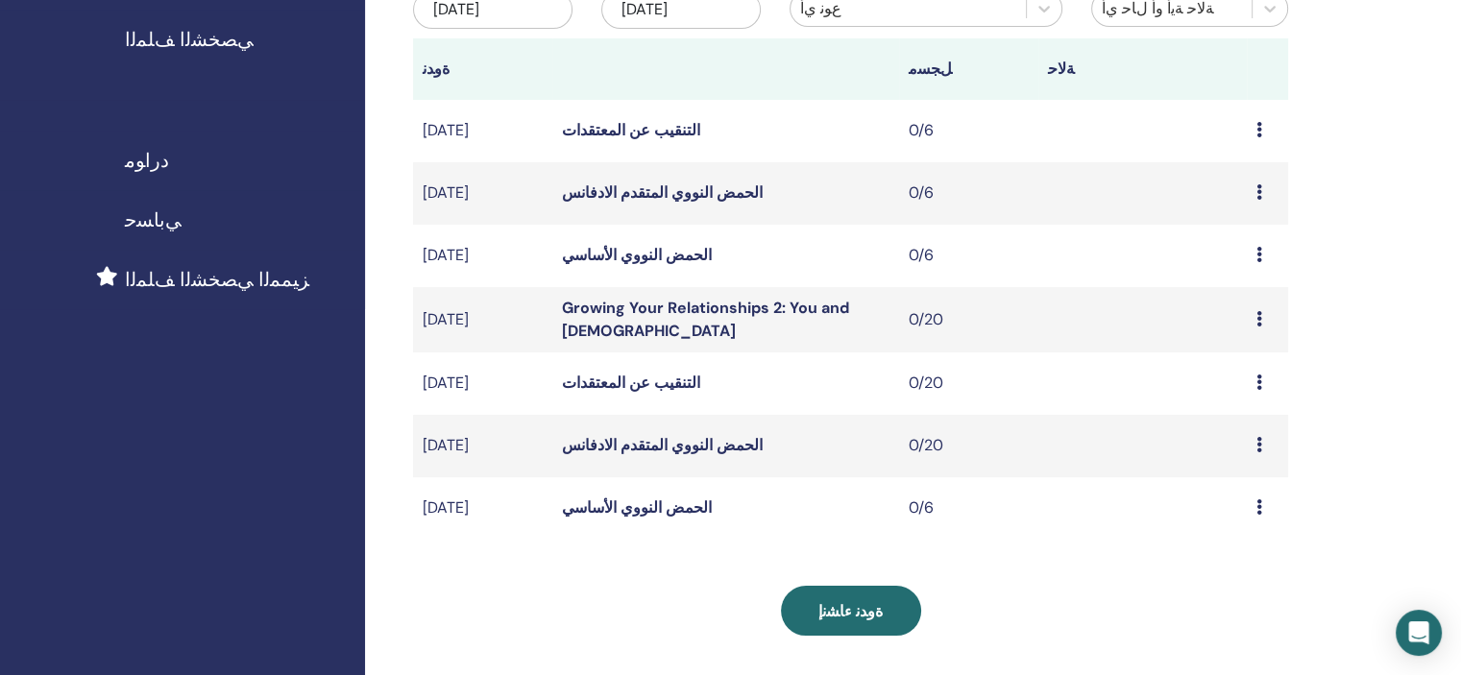
scroll to position [269, 0]
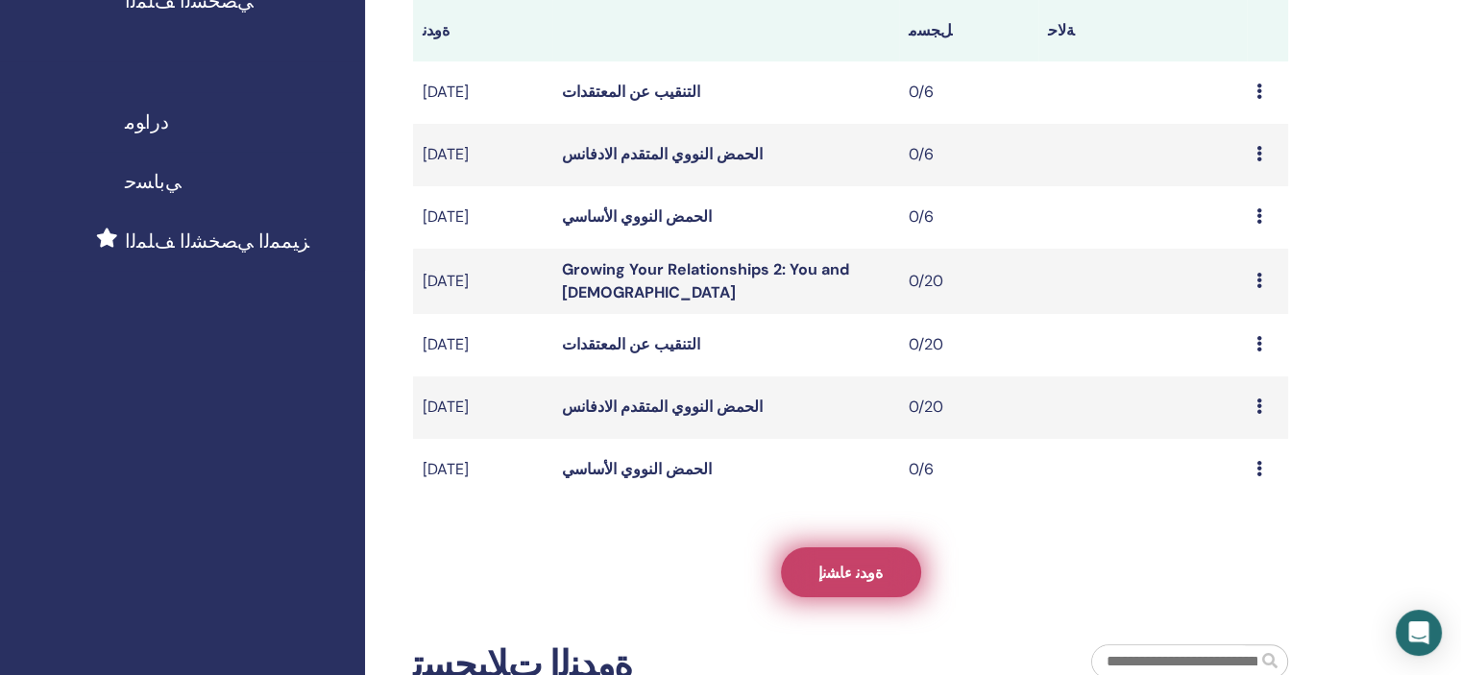
click at [877, 565] on link "ﺓﻭﺪﻧ ءﺎﺸﻧﺇ" at bounding box center [851, 572] width 140 height 50
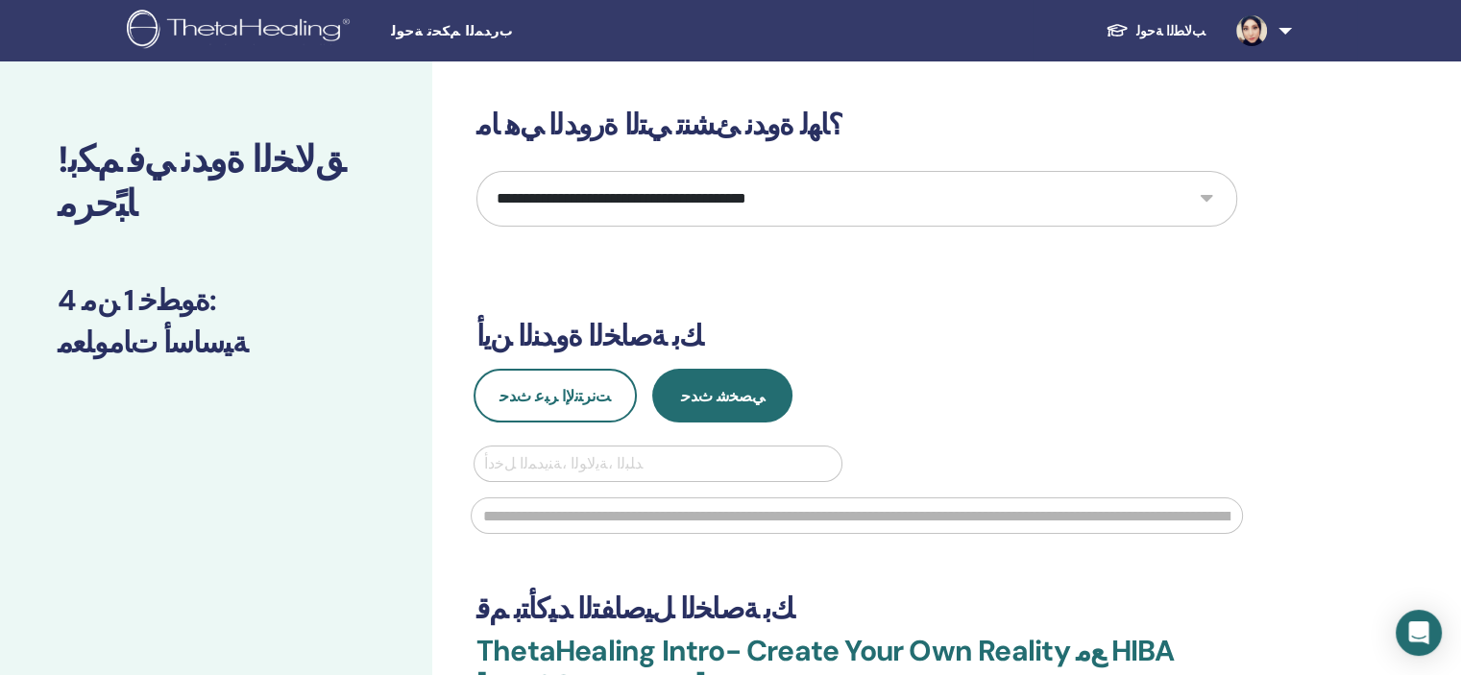
click at [671, 213] on select "**********" at bounding box center [856, 199] width 761 height 56
select select "****"
click at [476, 171] on select "**********" at bounding box center [856, 199] width 761 height 56
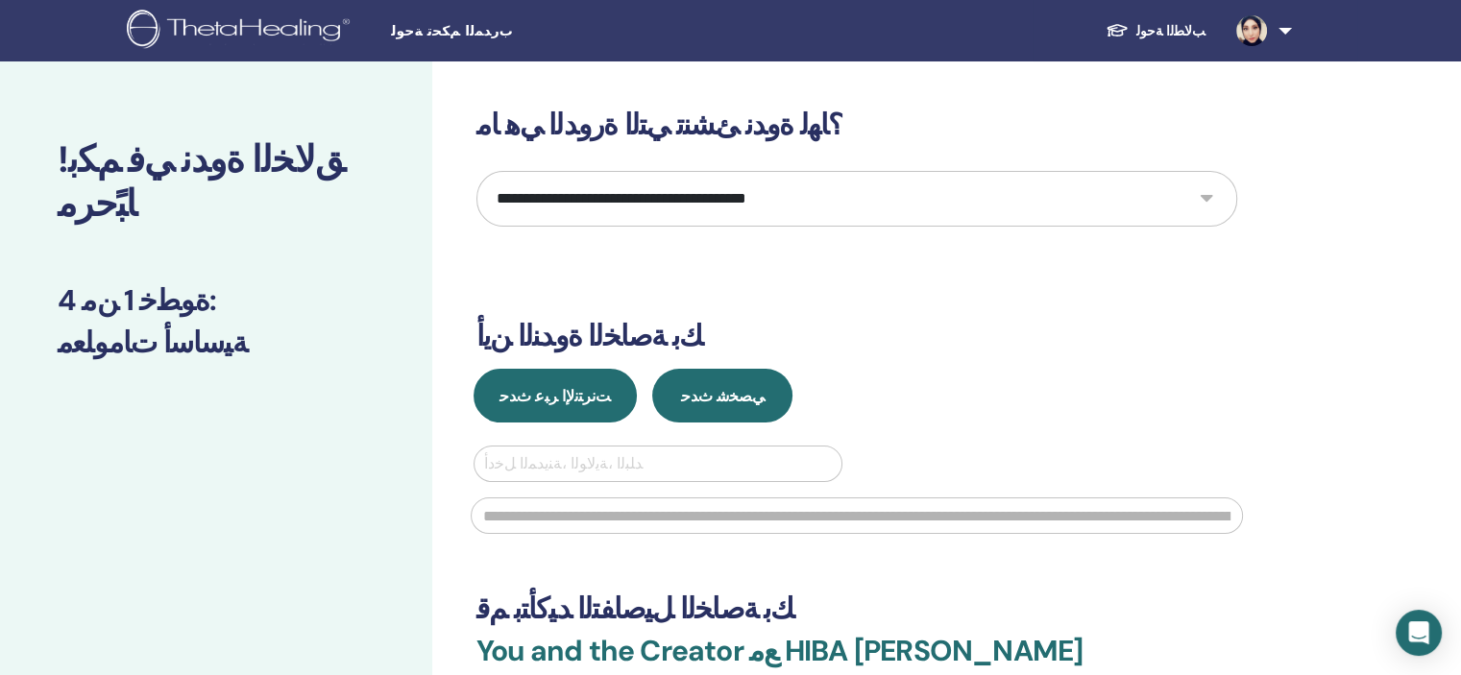
click at [594, 400] on button "ﺖﻧﺮﺘﻧﻹ﻿ﺍ ﺮﺒﻋ ﺙﺪﺣ" at bounding box center [554, 396] width 163 height 54
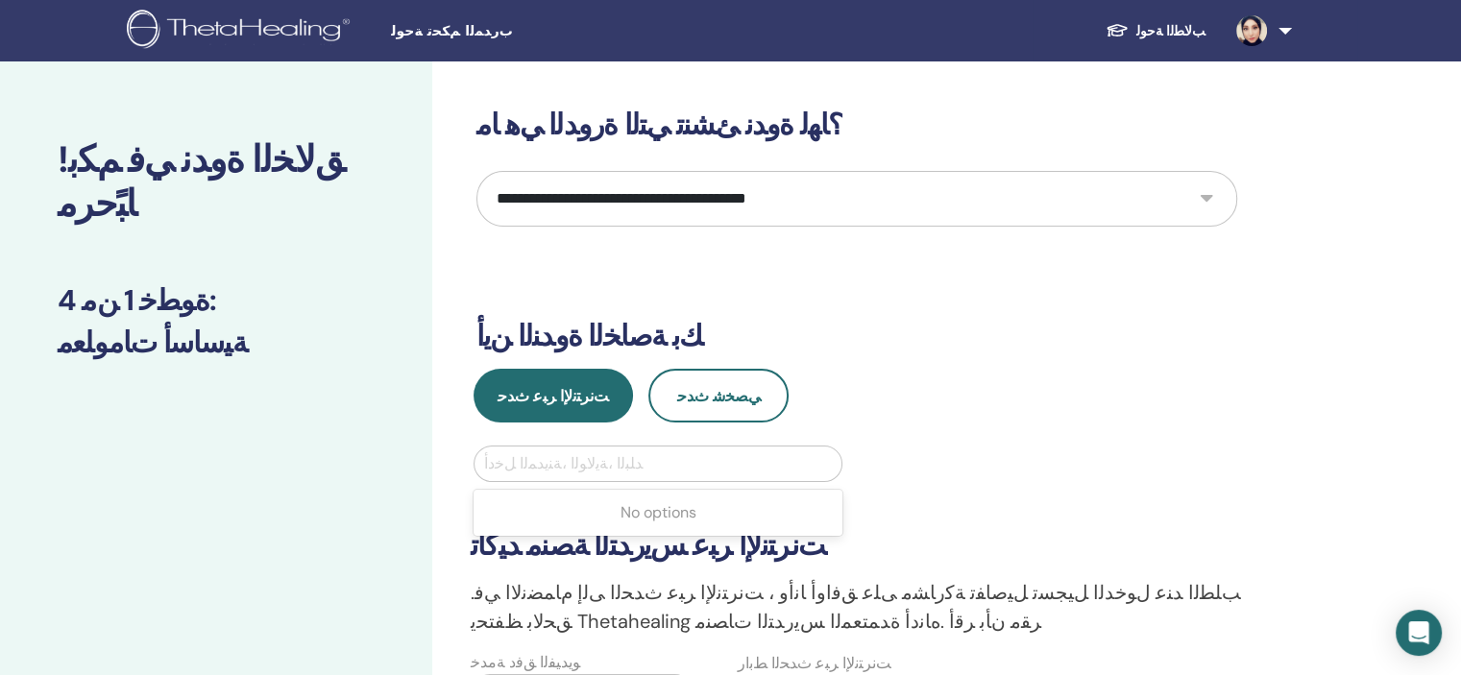
click at [550, 468] on div at bounding box center [658, 463] width 348 height 27
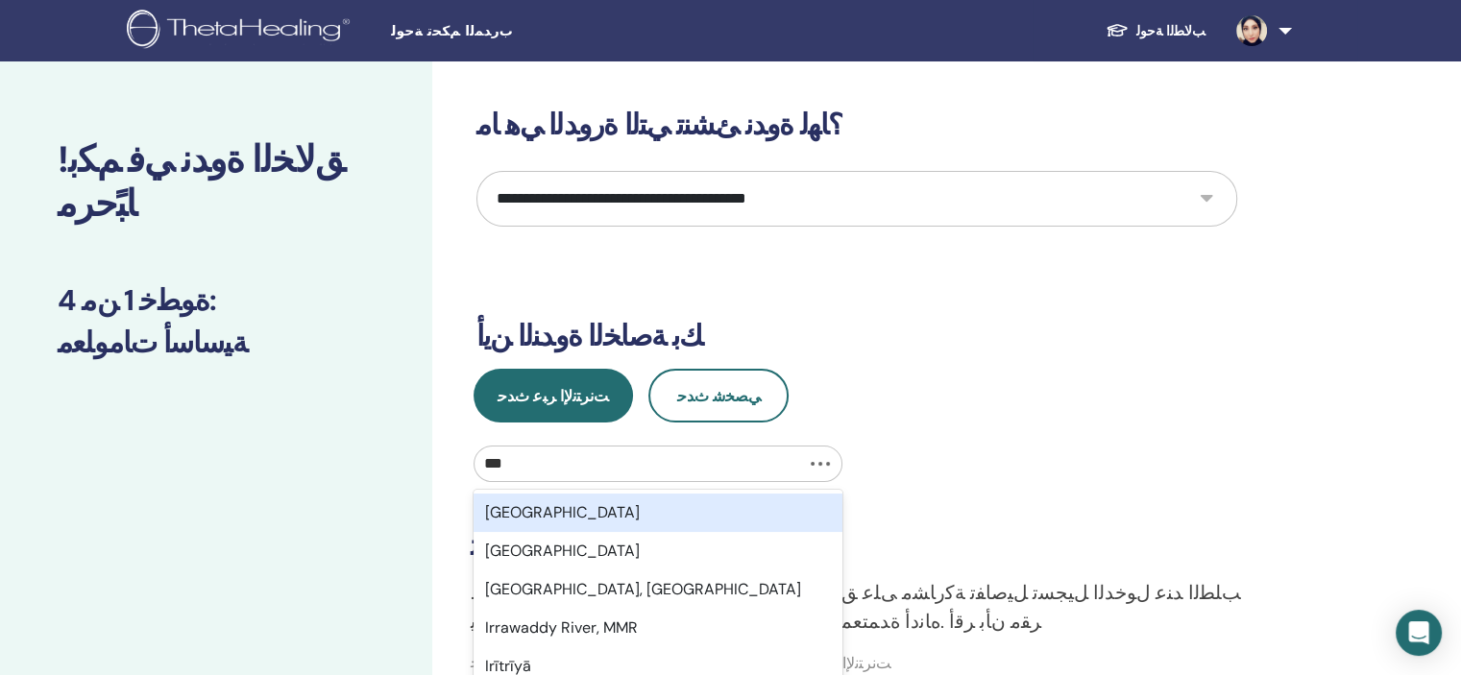
type input "****"
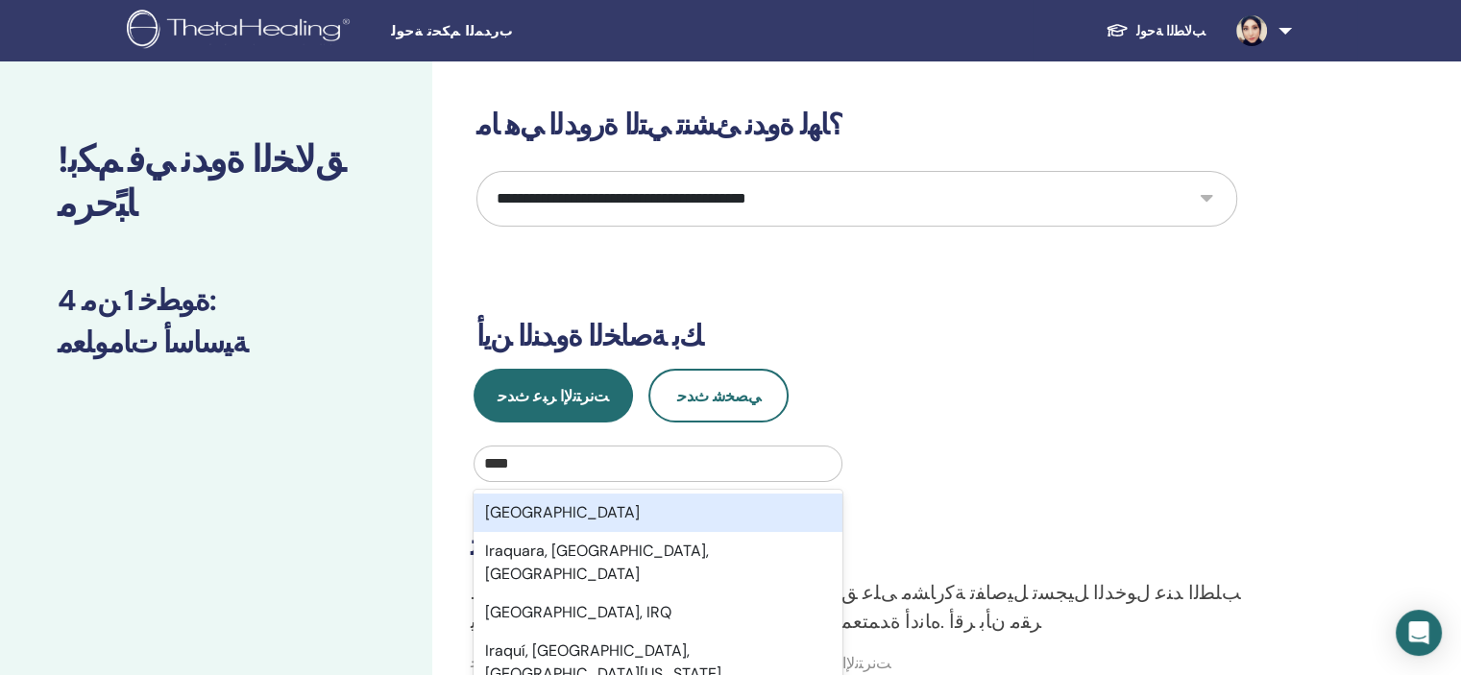
click at [537, 510] on div "Iraq" at bounding box center [657, 513] width 369 height 38
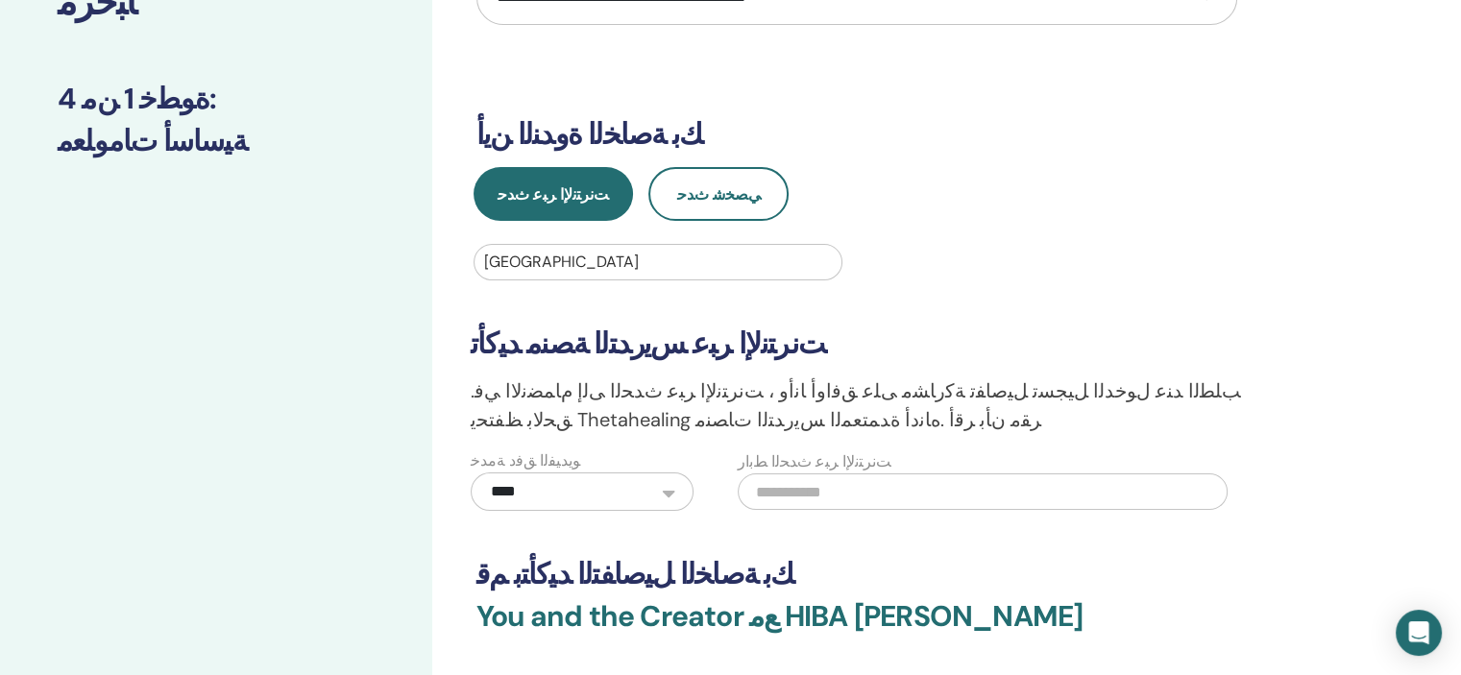
scroll to position [230, 0]
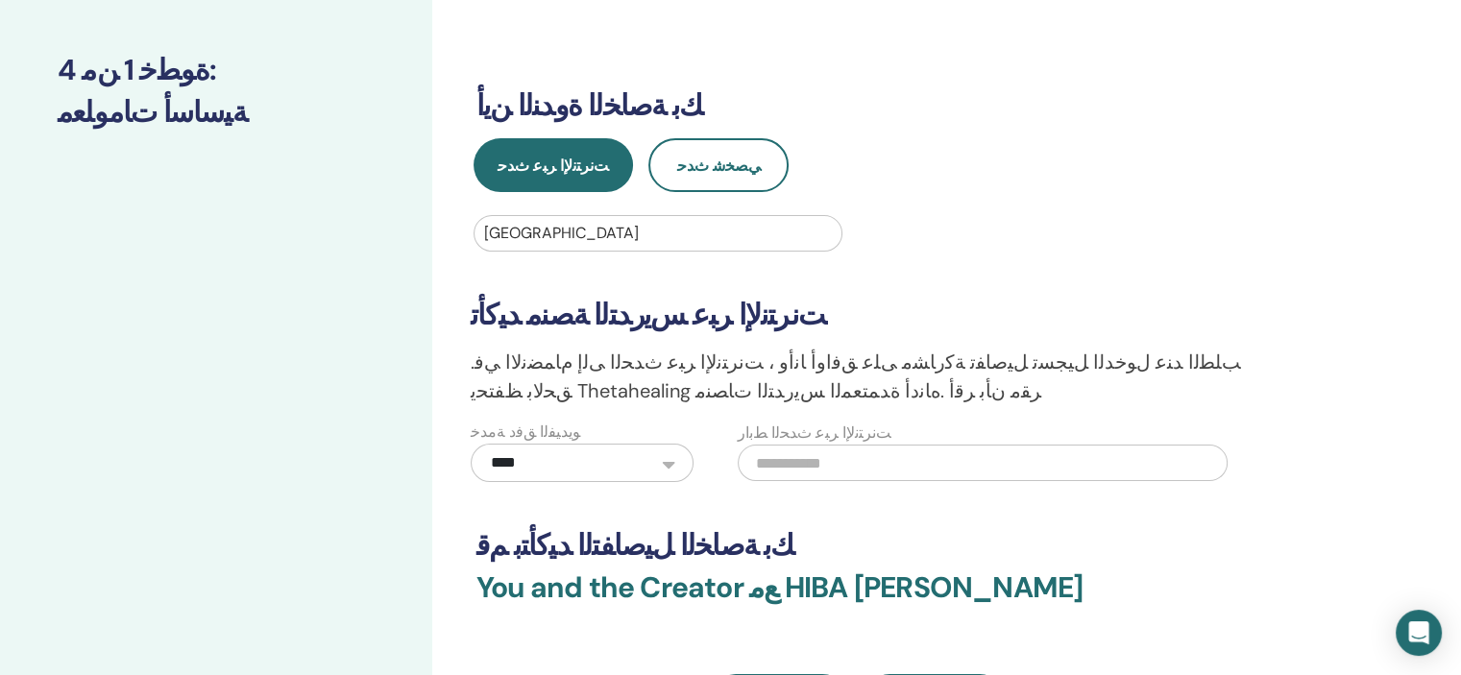
click at [761, 456] on input "text" at bounding box center [983, 463] width 490 height 36
paste input "**********"
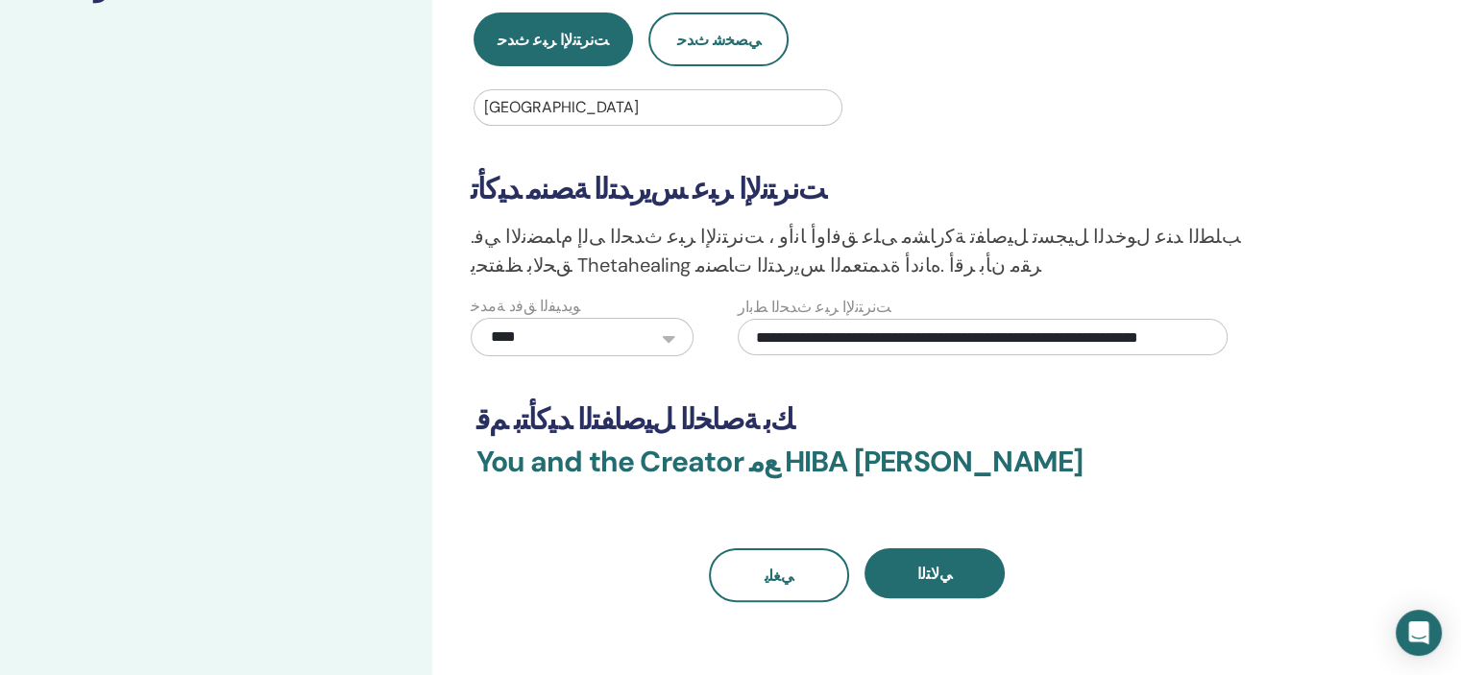
scroll to position [384, 0]
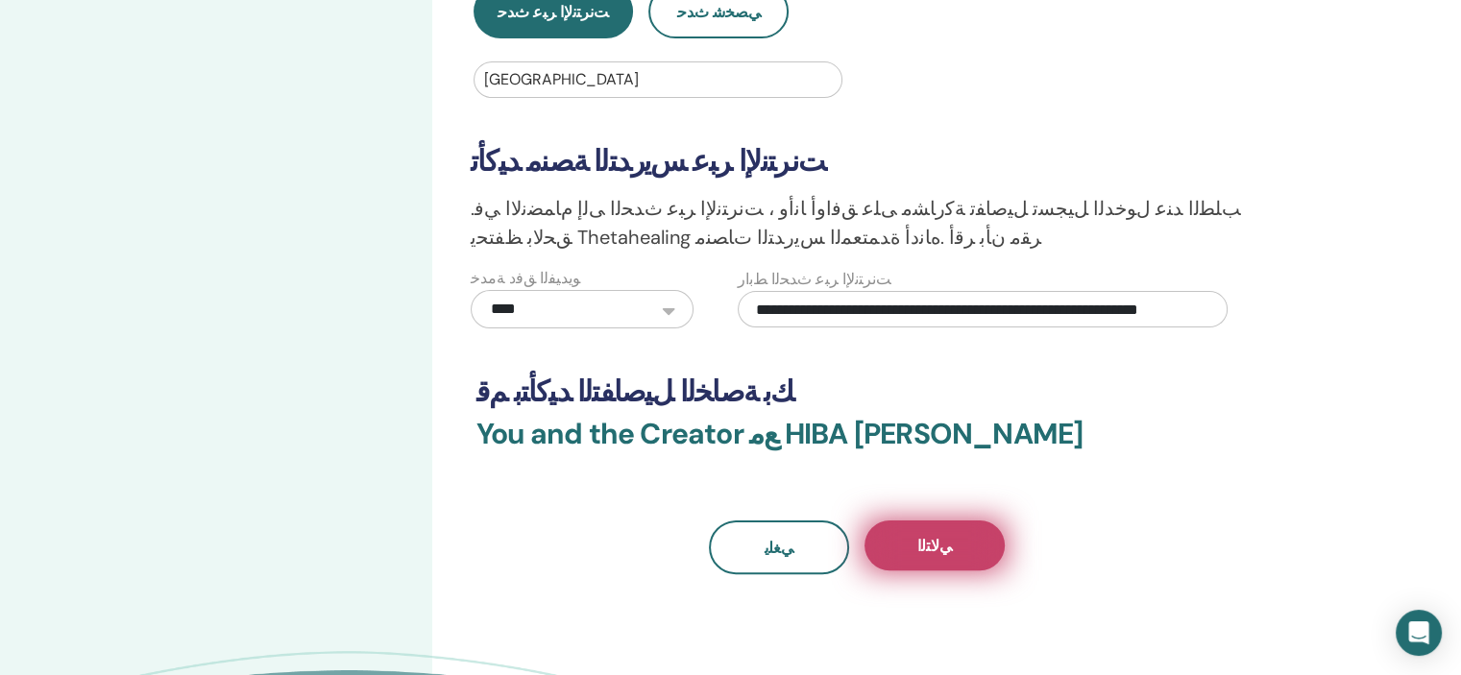
type input "**********"
click at [958, 541] on button "ﻲﻟﺎﺘﻟﺍ" at bounding box center [934, 546] width 140 height 50
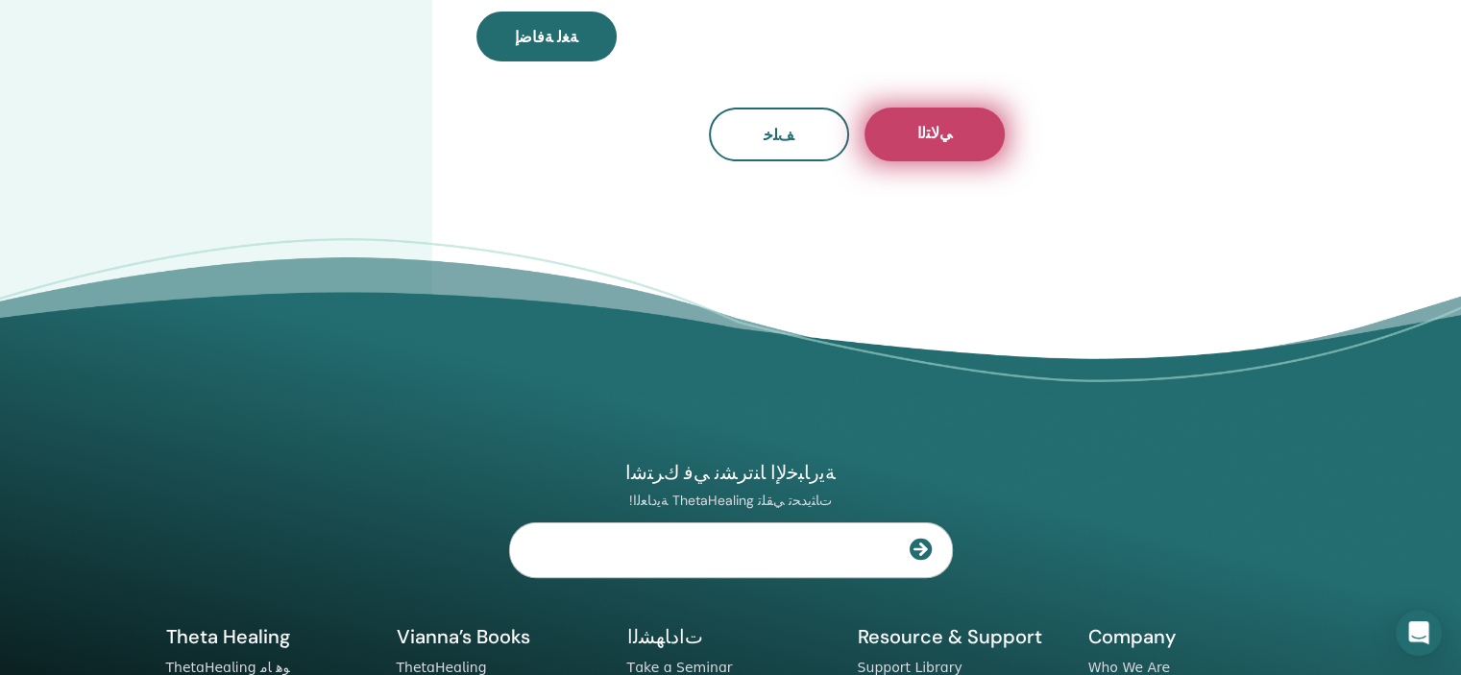
click at [907, 142] on button "ﻲﻟﺎﺘﻟﺍ" at bounding box center [934, 135] width 140 height 54
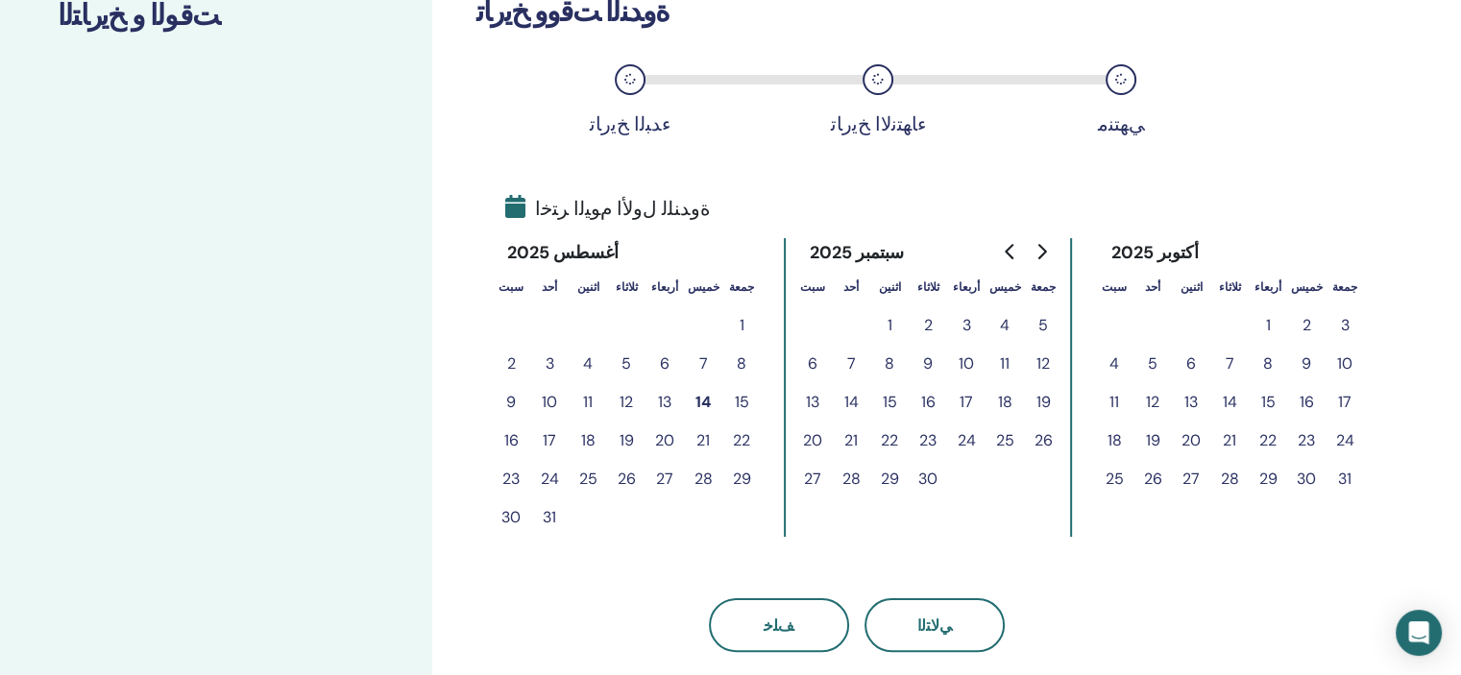
scroll to position [294, 0]
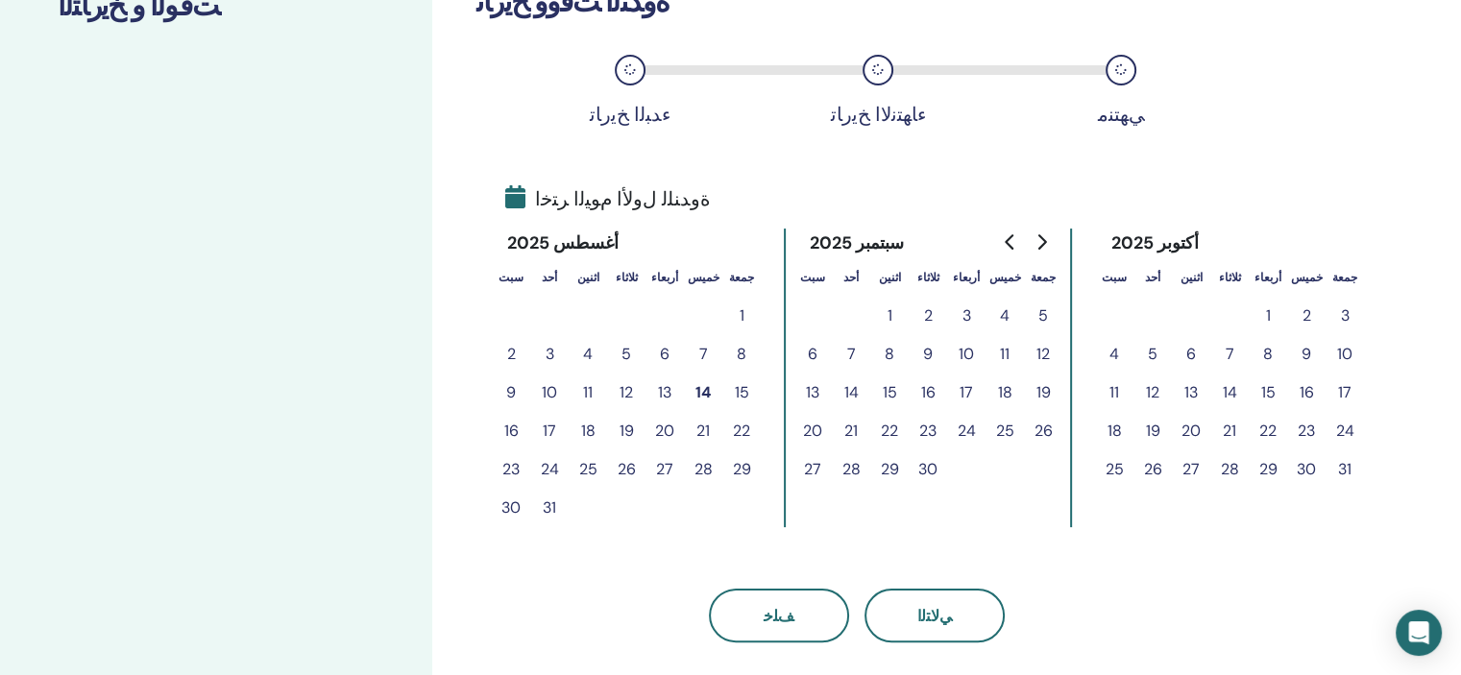
click at [709, 469] on button "28" at bounding box center [703, 469] width 38 height 38
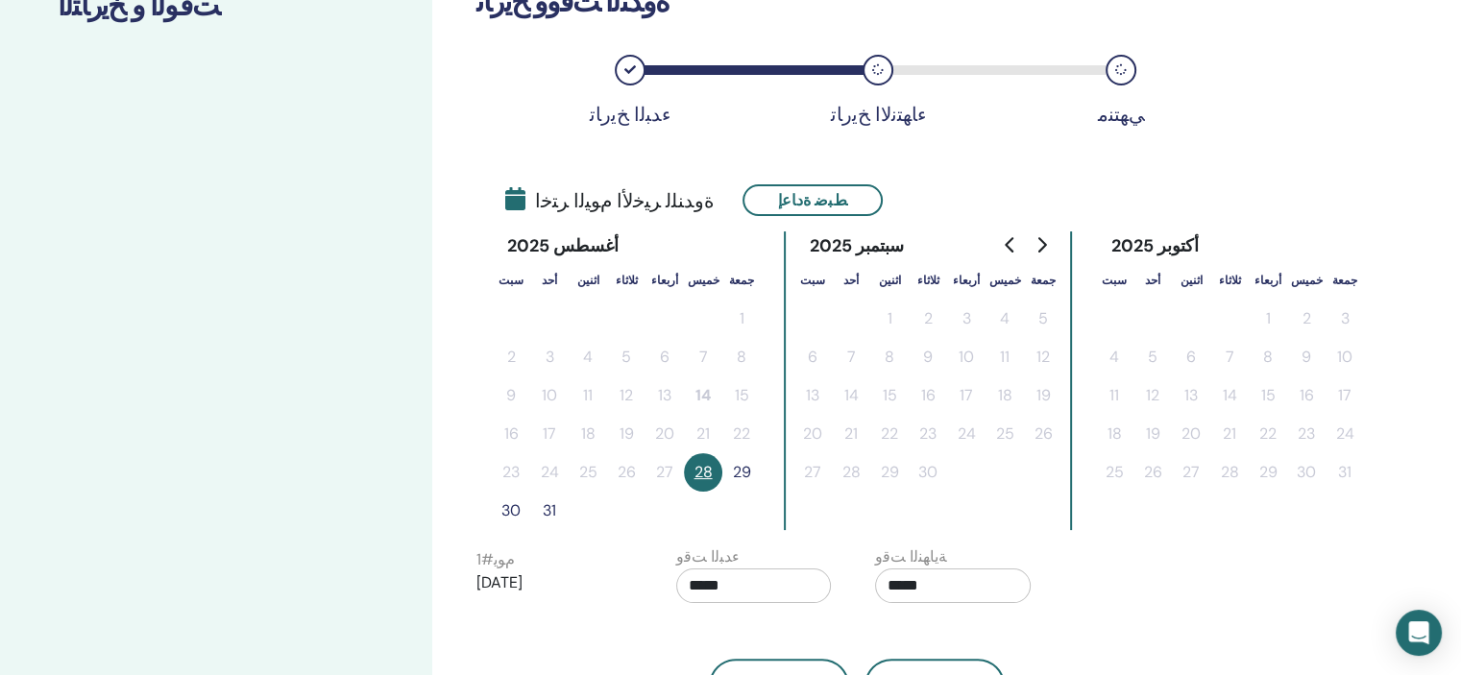
click at [746, 474] on button "29" at bounding box center [741, 472] width 38 height 38
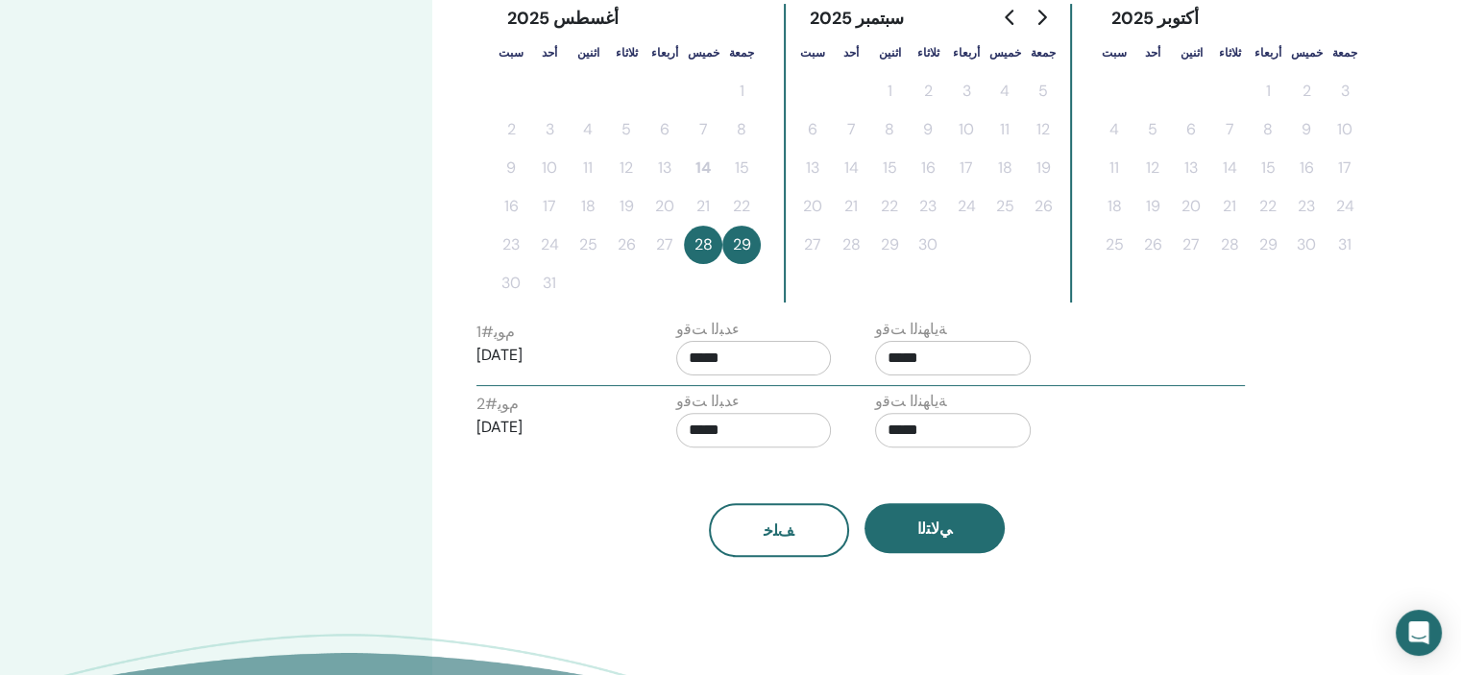
scroll to position [524, 0]
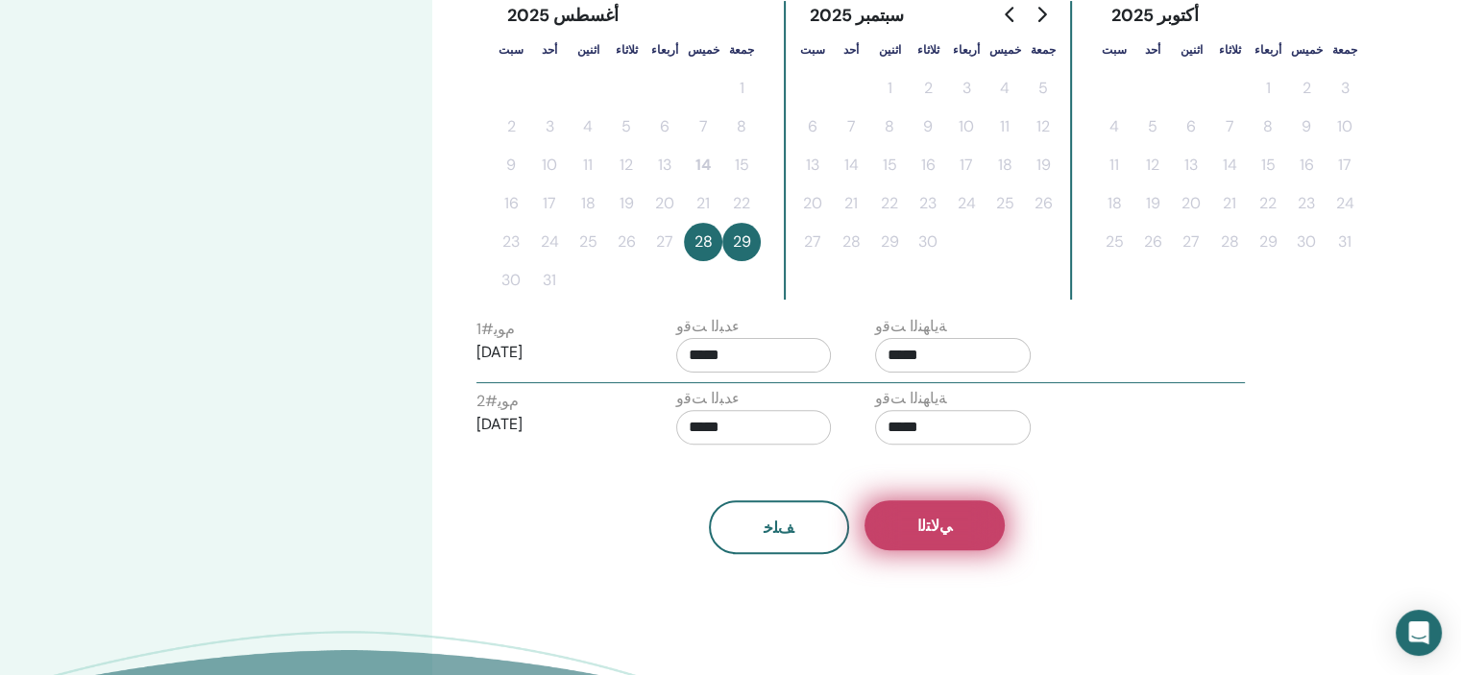
click at [956, 519] on button "ﻲﻟﺎﺘﻟﺍ" at bounding box center [934, 525] width 140 height 50
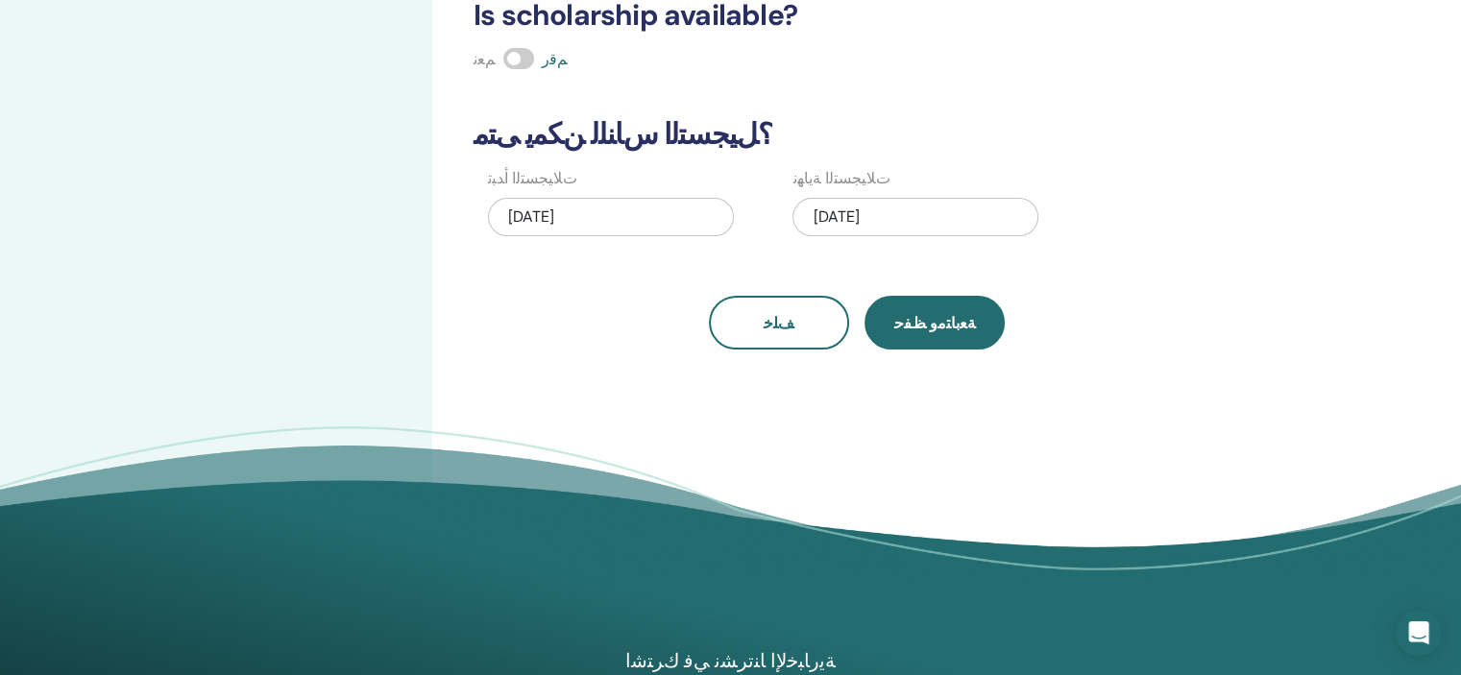
click at [923, 328] on span "ﺔﻌﺑﺎﺘﻣﻭ ﻆﻔﺣ" at bounding box center [935, 323] width 82 height 20
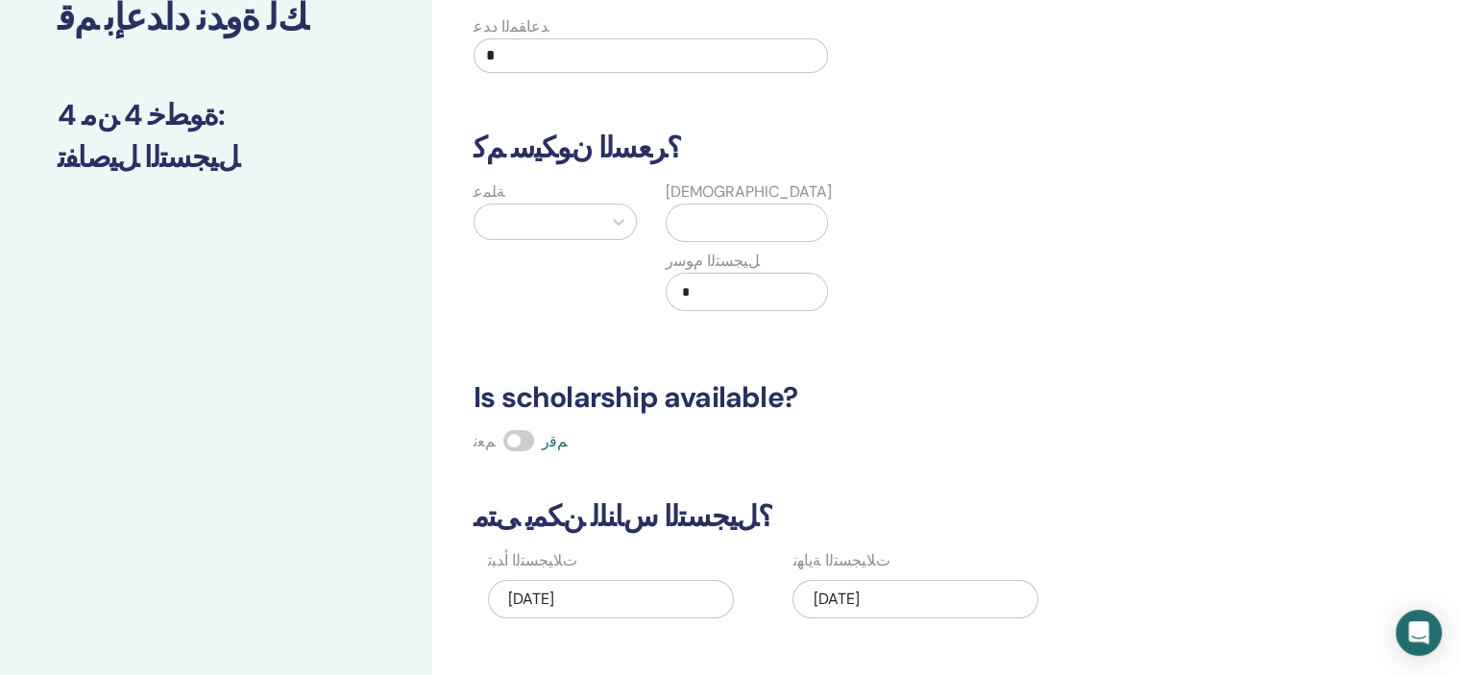
scroll to position [140, 0]
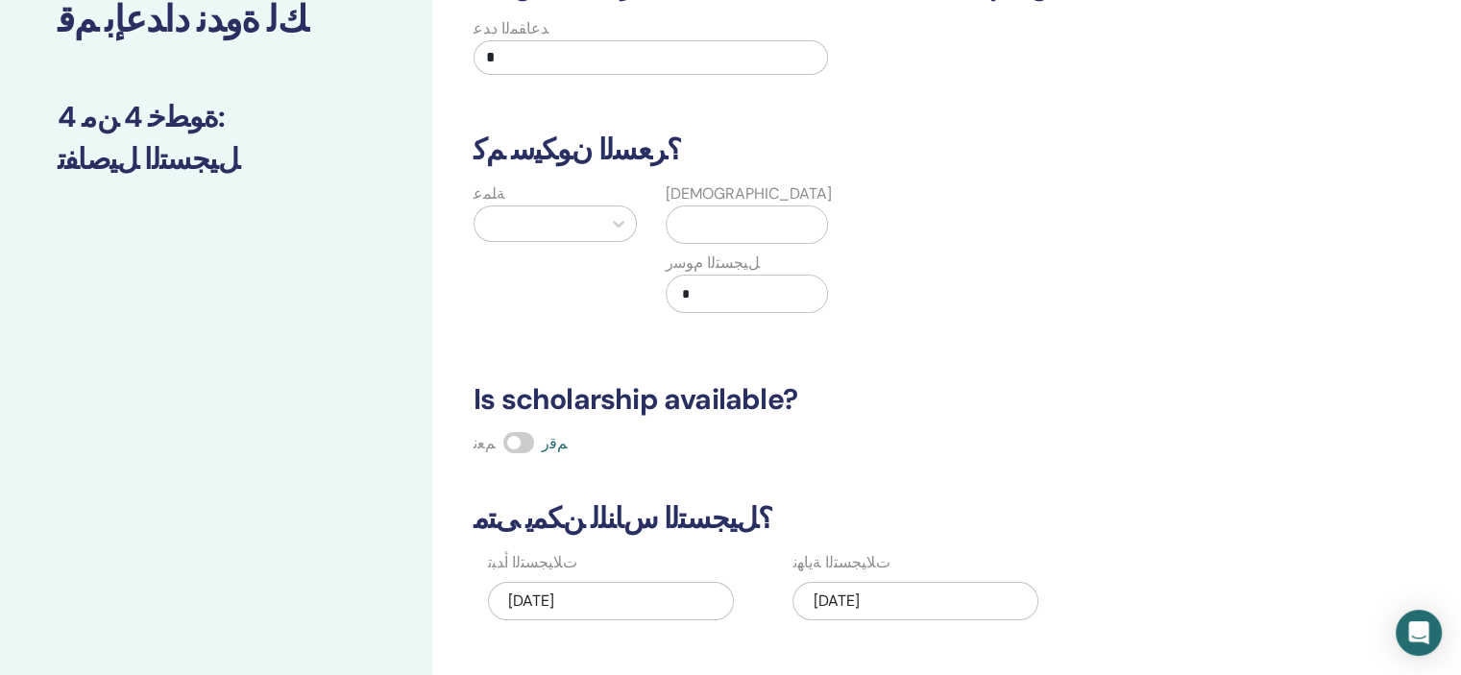
click at [502, 57] on input "*" at bounding box center [650, 57] width 354 height 35
type input "***"
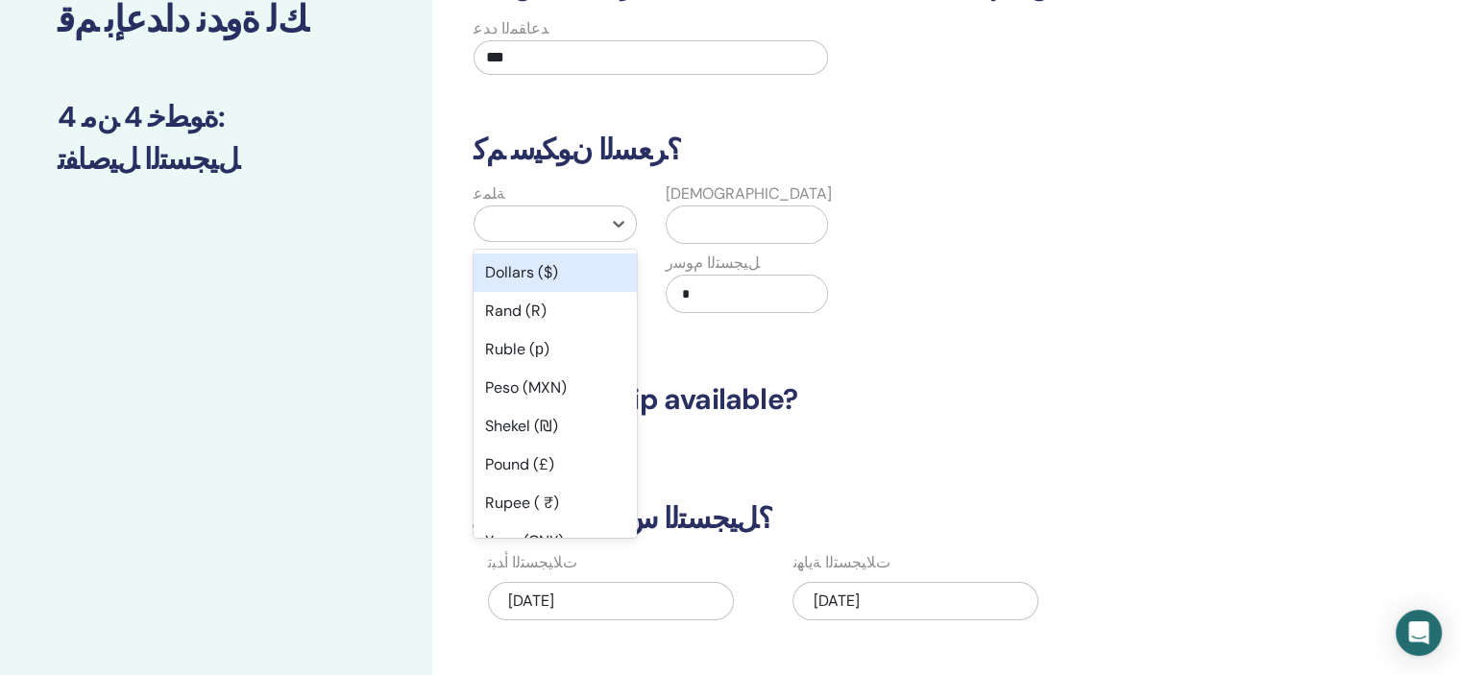
click at [491, 230] on div at bounding box center [538, 223] width 108 height 27
click at [500, 273] on div "Dollars ($)" at bounding box center [554, 273] width 163 height 38
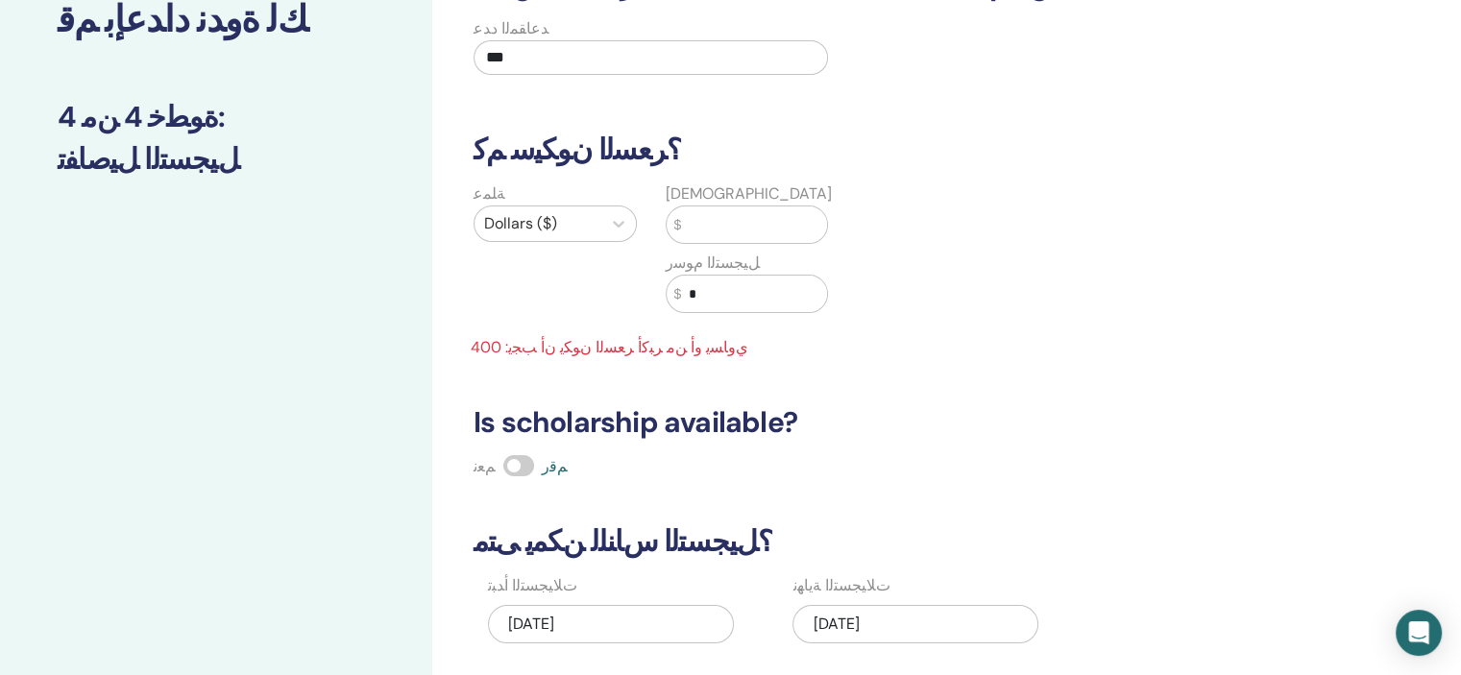
click at [704, 225] on input "text" at bounding box center [754, 224] width 146 height 36
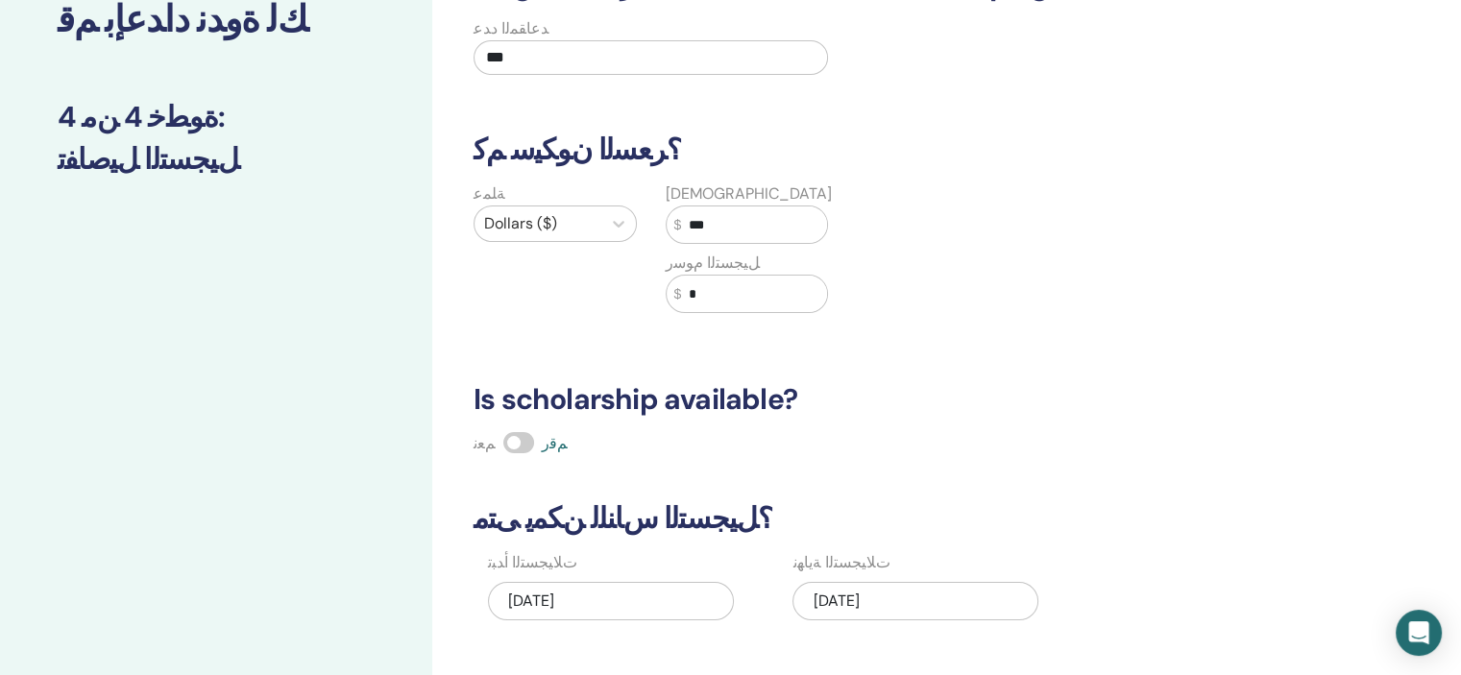
type input "***"
click at [701, 300] on input "*" at bounding box center [754, 294] width 146 height 36
click at [698, 288] on input "*" at bounding box center [754, 294] width 146 height 36
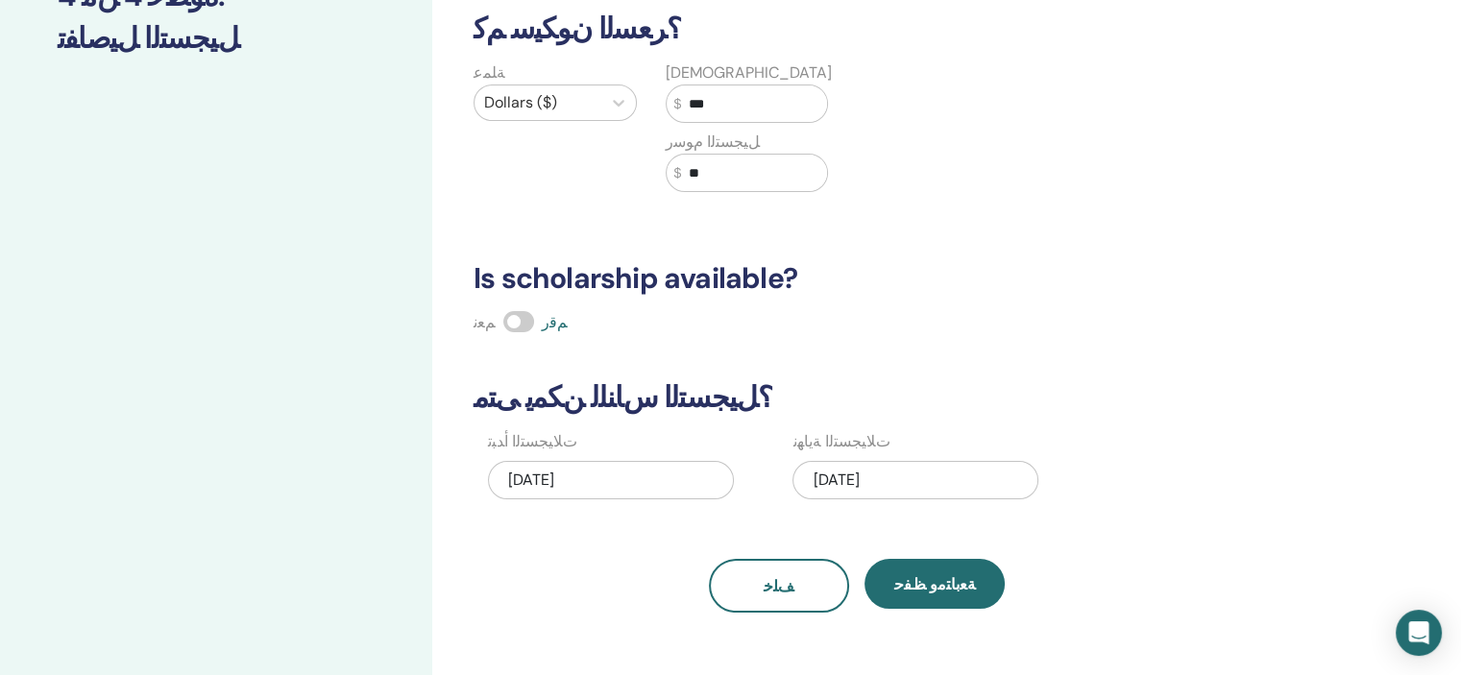
scroll to position [294, 0]
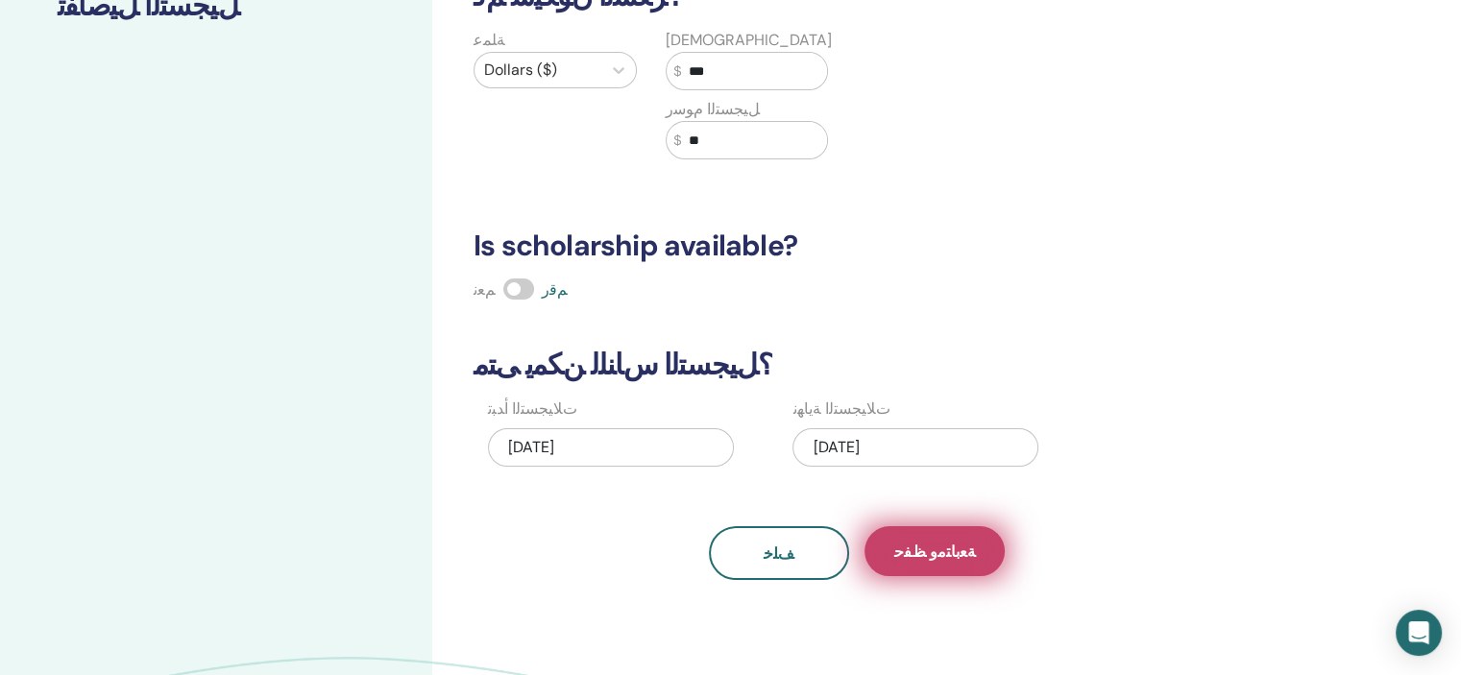
type input "**"
click at [919, 542] on span "ﺔﻌﺑﺎﺘﻣﻭ ﻆﻔﺣ" at bounding box center [935, 552] width 82 height 20
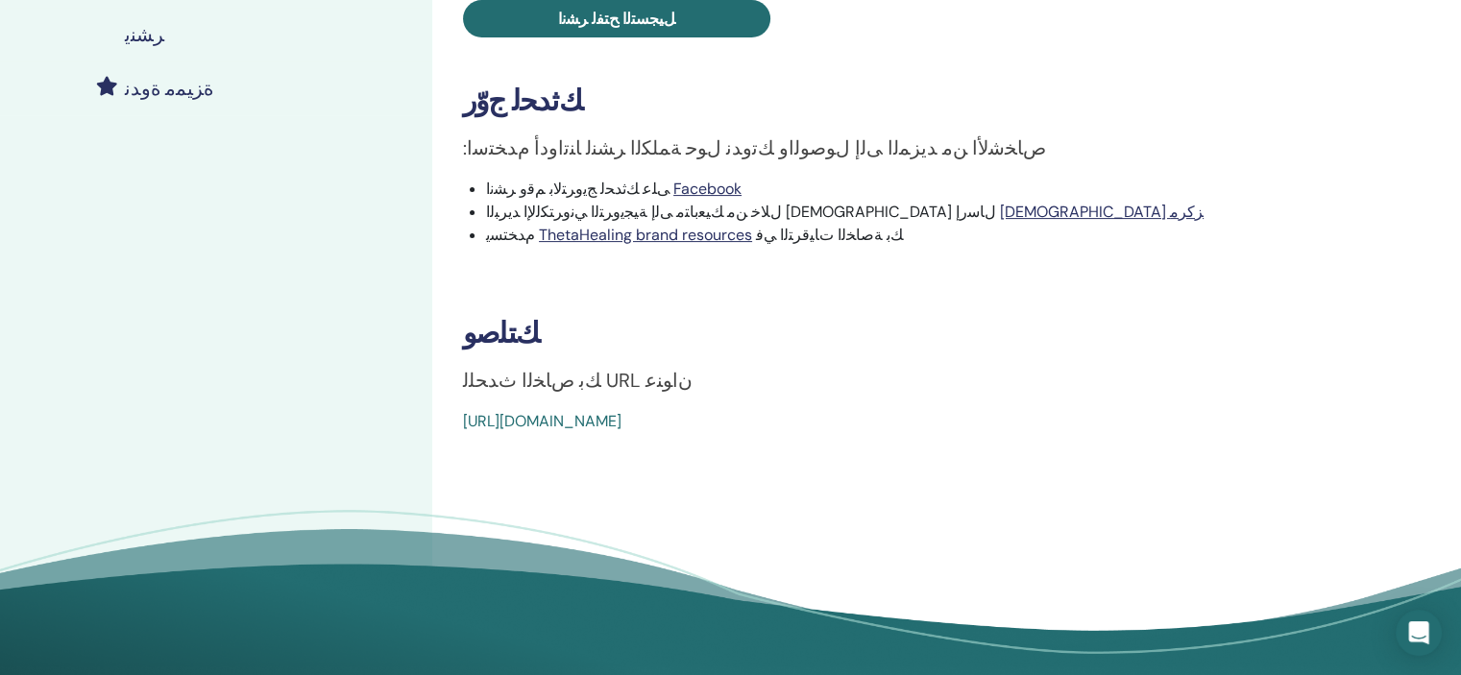
scroll to position [499, 0]
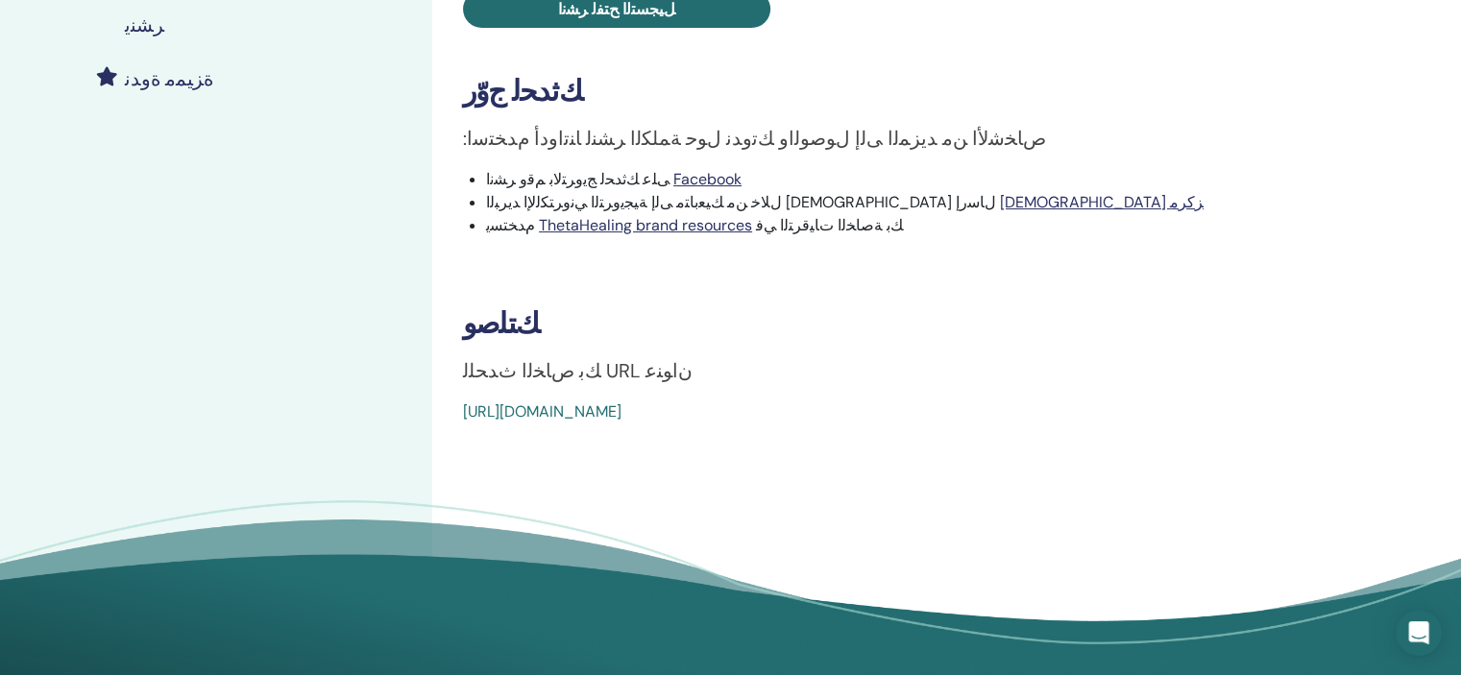
drag, startPoint x: 886, startPoint y: 412, endPoint x: 449, endPoint y: 406, distance: 437.0
click at [449, 406] on div "You and the Creator ﺙﺪﺤﻟﺍ ﻉﻮﻧ Online ﺙﺪﺤﻟﺍ ﺔﻟﺎﺣ ﺕﻼ﻿ﻴﺠﺴﺘﻟﺍ 0/400 ﻚﺗﻭﺪﻧ ﺮﺸﻧﺍ .ﻚﺑ …" at bounding box center [919, 15] width 951 height 815
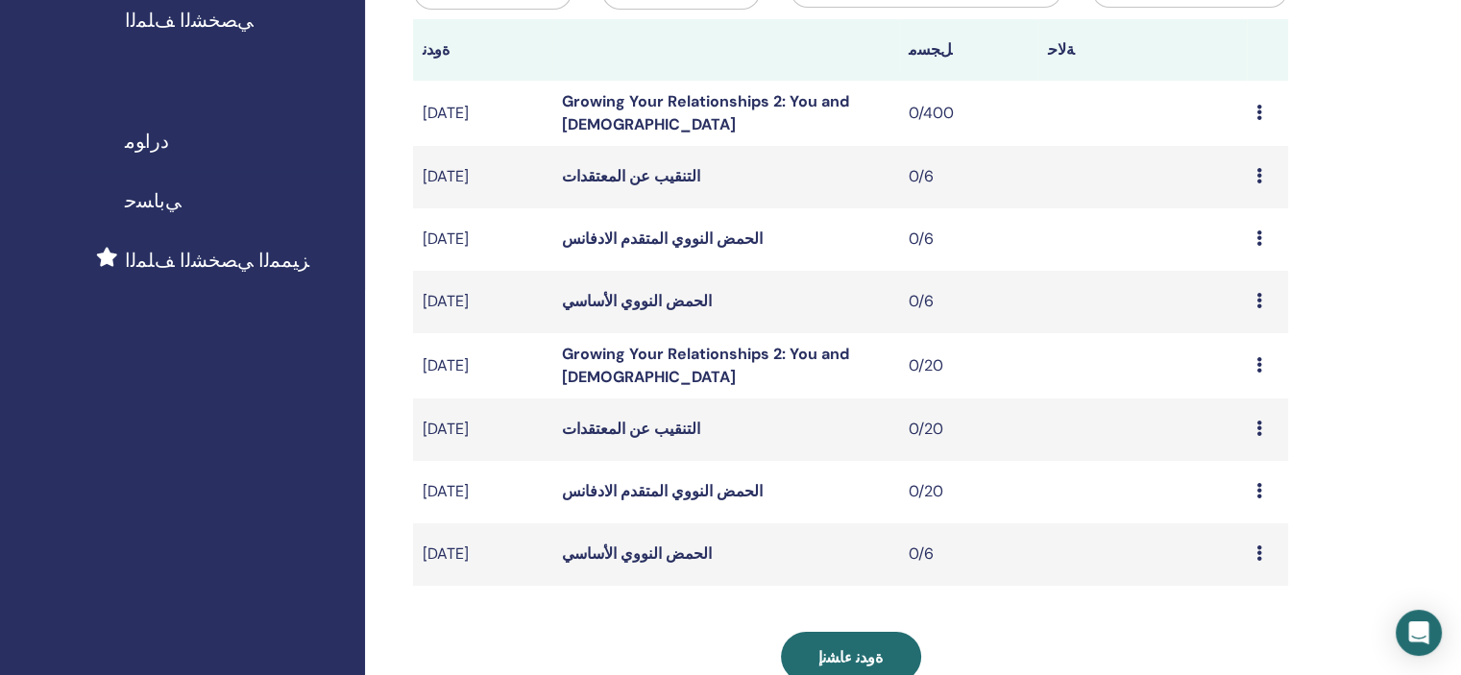
scroll to position [252, 0]
click at [1262, 483] on div "معاينة يحرر ﻦﻳﺮﺿﺎﺤﻟﺍ ﻲﻐﻠﻳ" at bounding box center [1267, 489] width 22 height 23
click at [1221, 587] on p "ﻲﻐﻠﻳ" at bounding box center [1242, 585] width 61 height 23
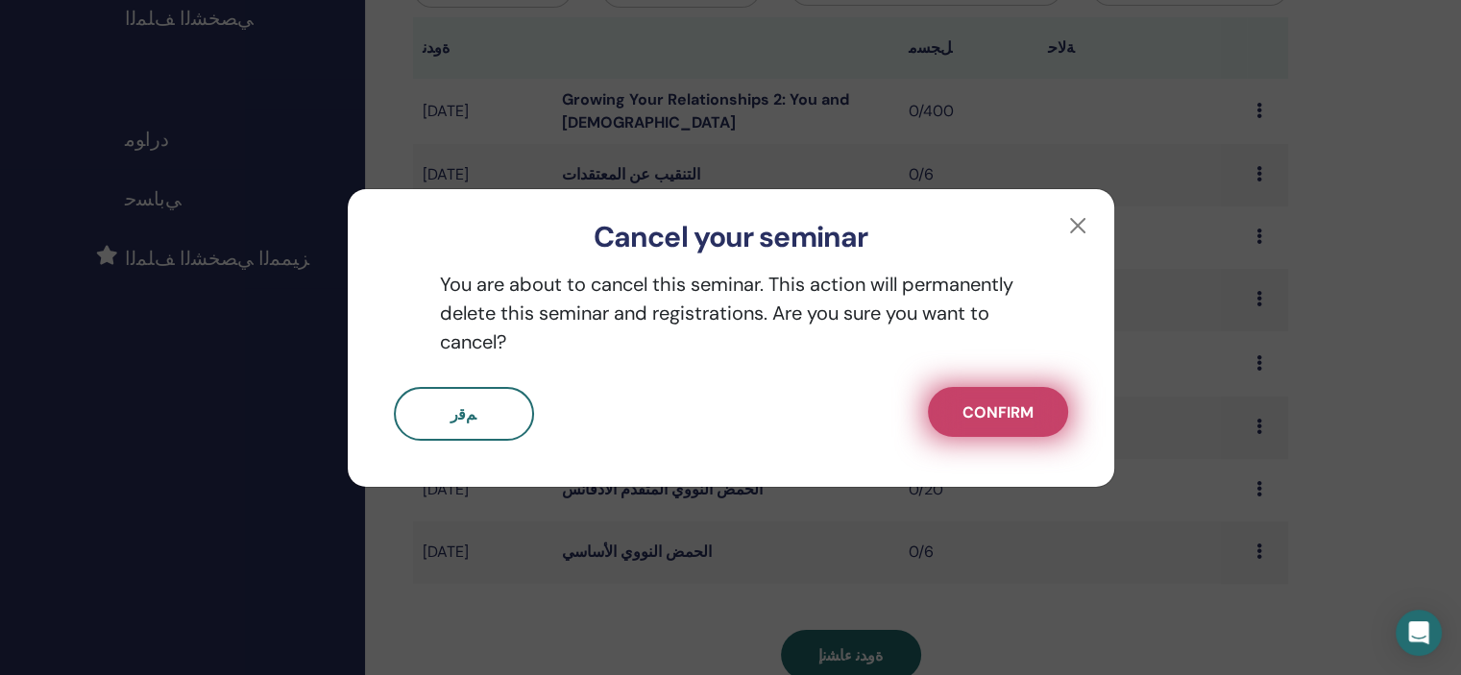
click at [982, 412] on span "Confirm" at bounding box center [997, 412] width 71 height 20
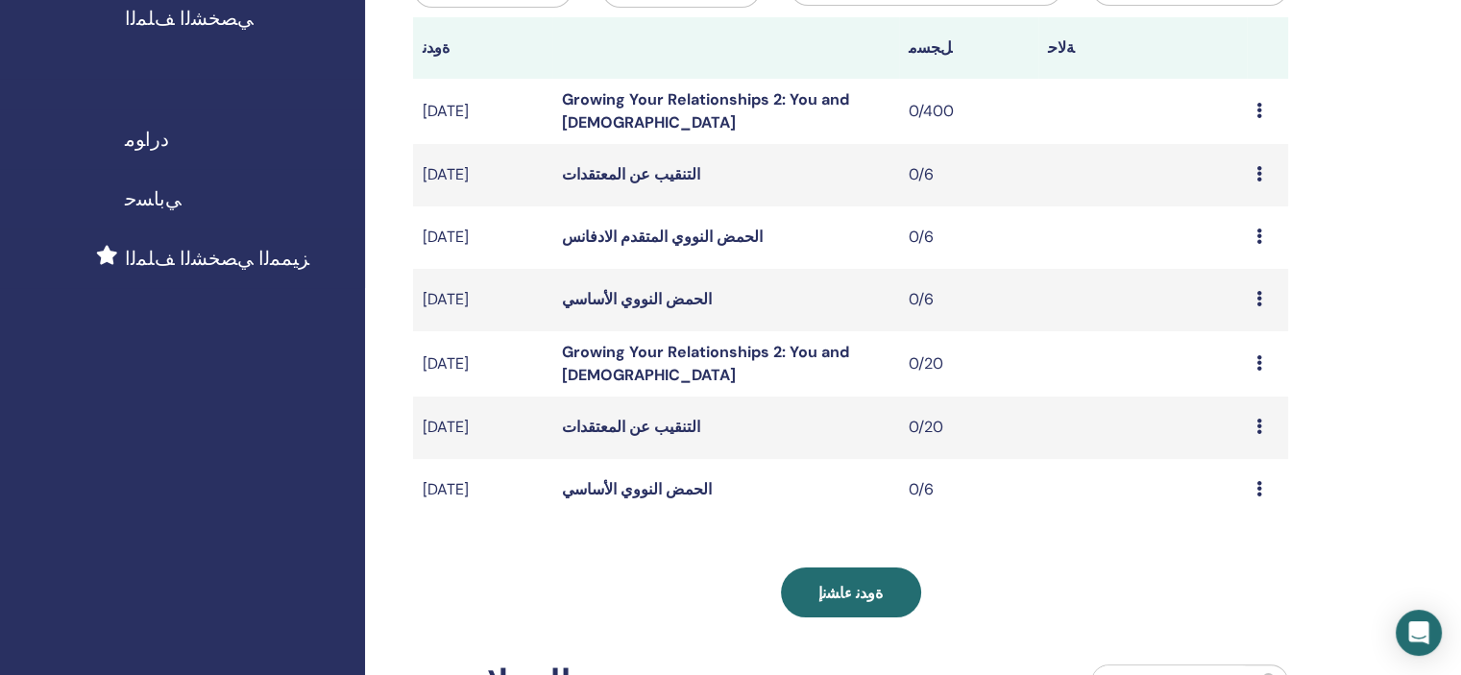
click at [1264, 421] on div "معاينة يحرر ﻦﻳﺮﺿﺎﺤﻟﺍ ﻲﻐﻠﻳ" at bounding box center [1267, 427] width 22 height 23
click at [1224, 521] on p "ﻲﻐﻠﻳ" at bounding box center [1244, 523] width 61 height 23
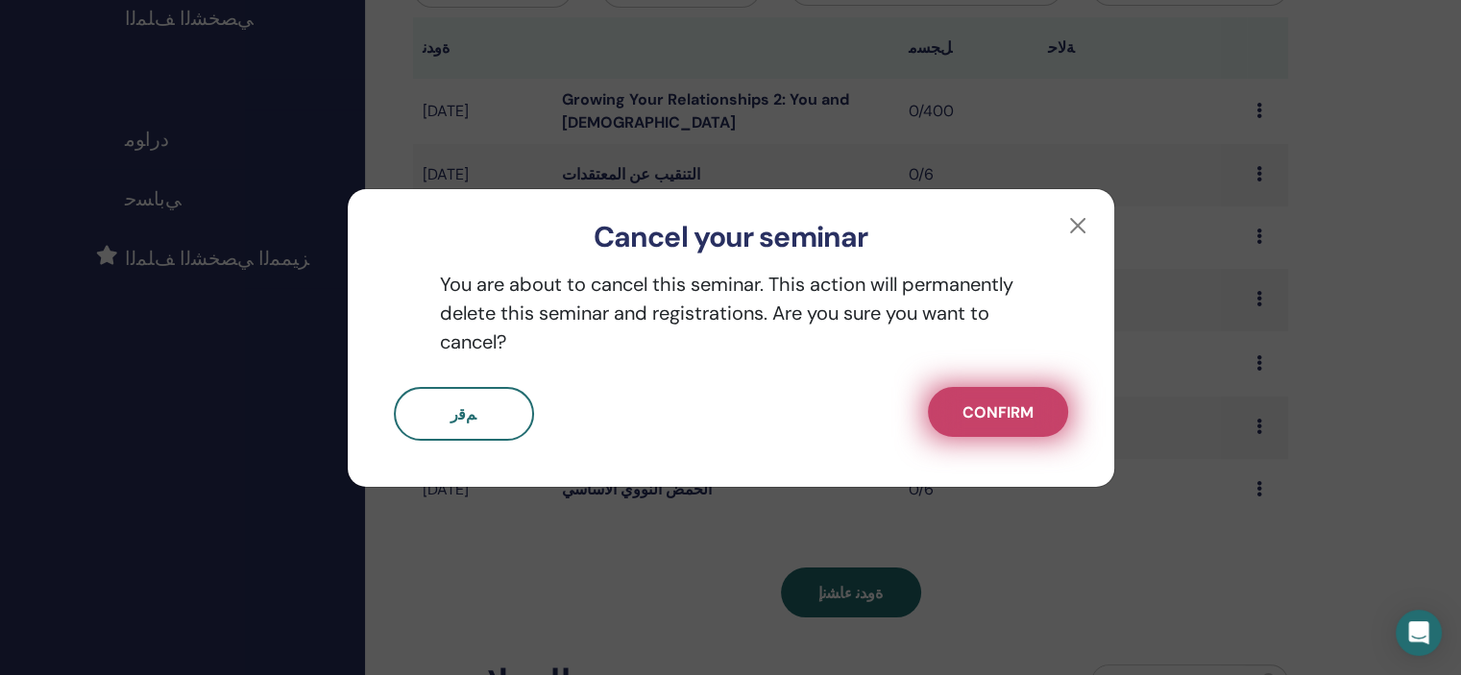
click at [1003, 412] on span "Confirm" at bounding box center [997, 412] width 71 height 20
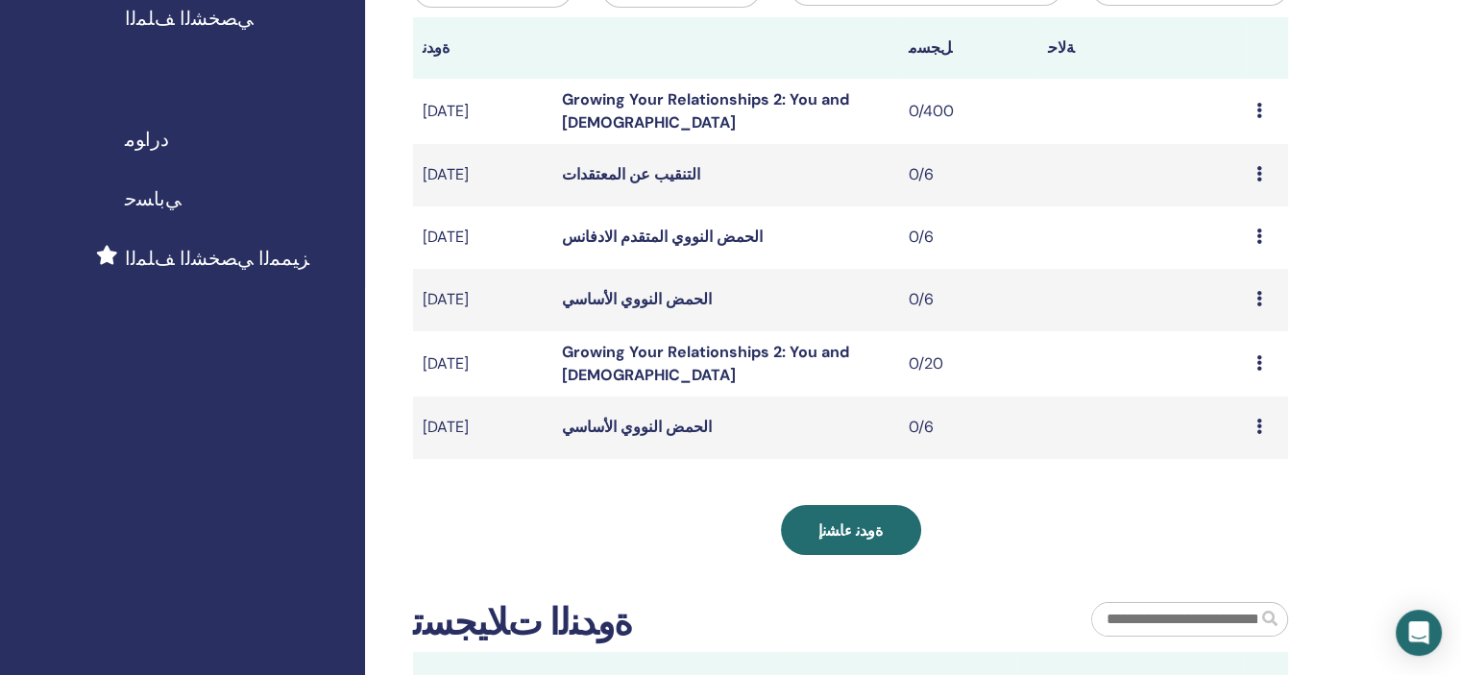
click at [1258, 357] on icon at bounding box center [1259, 362] width 6 height 15
click at [1224, 464] on p "ﻲﻐﻠﻳ" at bounding box center [1238, 460] width 61 height 23
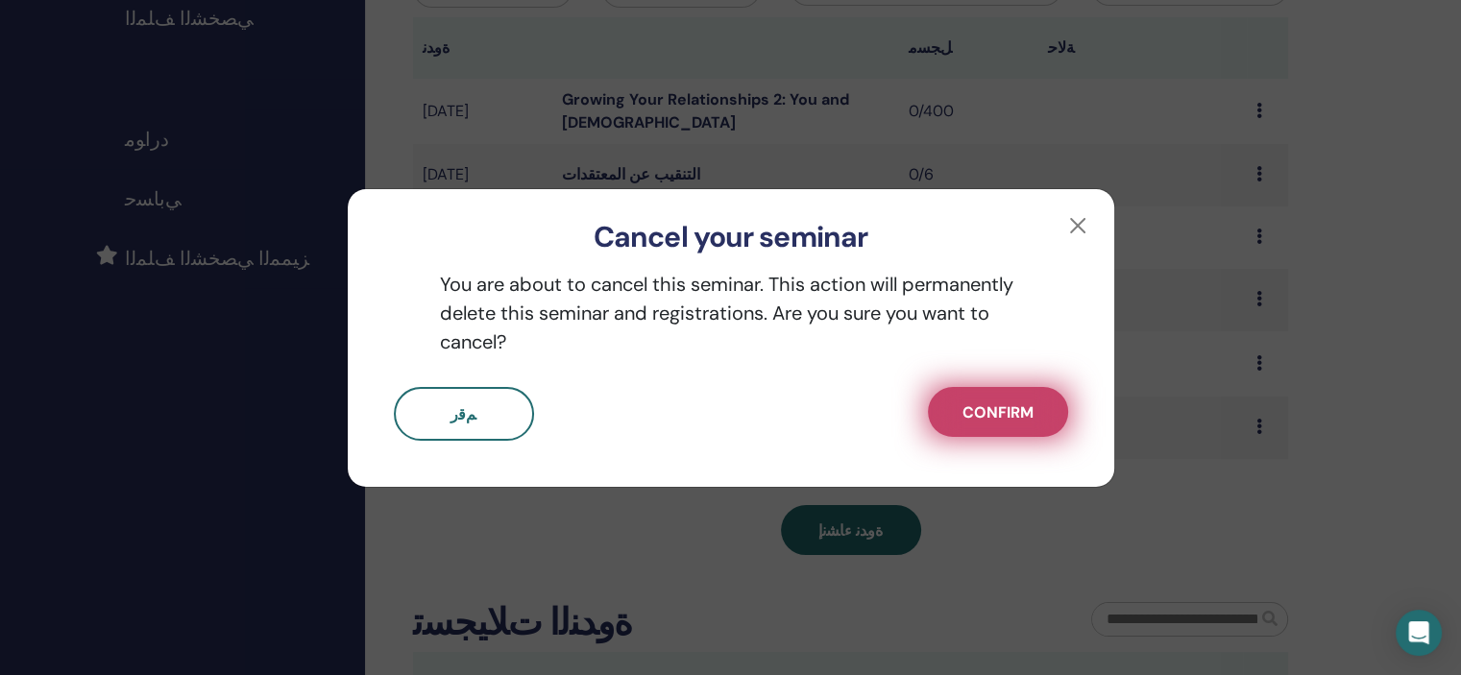
click at [999, 410] on span "Confirm" at bounding box center [997, 412] width 71 height 20
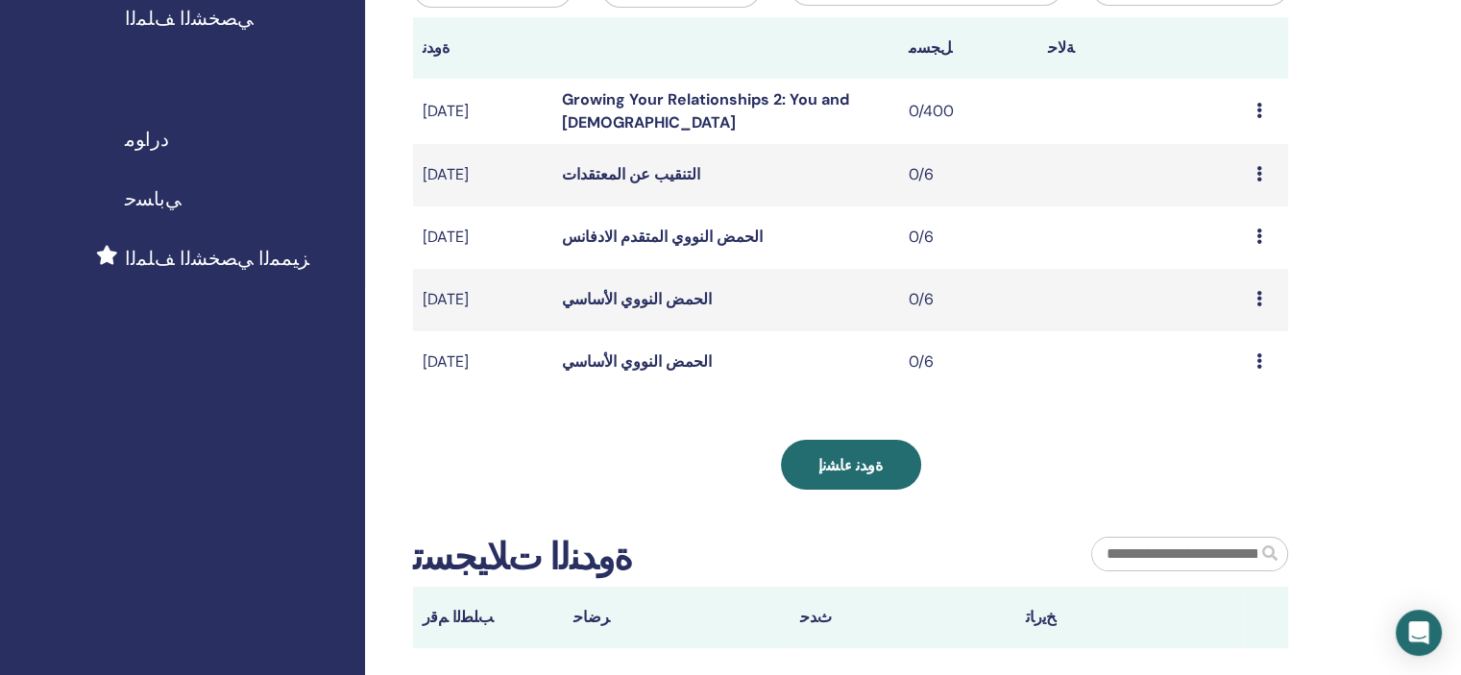
click at [1256, 360] on icon at bounding box center [1259, 360] width 6 height 15
click at [1089, 382] on td at bounding box center [1142, 362] width 208 height 62
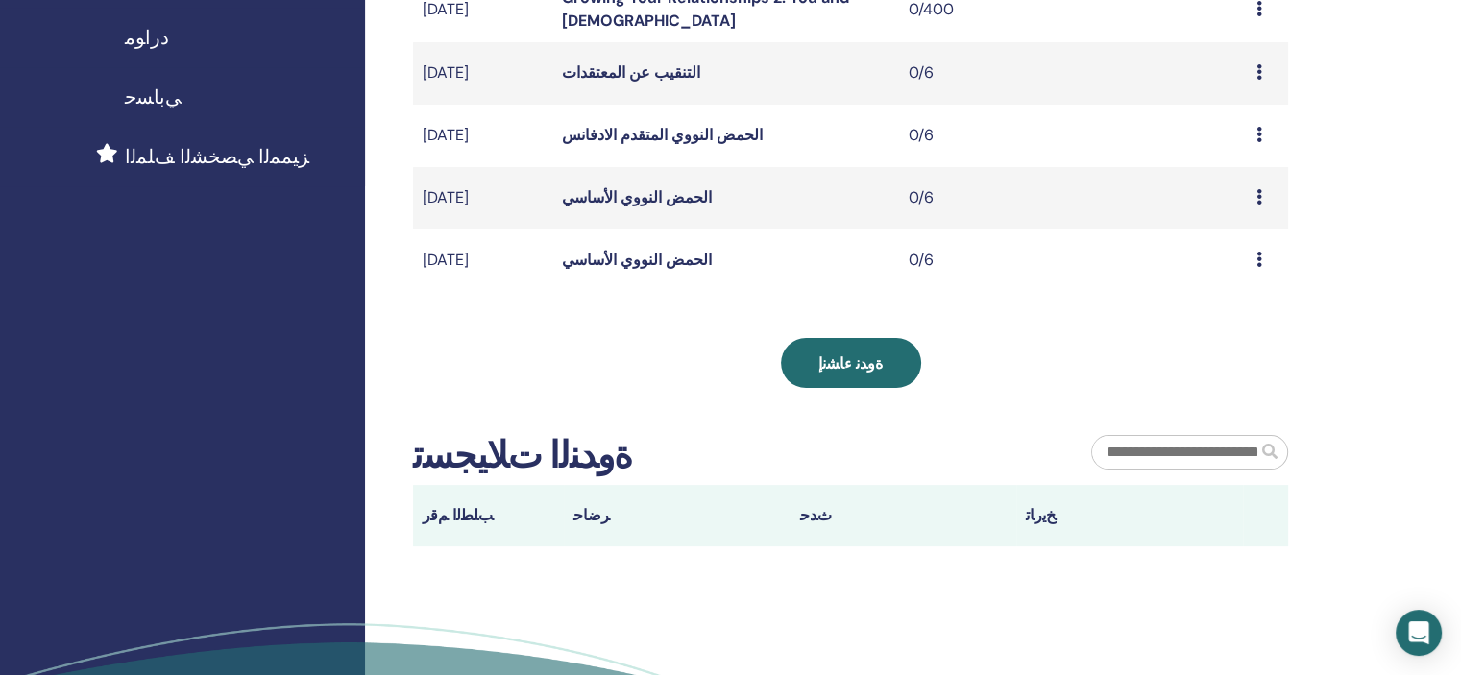
scroll to position [367, 0]
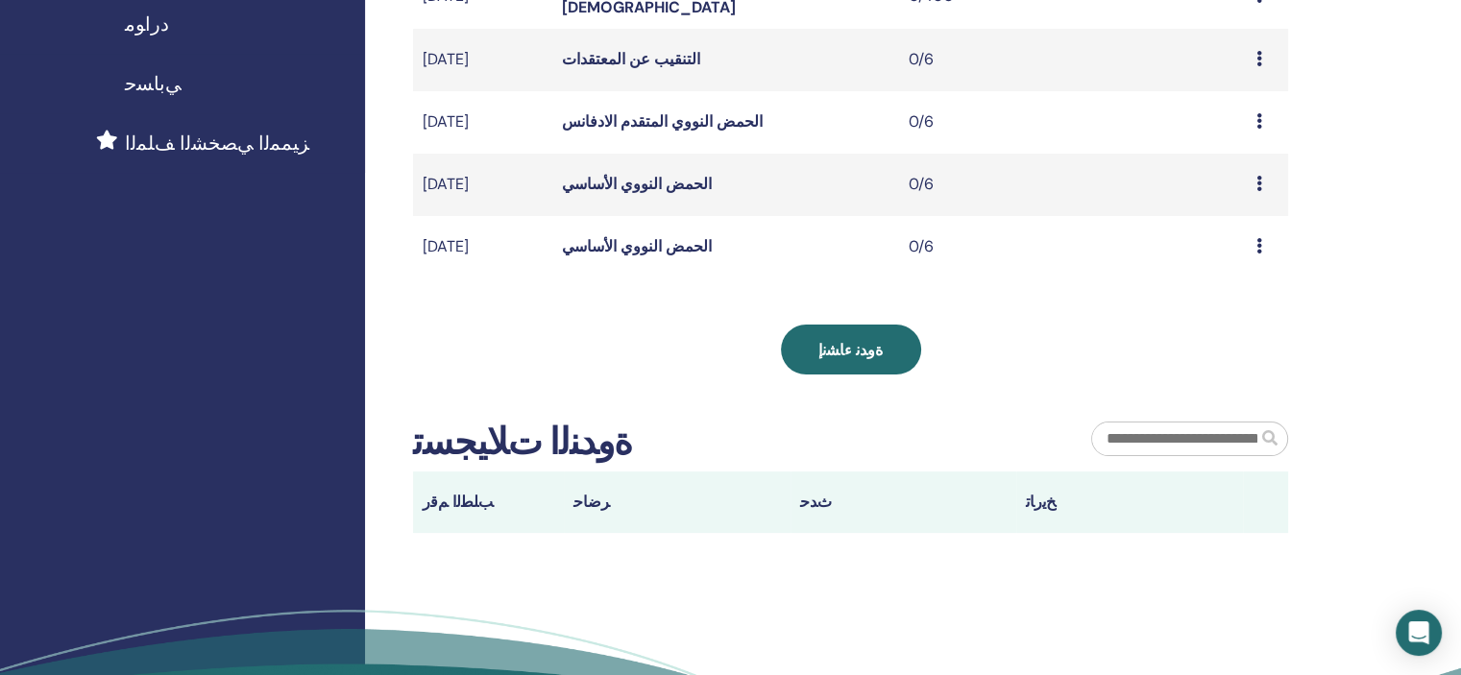
click at [446, 503] on th "ﺐﻠﻄﻟﺍ ﻢﻗﺭ" at bounding box center [488, 502] width 151 height 61
click at [582, 493] on th "ﺮﺿﺎﺣ" at bounding box center [677, 502] width 227 height 61
click at [811, 497] on th "ﺙﺪﺣ" at bounding box center [903, 502] width 227 height 61
drag, startPoint x: 1026, startPoint y: 506, endPoint x: 1272, endPoint y: 517, distance: 246.1
click at [1272, 517] on tr "ﺐﻠﻄﻟﺍ ﻢﻗﺭ ﺮﺿﺎﺣ ﺙﺪﺣ ﺦﻳﺭﺎﺗ" at bounding box center [850, 502] width 875 height 61
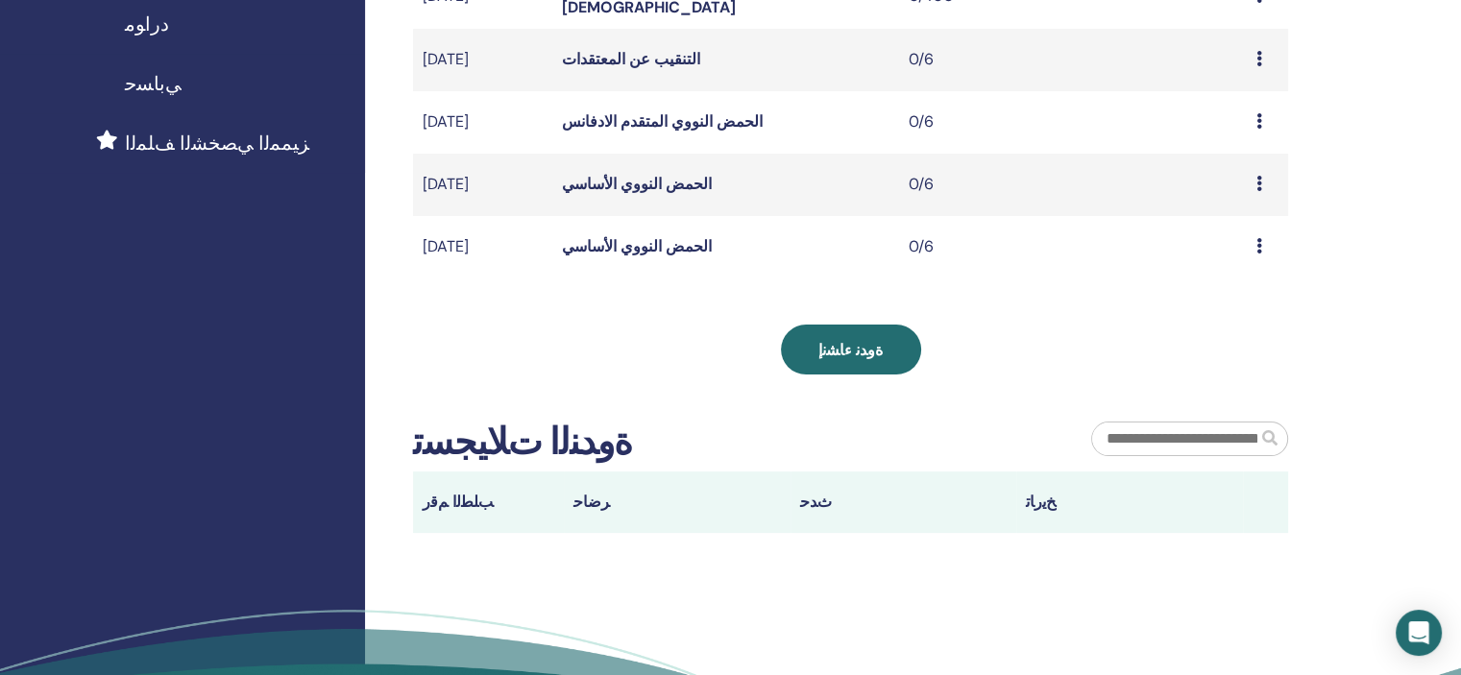
click at [1272, 517] on th at bounding box center [1265, 502] width 45 height 61
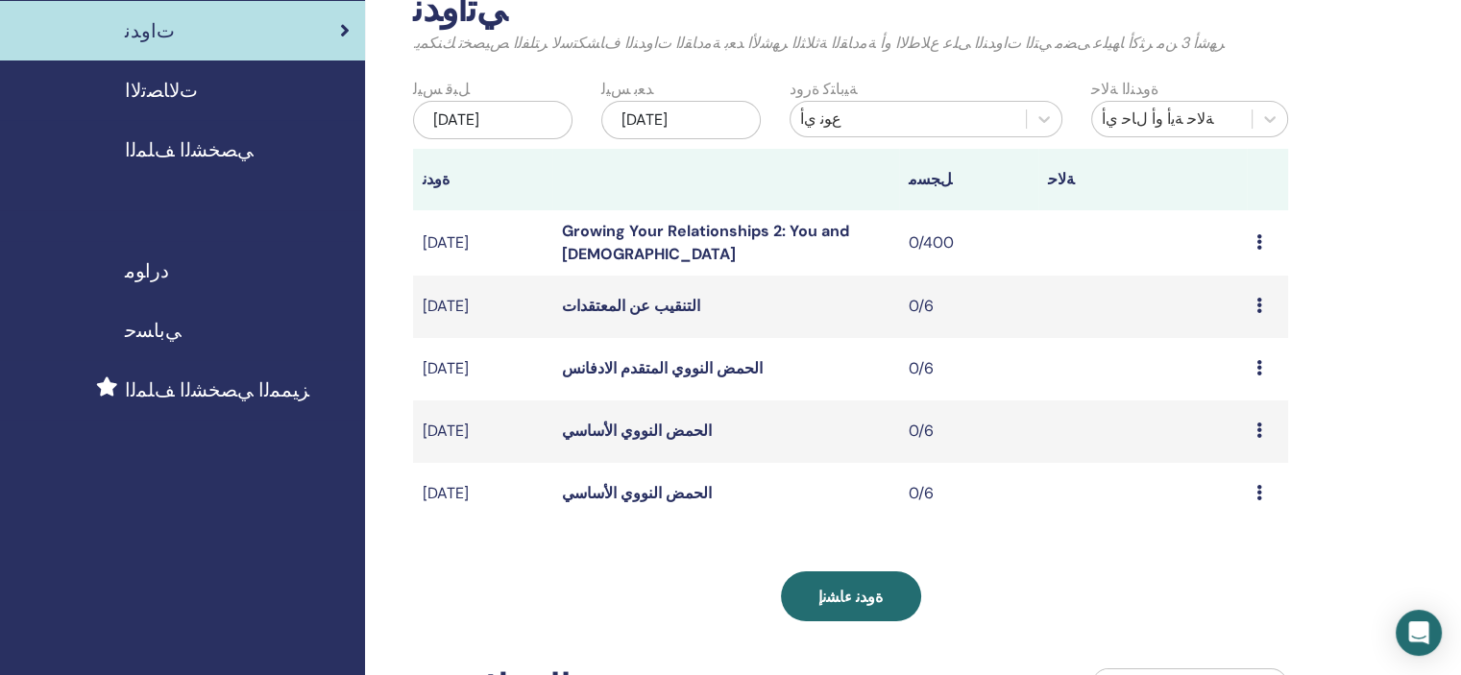
scroll to position [139, 0]
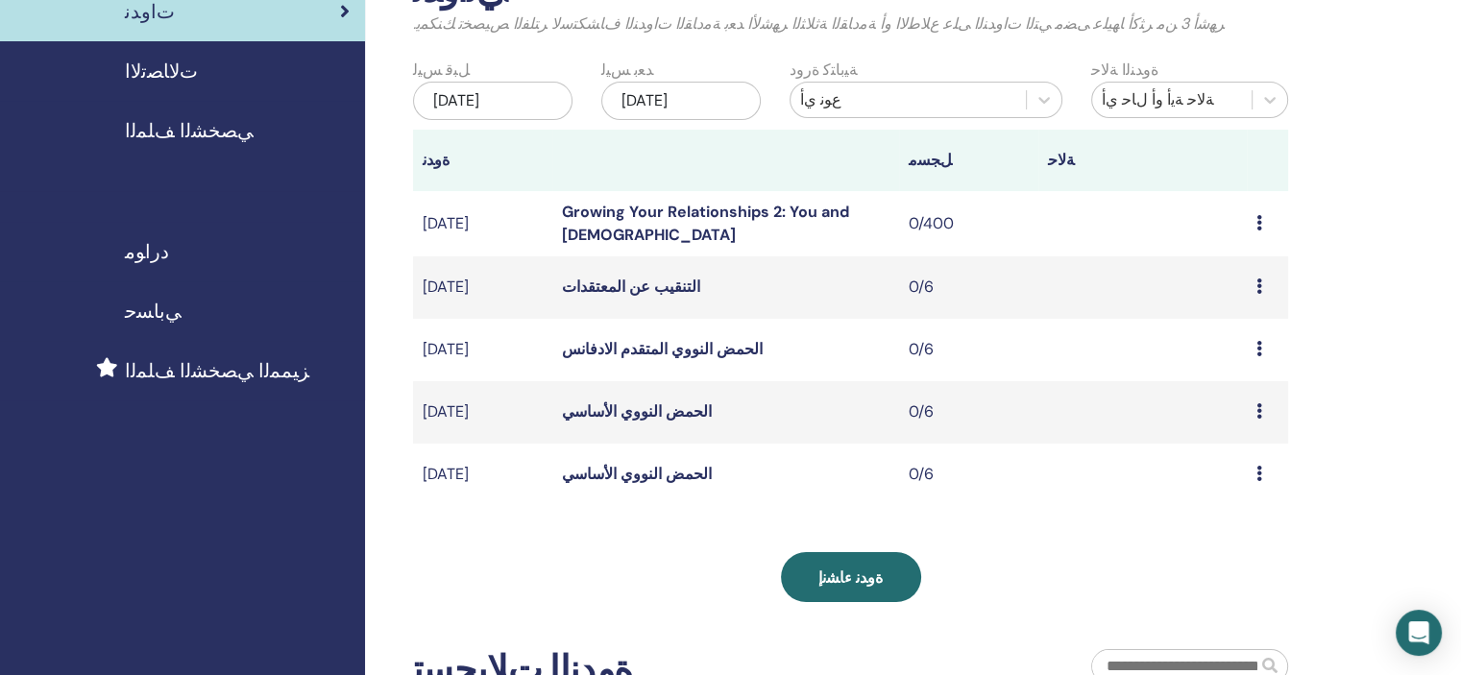
click at [1260, 468] on icon at bounding box center [1259, 473] width 6 height 15
click at [1232, 538] on link "ﻦﻳﺮﺿﺎﺤﻟﺍ" at bounding box center [1240, 541] width 61 height 20
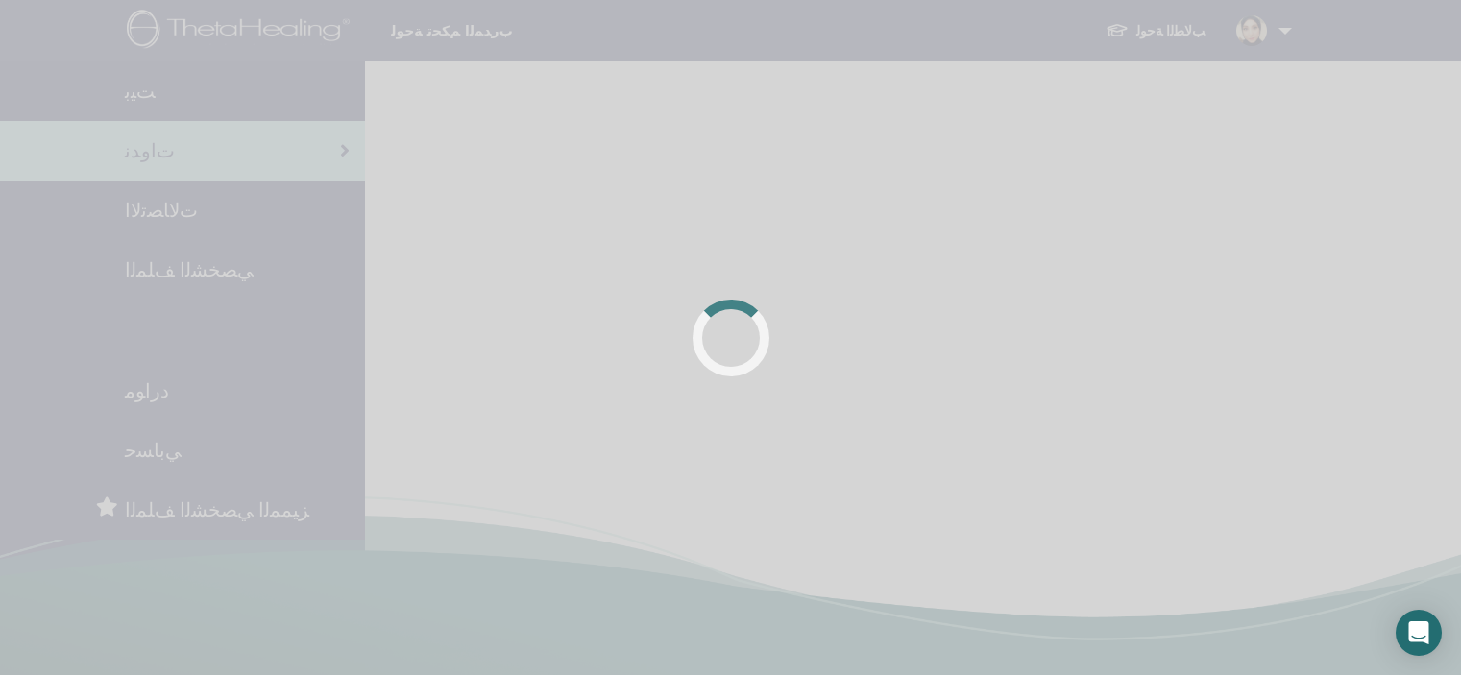
scroll to position [139, 0]
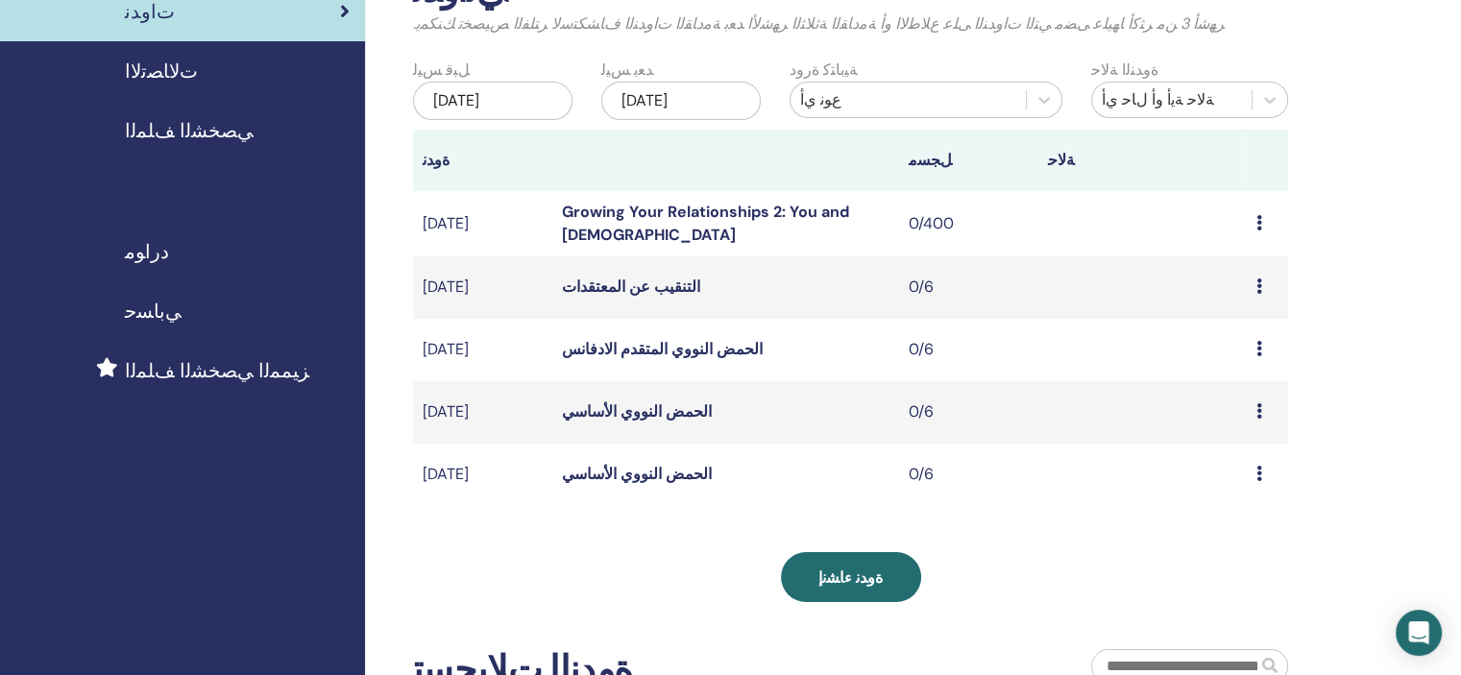
click at [1257, 409] on icon at bounding box center [1259, 410] width 6 height 15
click at [1235, 482] on link "ﻦﻳﺮﺿﺎﺤﻟﺍ" at bounding box center [1237, 483] width 61 height 20
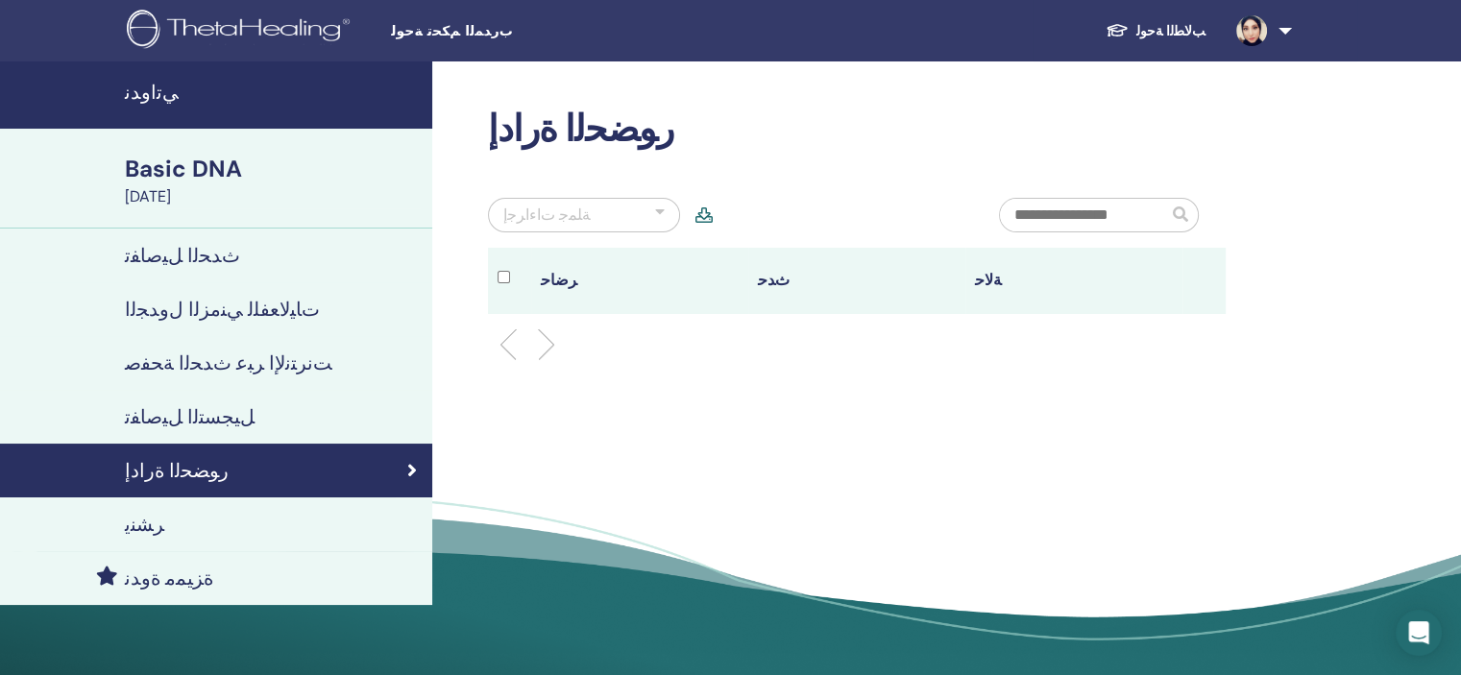
click at [552, 345] on li at bounding box center [538, 344] width 33 height 33
click at [503, 339] on div at bounding box center [856, 344] width 766 height 61
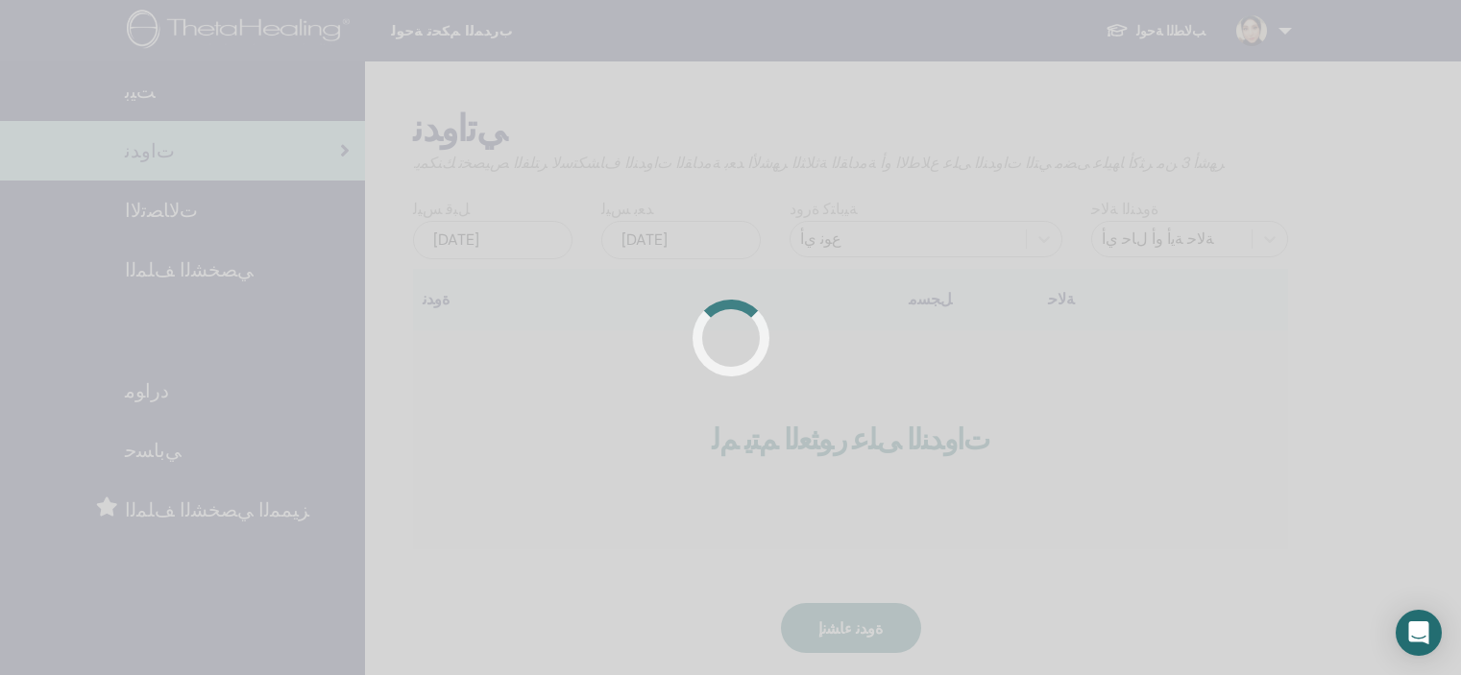
scroll to position [139, 0]
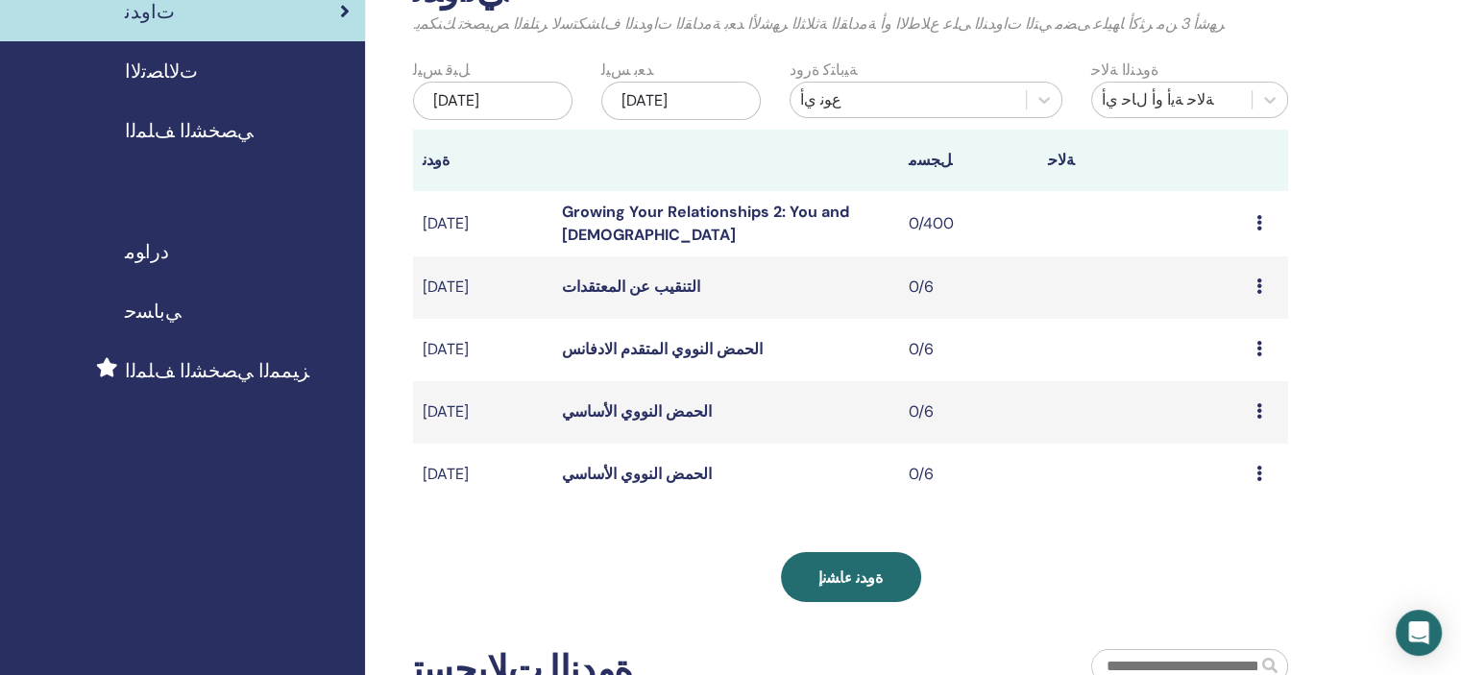
click at [1256, 406] on icon at bounding box center [1259, 410] width 6 height 15
click at [1216, 424] on link "معاينة" at bounding box center [1225, 422] width 38 height 20
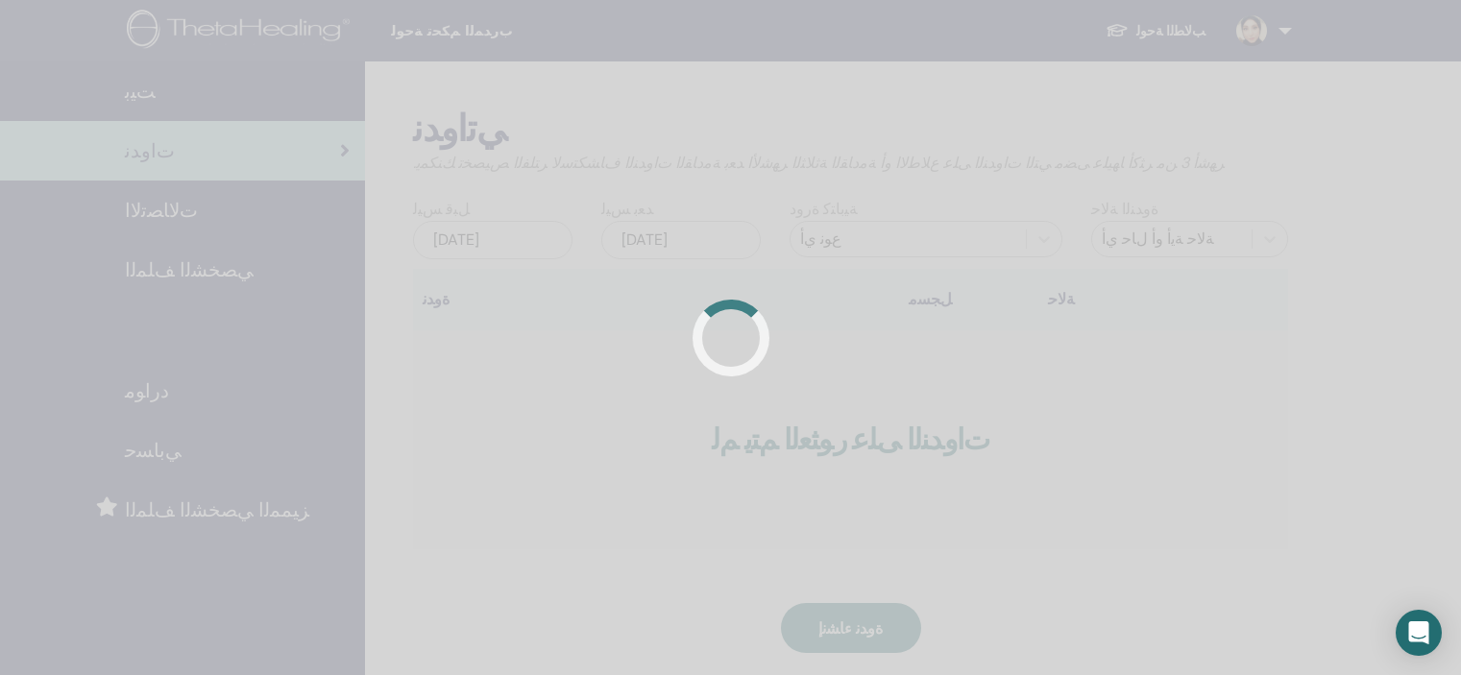
scroll to position [139, 0]
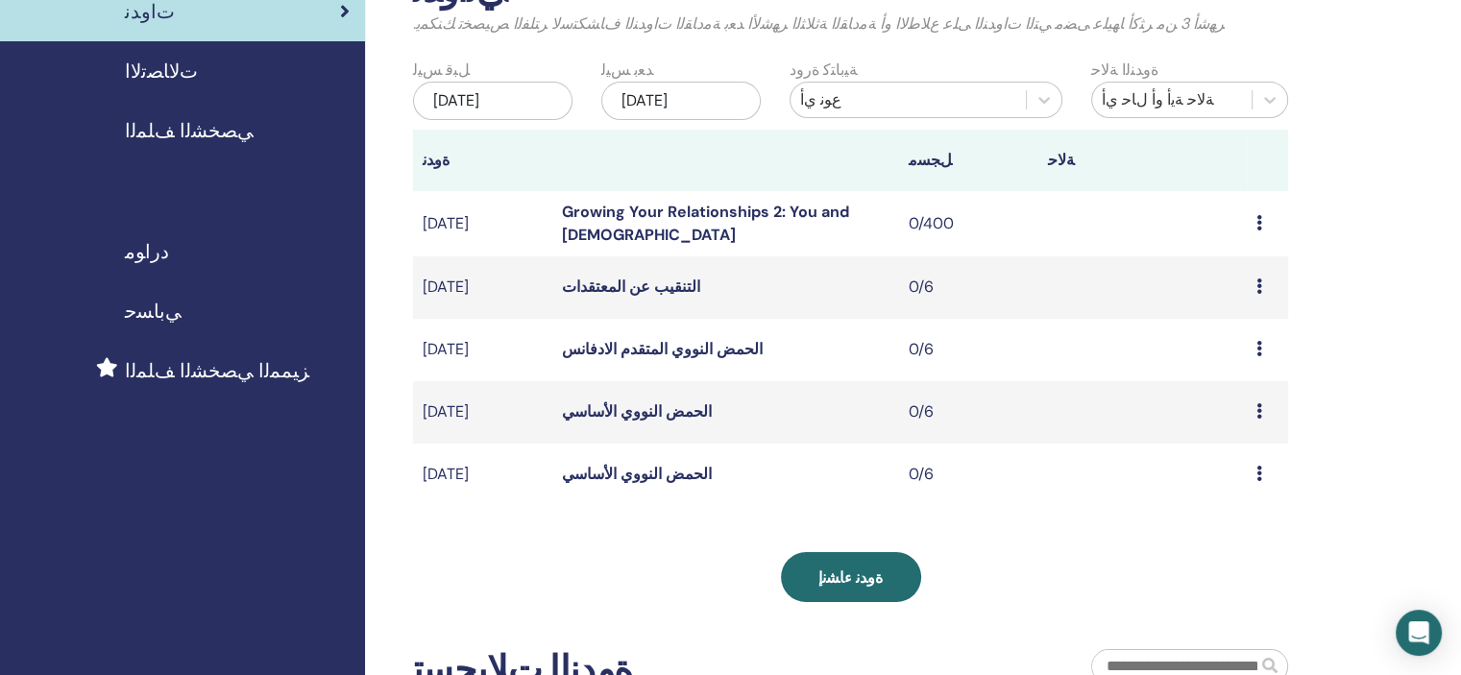
click at [1258, 405] on icon at bounding box center [1259, 410] width 6 height 15
click at [1219, 449] on link "يحرر" at bounding box center [1223, 450] width 30 height 20
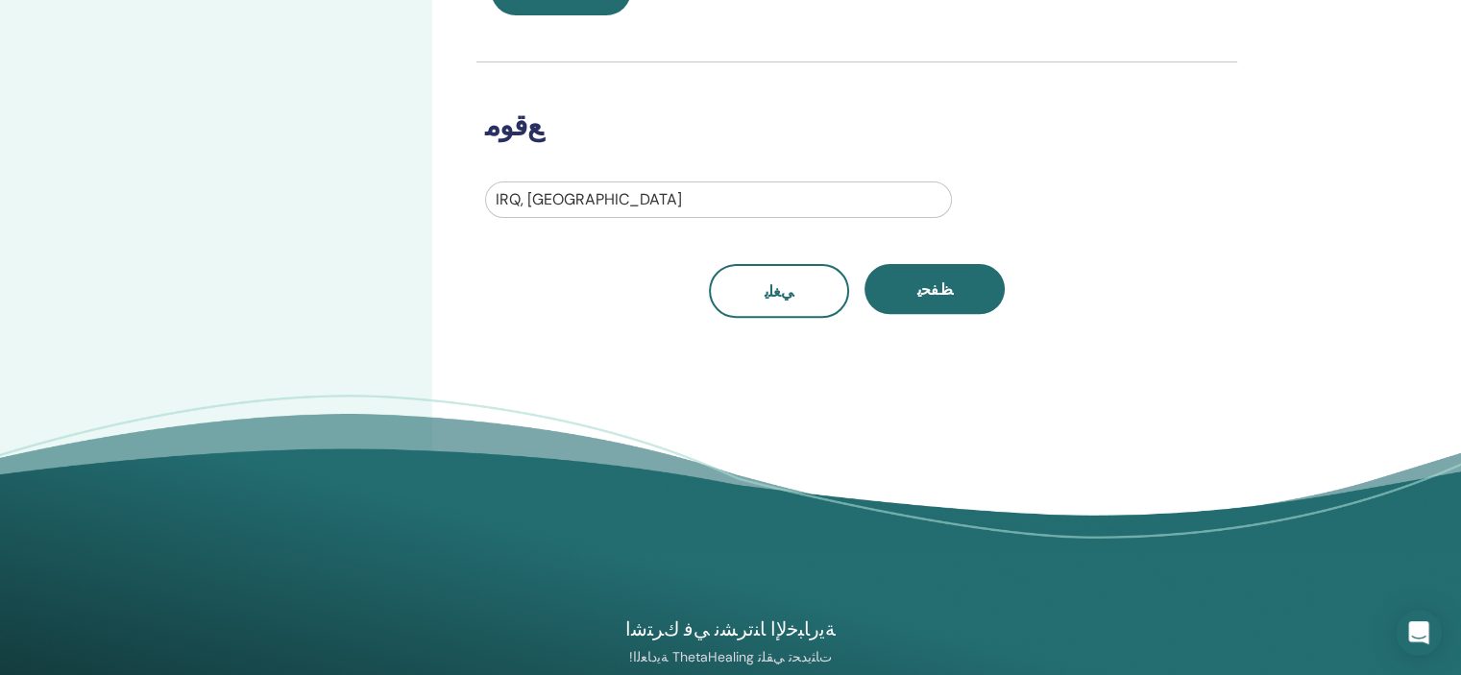
scroll to position [615, 0]
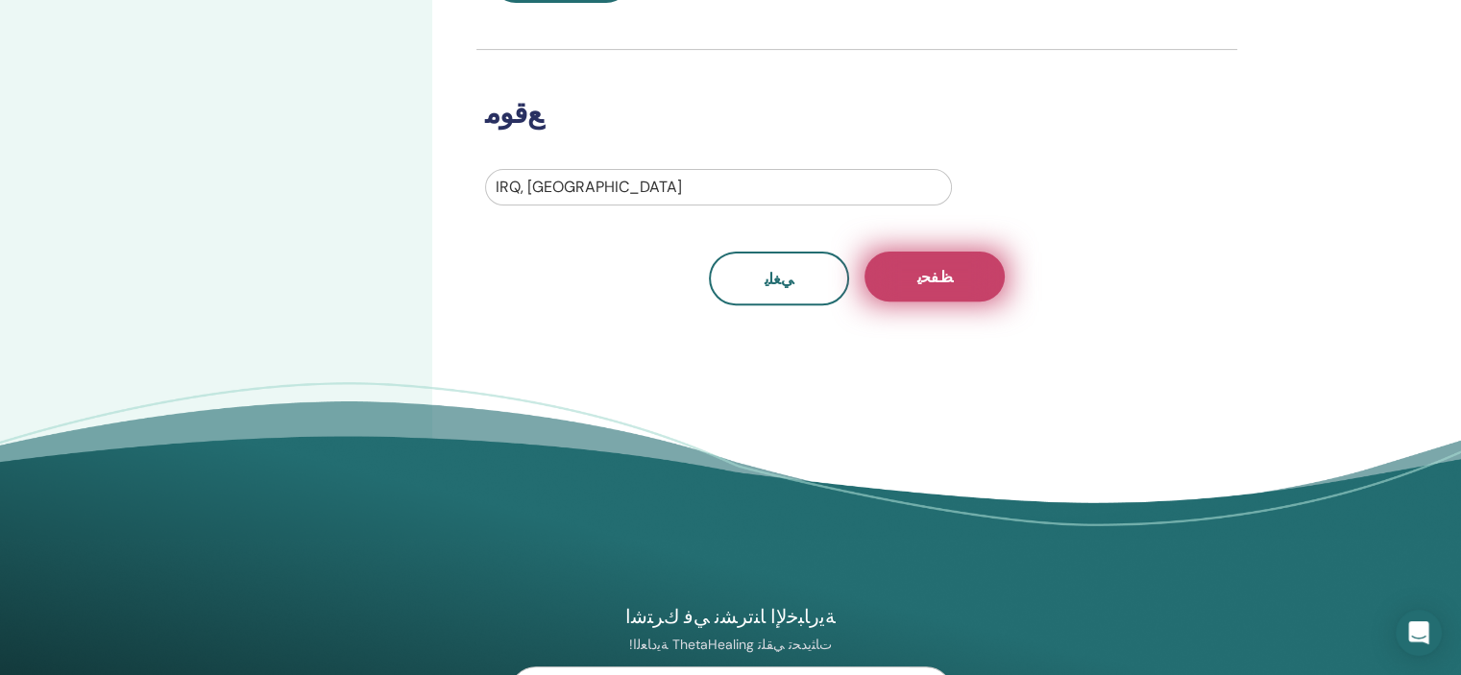
click at [930, 279] on span "ﻆﻔﺤﻳ" at bounding box center [935, 277] width 36 height 20
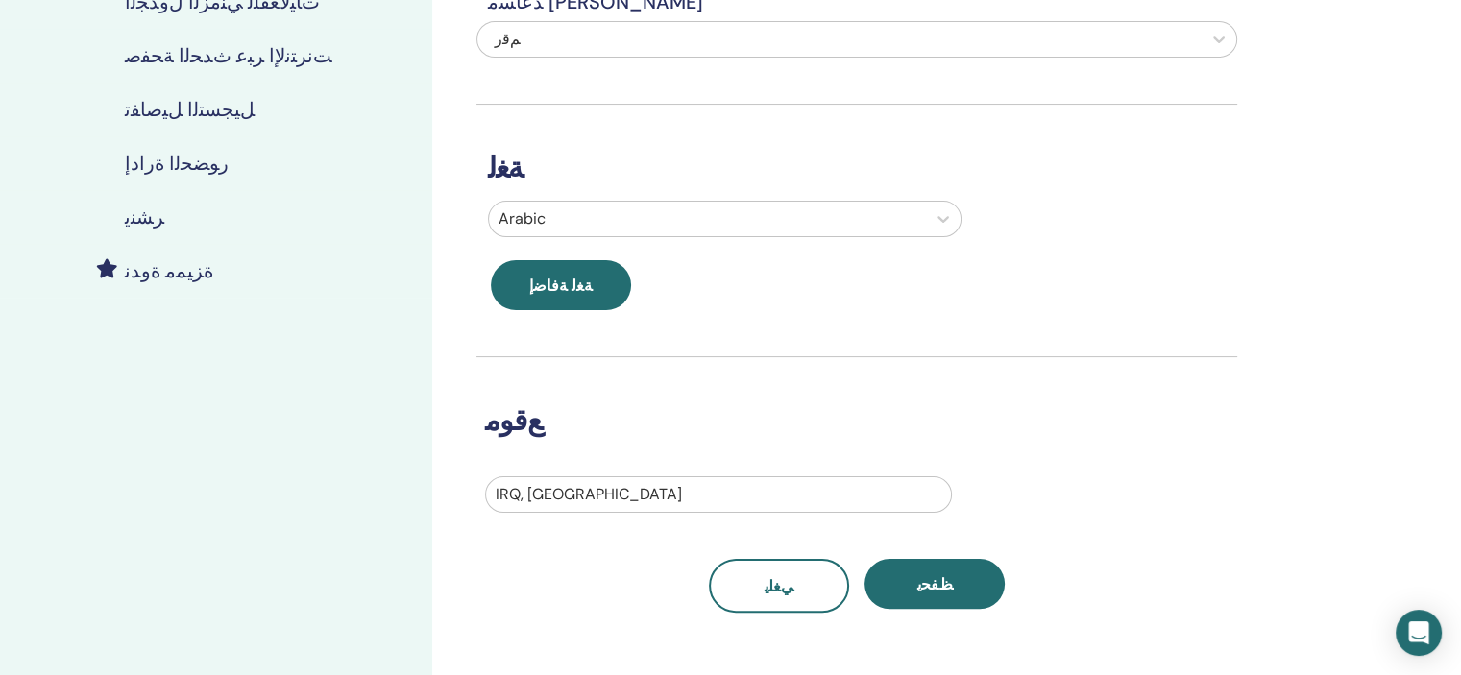
scroll to position [346, 0]
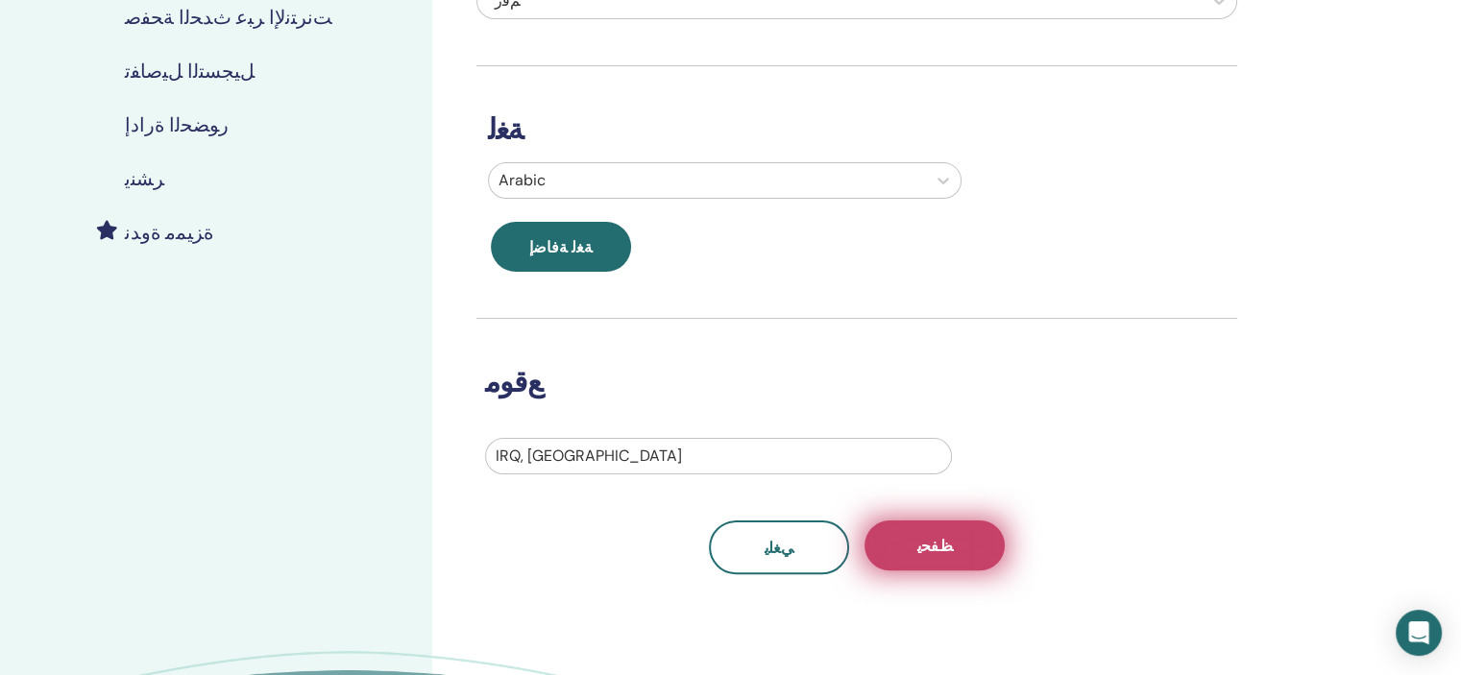
click at [957, 537] on button "ﻆﻔﺤﻳ" at bounding box center [934, 546] width 140 height 50
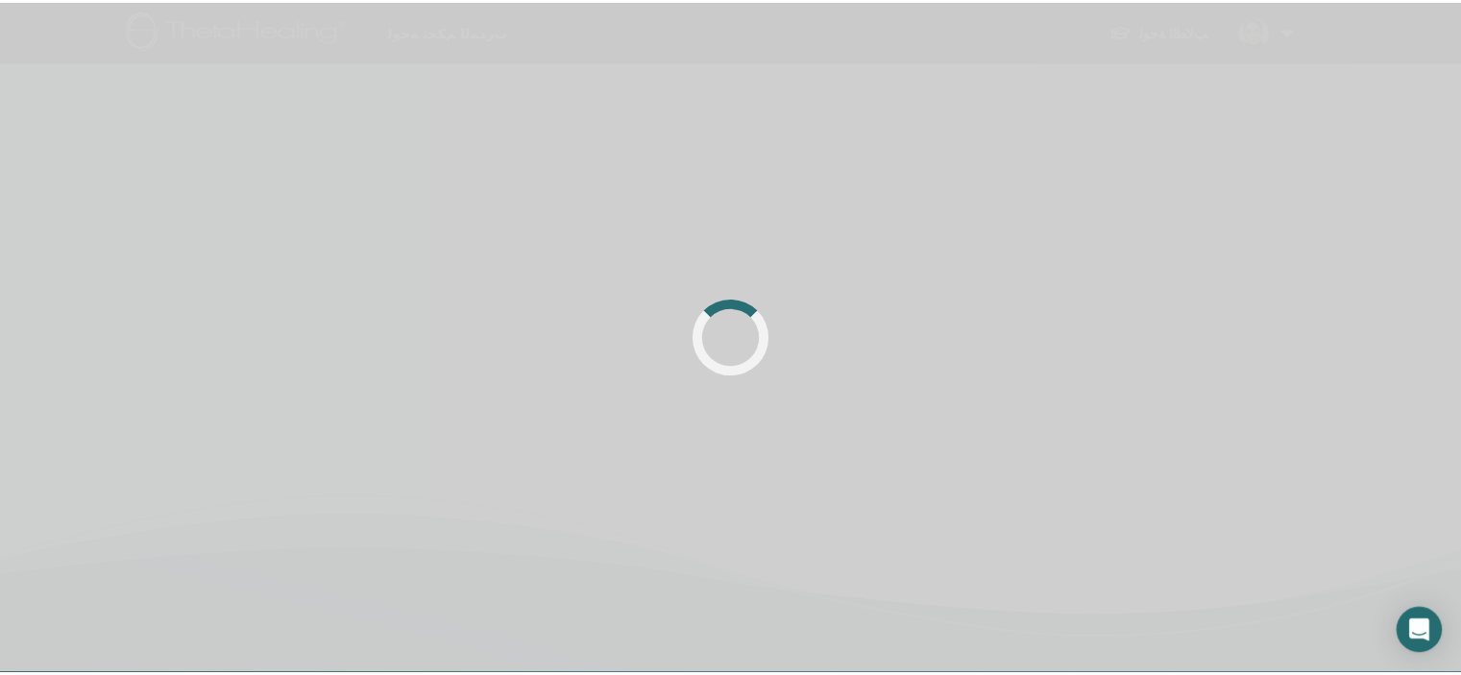
scroll to position [346, 0]
